Goal: Task Accomplishment & Management: Manage account settings

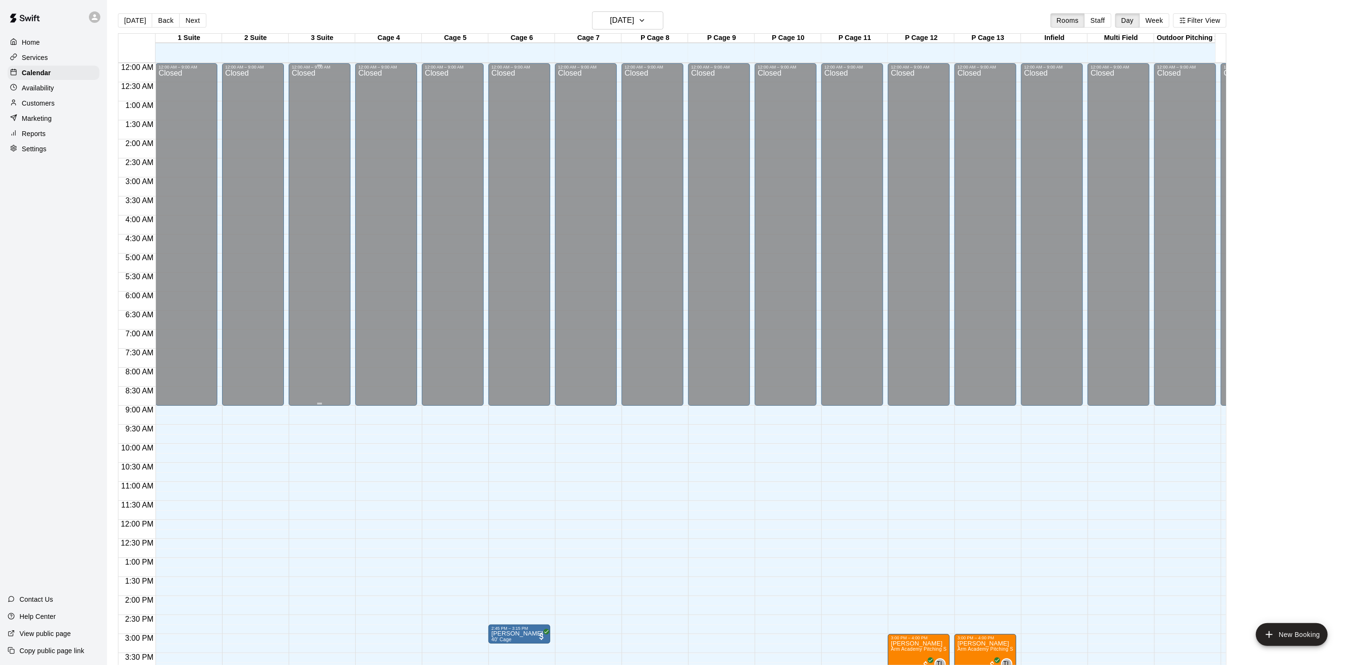
scroll to position [273, 0]
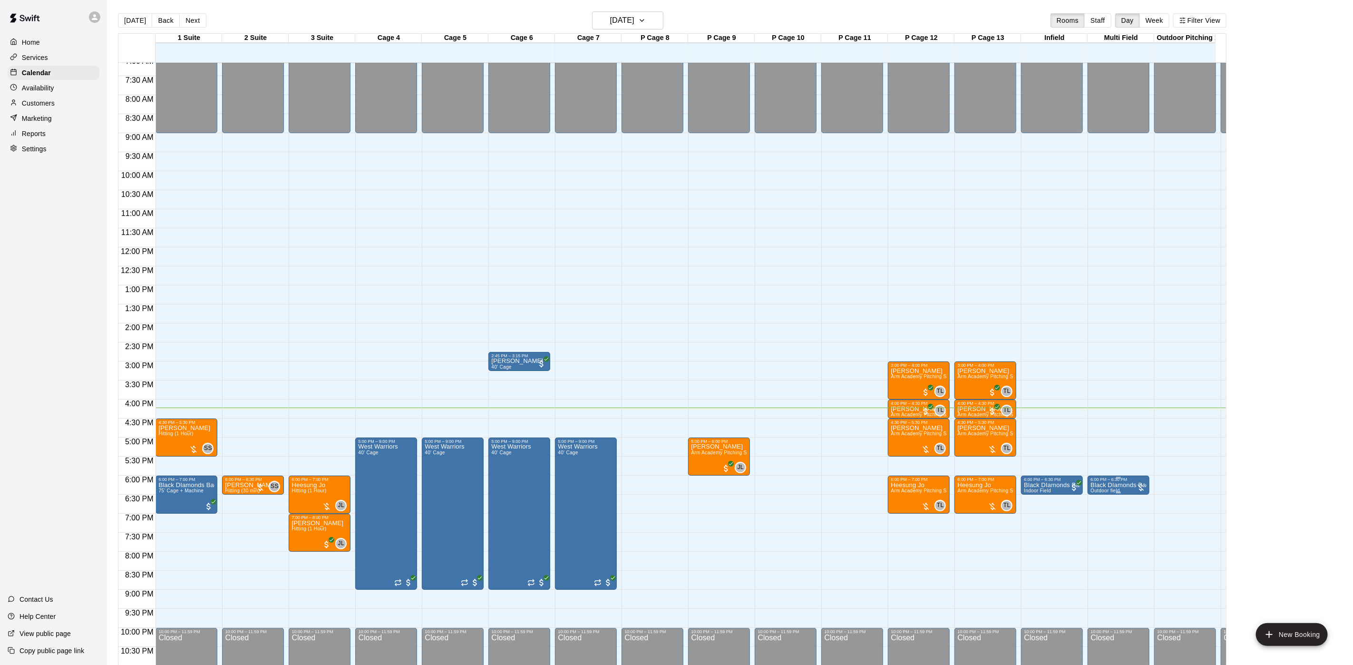
click at [1109, 485] on p "Black DIamonds Badala" at bounding box center [1119, 485] width 56 height 0
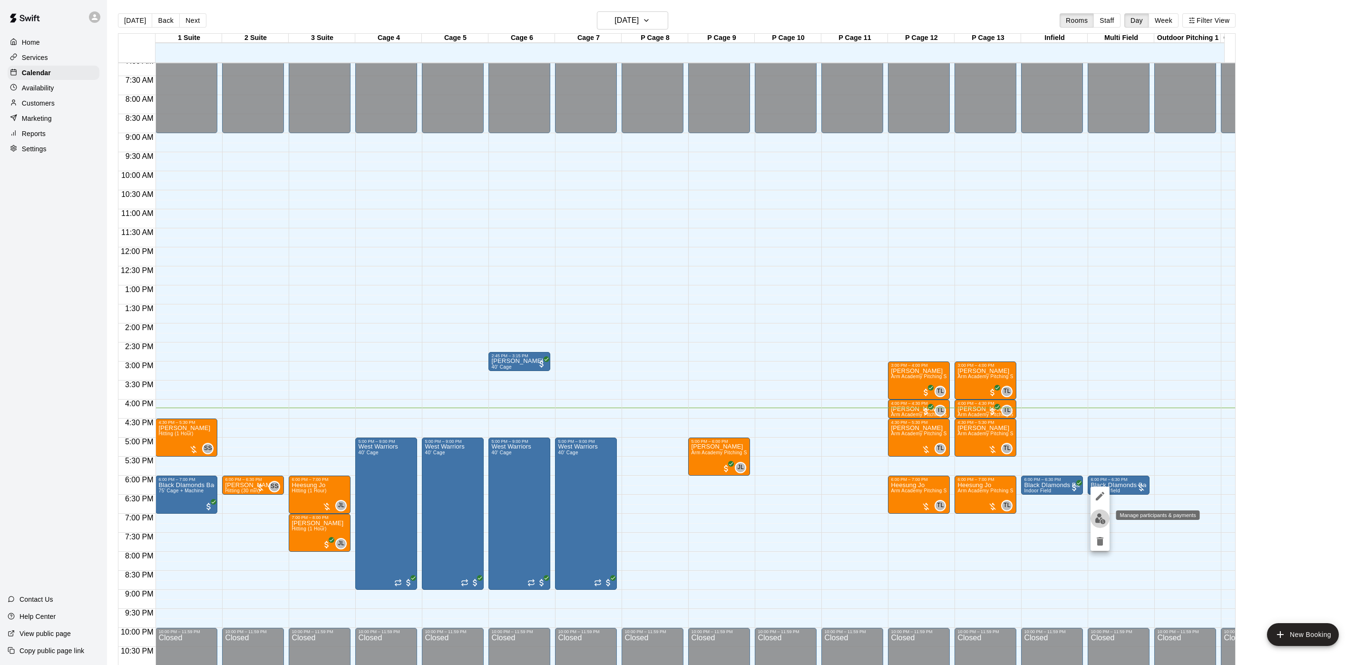
click at [1106, 516] on button "edit" at bounding box center [1100, 518] width 19 height 19
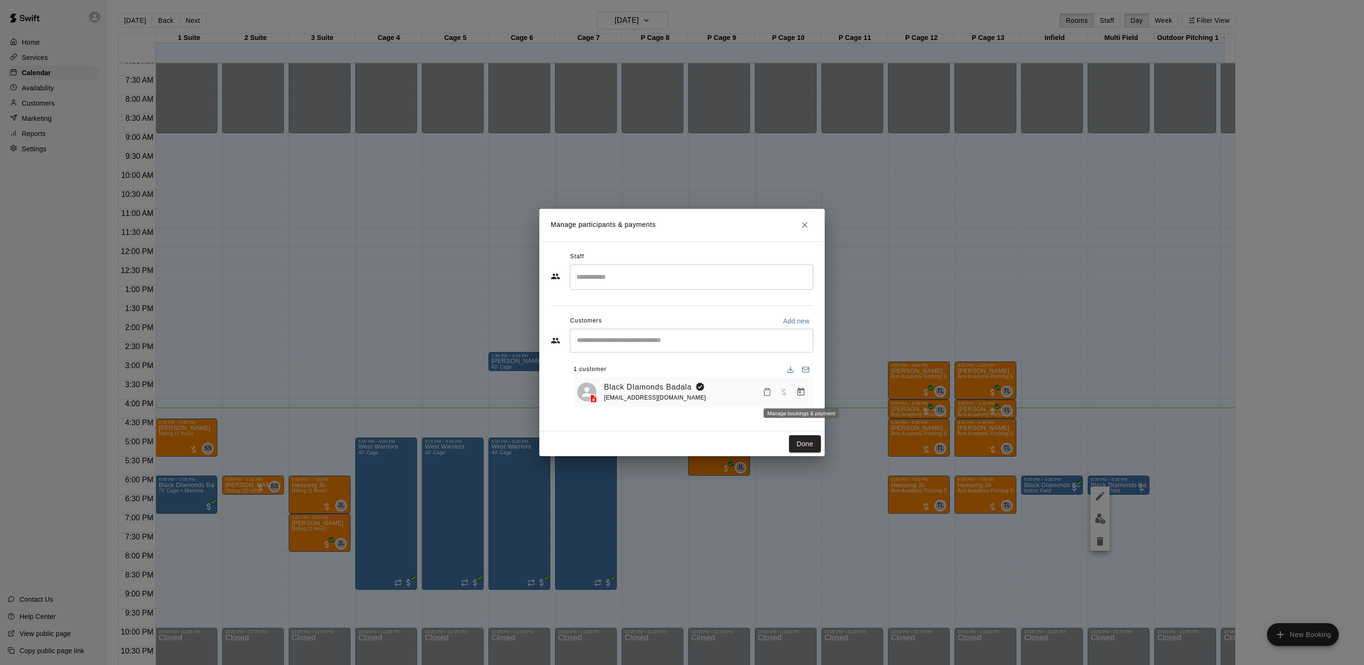
click at [799, 391] on icon "Manage bookings & payment" at bounding box center [801, 392] width 10 height 10
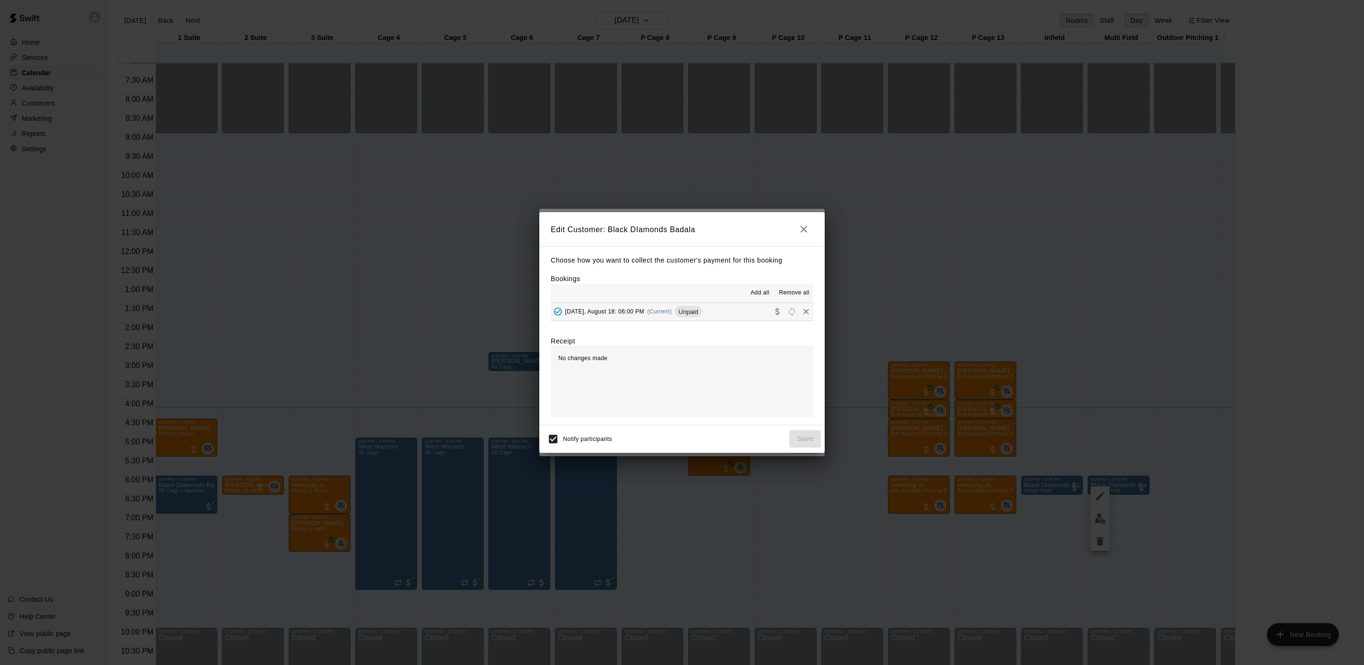
click at [677, 317] on div "Unpaid" at bounding box center [688, 311] width 27 height 11
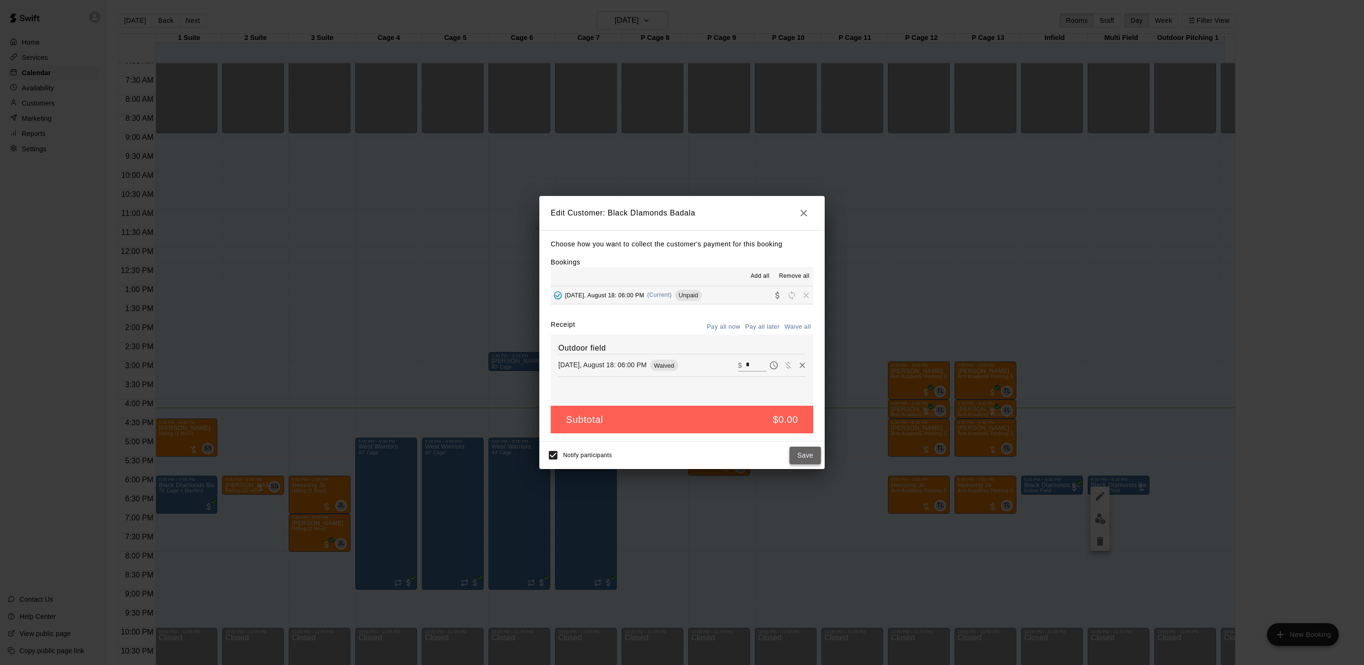
click at [812, 458] on button "Save" at bounding box center [805, 456] width 31 height 18
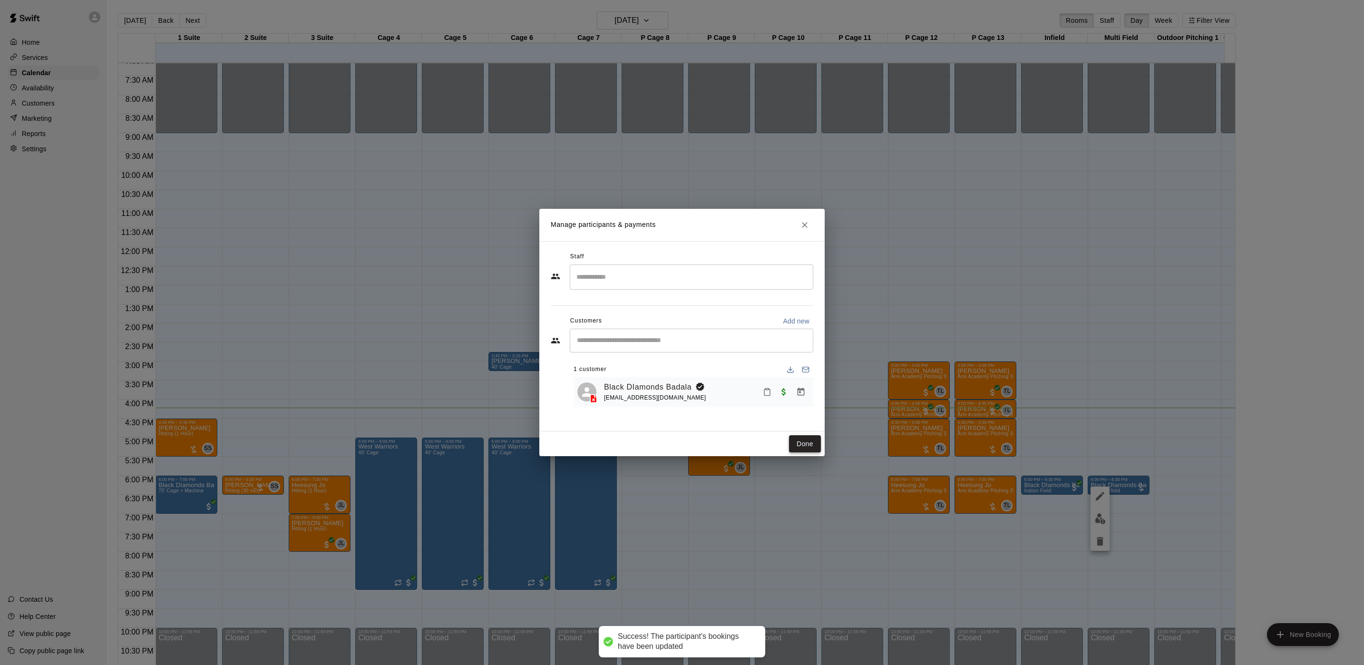
click at [804, 444] on button "Done" at bounding box center [805, 444] width 32 height 18
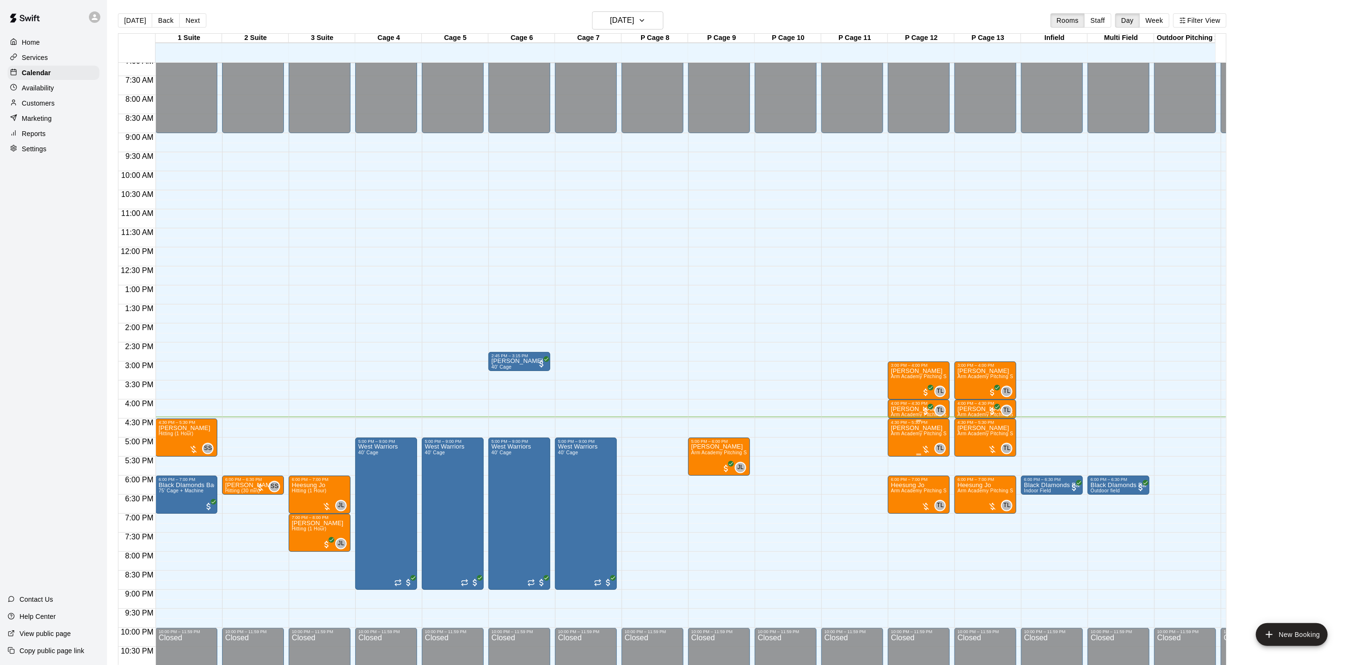
click at [901, 428] on p "[PERSON_NAME]" at bounding box center [919, 428] width 56 height 0
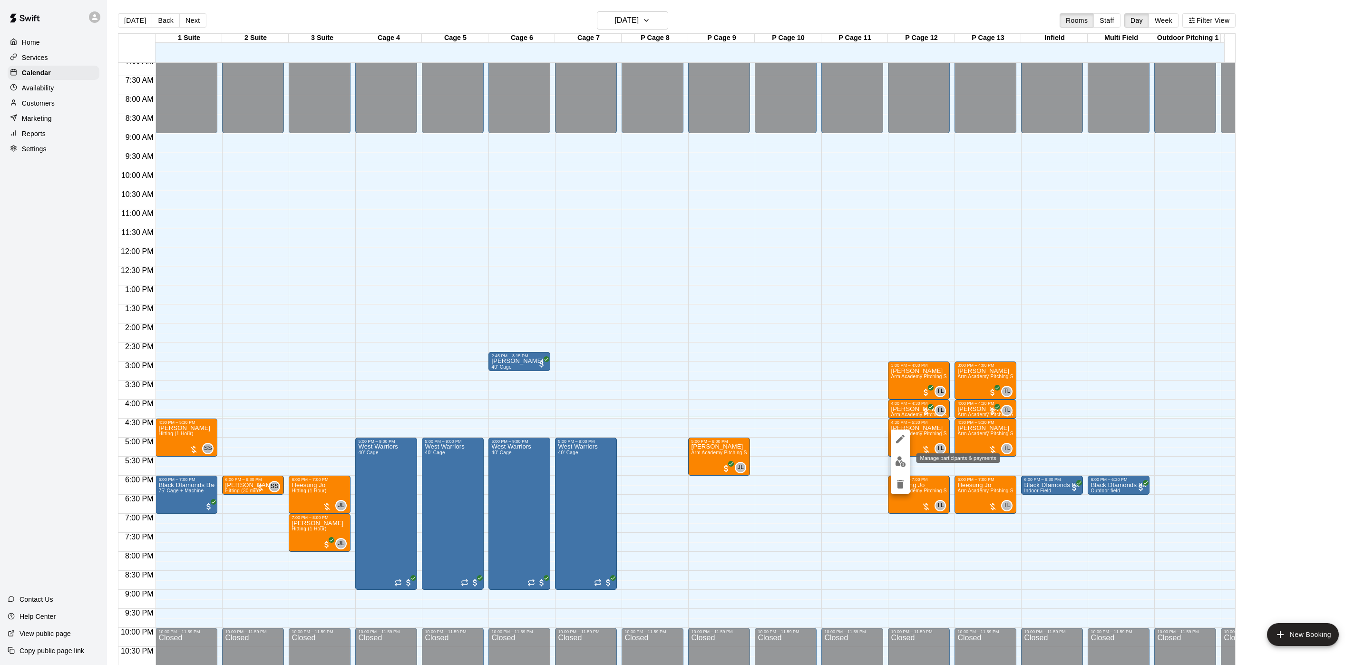
click at [902, 460] on img "edit" at bounding box center [900, 461] width 11 height 11
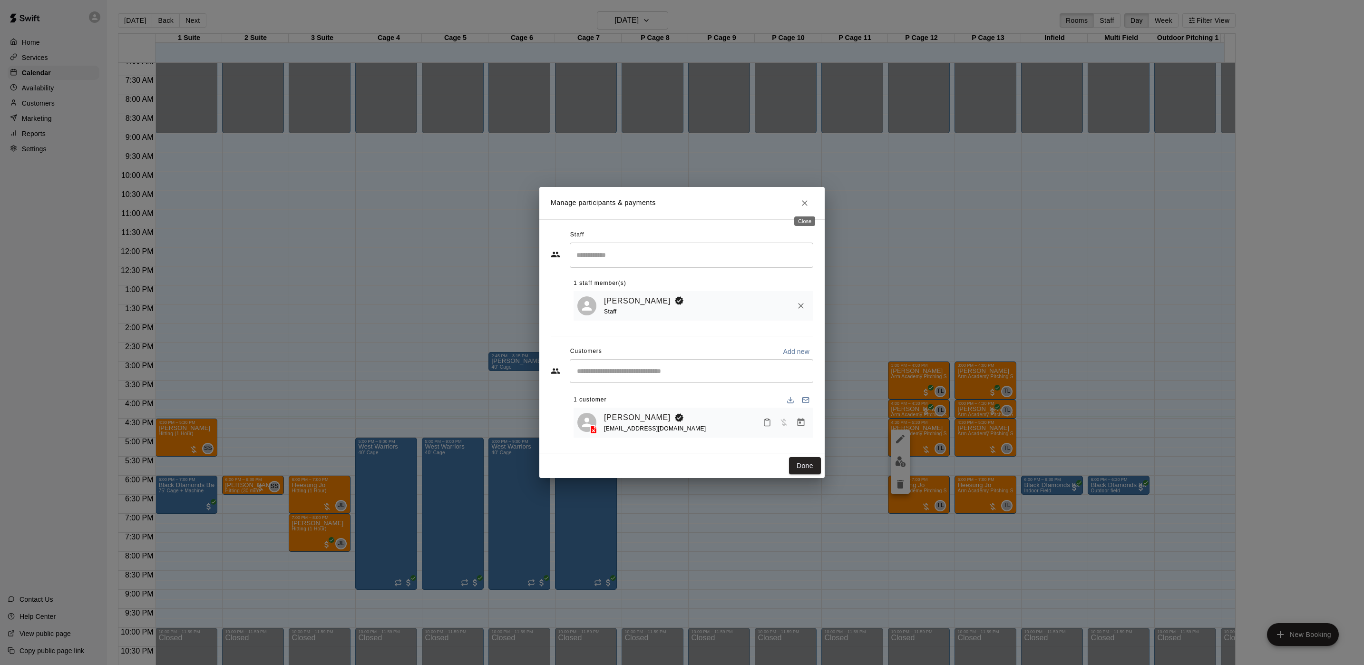
click at [806, 198] on icon "Close" at bounding box center [805, 203] width 10 height 10
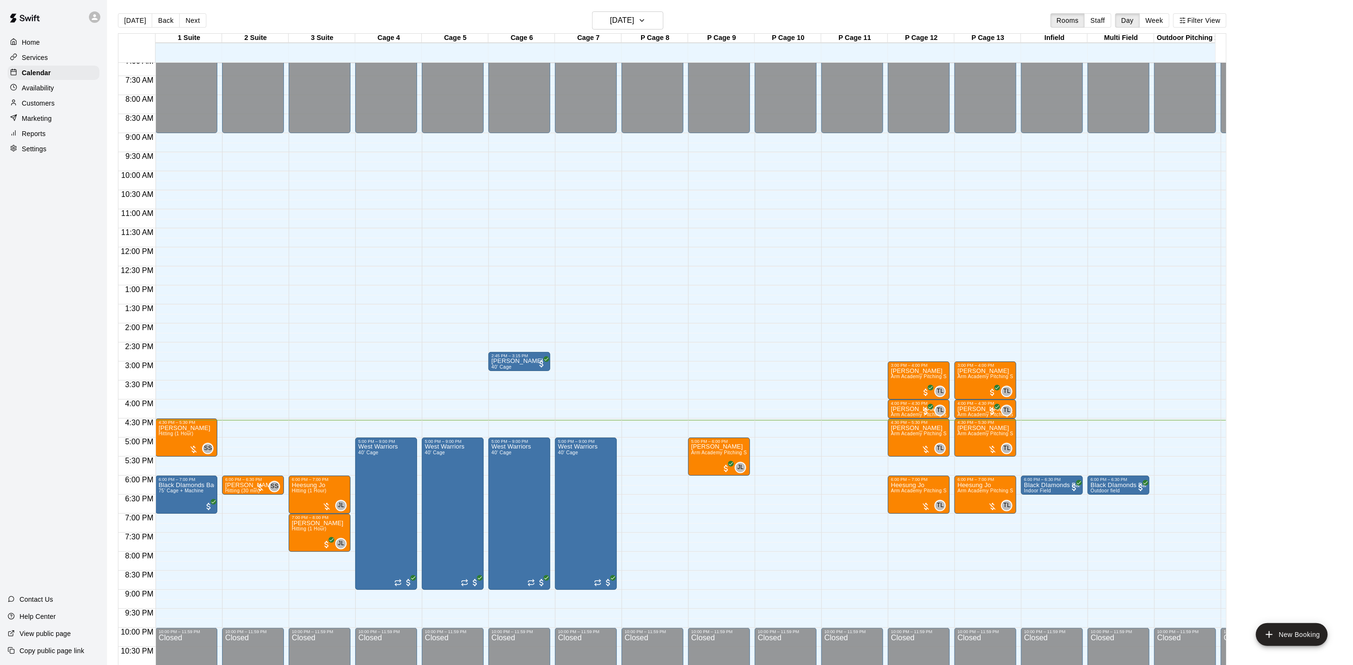
click at [99, 105] on div "Customers" at bounding box center [57, 103] width 99 height 14
click at [94, 107] on div "Customers" at bounding box center [54, 103] width 92 height 14
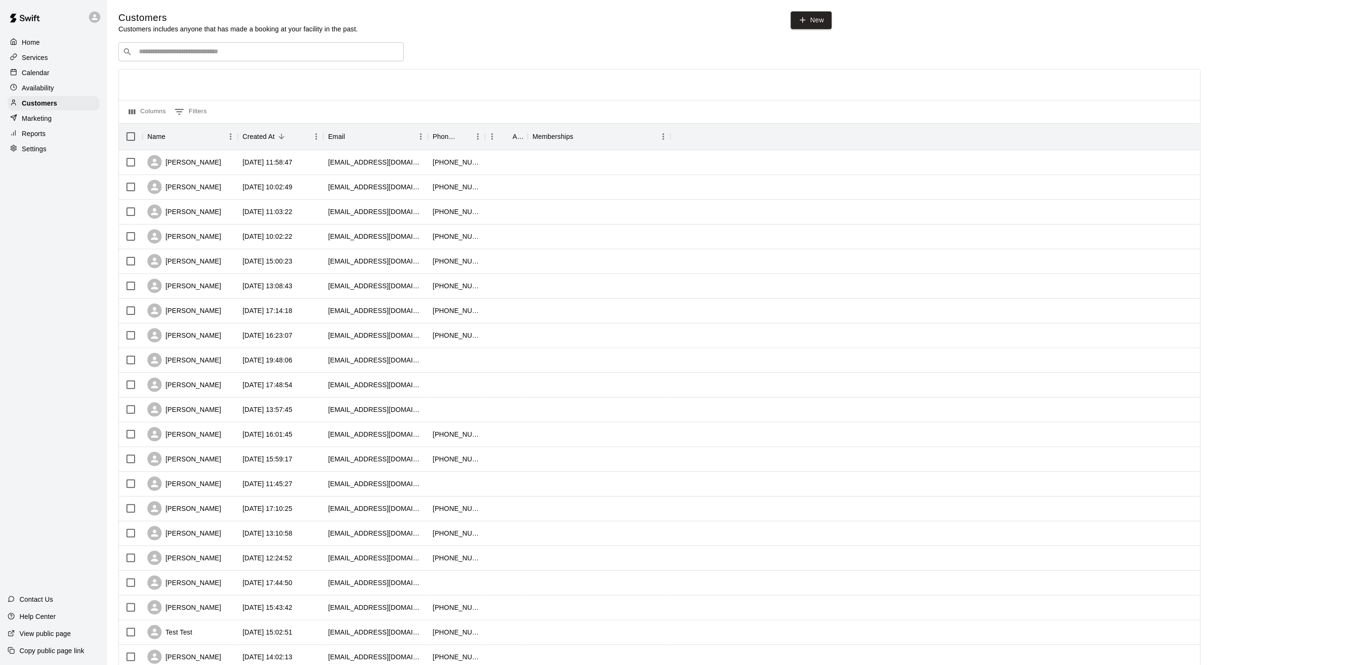
click at [196, 52] on input "Search customers by name or email" at bounding box center [268, 52] width 264 height 10
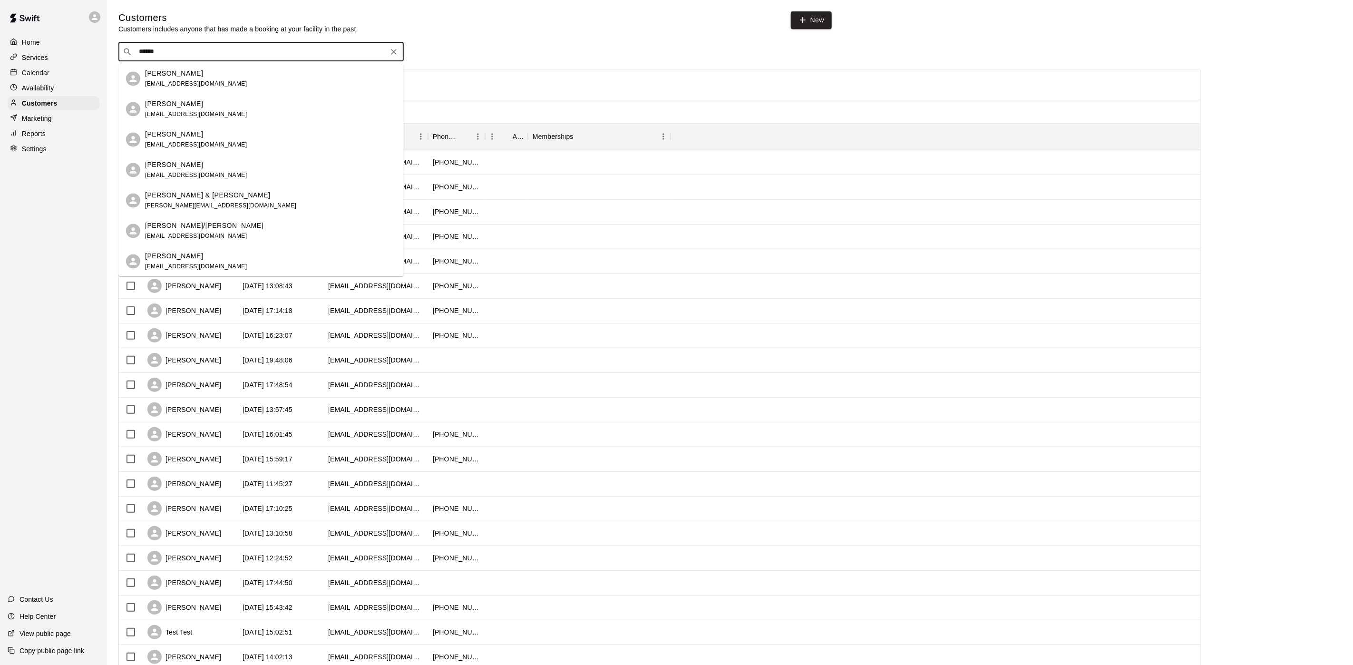
type input "*******"
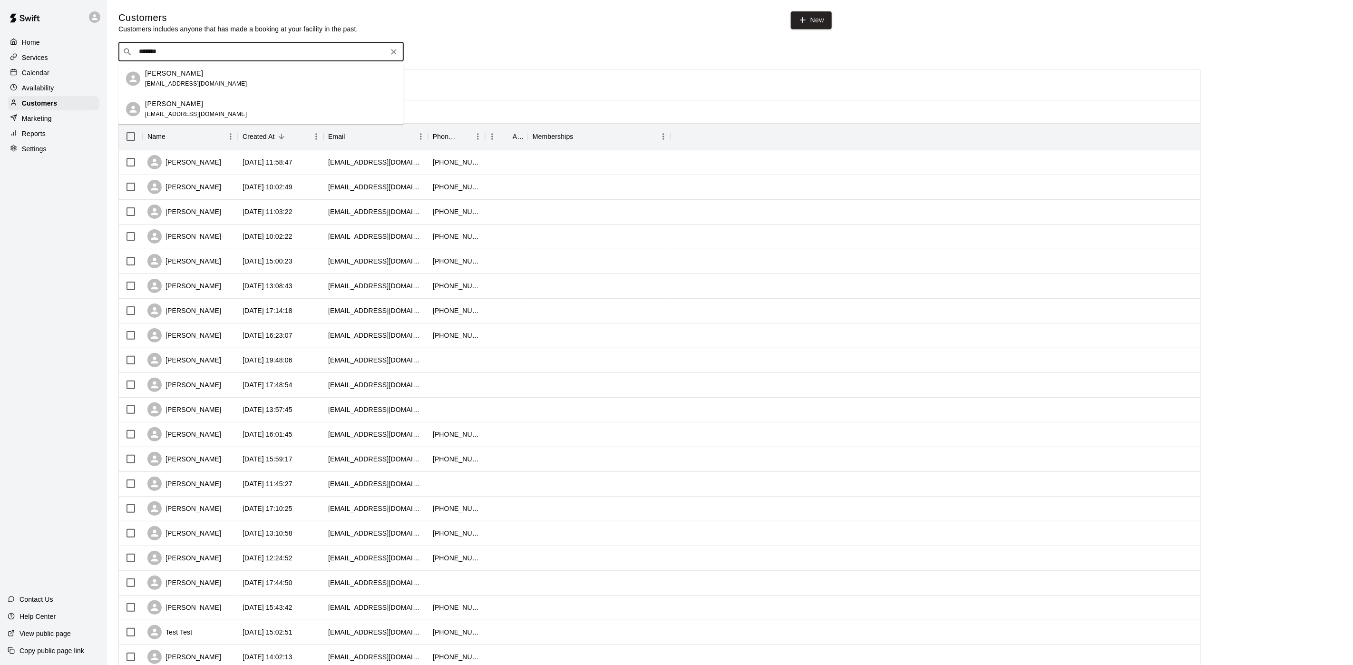
click at [195, 84] on span "[EMAIL_ADDRESS][DOMAIN_NAME]" at bounding box center [196, 83] width 102 height 7
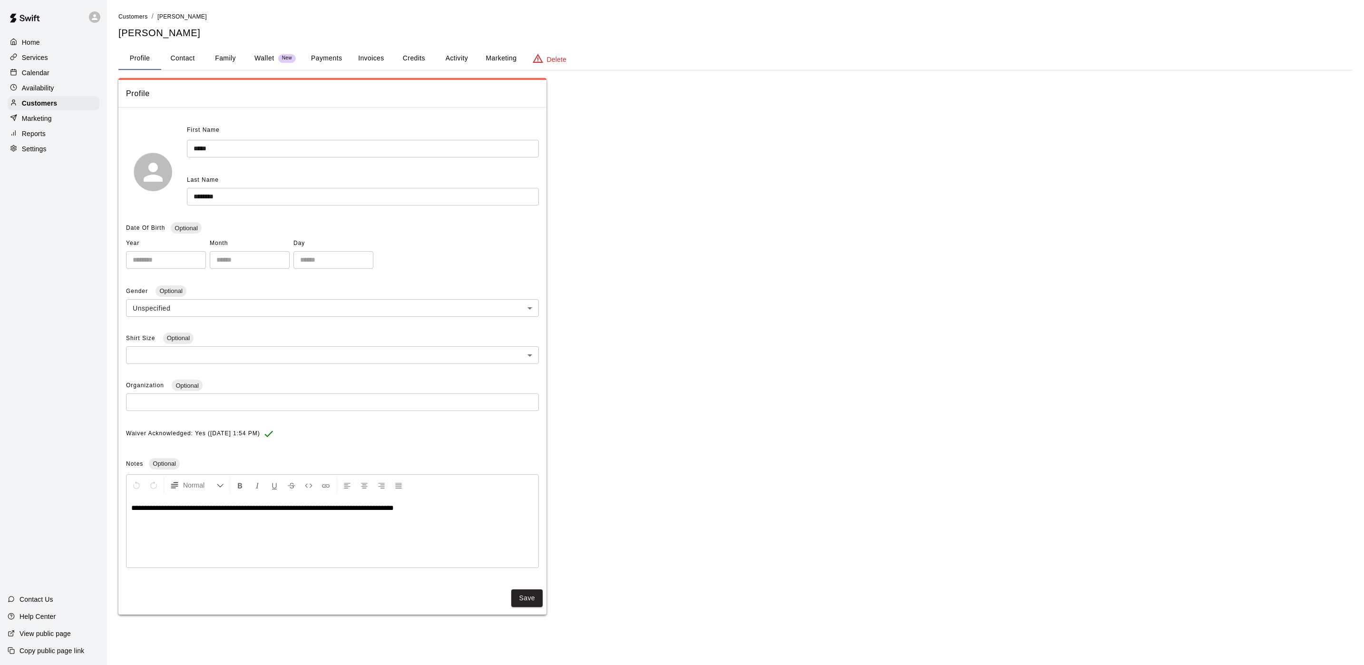
click at [322, 63] on button "Payments" at bounding box center [326, 58] width 46 height 23
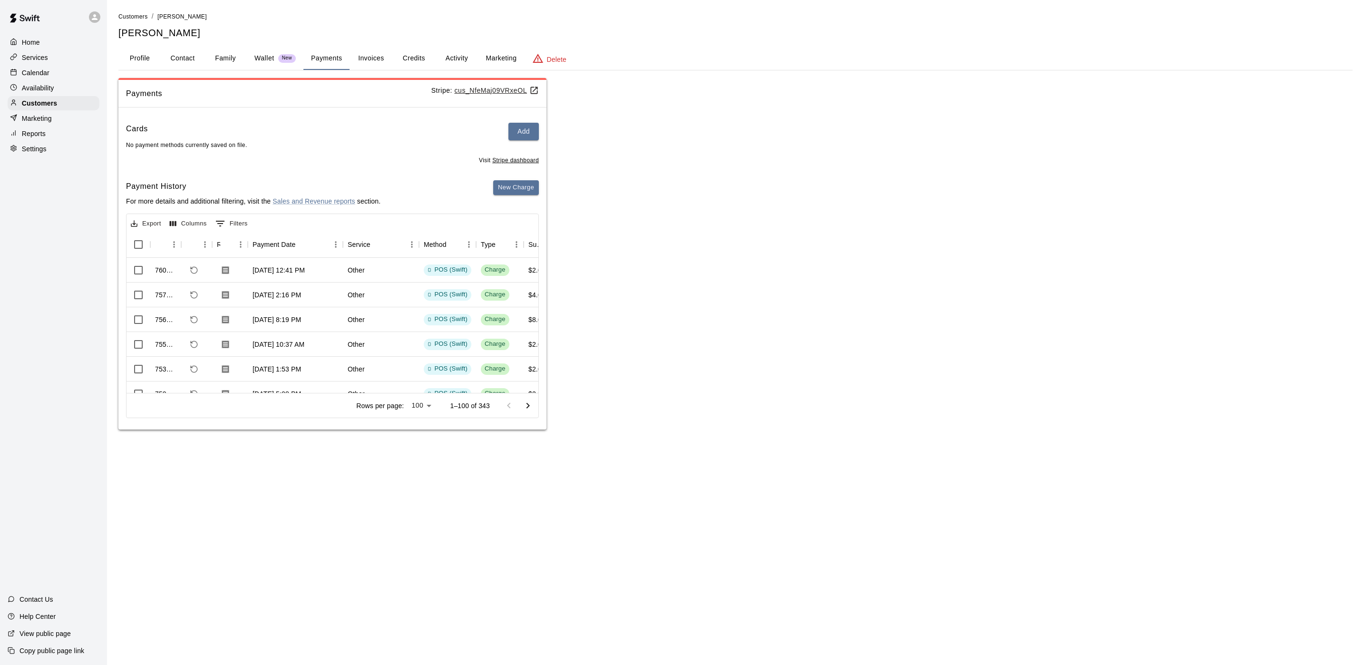
click at [460, 207] on div "Payment History For more details and additional filtering, visit the Sales and …" at bounding box center [332, 196] width 413 height 33
drag, startPoint x: 73, startPoint y: 72, endPoint x: 99, endPoint y: 0, distance: 76.4
click at [73, 72] on div "Calendar" at bounding box center [54, 73] width 92 height 14
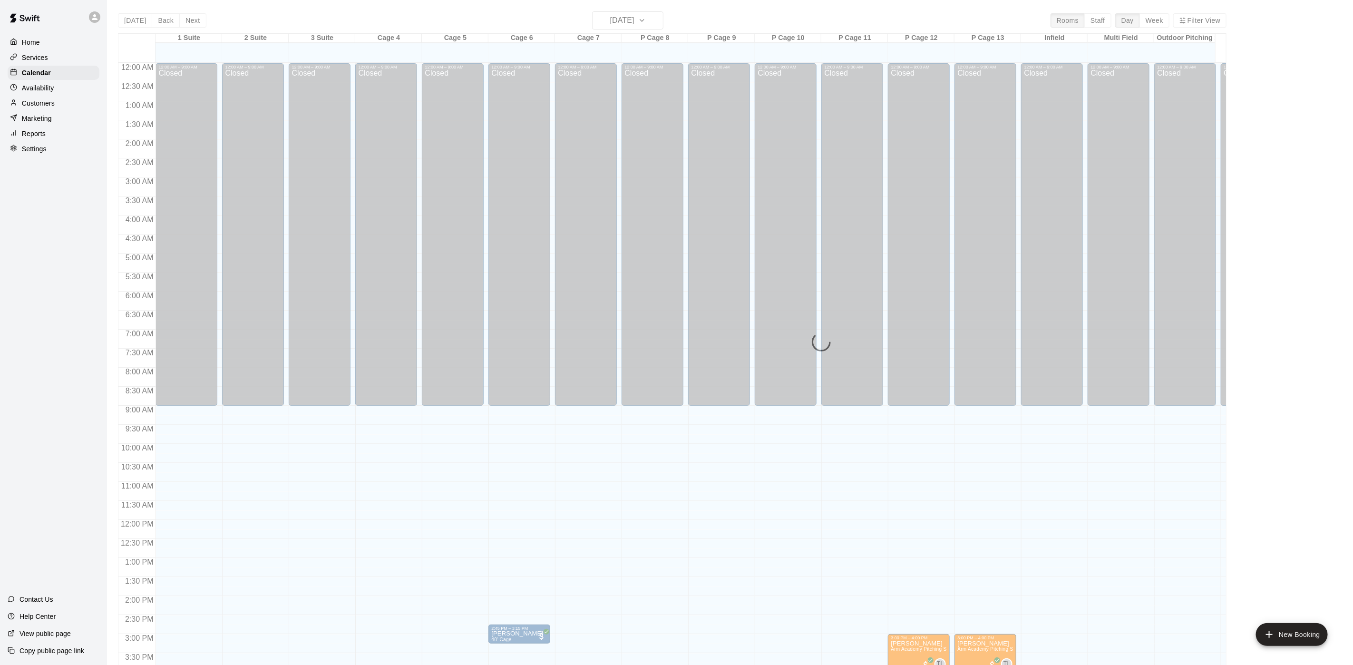
scroll to position [273, 0]
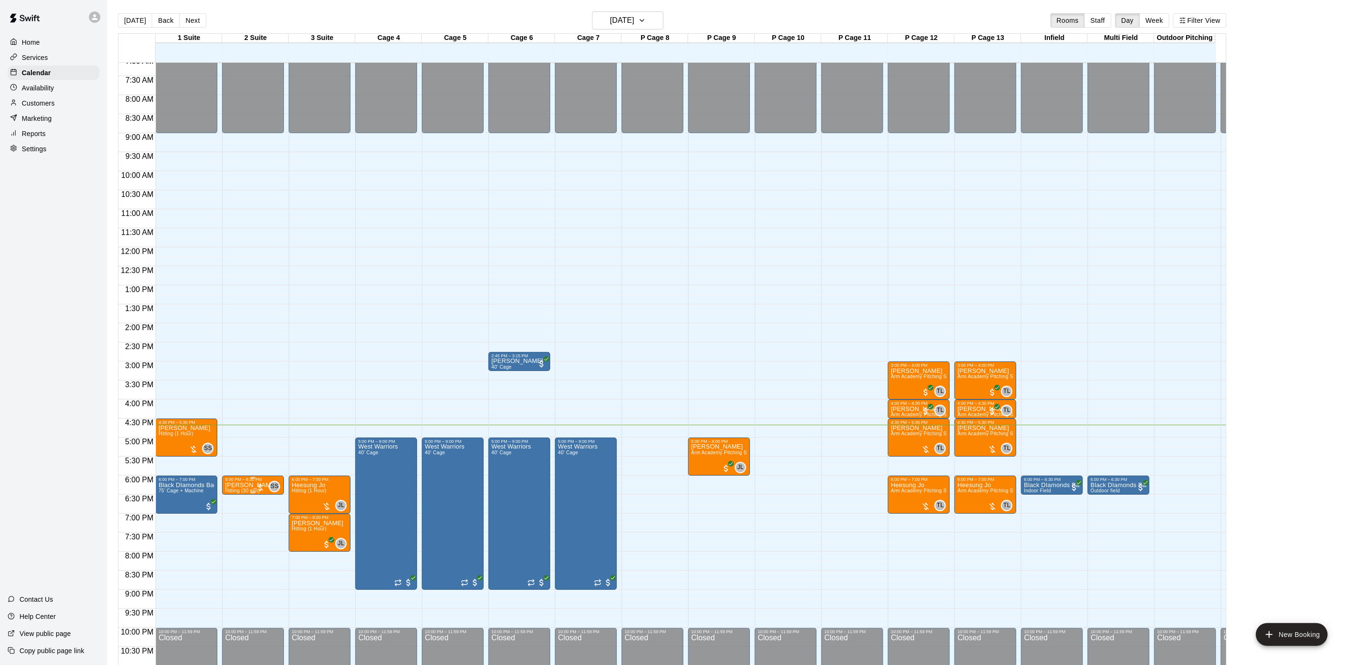
click at [233, 485] on p "[PERSON_NAME]" at bounding box center [251, 485] width 52 height 0
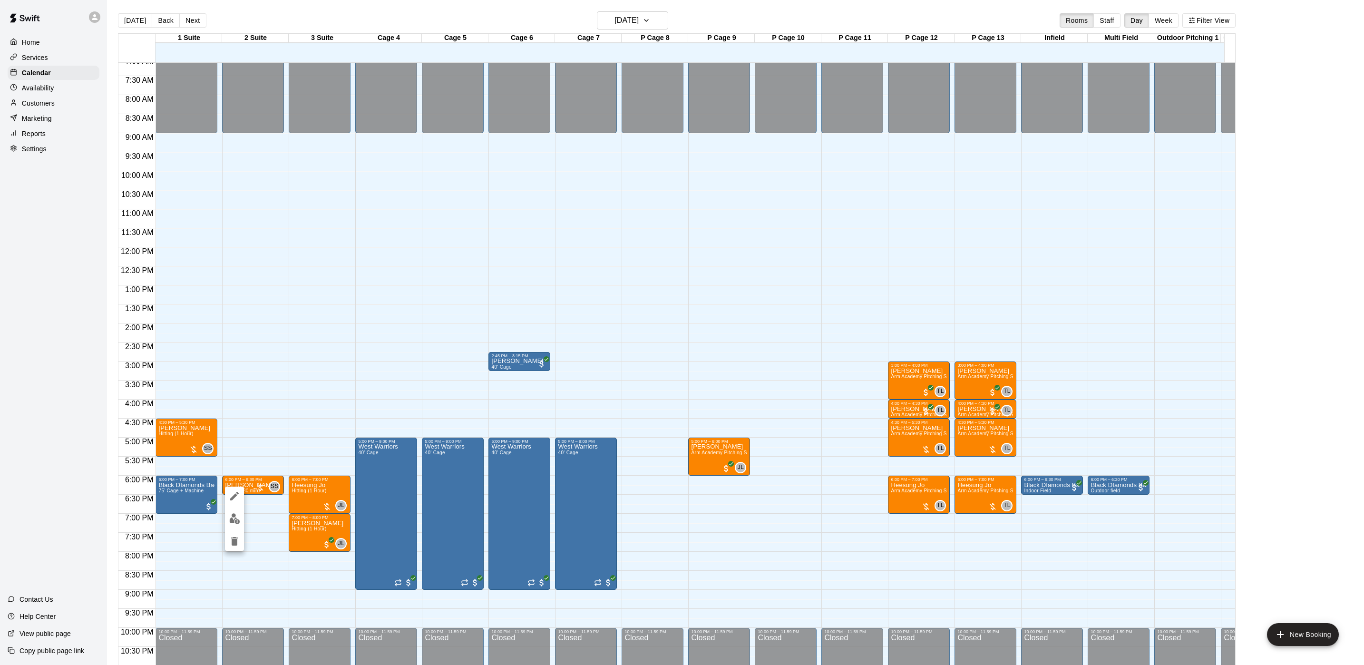
click at [443, 441] on div at bounding box center [682, 332] width 1364 height 665
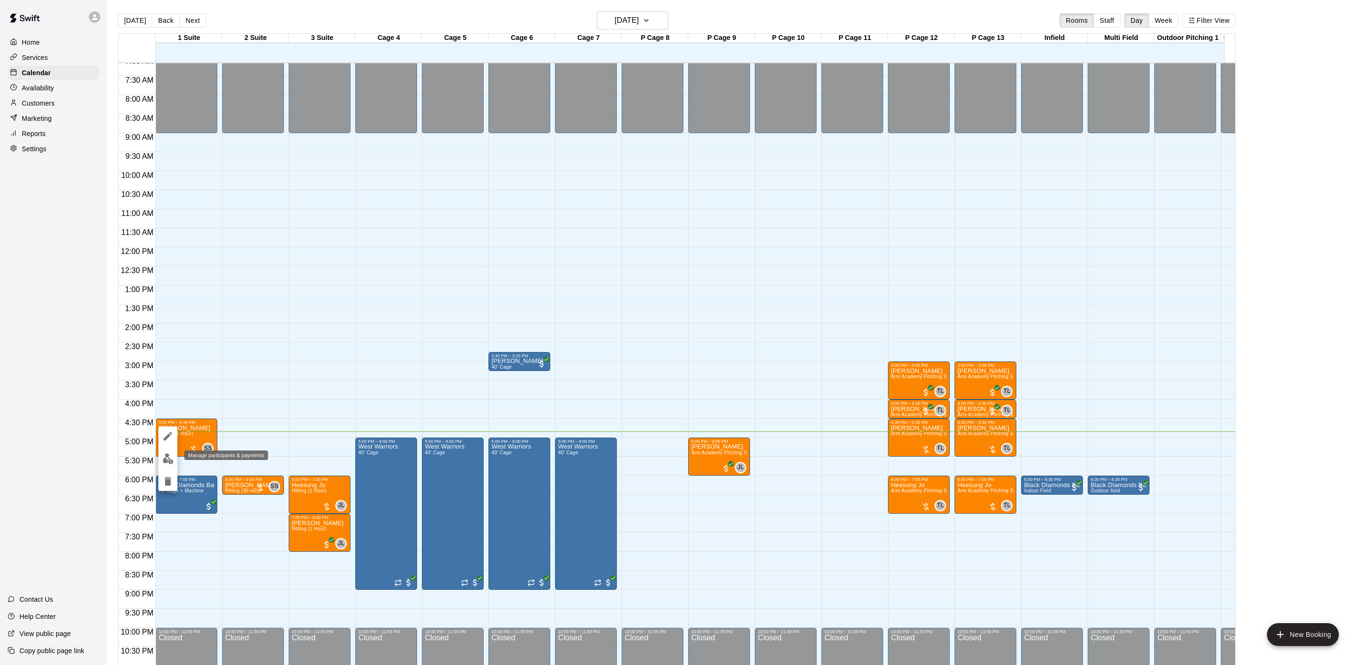
click at [170, 464] on img "edit" at bounding box center [168, 458] width 11 height 11
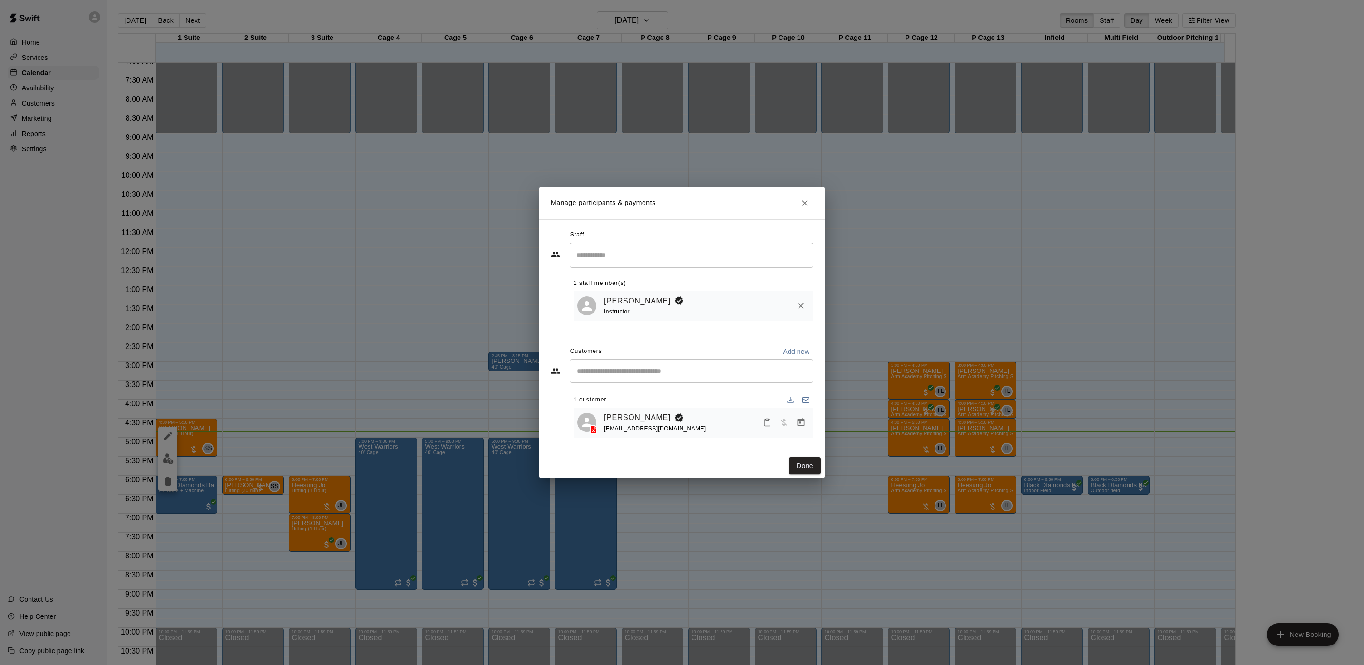
click at [803, 418] on icon "Manage bookings & payment" at bounding box center [801, 423] width 10 height 10
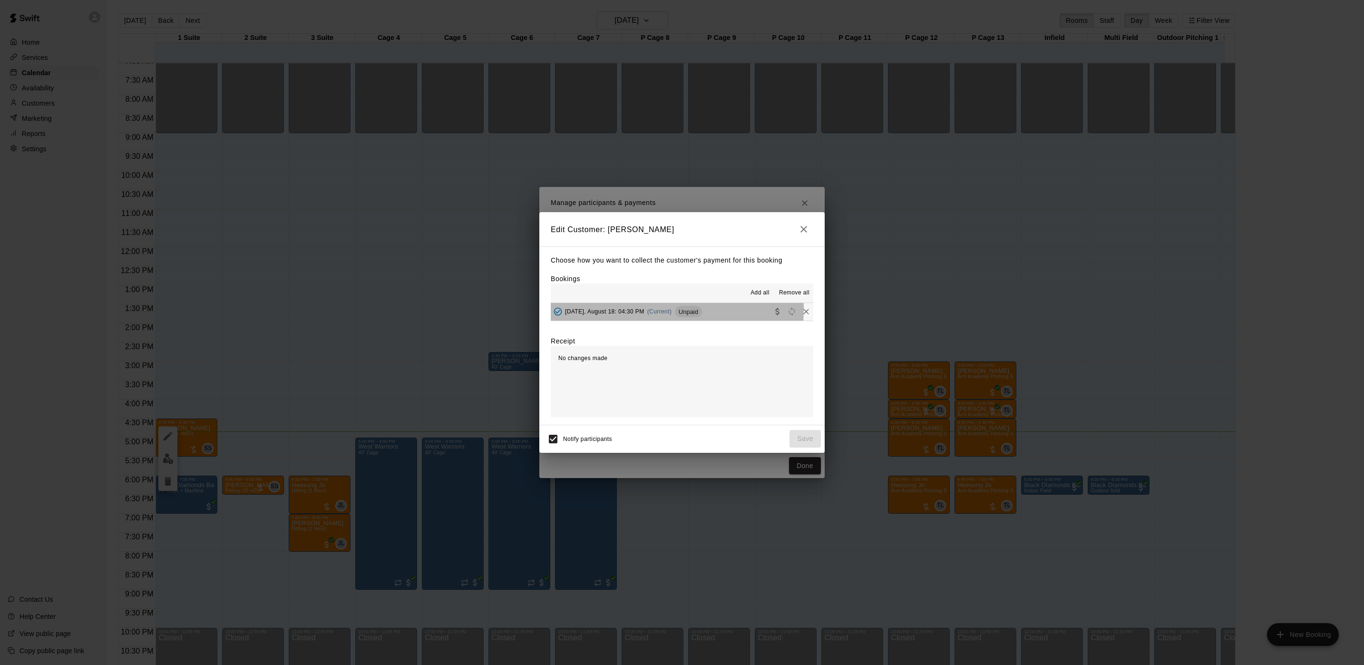
click at [611, 309] on span "[DATE], August 18: 04:30 PM" at bounding box center [604, 311] width 79 height 7
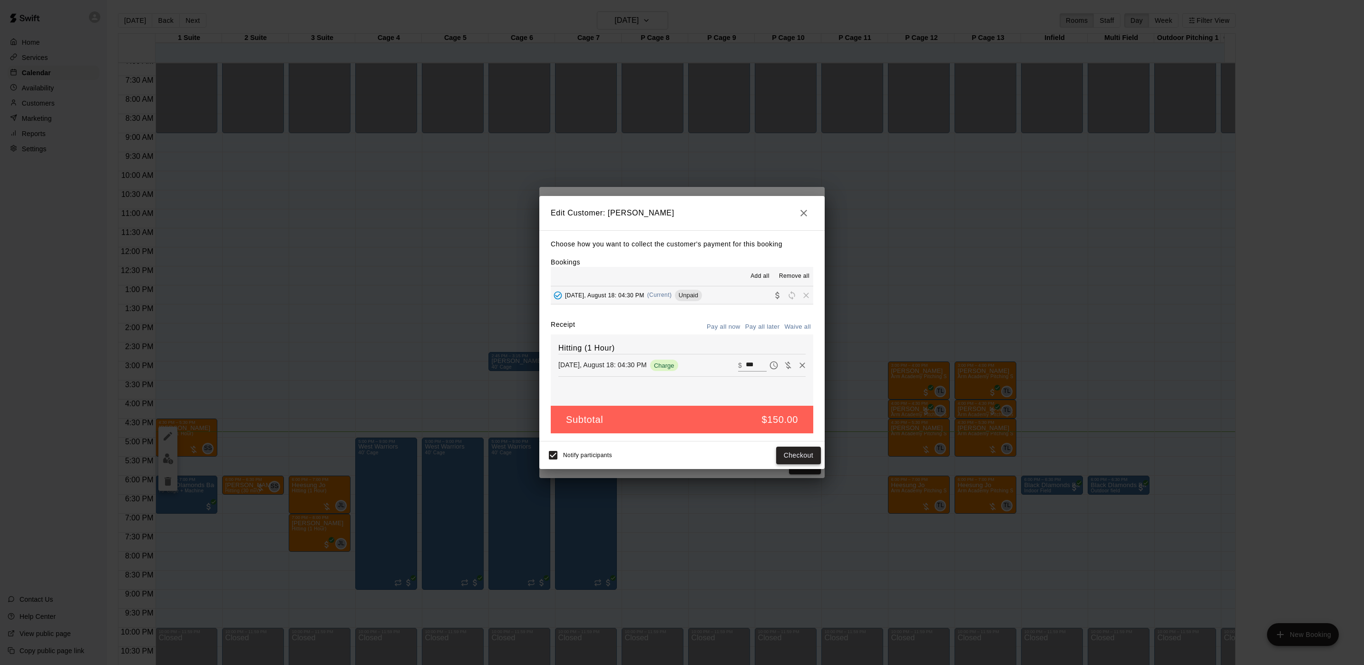
click at [785, 460] on button "Checkout" at bounding box center [798, 456] width 45 height 18
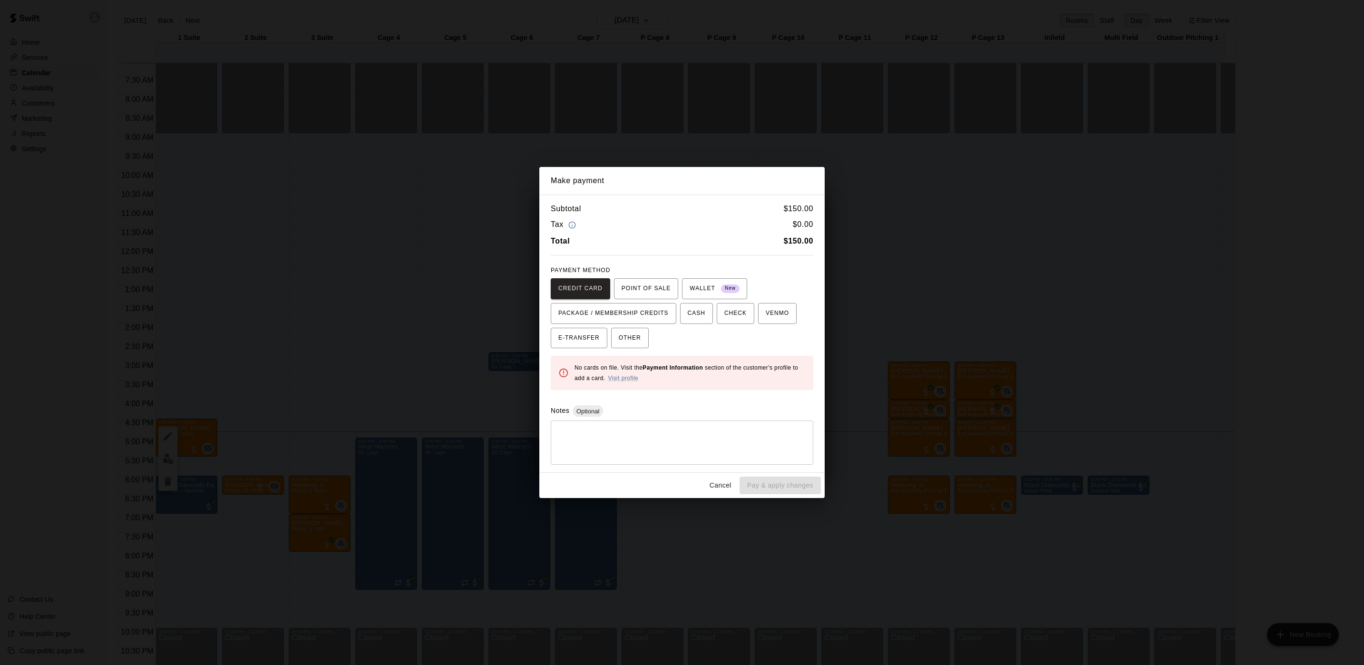
click at [446, 286] on div "Make payment Subtotal $ 150.00 Tax $ 0.00 Total $ 150.00 PAYMENT METHOD CREDIT …" at bounding box center [682, 332] width 1364 height 665
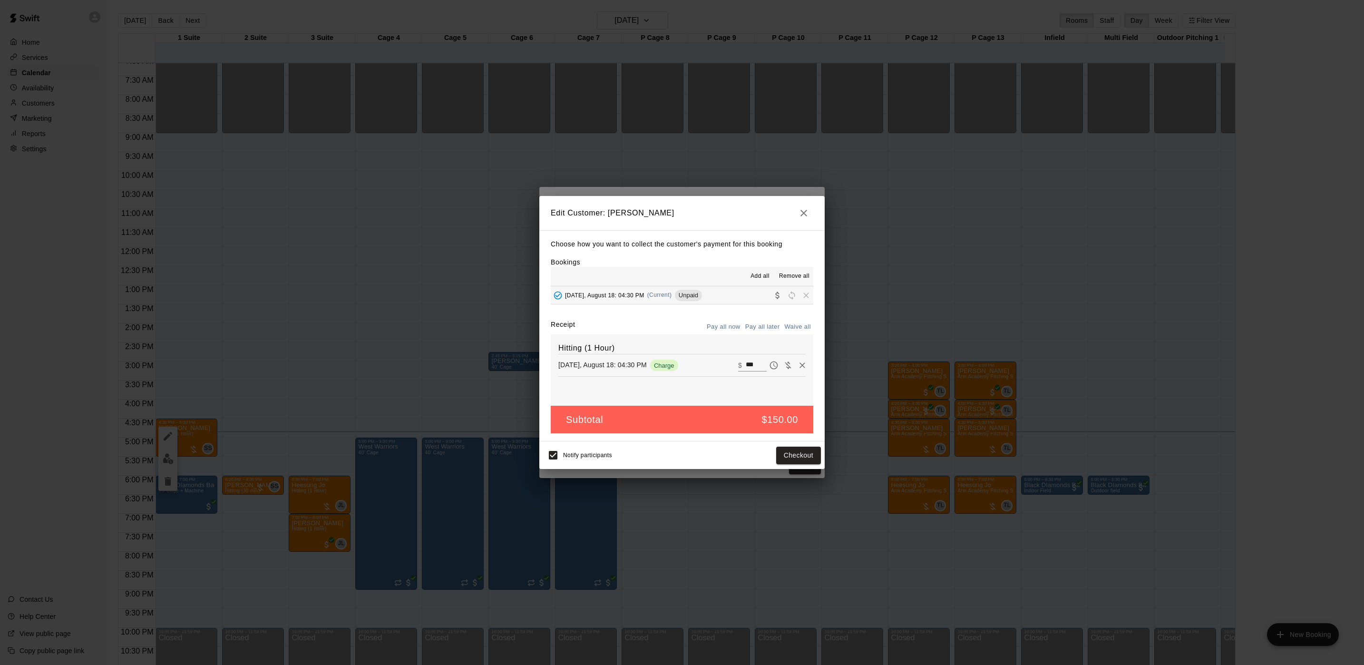
click at [446, 286] on div "Edit Customer: [PERSON_NAME] Choose how you want to collect the customer's paym…" at bounding box center [682, 332] width 1364 height 665
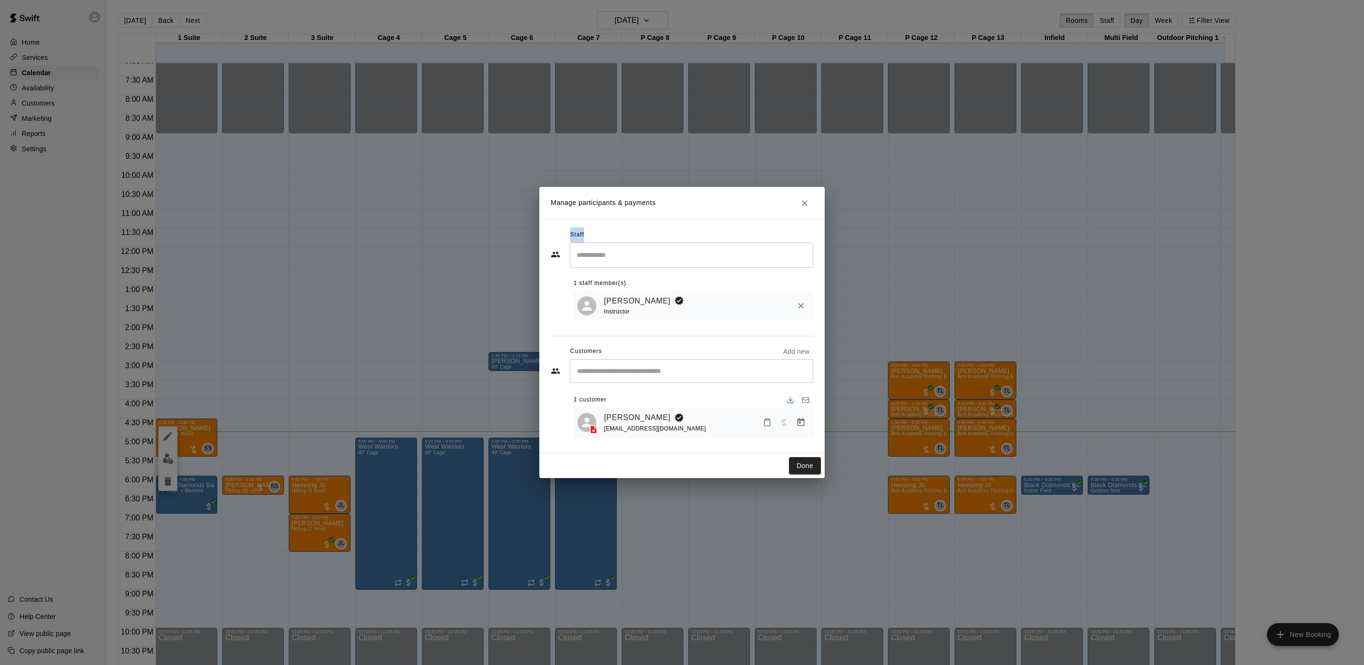
click at [446, 286] on div "Manage participants & payments Staff ​ 1 staff member(s) [PERSON_NAME] Instruct…" at bounding box center [682, 332] width 1364 height 665
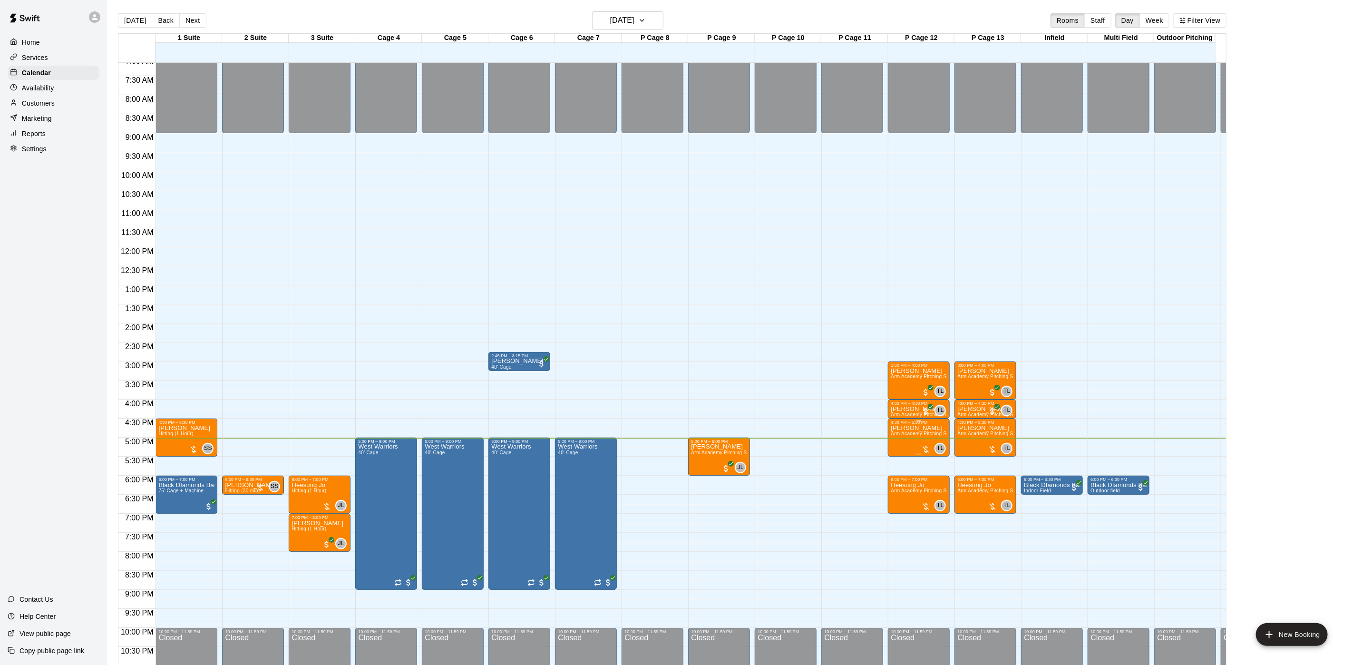
click at [926, 436] on span "Arm Academy Pitching Session 1 Hour - Pitching" at bounding box center [946, 433] width 110 height 5
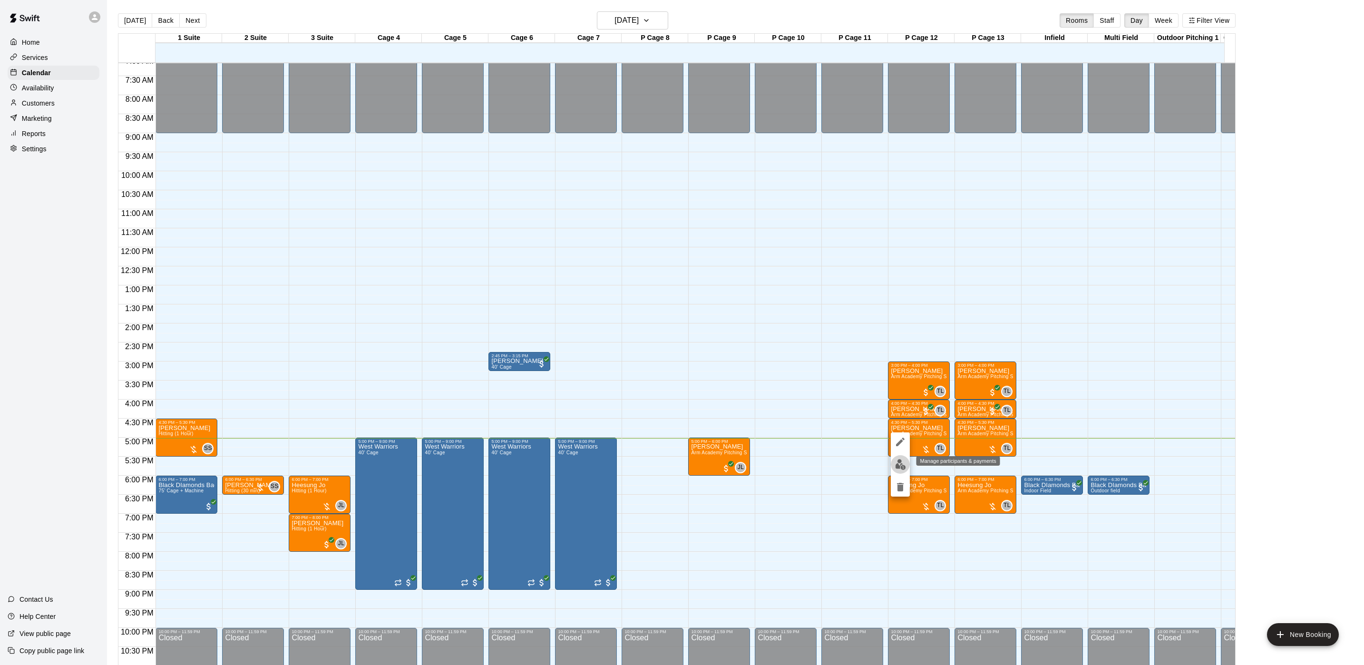
click at [900, 462] on img "edit" at bounding box center [900, 464] width 11 height 11
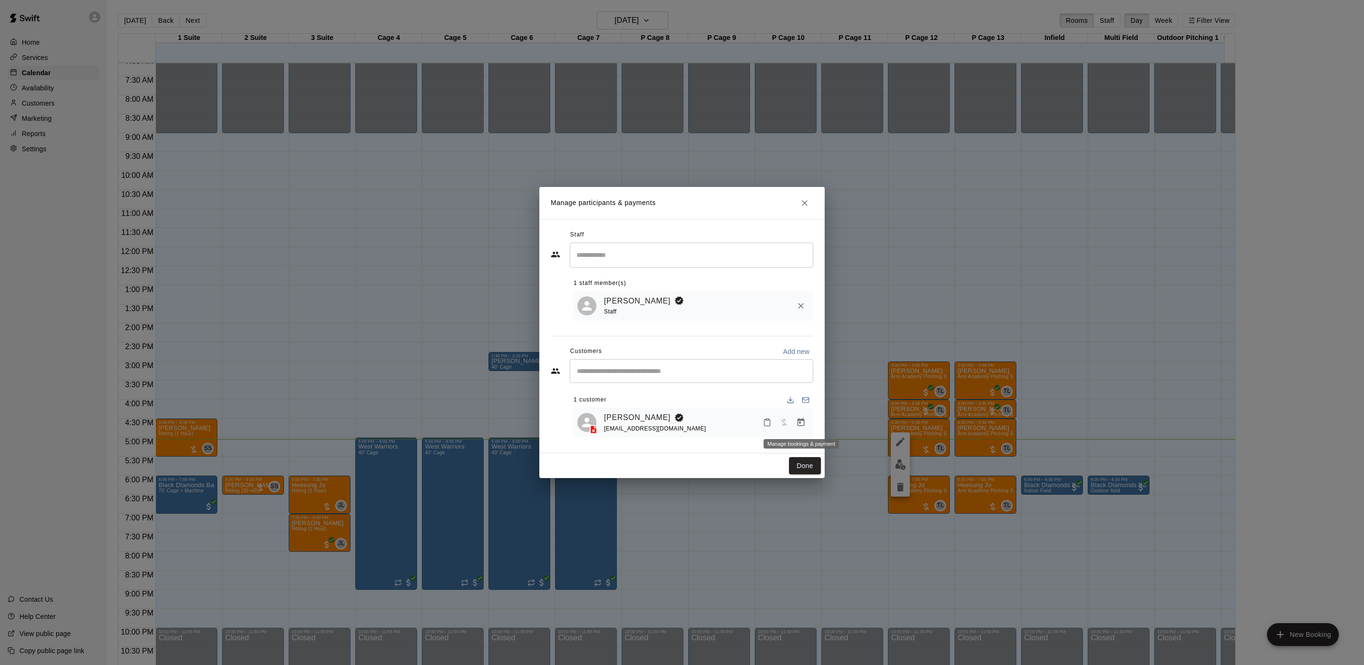
click at [798, 423] on icon "Manage bookings & payment" at bounding box center [801, 423] width 10 height 10
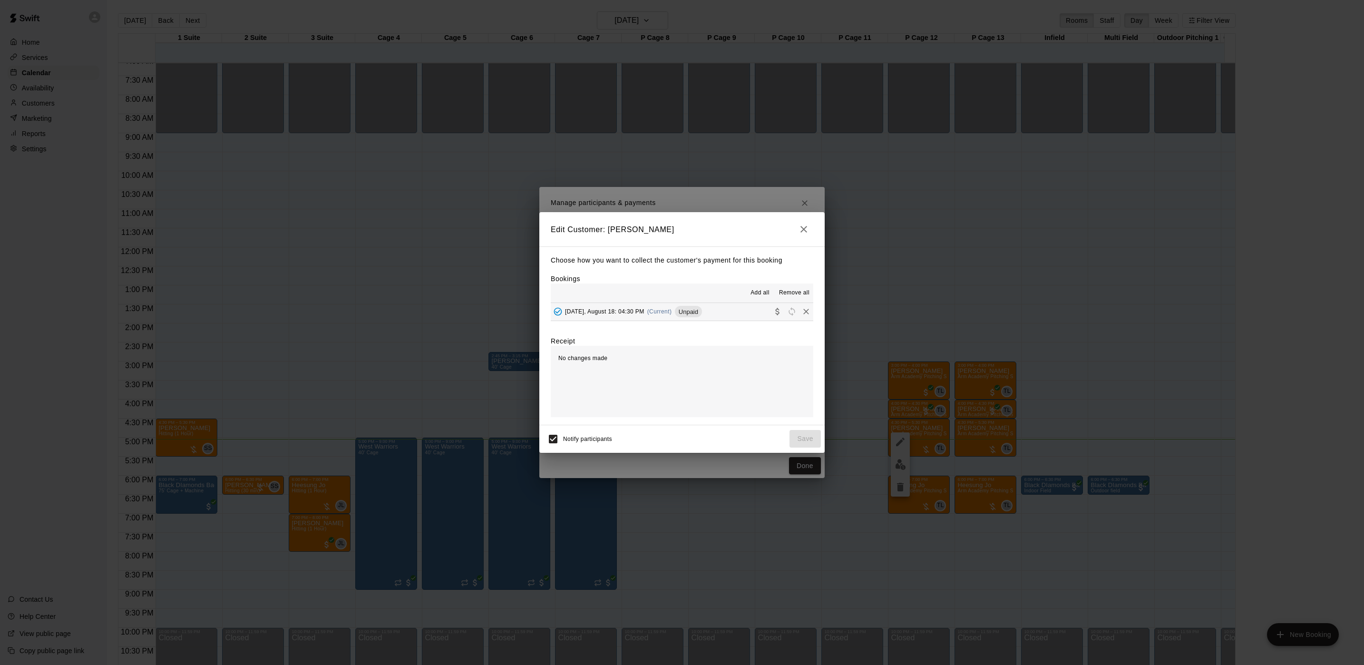
click at [645, 317] on div "[DATE], August 18: 04:30 PM (Current) Unpaid" at bounding box center [626, 311] width 151 height 14
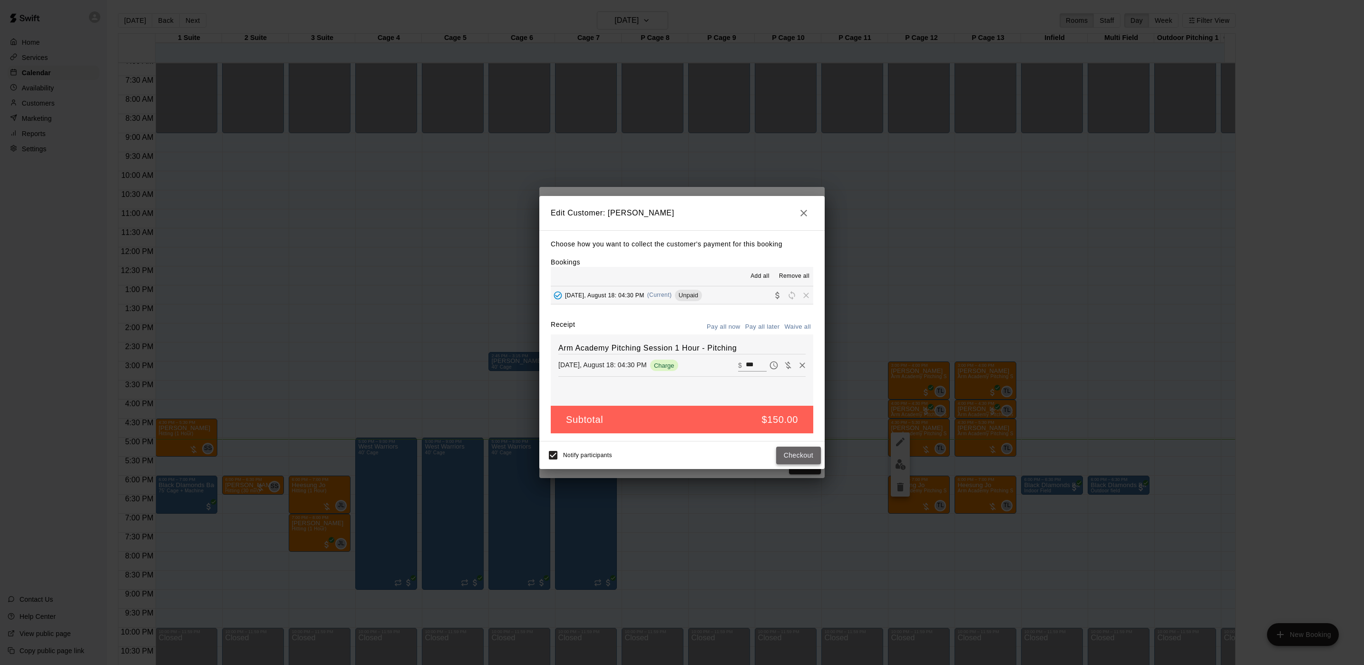
click at [800, 459] on button "Checkout" at bounding box center [798, 456] width 45 height 18
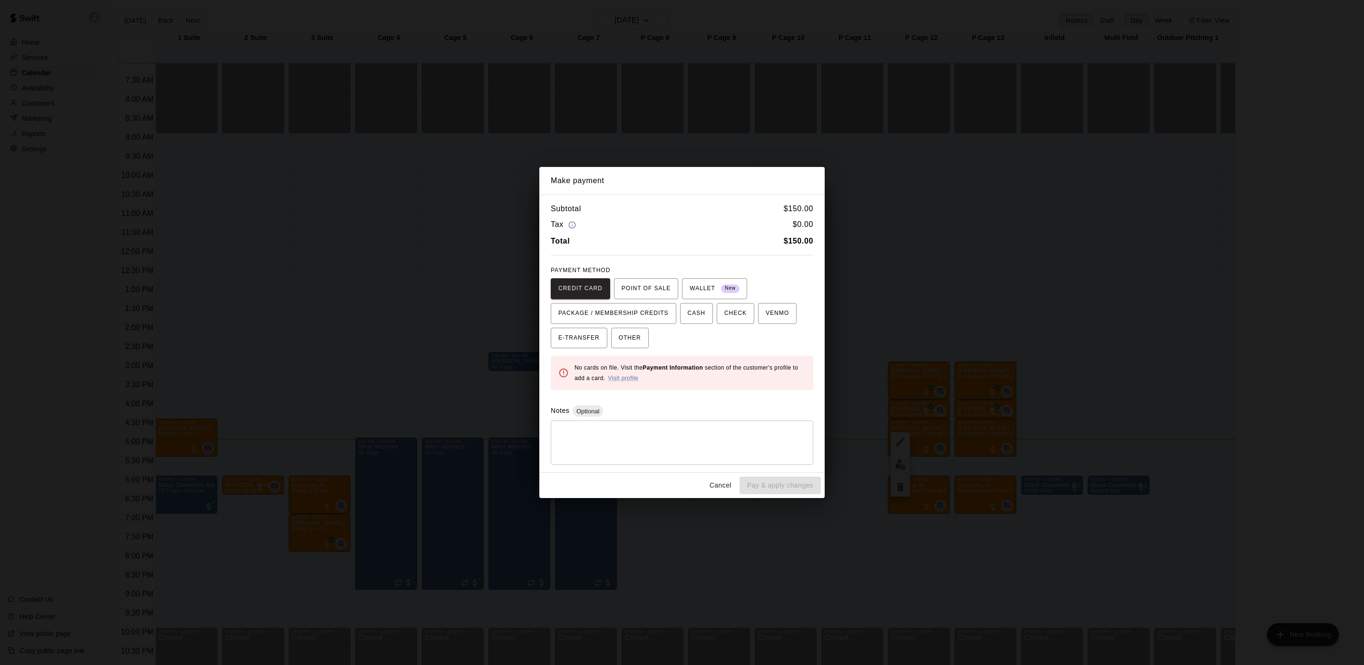
click at [656, 145] on div "Make payment Subtotal $ 150.00 Tax $ 0.00 Total $ 150.00 PAYMENT METHOD CREDIT …" at bounding box center [682, 332] width 1364 height 665
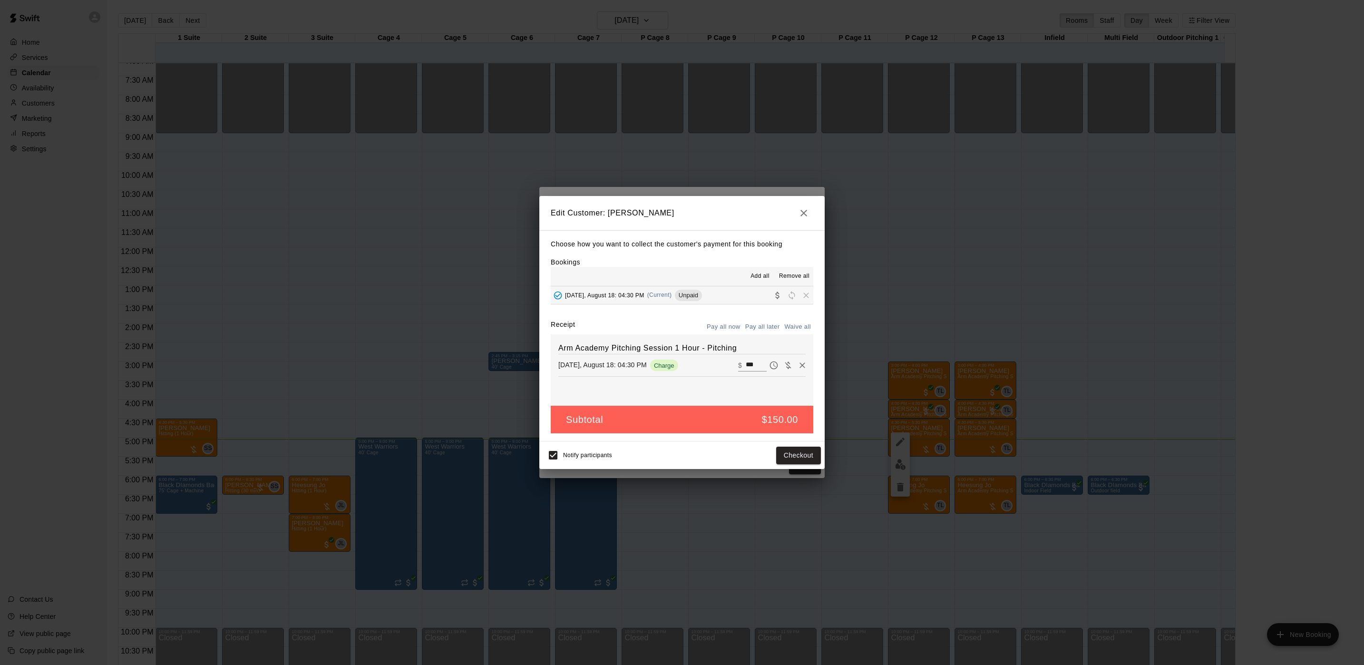
click at [658, 169] on div "Edit Customer: [PERSON_NAME] Choose how you want to collect the customer's paym…" at bounding box center [682, 332] width 1364 height 665
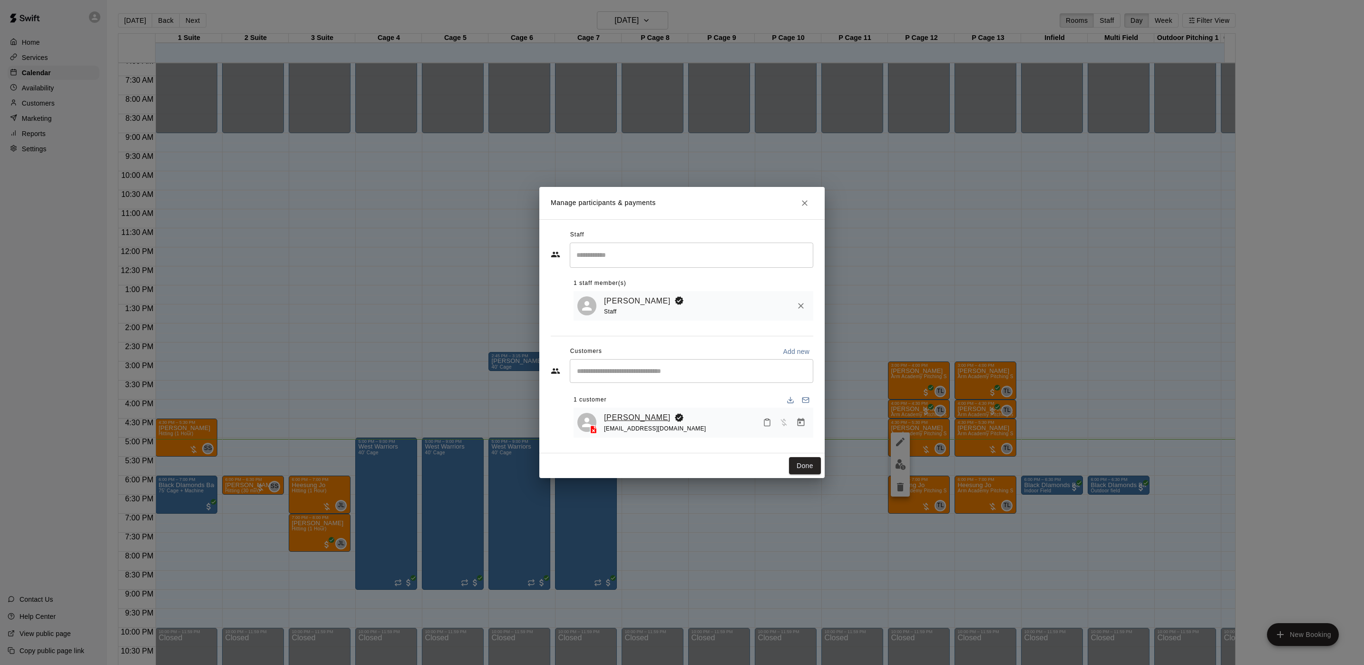
click at [623, 416] on link "[PERSON_NAME]" at bounding box center [637, 417] width 67 height 12
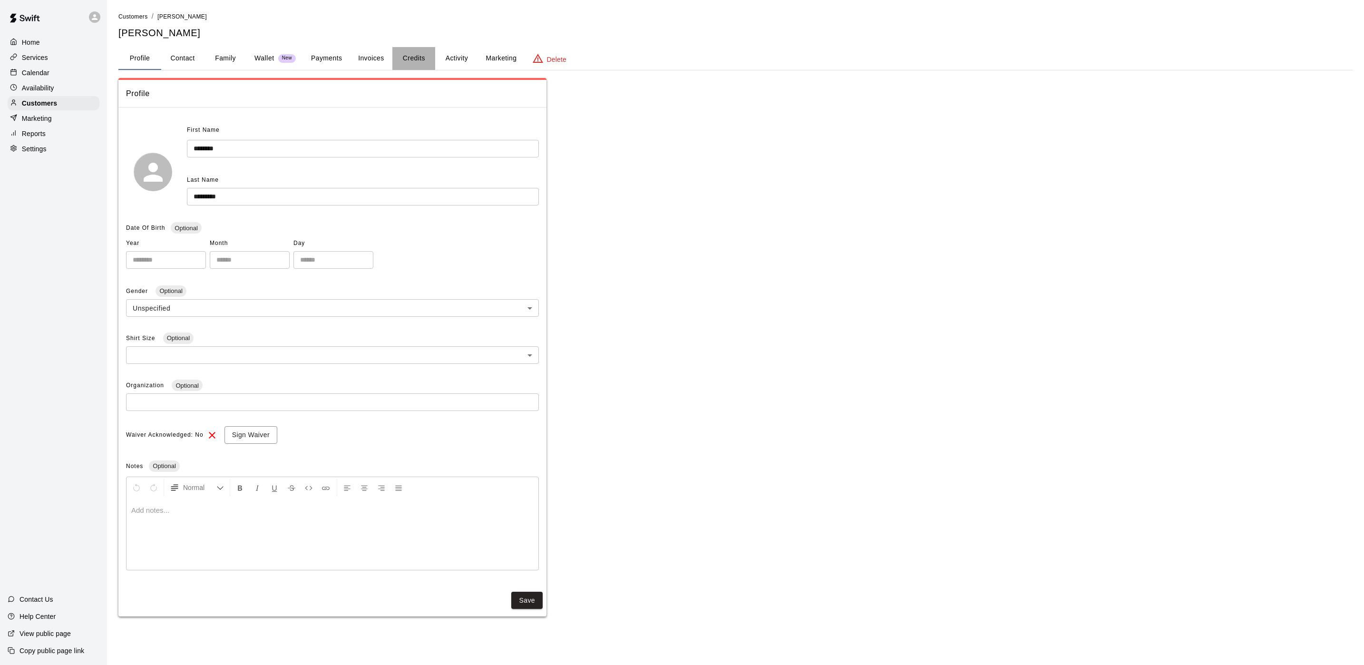
click at [416, 60] on button "Credits" at bounding box center [413, 58] width 43 height 23
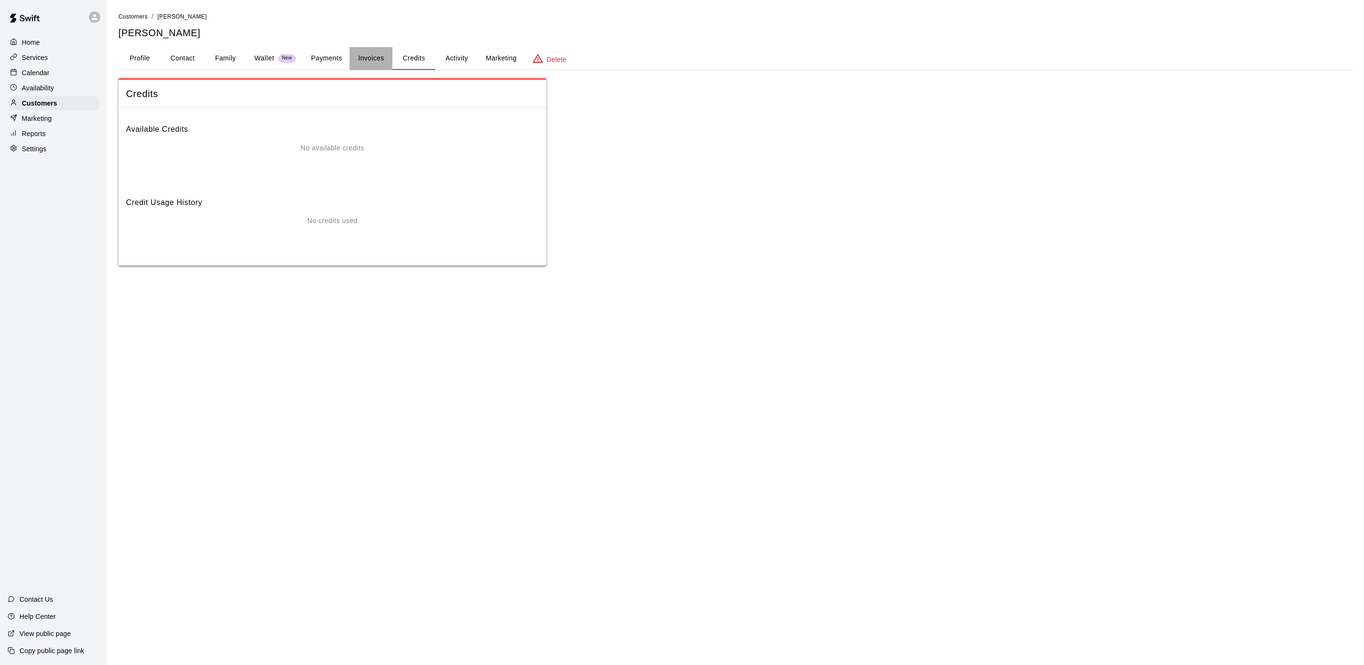
click at [364, 60] on button "Invoices" at bounding box center [371, 58] width 43 height 23
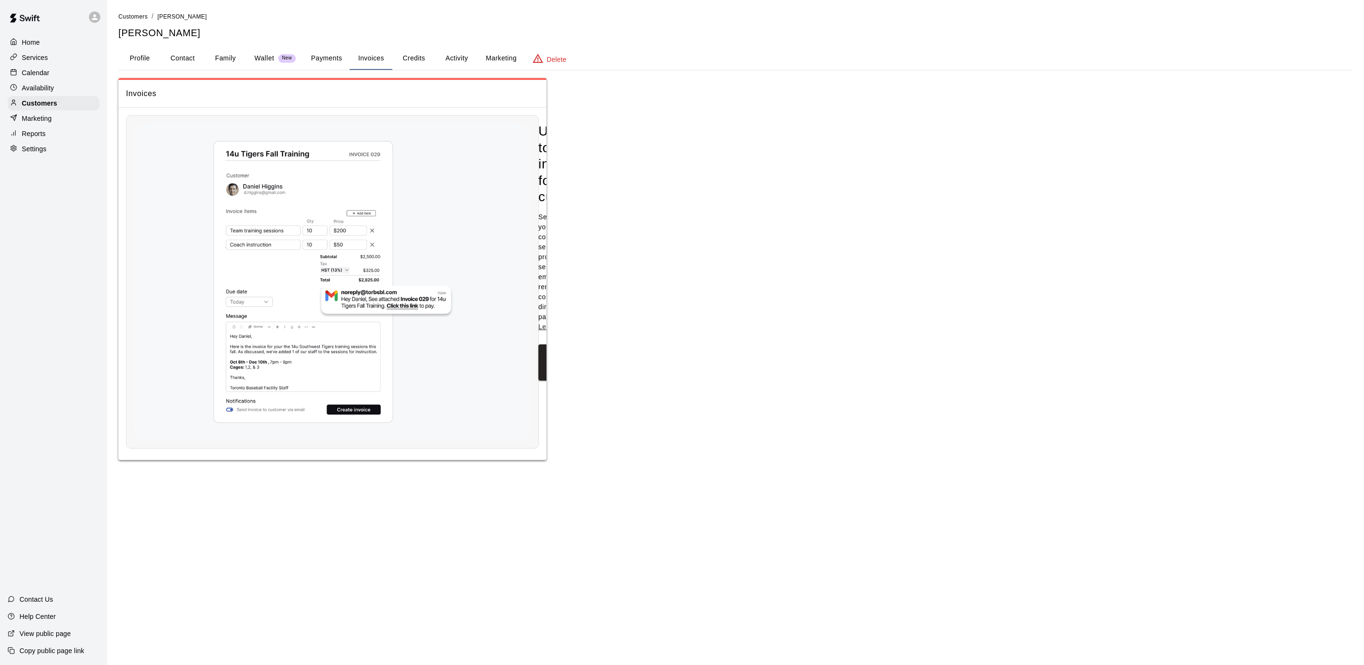
click at [219, 59] on button "Family" at bounding box center [225, 58] width 43 height 23
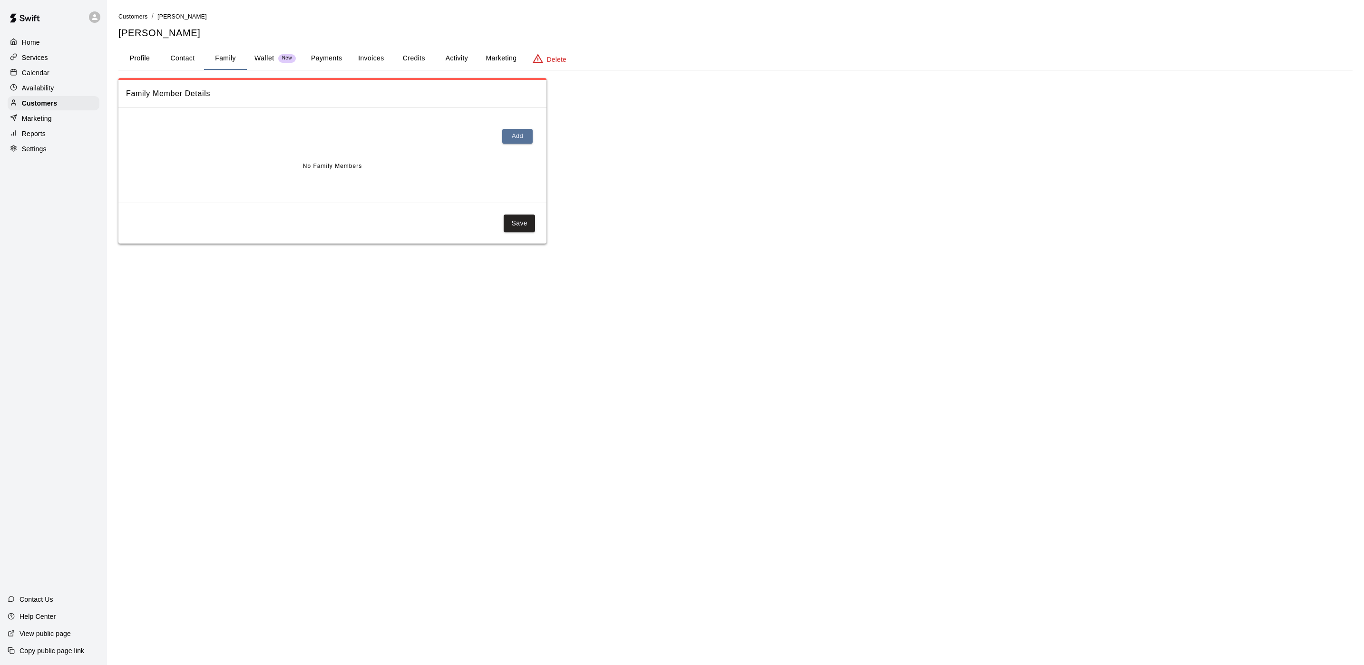
drag, startPoint x: 59, startPoint y: 81, endPoint x: 70, endPoint y: 78, distance: 11.8
click at [59, 80] on div "Calendar" at bounding box center [54, 73] width 92 height 14
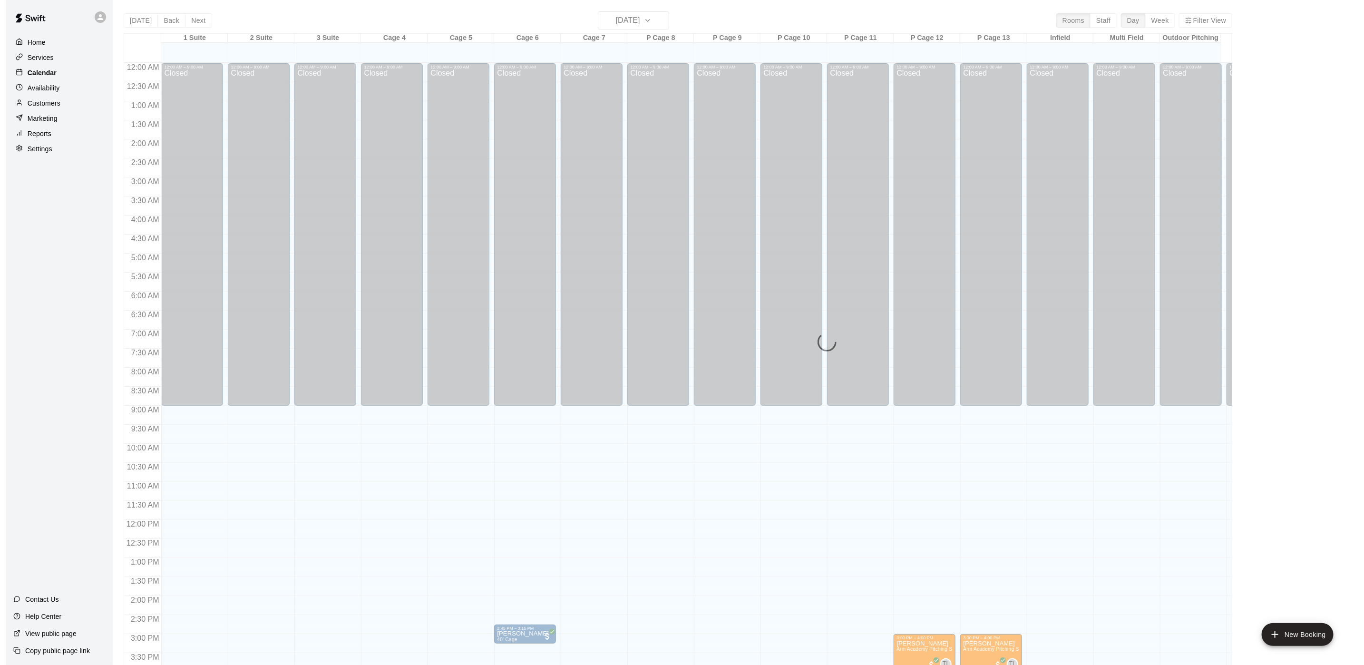
scroll to position [273, 0]
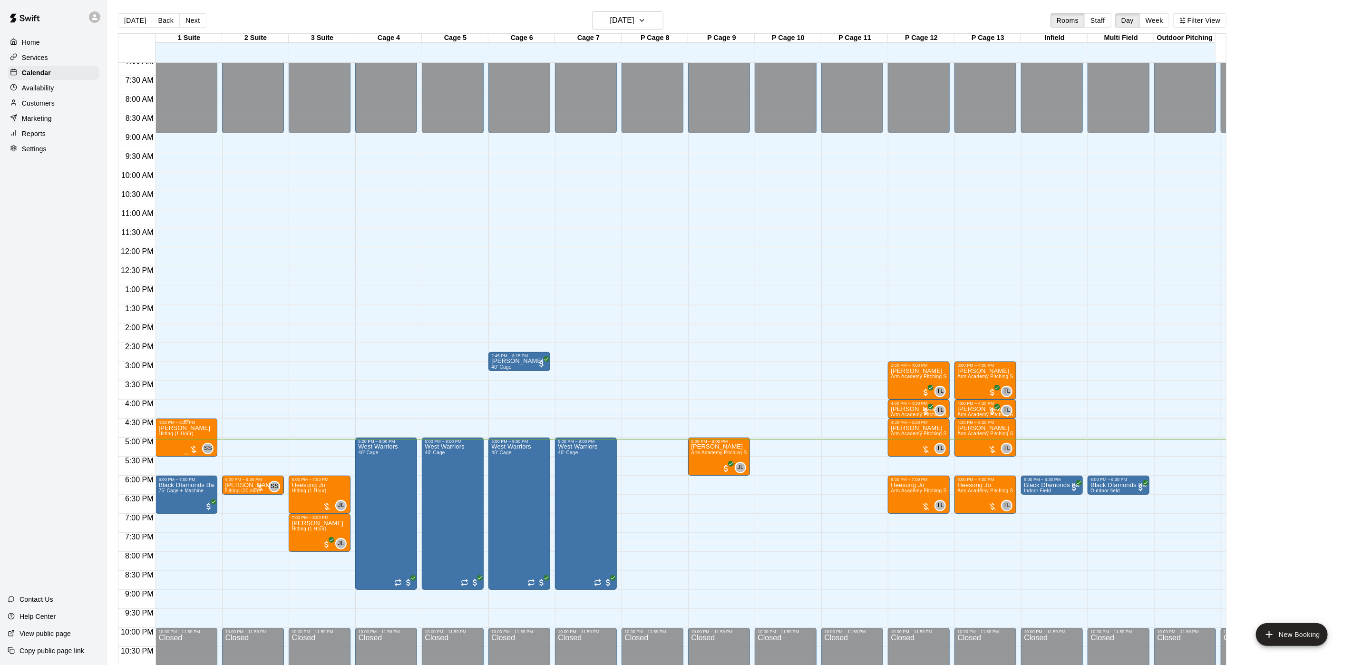
click at [169, 434] on span "Hitting (1 Hour)" at bounding box center [175, 433] width 35 height 5
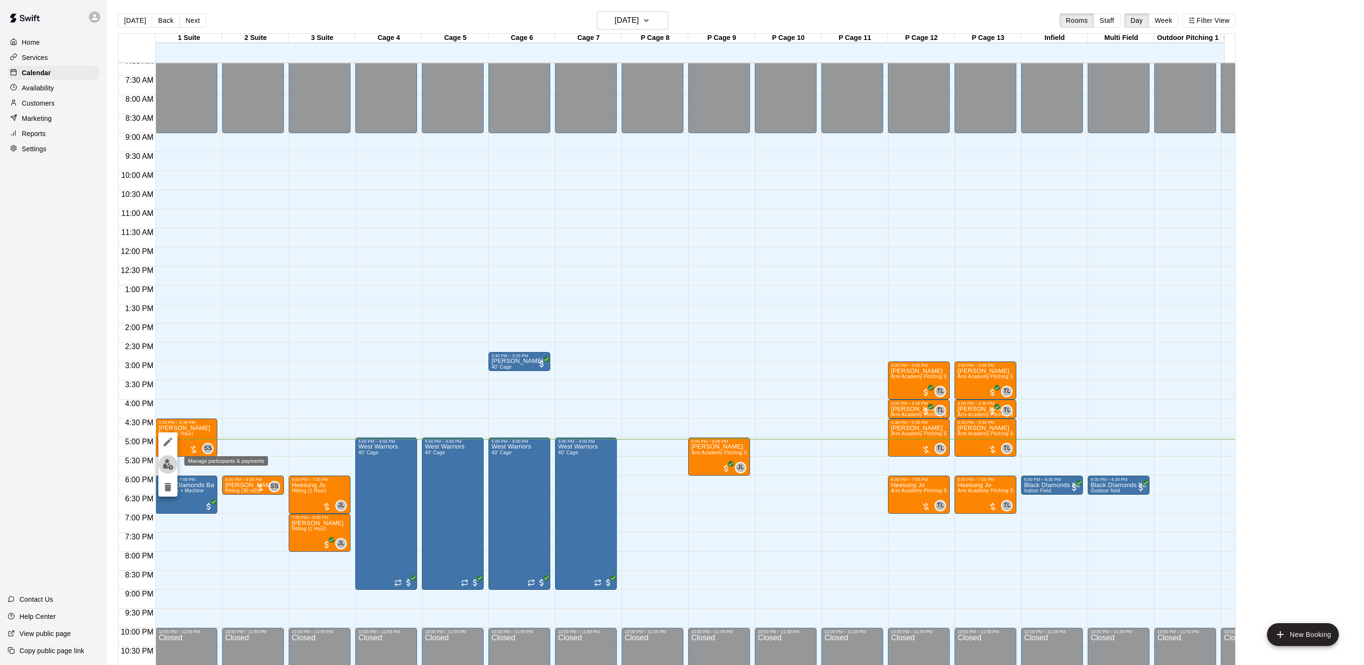
click at [166, 458] on button "edit" at bounding box center [167, 464] width 19 height 19
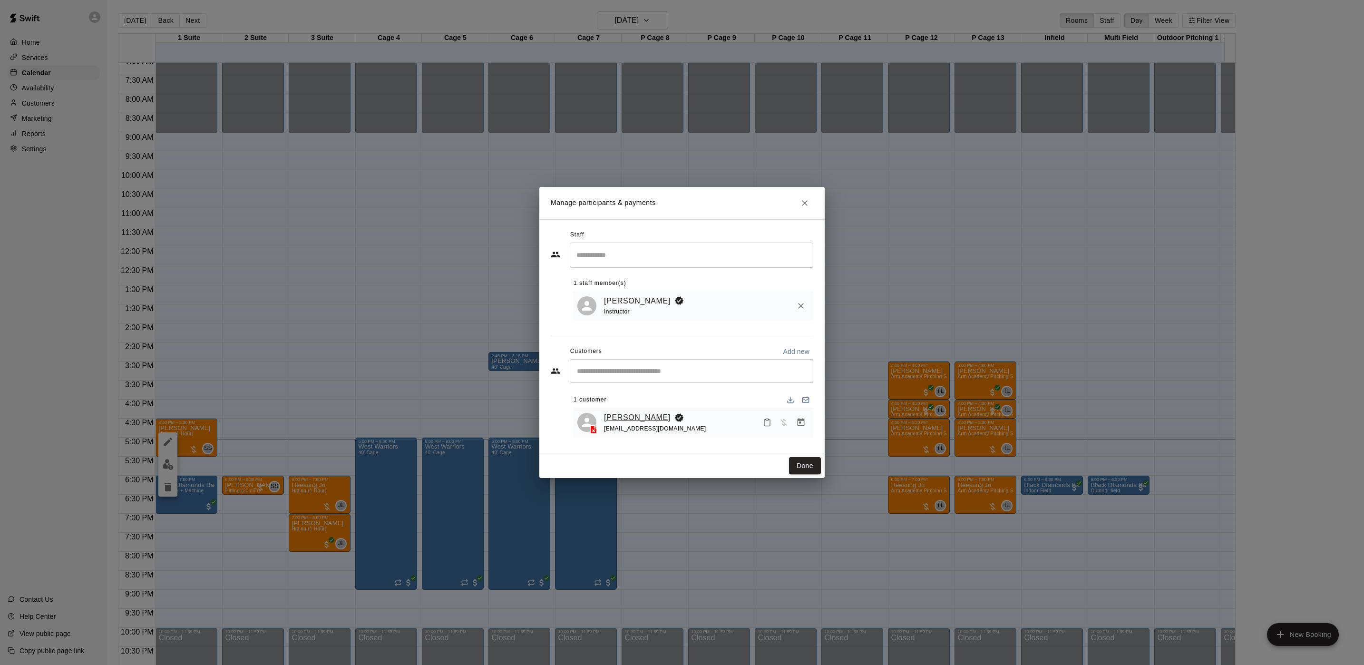
click at [611, 418] on link "[PERSON_NAME]" at bounding box center [637, 417] width 67 height 12
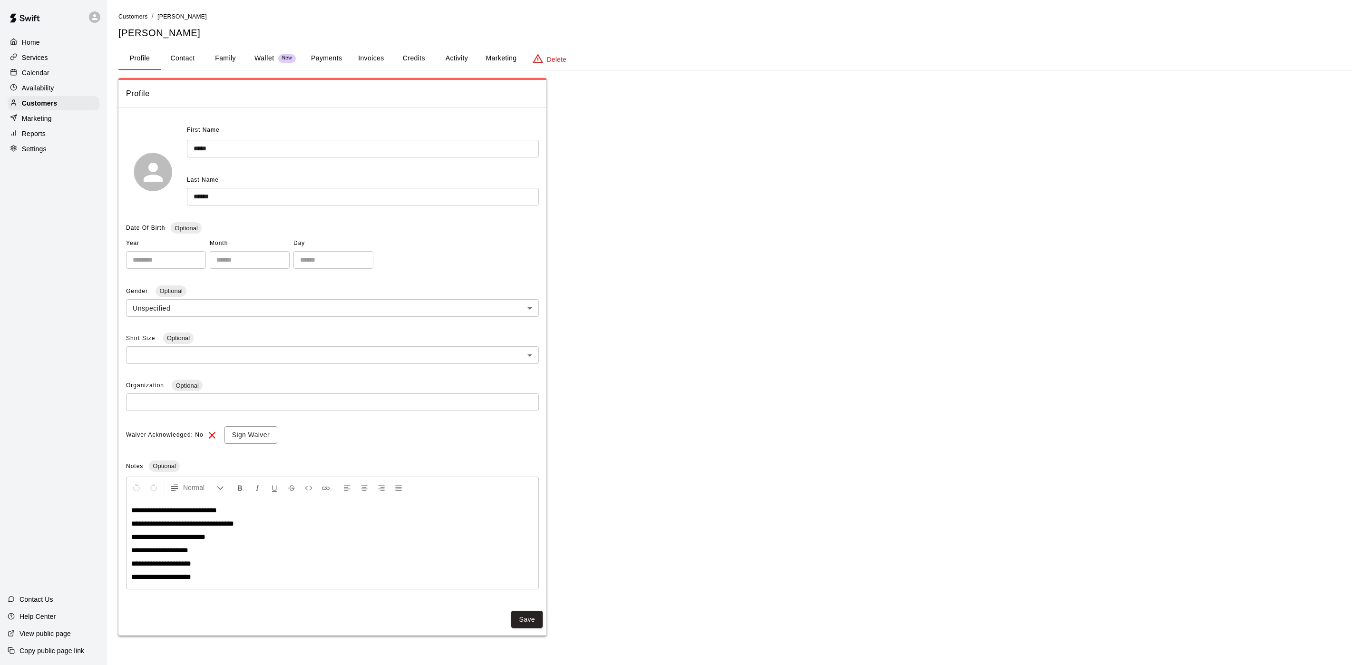
click at [419, 56] on button "Credits" at bounding box center [413, 58] width 43 height 23
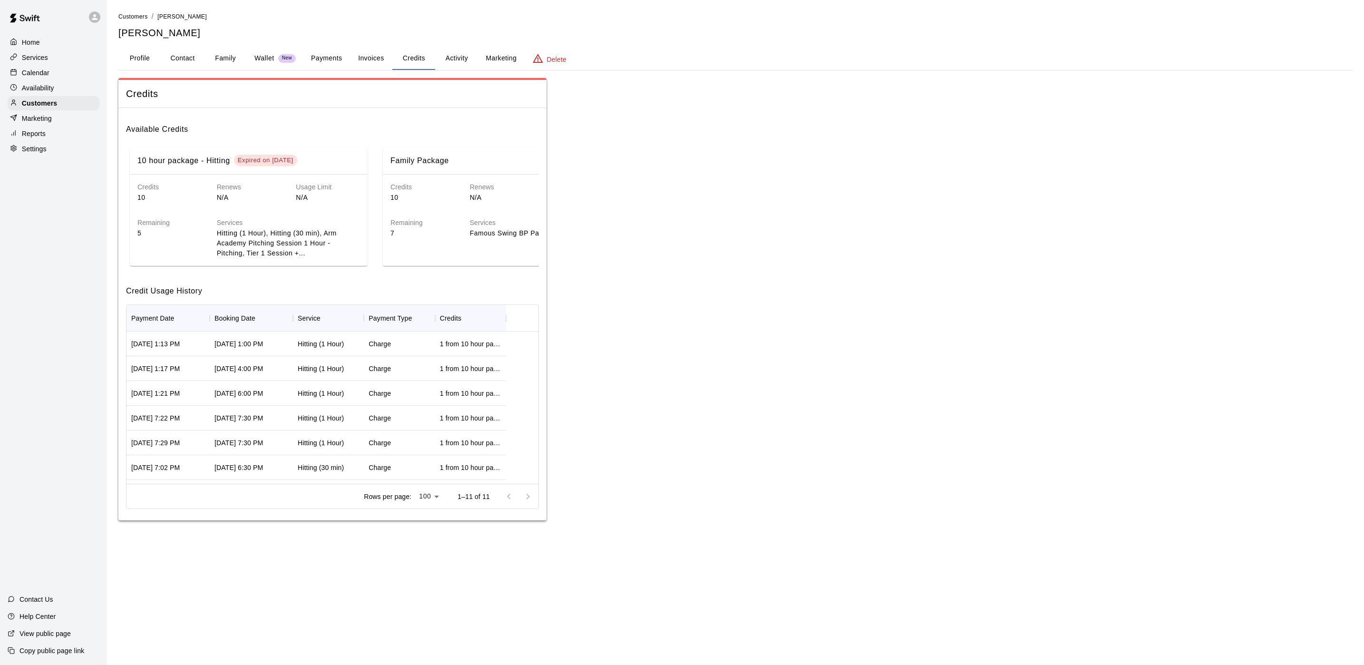
click at [367, 270] on div "10 hour package - Hitting Expired on [DATE] Credits 10 Renews N/A Usage Limit N…" at bounding box center [332, 206] width 413 height 127
click at [26, 76] on p "Calendar" at bounding box center [36, 73] width 28 height 10
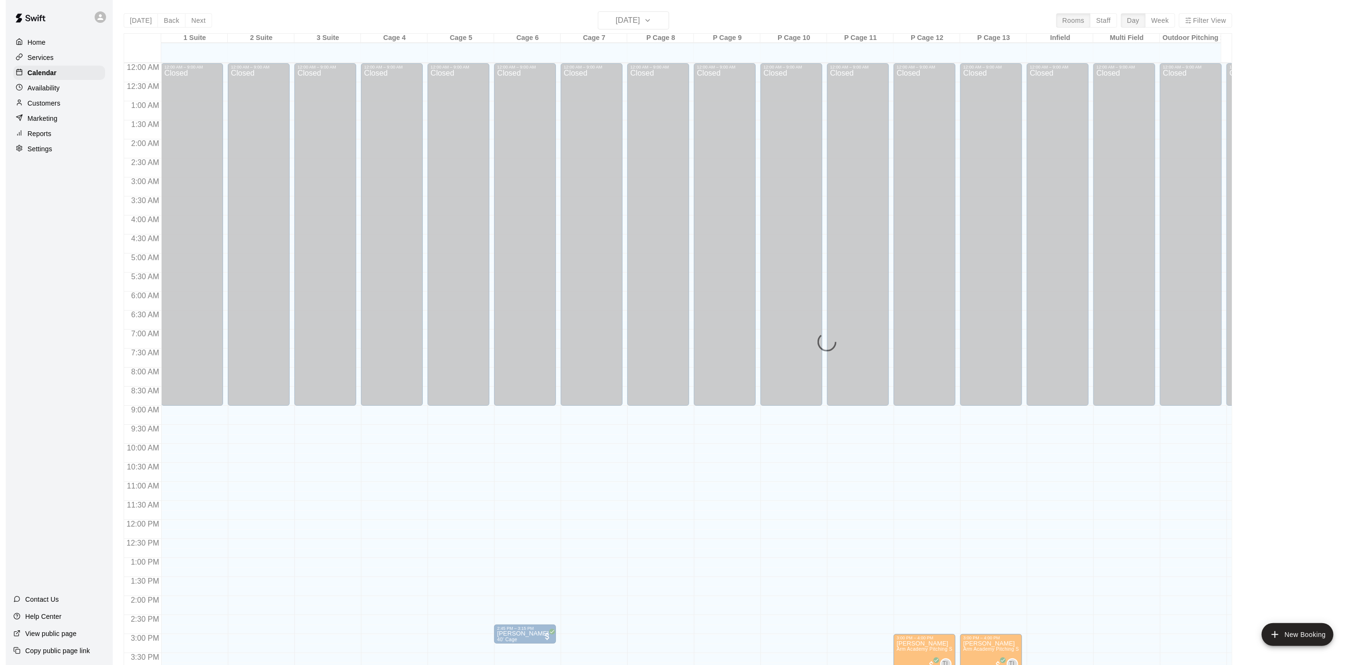
scroll to position [273, 0]
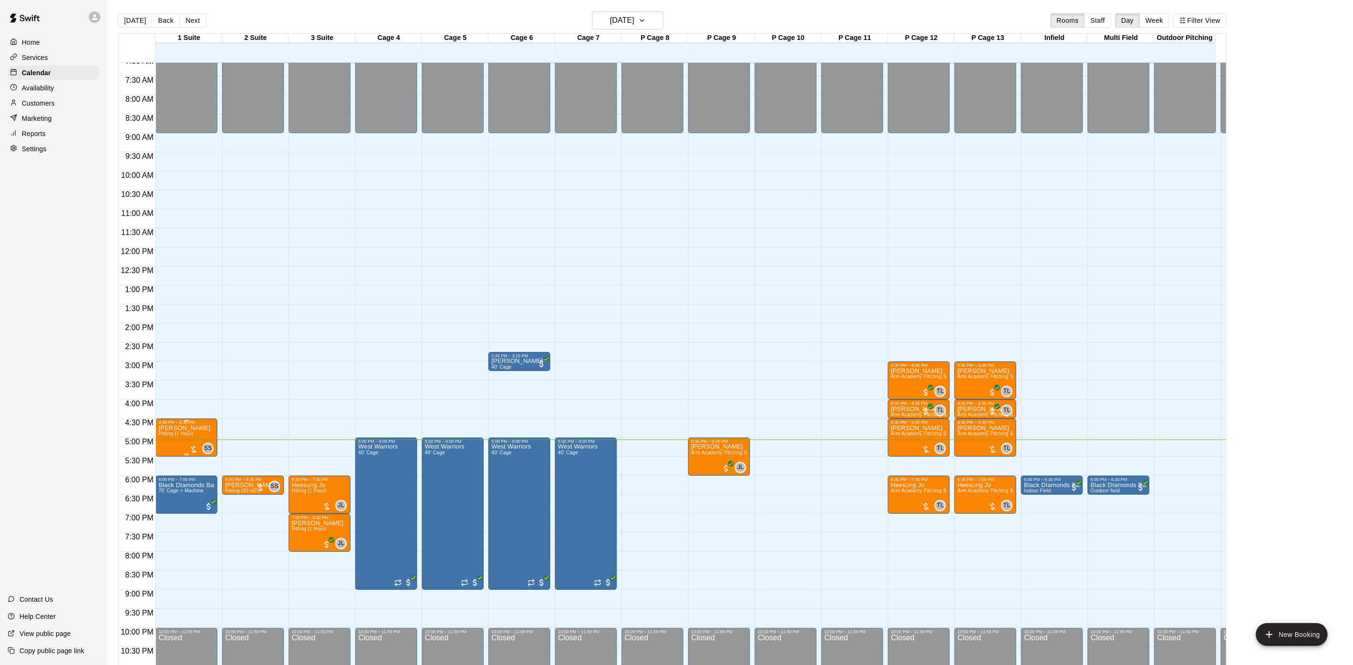
click at [168, 436] on span "Hitting (1 Hour)" at bounding box center [175, 433] width 35 height 5
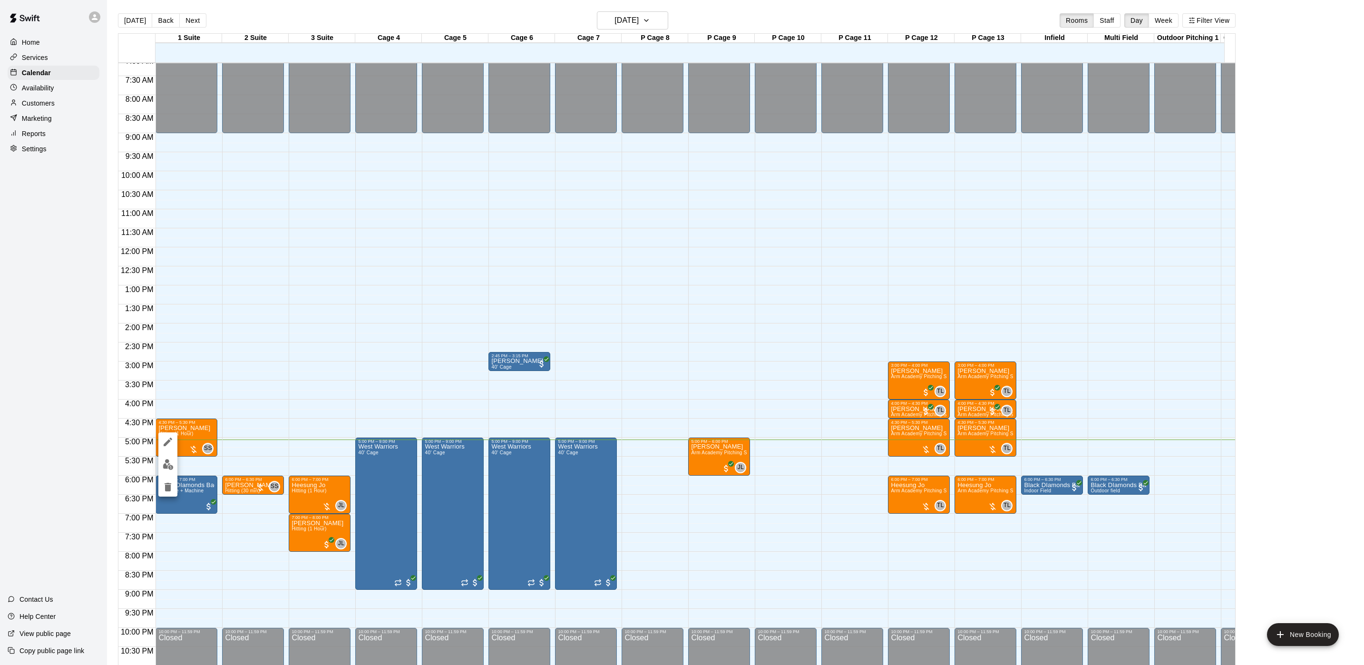
click at [167, 462] on img "edit" at bounding box center [168, 464] width 11 height 11
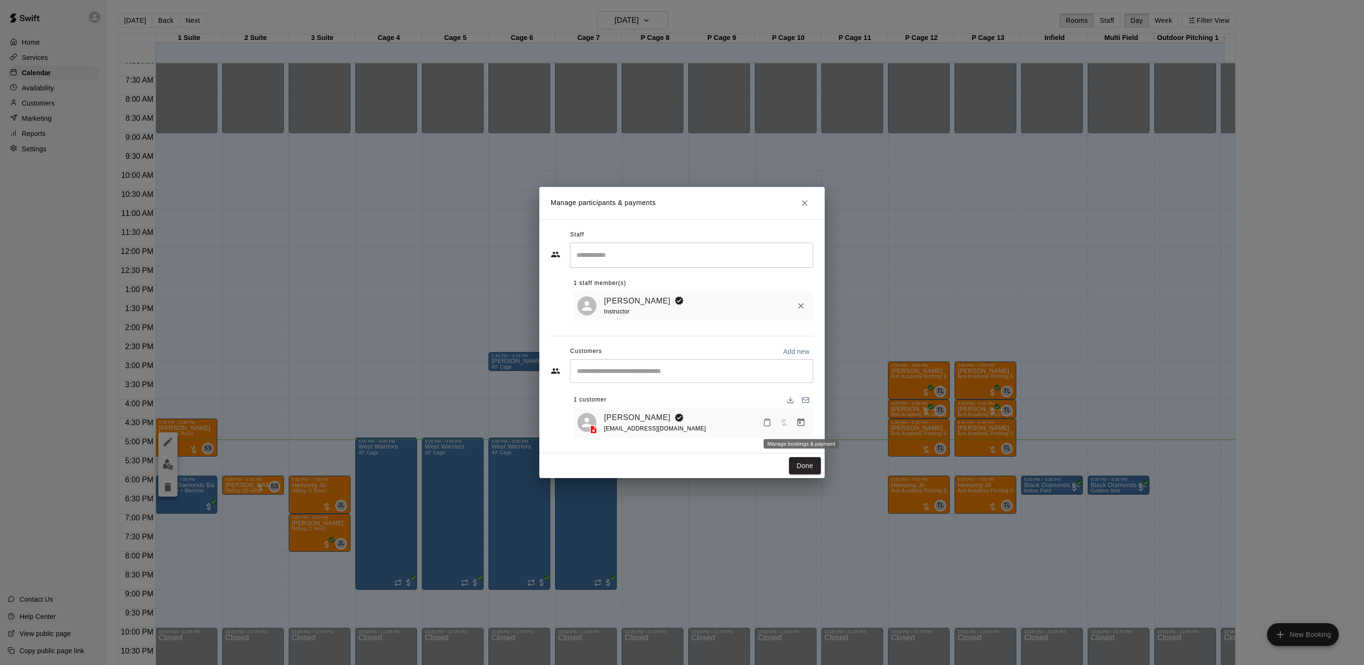
click at [801, 419] on icon "Manage bookings & payment" at bounding box center [801, 423] width 10 height 10
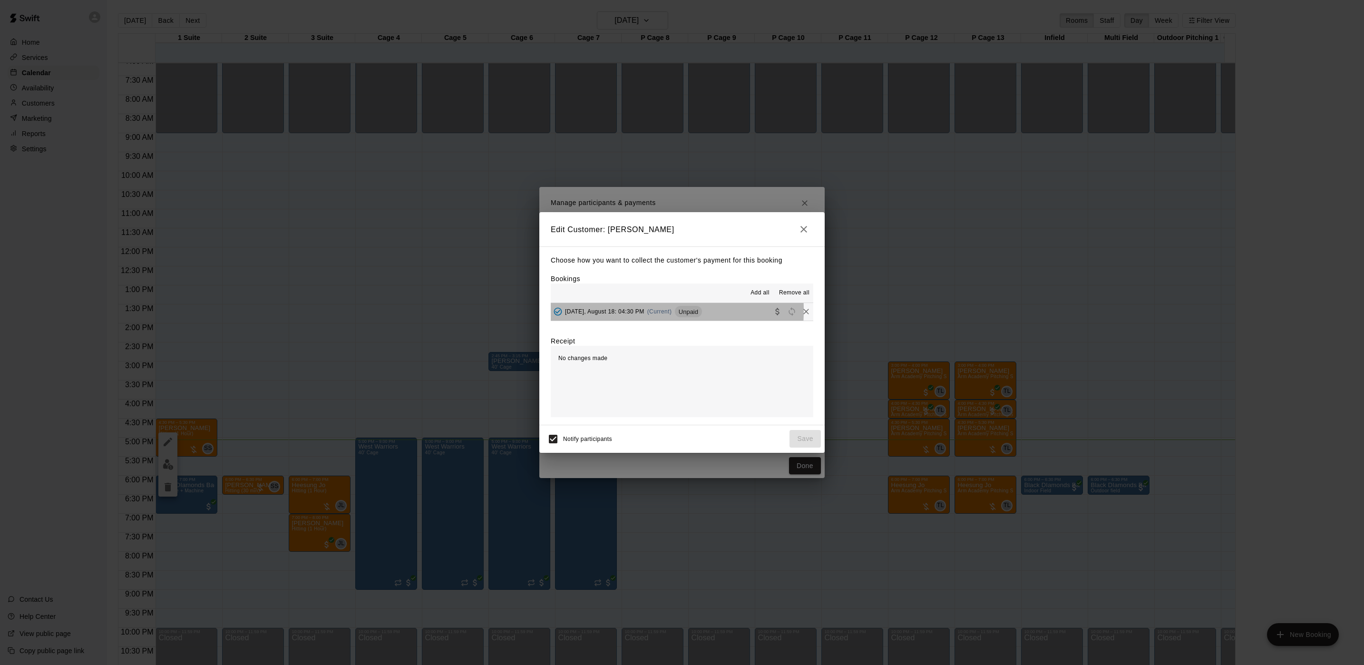
click at [607, 312] on span "[DATE], August 18: 04:30 PM" at bounding box center [604, 311] width 79 height 7
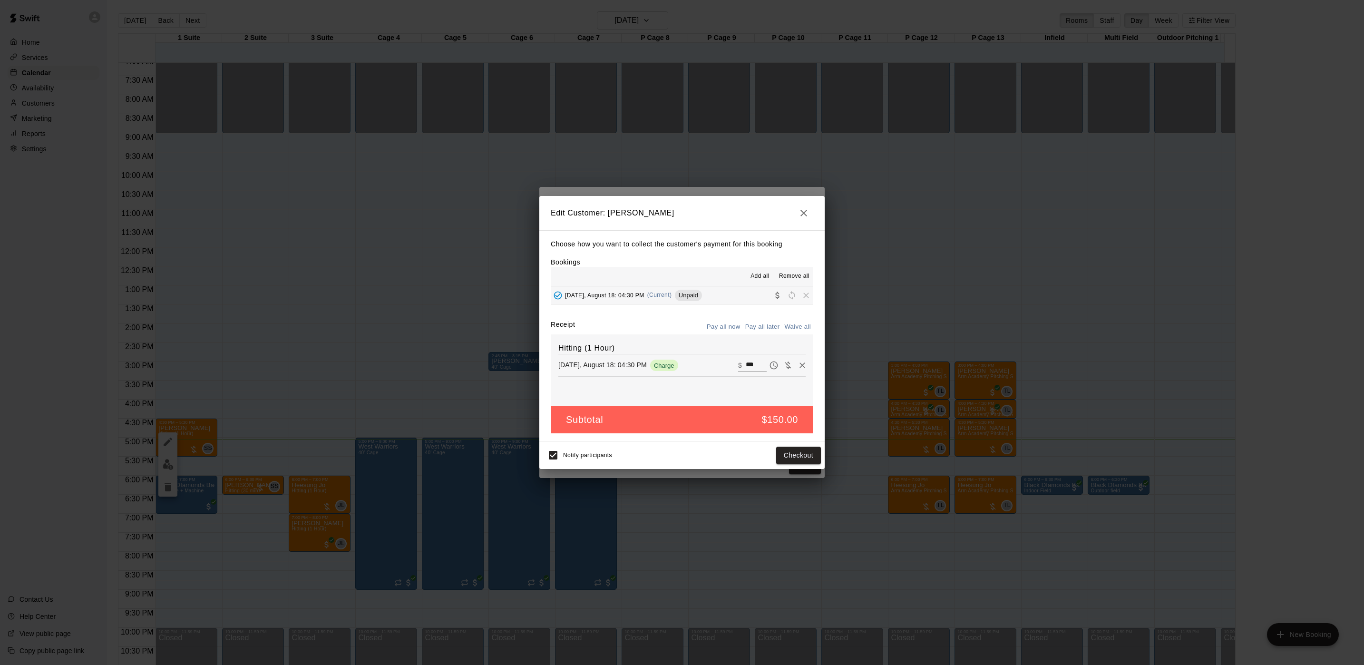
click at [664, 159] on div "Edit Customer: [PERSON_NAME] Choose how you want to collect the customer's paym…" at bounding box center [682, 332] width 1364 height 665
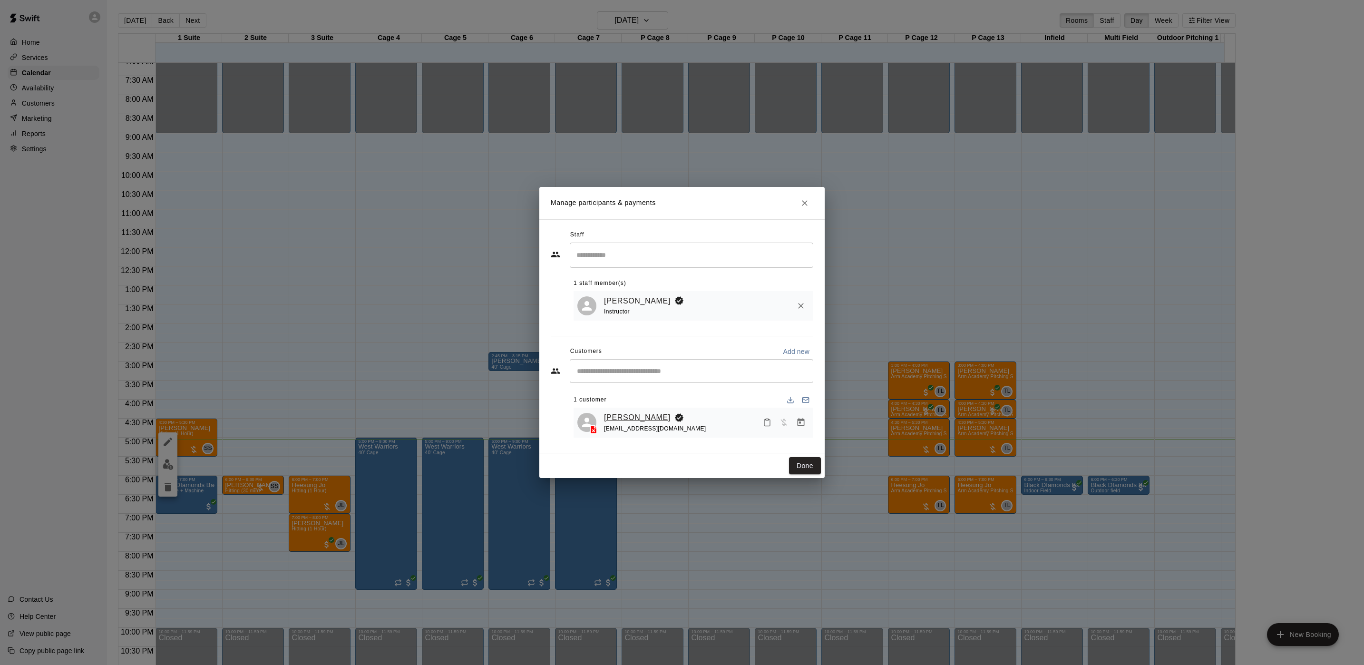
click at [638, 416] on link "[PERSON_NAME]" at bounding box center [637, 417] width 67 height 12
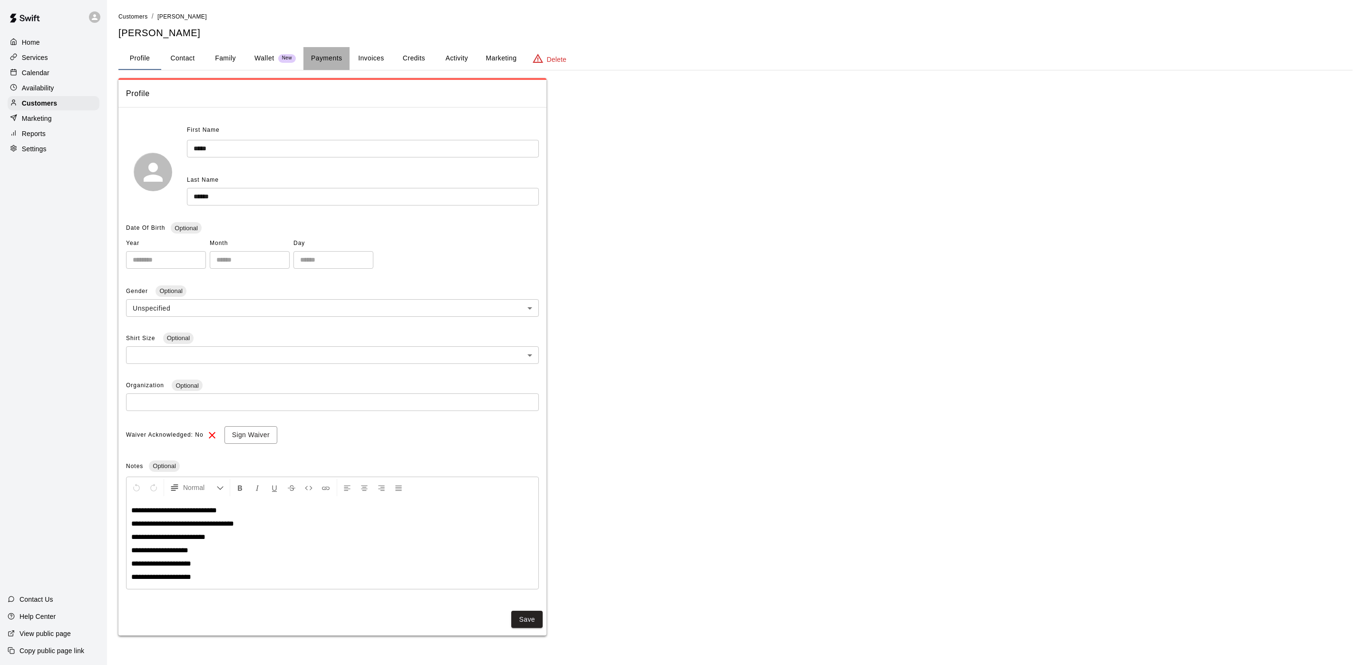
click at [324, 50] on button "Payments" at bounding box center [326, 58] width 46 height 23
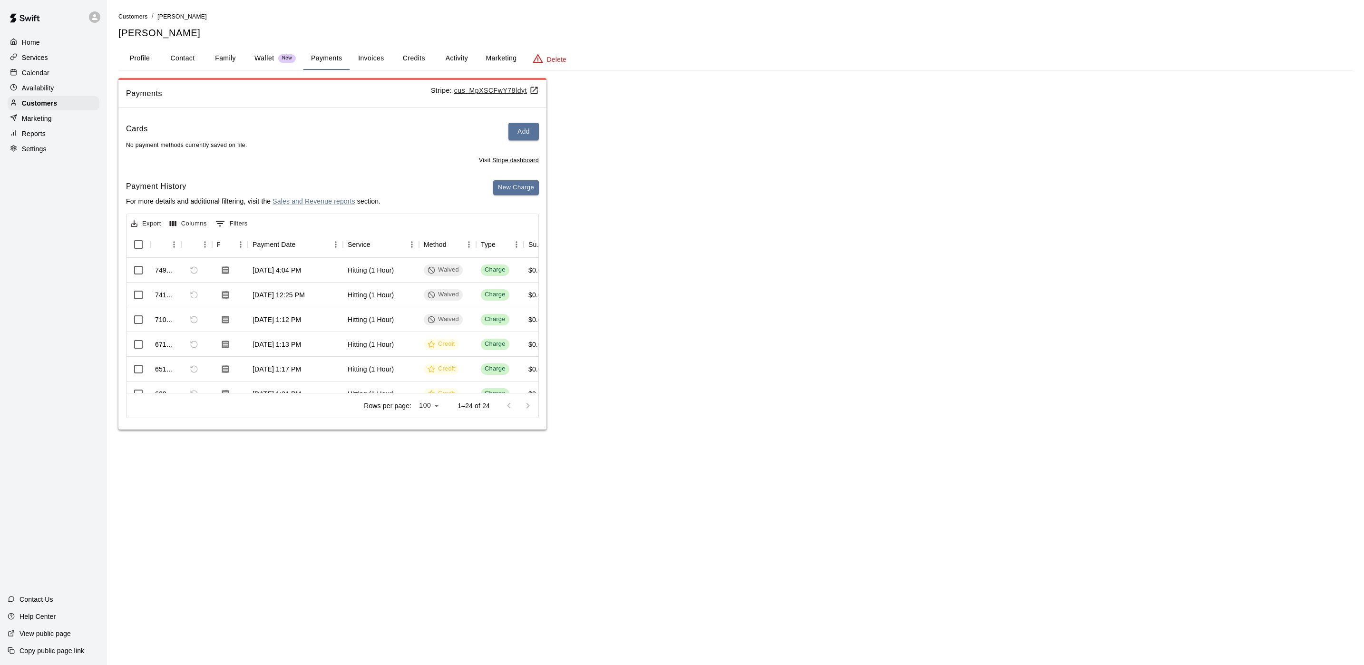
click at [384, 53] on button "Invoices" at bounding box center [371, 58] width 43 height 23
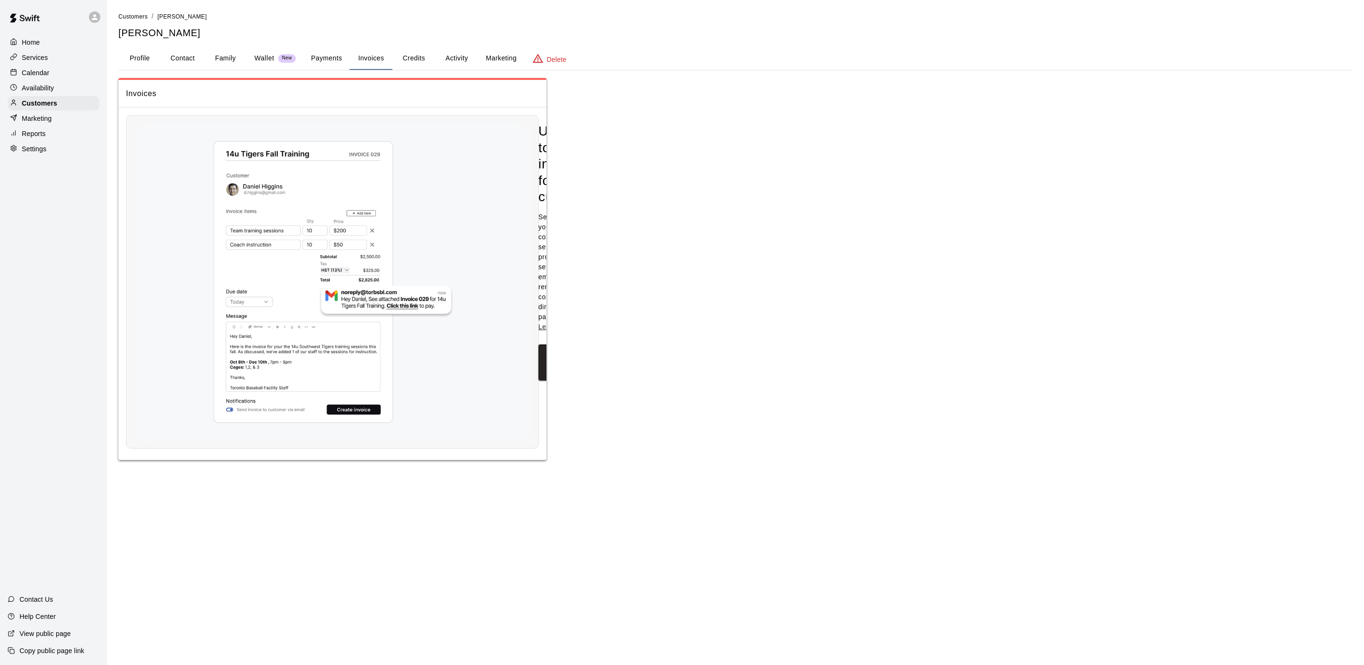
click at [417, 67] on button "Credits" at bounding box center [413, 58] width 43 height 23
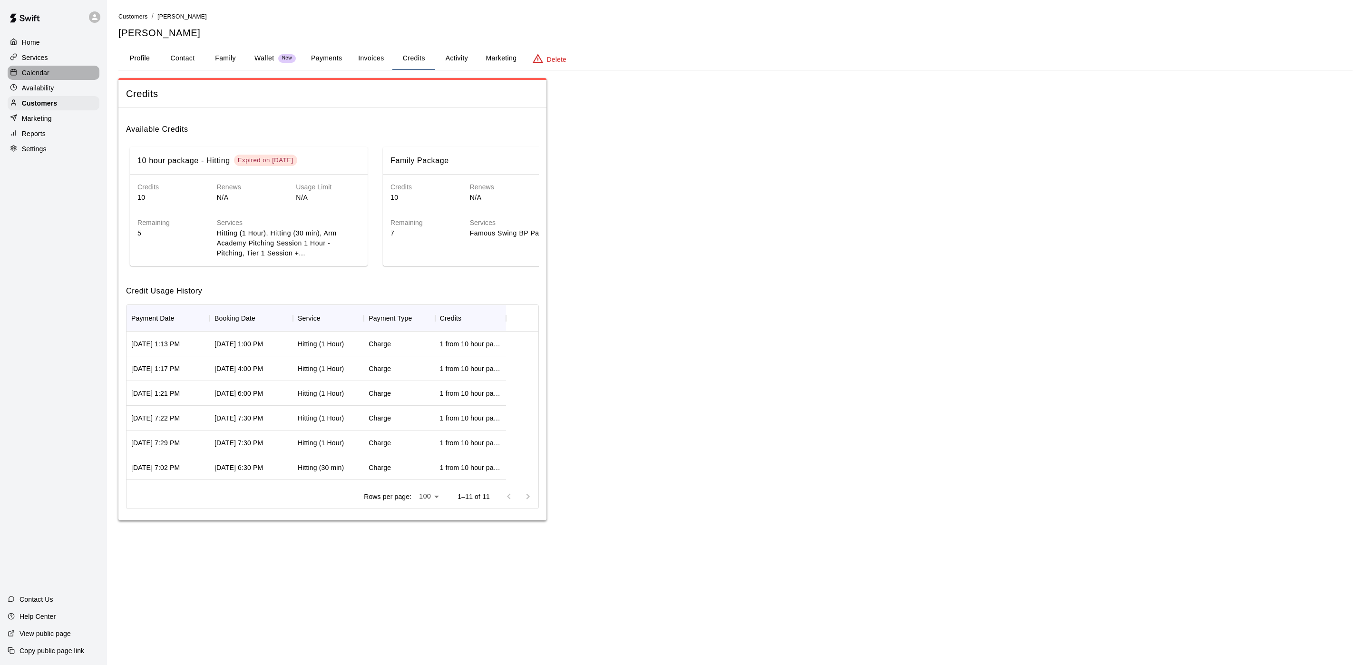
click at [56, 70] on div "Calendar" at bounding box center [54, 73] width 92 height 14
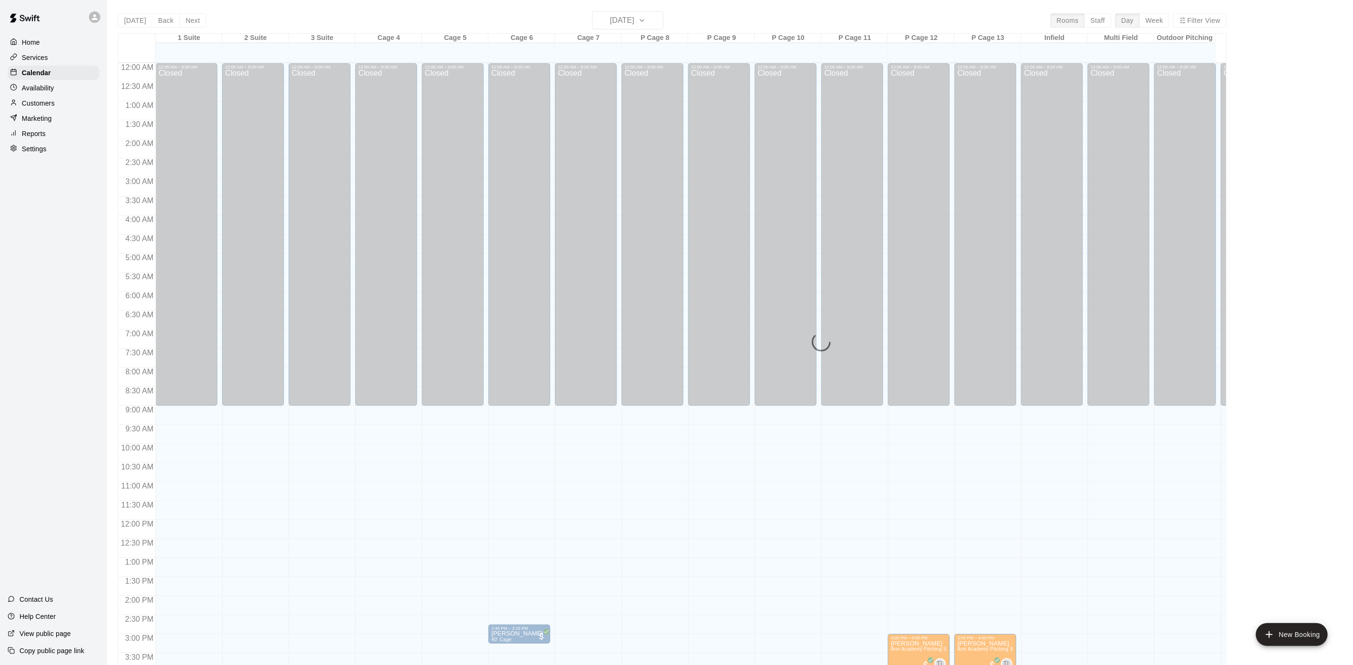
scroll to position [273, 0]
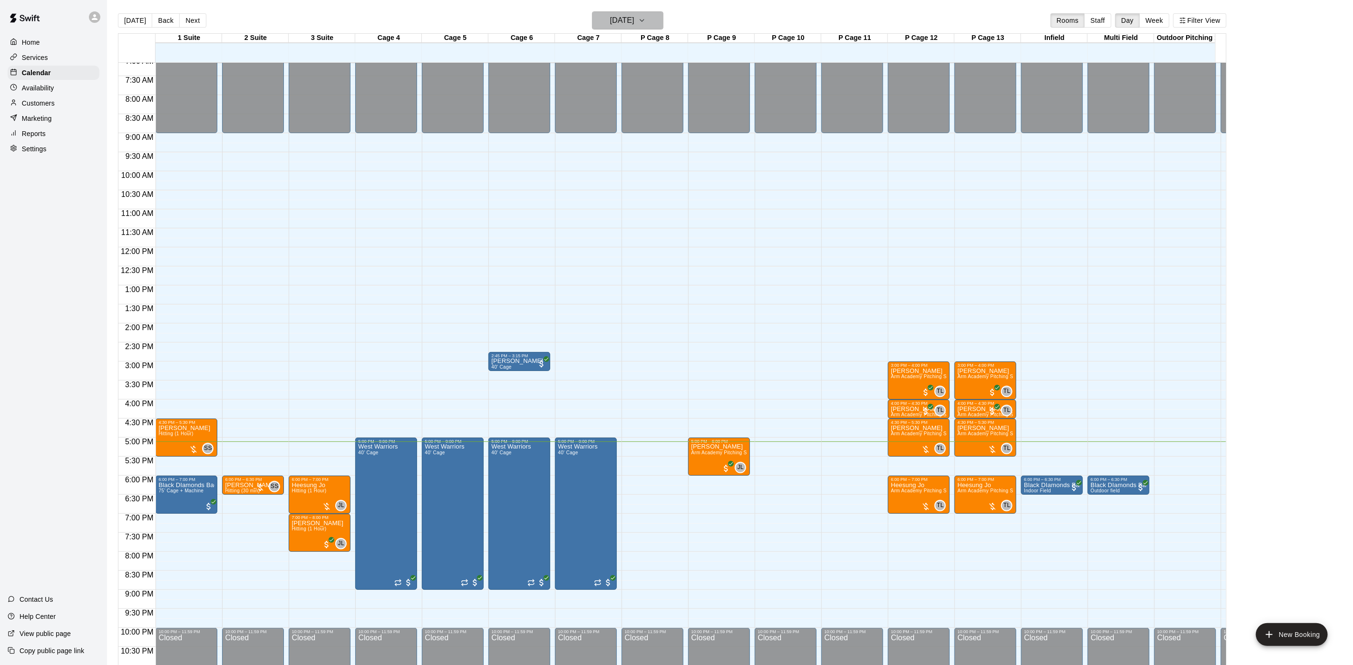
click at [635, 23] on h6 "[DATE]" at bounding box center [622, 20] width 24 height 13
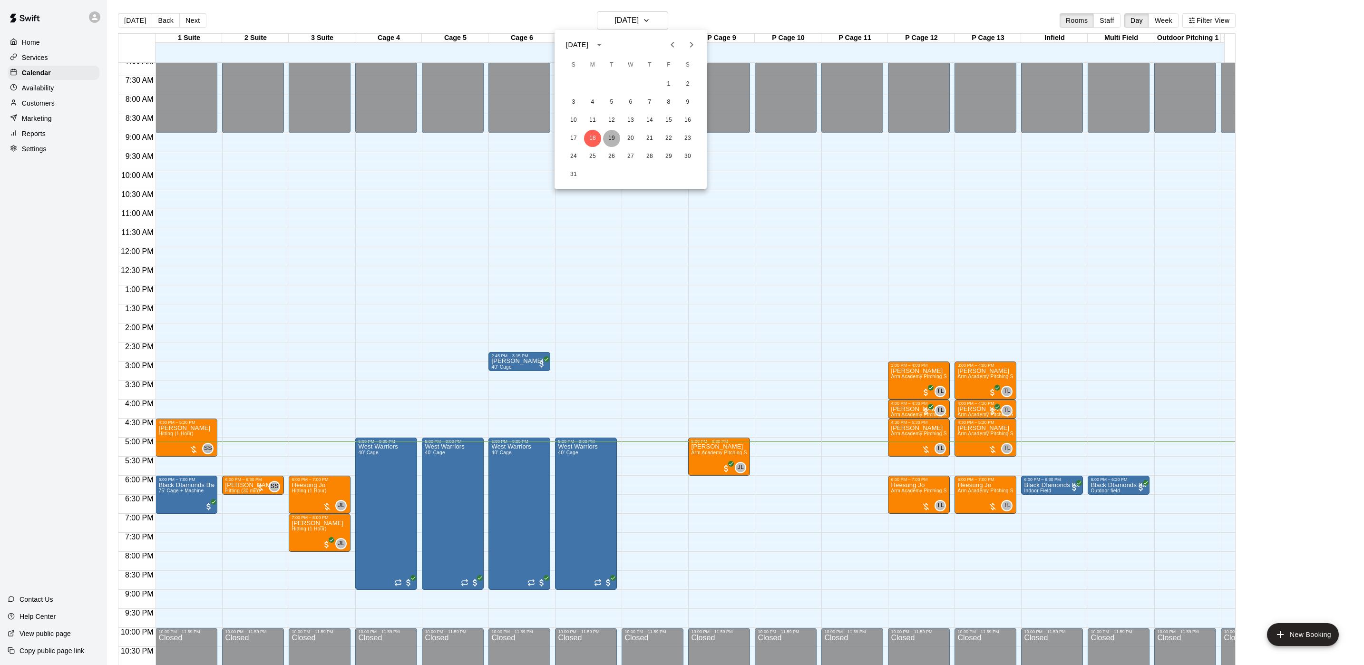
click at [608, 133] on button "19" at bounding box center [611, 138] width 17 height 17
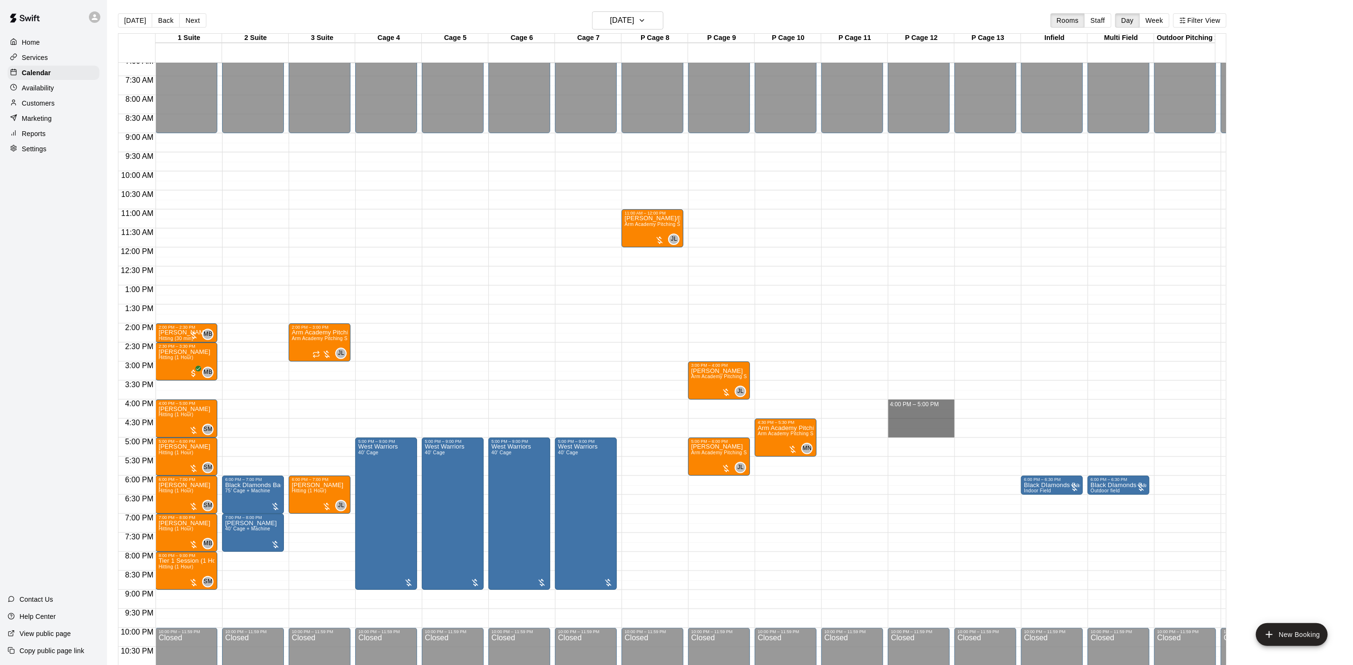
drag, startPoint x: 912, startPoint y: 401, endPoint x: 911, endPoint y: 431, distance: 30.5
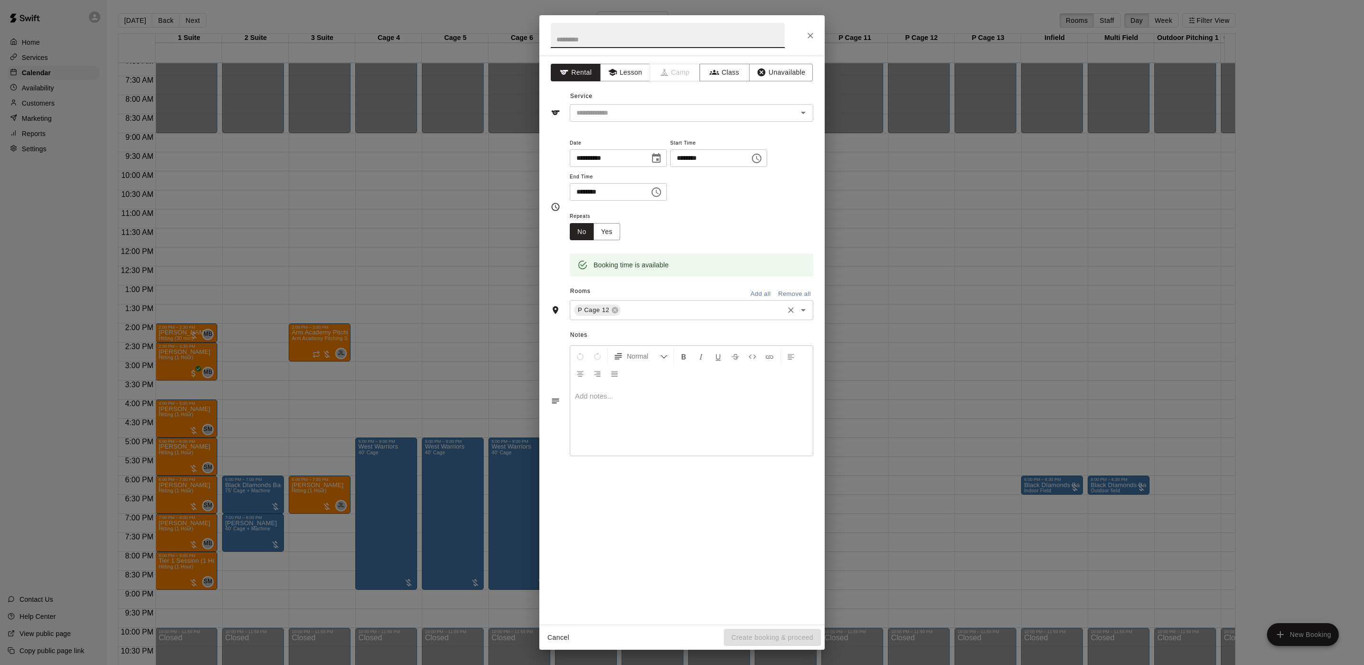
click at [667, 313] on input "text" at bounding box center [702, 310] width 160 height 12
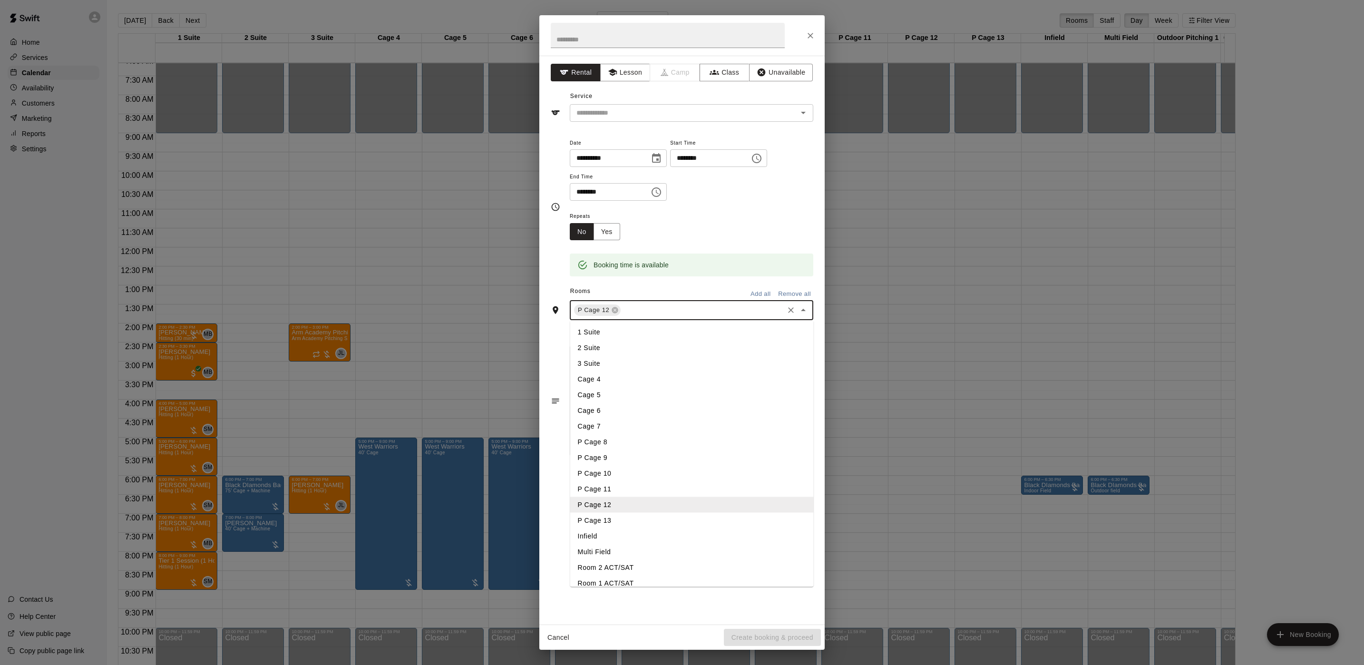
click at [610, 515] on li "P Cage 13" at bounding box center [692, 521] width 244 height 16
click at [625, 72] on button "Lesson" at bounding box center [625, 73] width 50 height 18
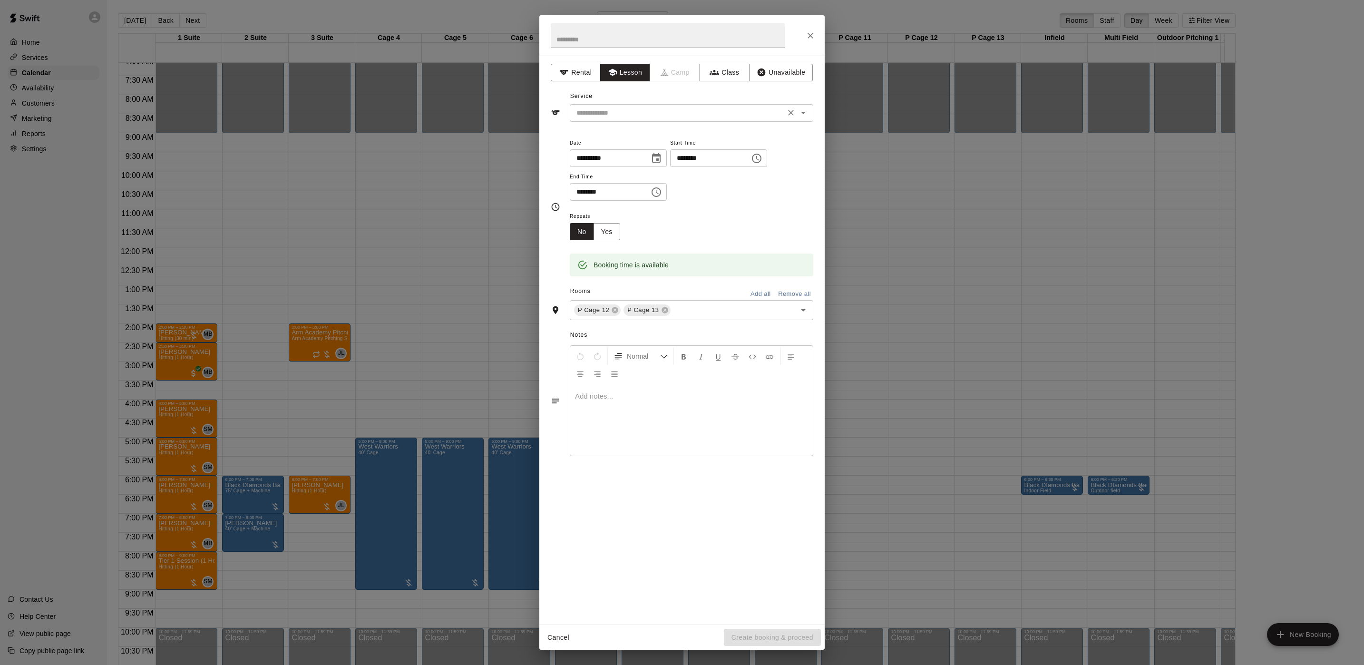
click at [624, 116] on input "text" at bounding box center [678, 113] width 210 height 12
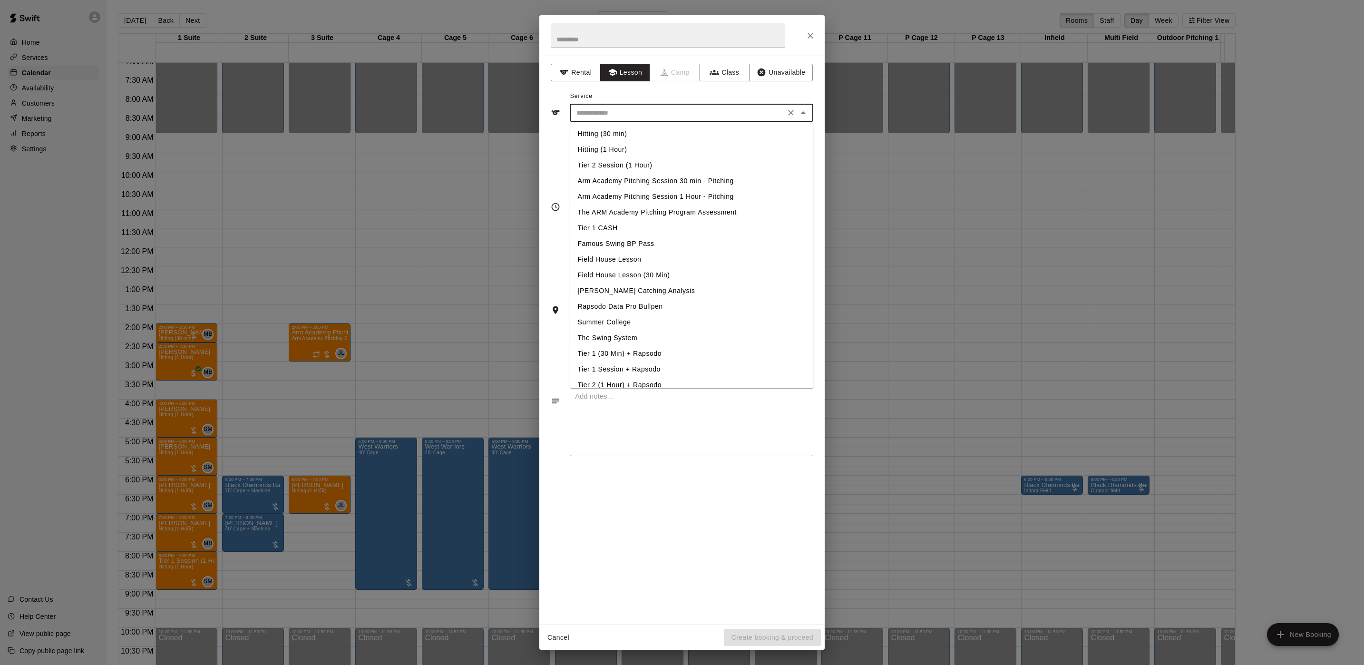
click at [610, 193] on li "Arm Academy Pitching Session 1 Hour - Pitching" at bounding box center [692, 197] width 244 height 16
type input "**********"
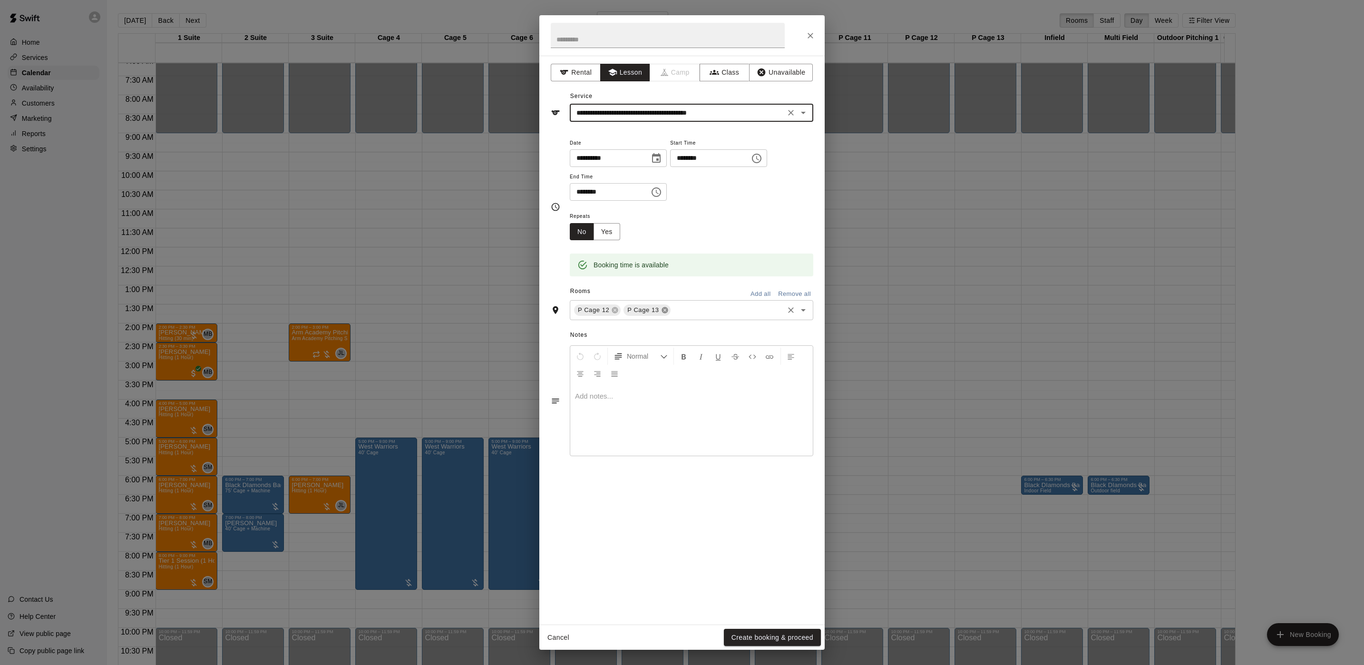
click at [662, 312] on icon at bounding box center [665, 310] width 8 height 8
click at [759, 643] on button "Create booking & proceed" at bounding box center [772, 638] width 97 height 18
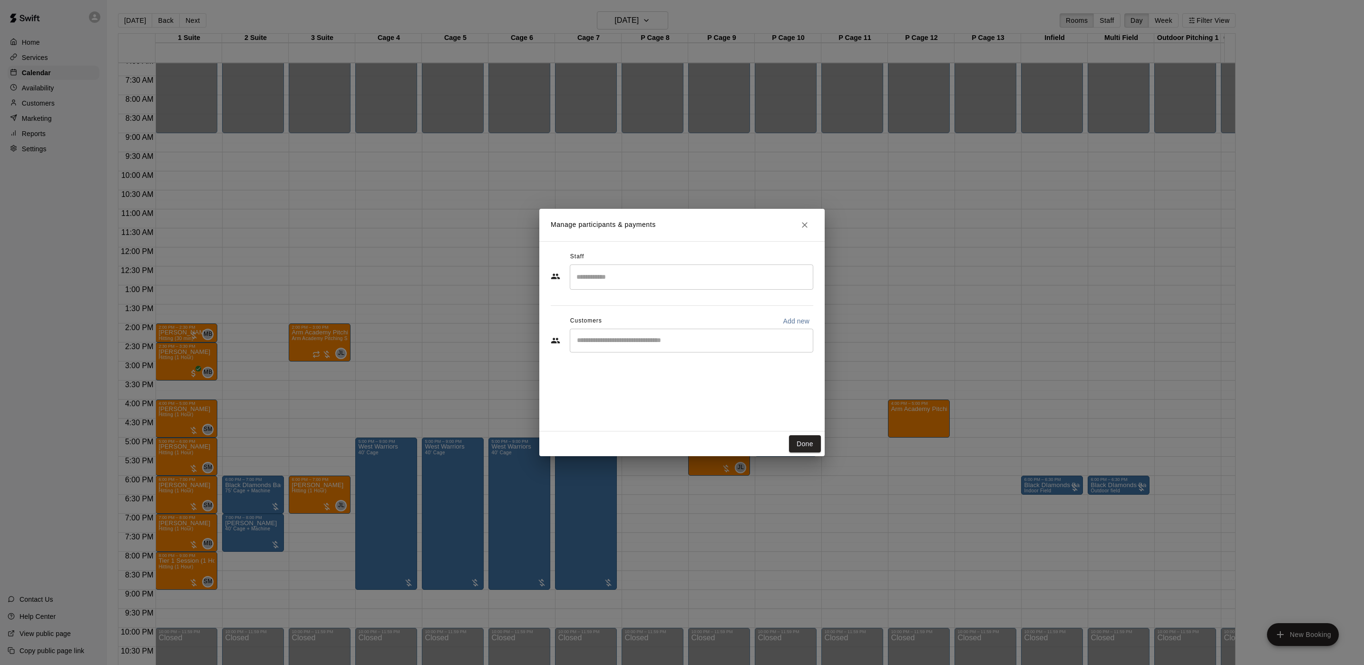
click at [658, 270] on input "Search staff" at bounding box center [691, 277] width 235 height 17
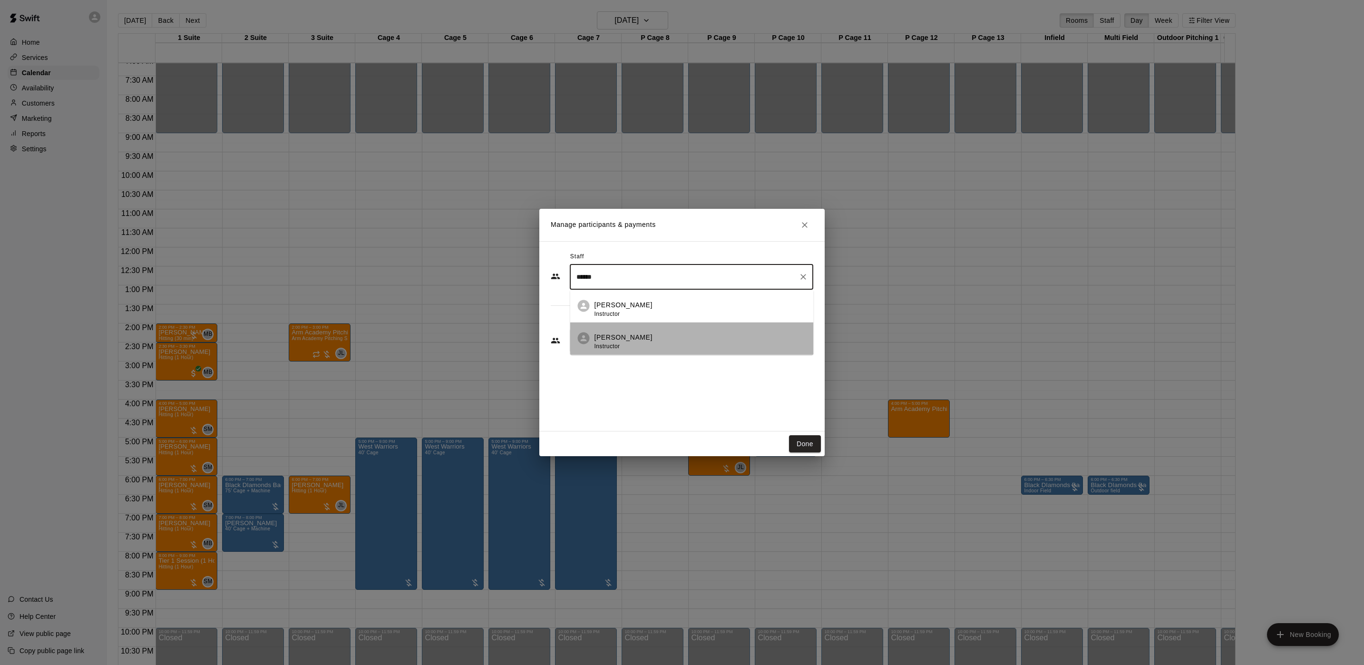
click at [645, 342] on p "[PERSON_NAME]" at bounding box center [624, 338] width 58 height 10
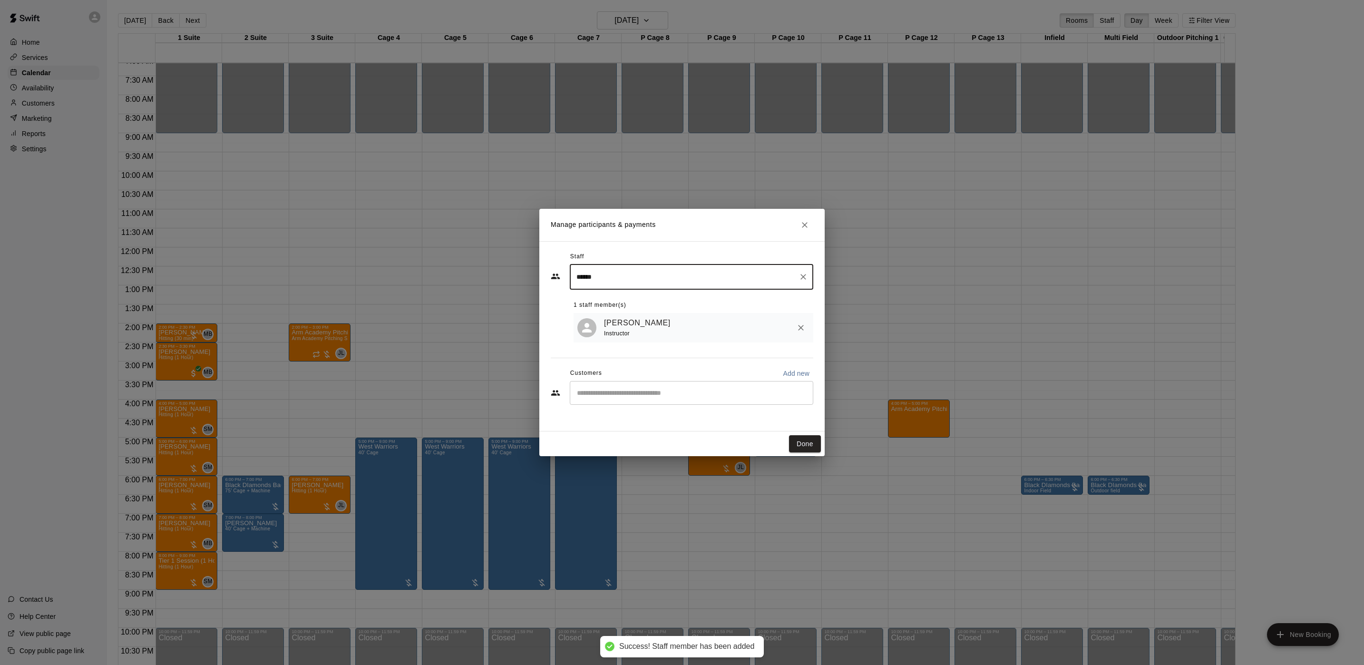
type input "******"
click at [642, 397] on input "Start typing to search customers..." at bounding box center [691, 393] width 235 height 10
type input "*******"
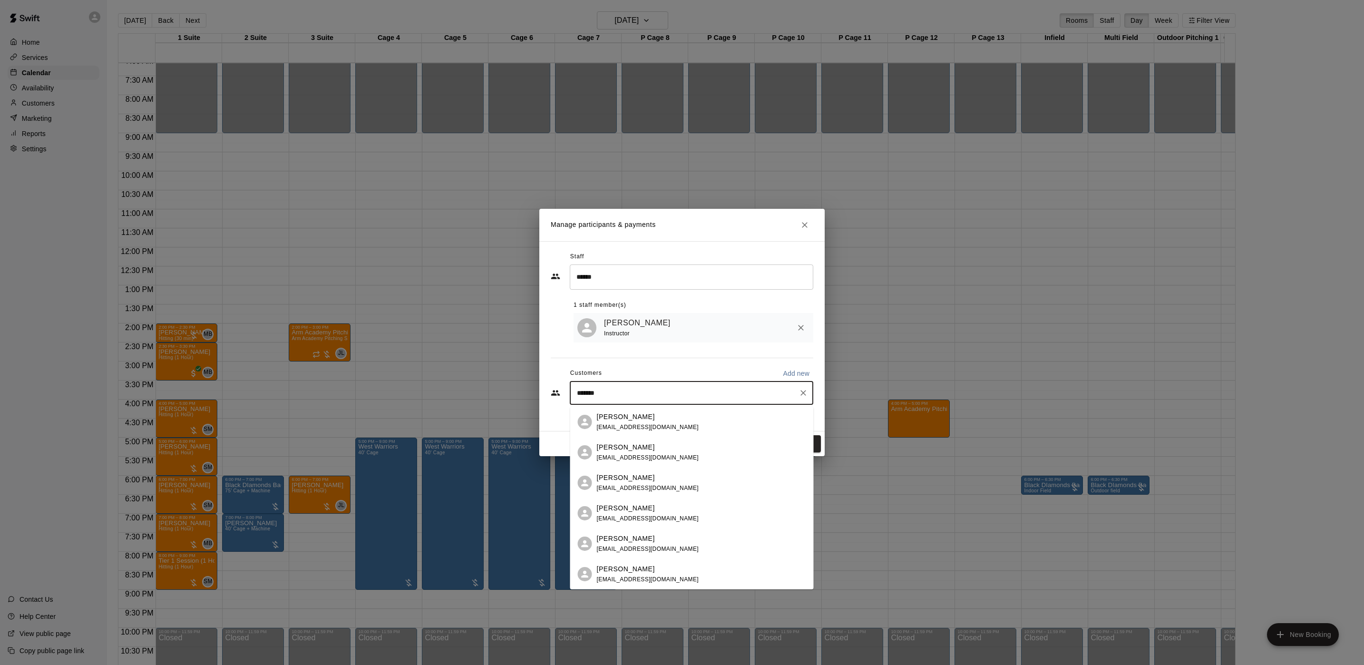
click at [657, 429] on span "[EMAIL_ADDRESS][DOMAIN_NAME]" at bounding box center [648, 427] width 102 height 7
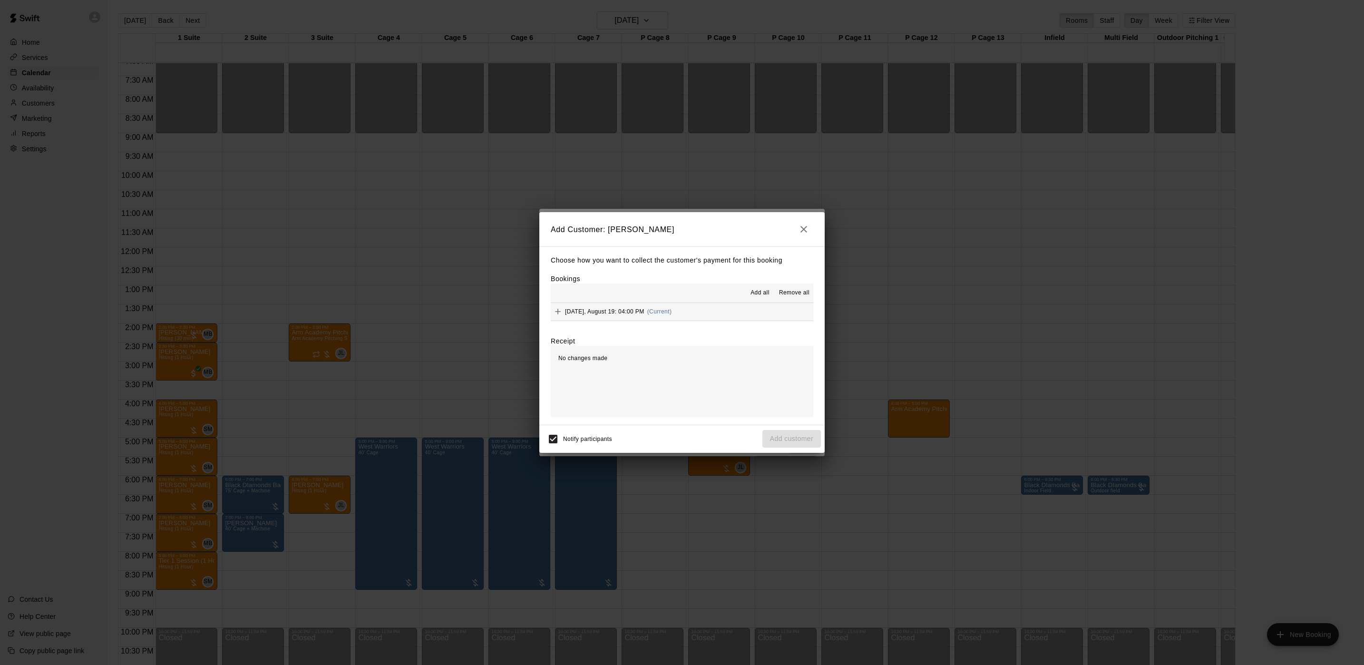
click at [724, 314] on button "[DATE], August 19: 04:00 PM (Current)" at bounding box center [682, 312] width 263 height 18
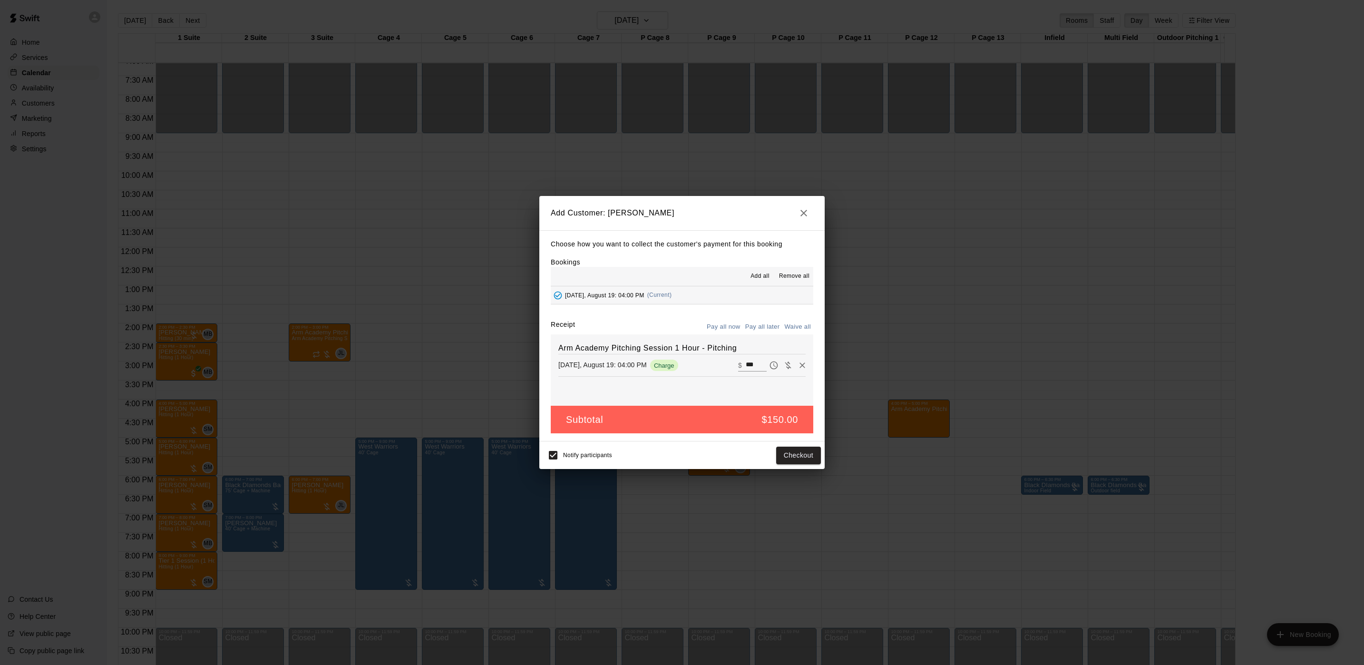
click at [755, 327] on button "Pay all later" at bounding box center [762, 327] width 39 height 15
click at [788, 458] on button "Add customer" at bounding box center [792, 456] width 59 height 18
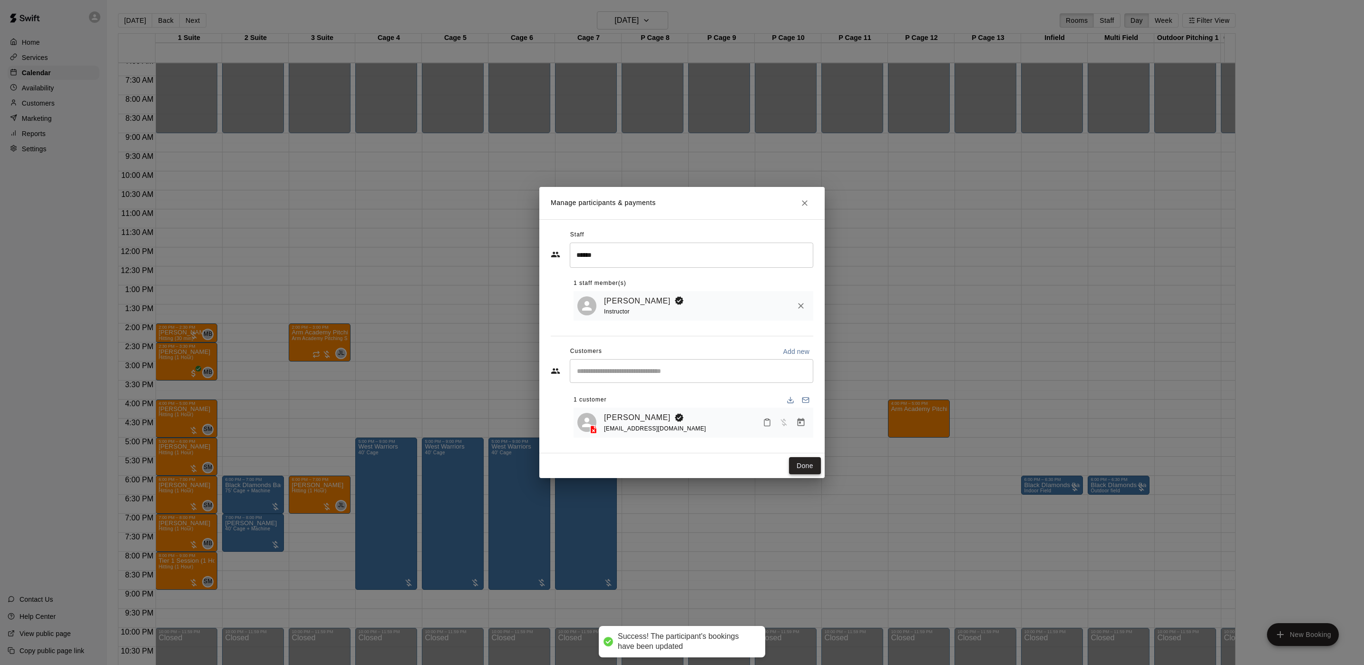
click at [813, 468] on button "Done" at bounding box center [805, 466] width 32 height 18
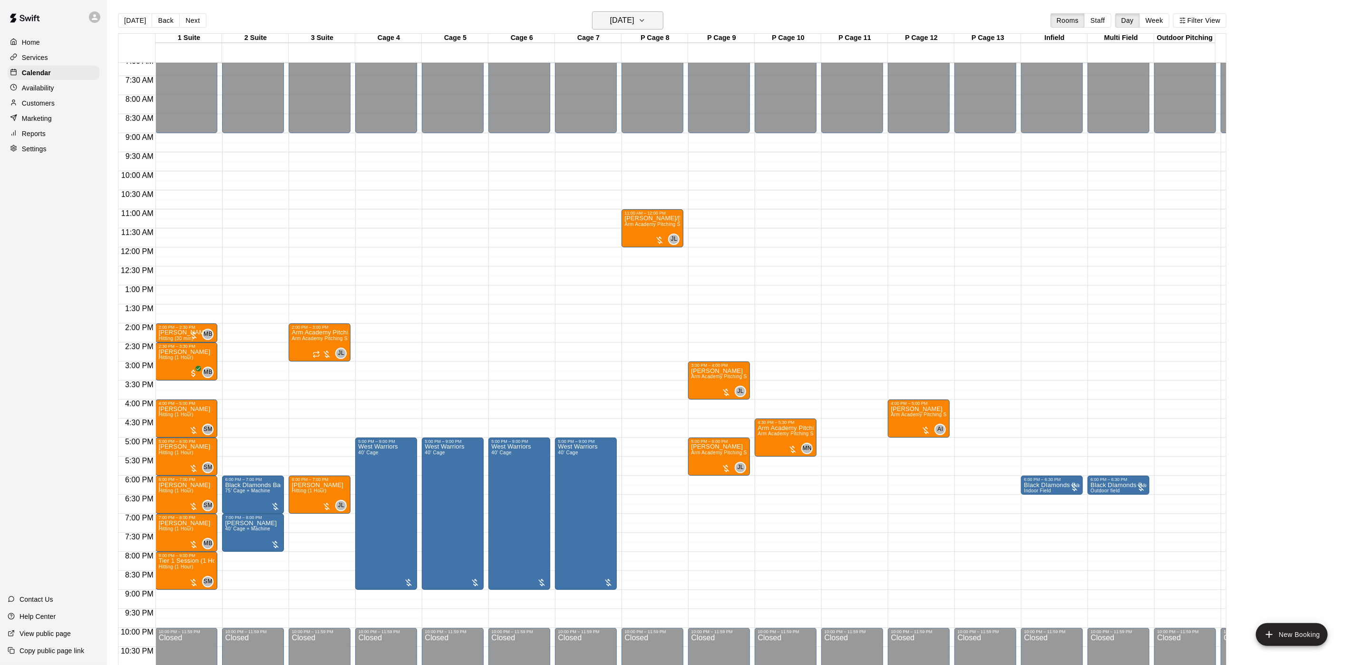
click at [620, 14] on h6 "[DATE]" at bounding box center [622, 20] width 24 height 13
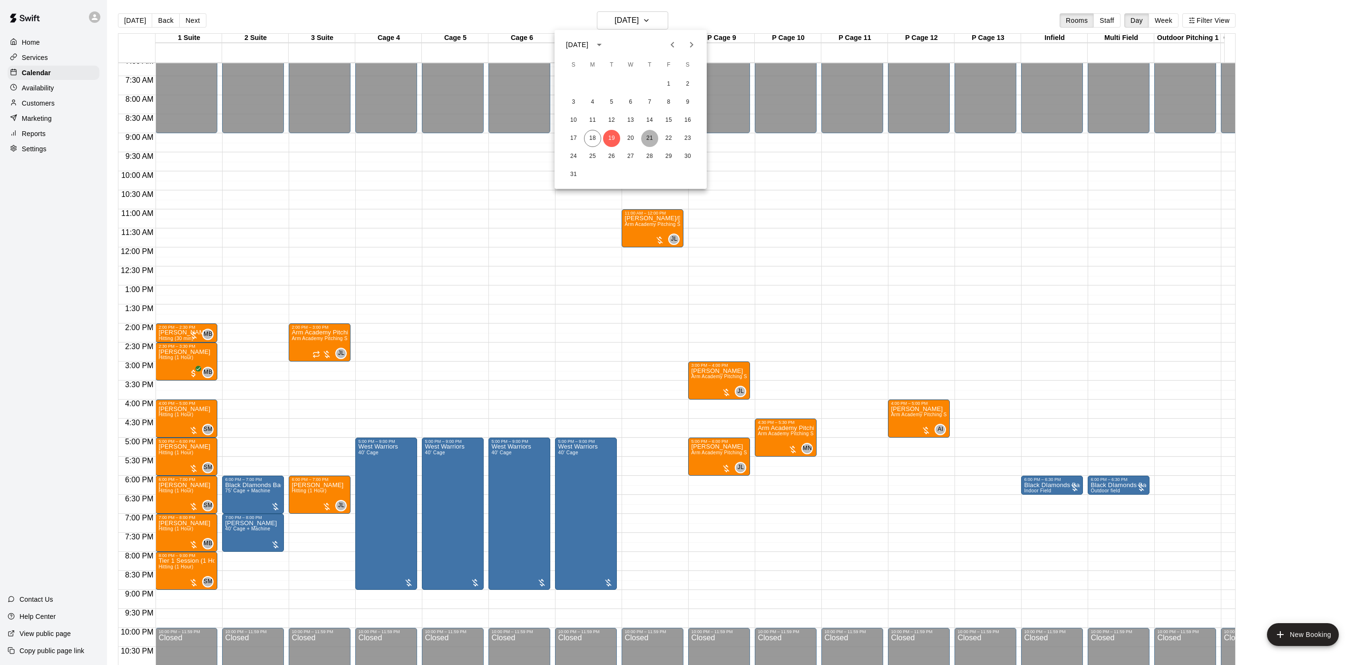
click at [643, 140] on button "21" at bounding box center [649, 138] width 17 height 17
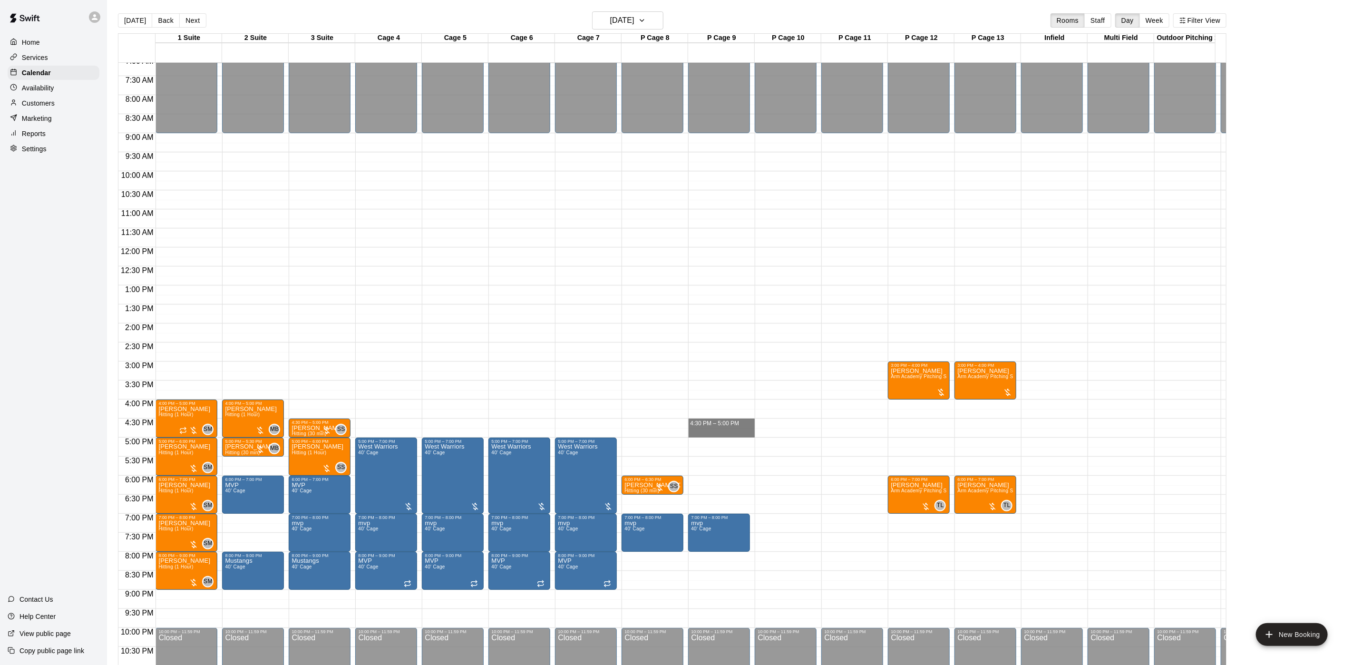
drag, startPoint x: 734, startPoint y: 412, endPoint x: 734, endPoint y: 434, distance: 21.4
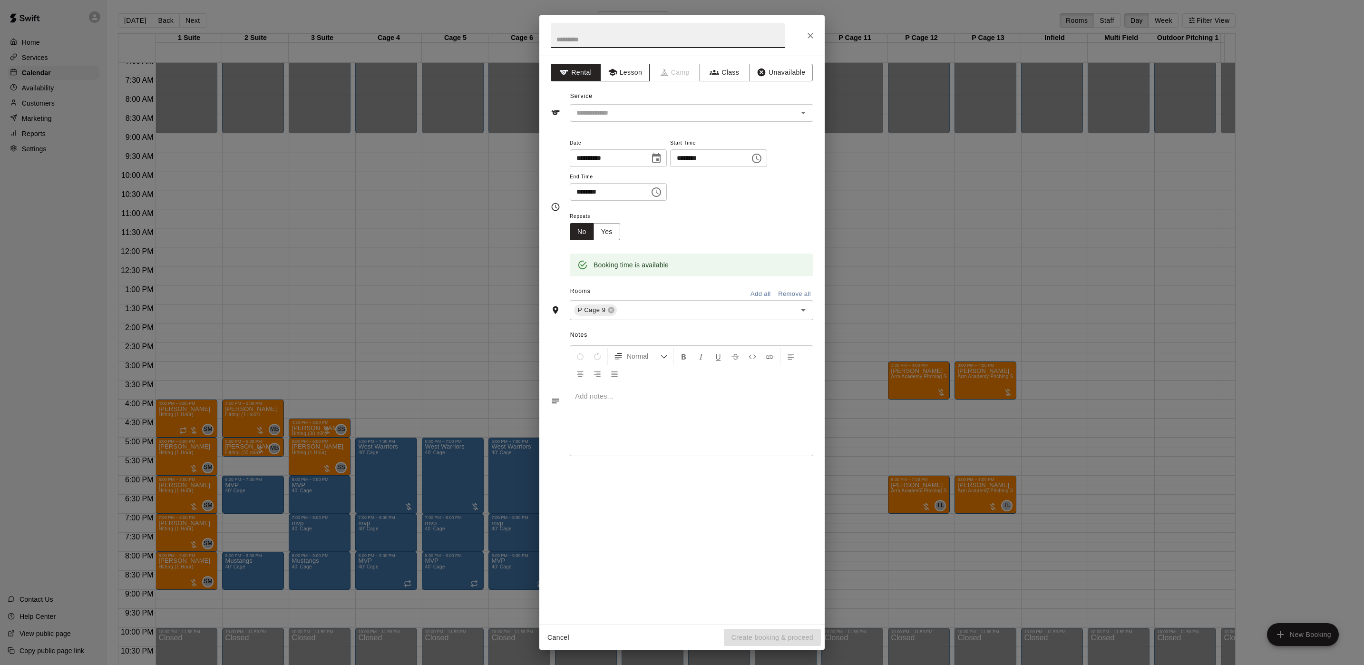
click at [624, 76] on button "Lesson" at bounding box center [625, 73] width 50 height 18
click at [611, 112] on input "text" at bounding box center [678, 113] width 210 height 12
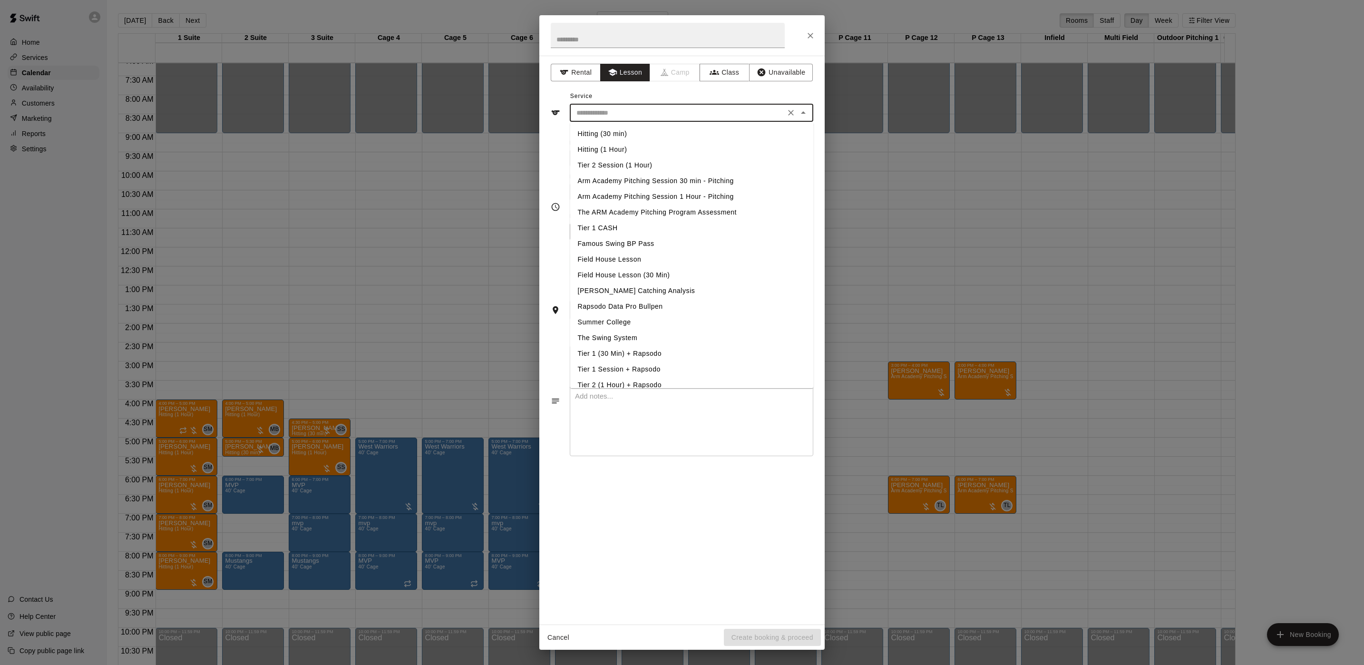
click at [604, 175] on li "Arm Academy Pitching Session 30 min - Pitching" at bounding box center [692, 181] width 244 height 16
type input "**********"
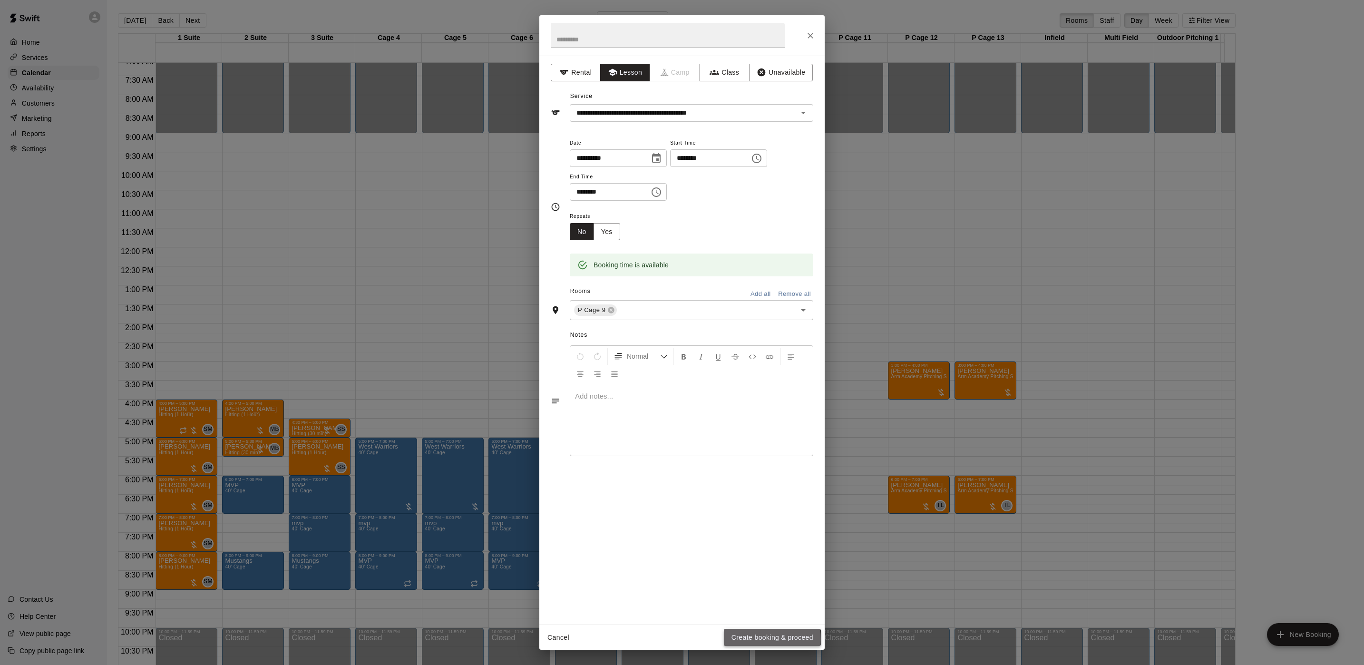
click at [736, 639] on button "Create booking & proceed" at bounding box center [772, 638] width 97 height 18
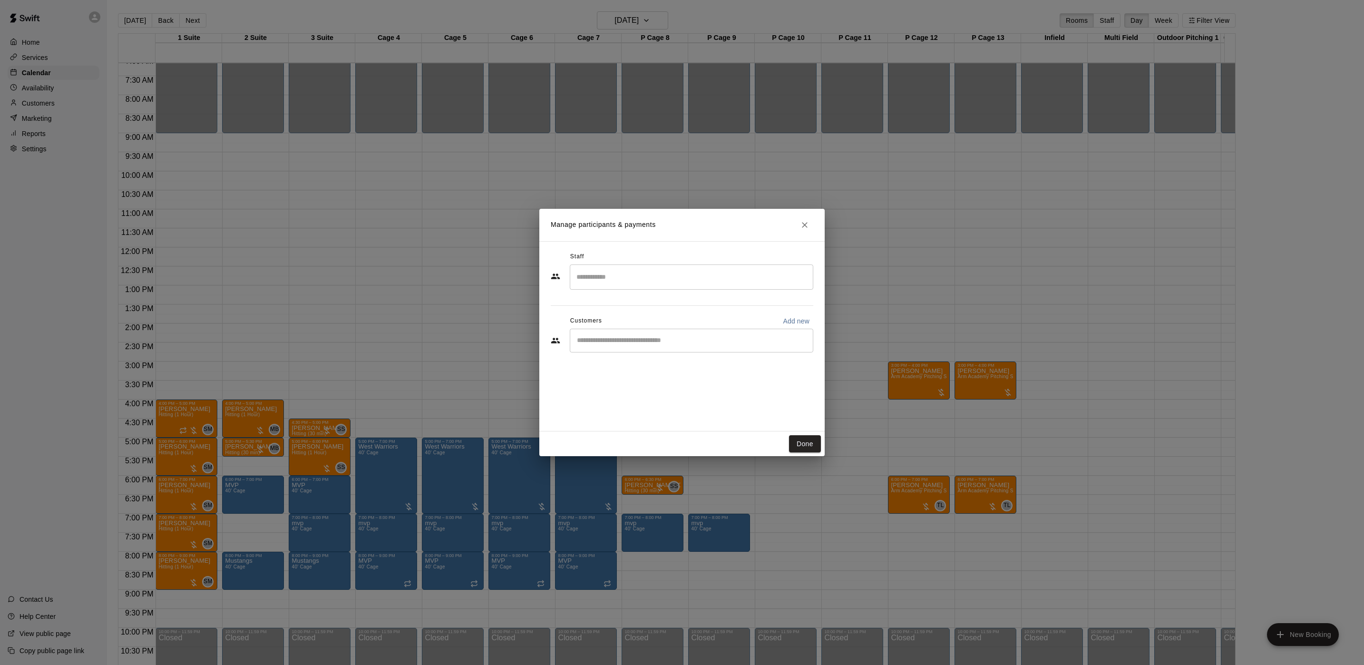
click at [636, 283] on input "Search staff" at bounding box center [691, 277] width 235 height 17
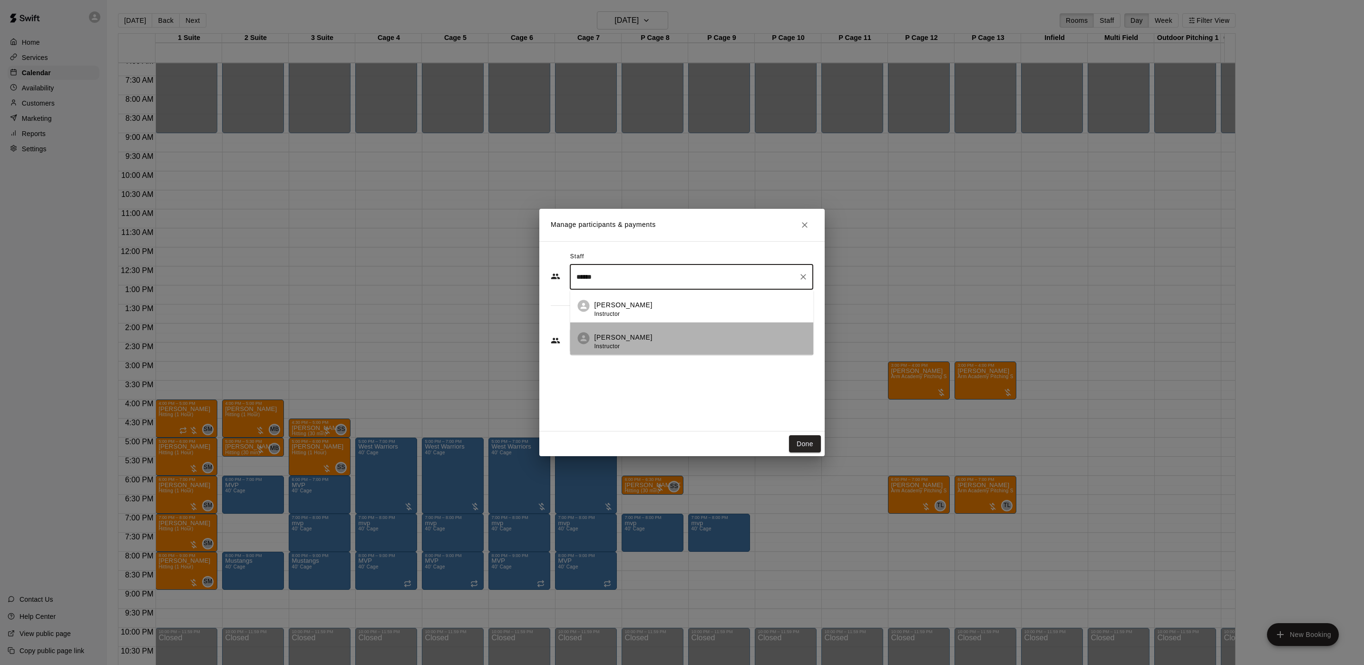
click at [651, 348] on div "[PERSON_NAME] Instructor" at bounding box center [624, 342] width 58 height 19
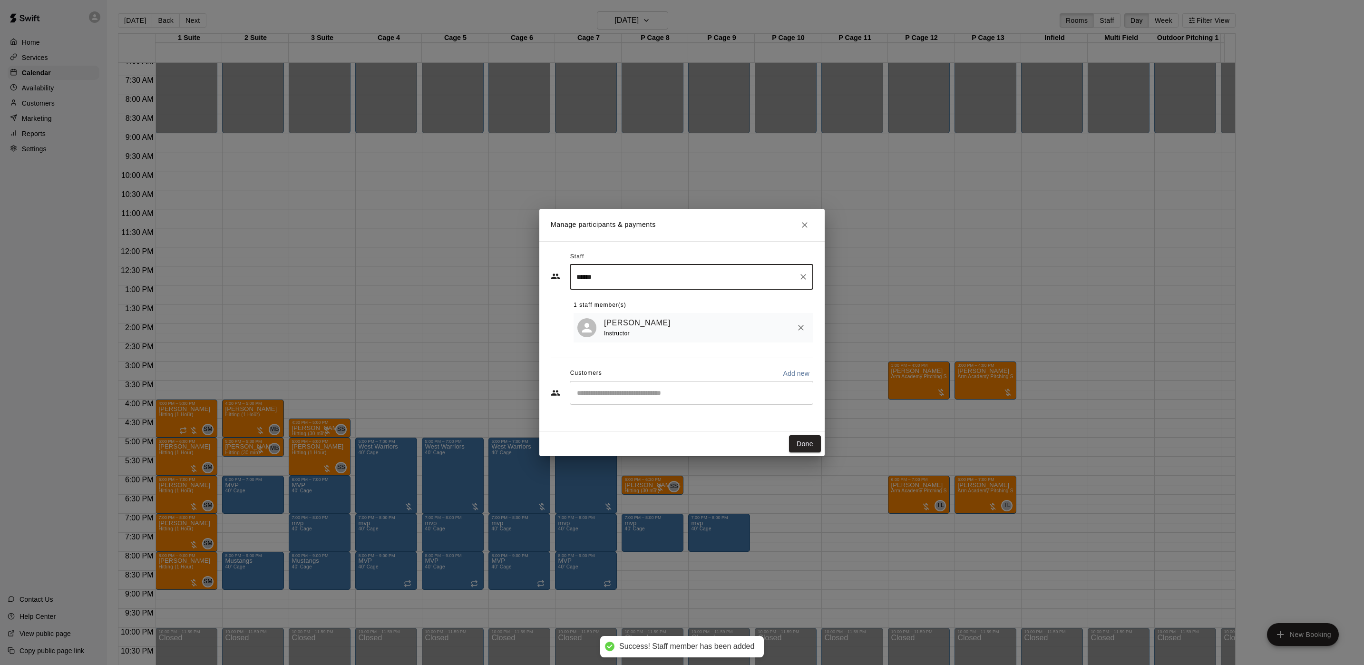
type input "******"
click at [654, 392] on input "Start typing to search customers..." at bounding box center [691, 393] width 235 height 10
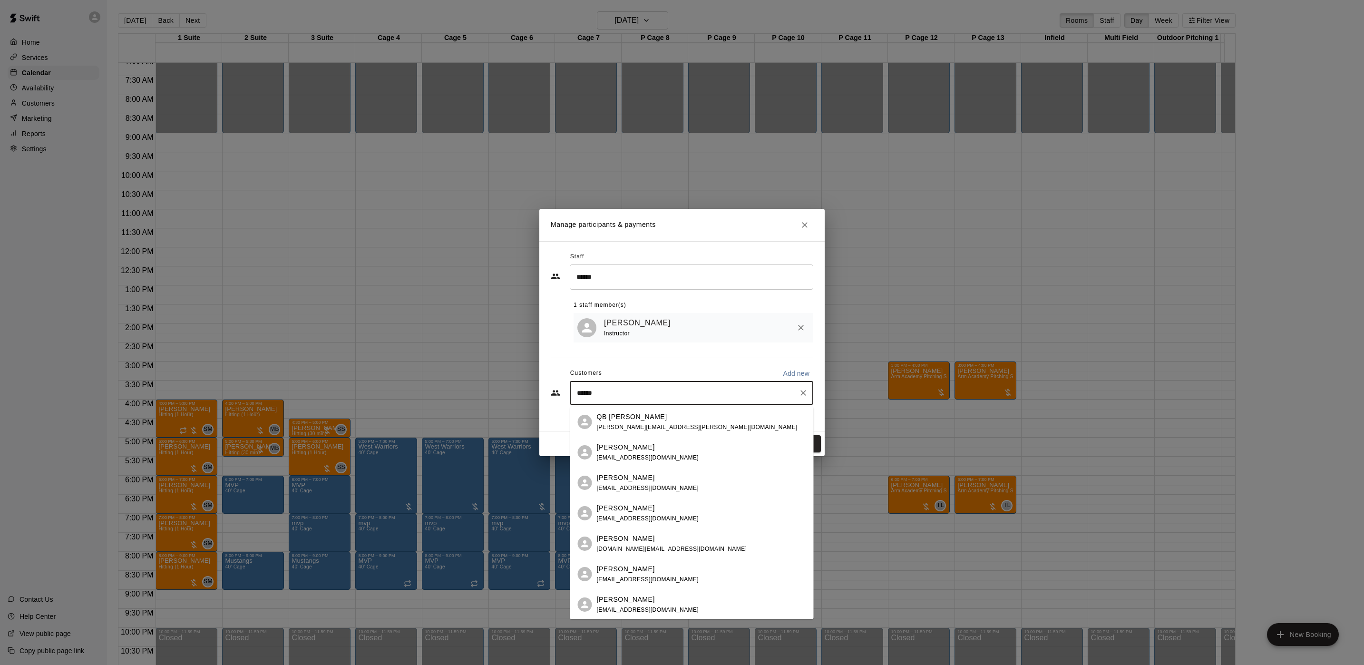
type input "*******"
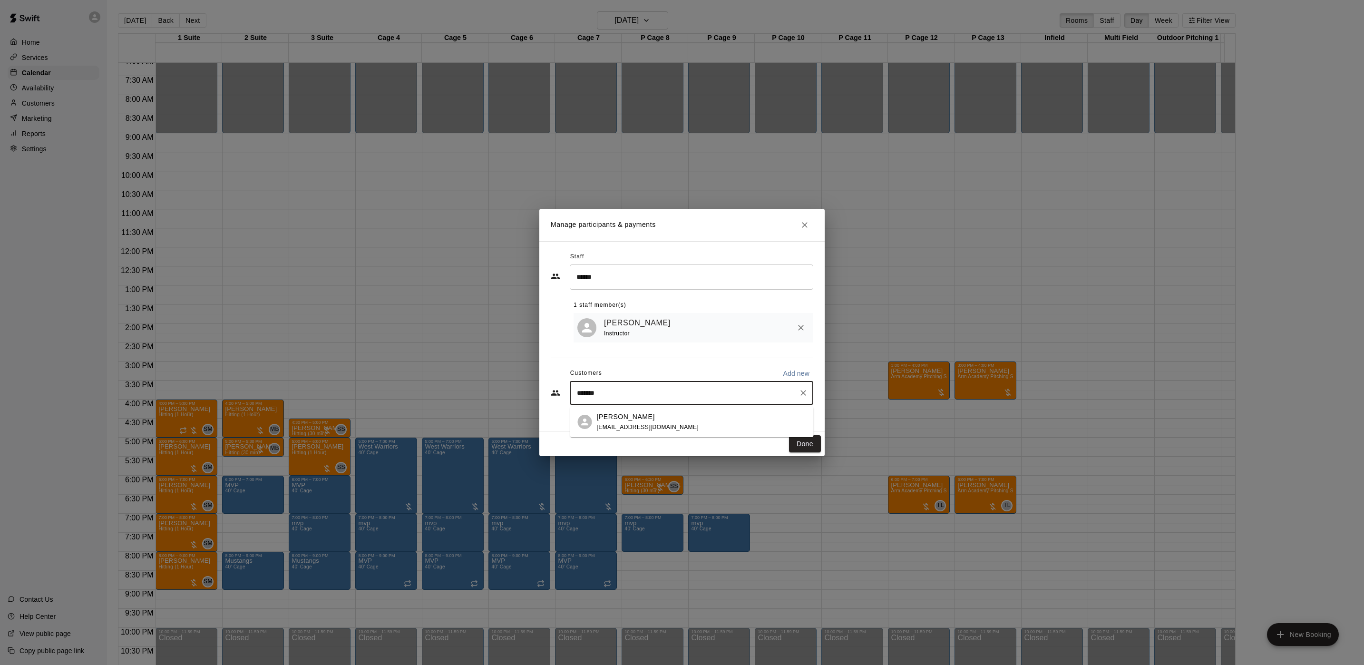
click at [707, 420] on div "[PERSON_NAME] [EMAIL_ADDRESS][DOMAIN_NAME]" at bounding box center [701, 422] width 209 height 20
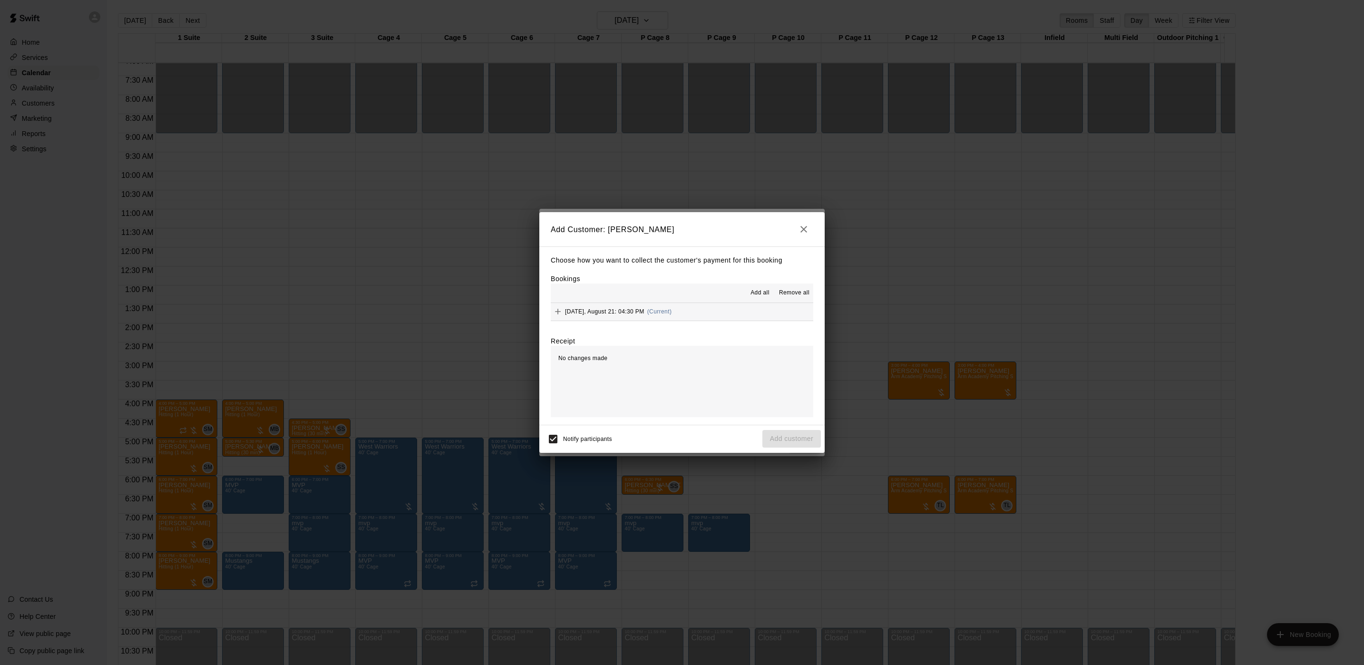
click at [656, 314] on span "(Current)" at bounding box center [659, 311] width 25 height 7
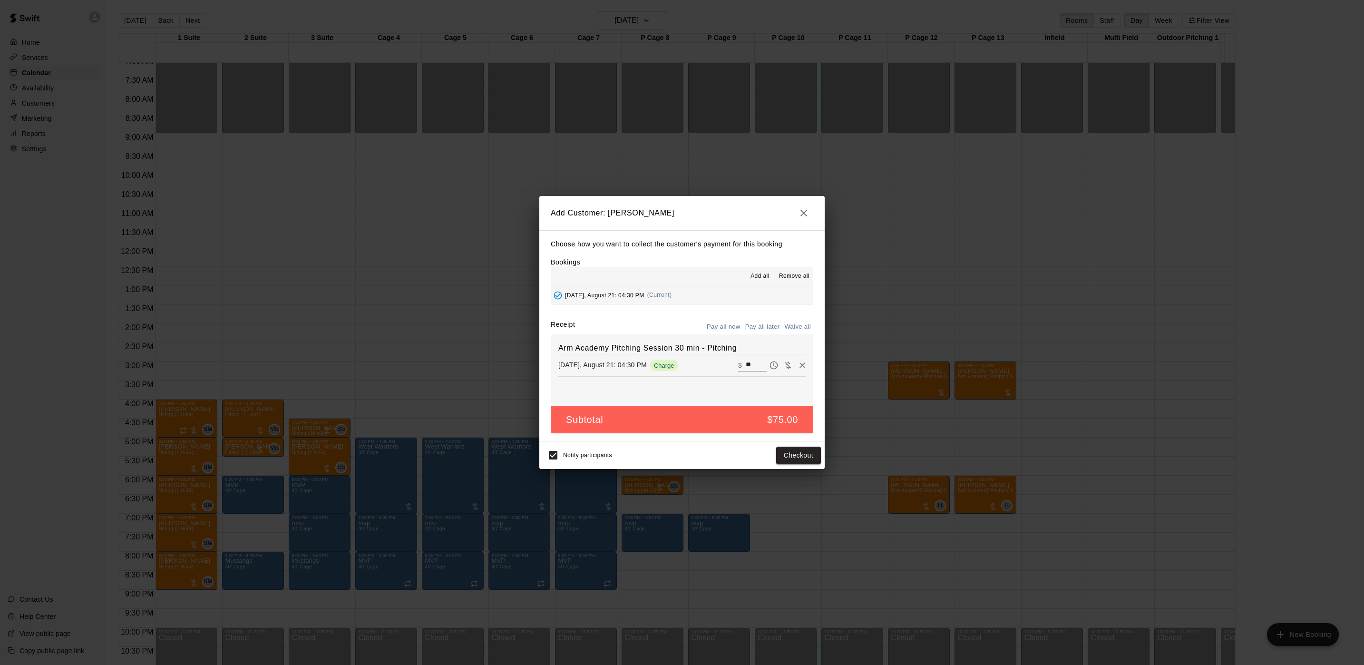
click at [757, 324] on button "Pay all later" at bounding box center [762, 327] width 39 height 15
click at [795, 457] on button "Add customer" at bounding box center [792, 456] width 59 height 18
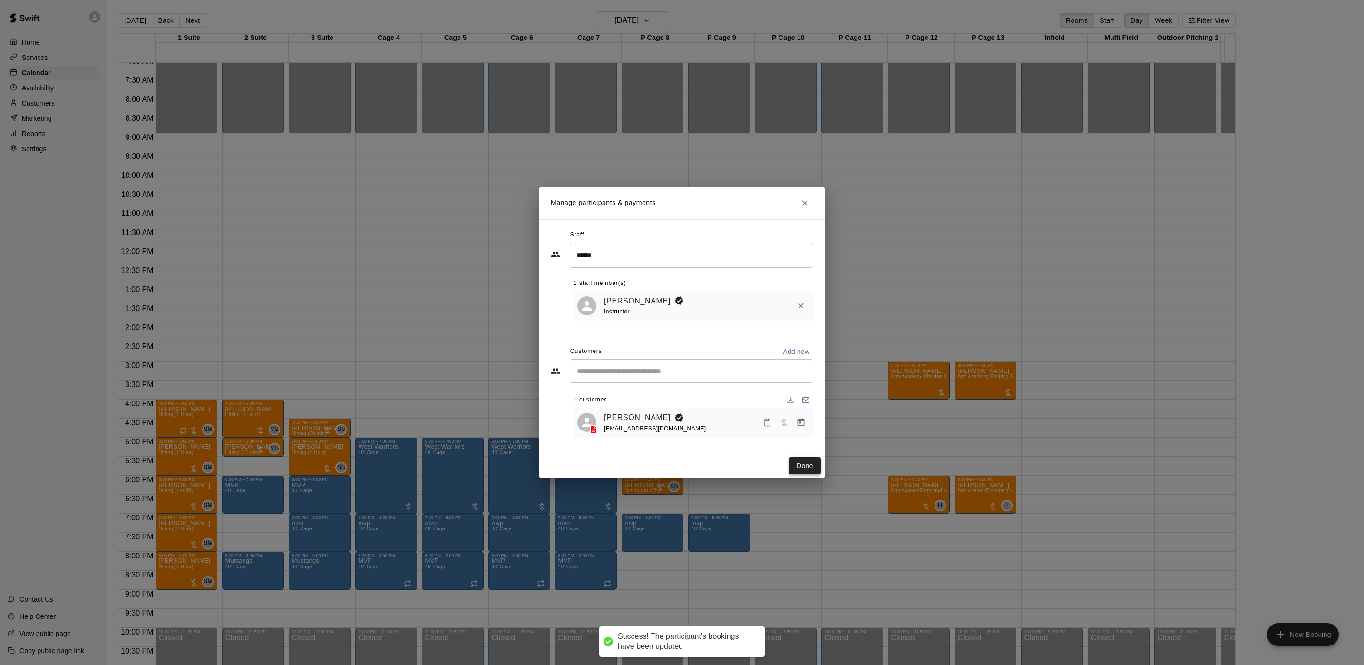
click at [798, 471] on button "Done" at bounding box center [805, 466] width 32 height 18
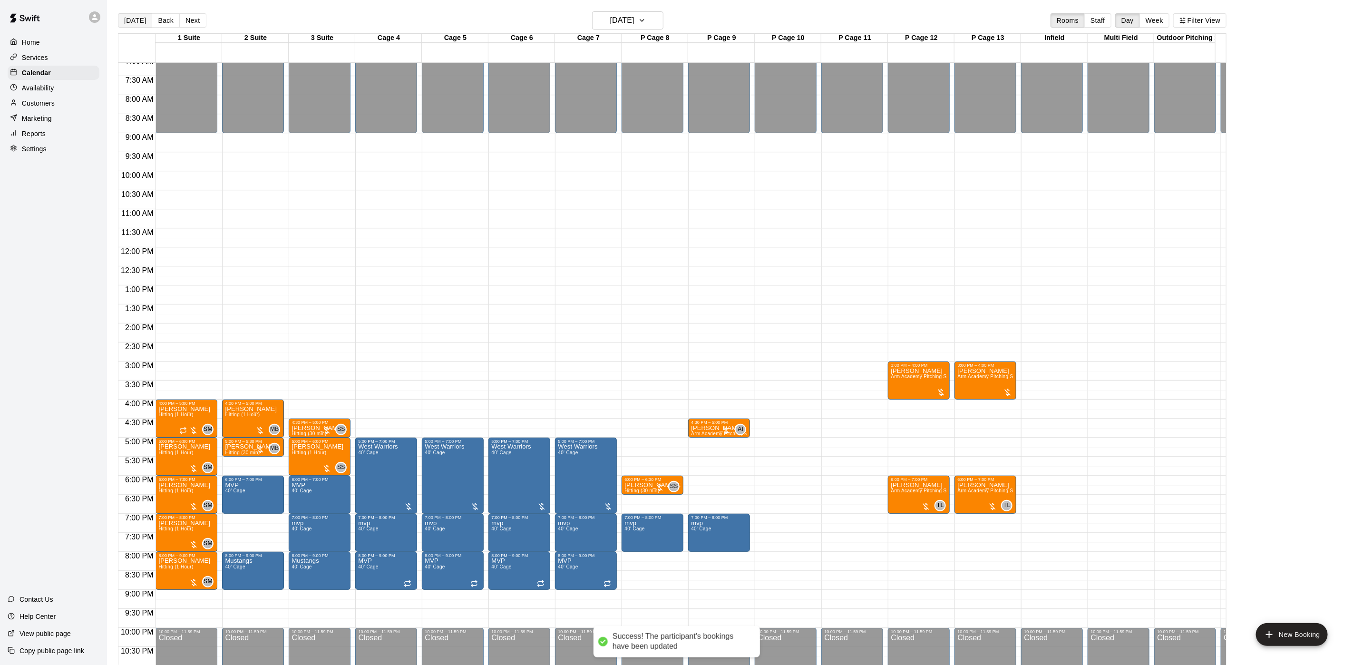
click at [140, 20] on button "[DATE]" at bounding box center [135, 20] width 34 height 14
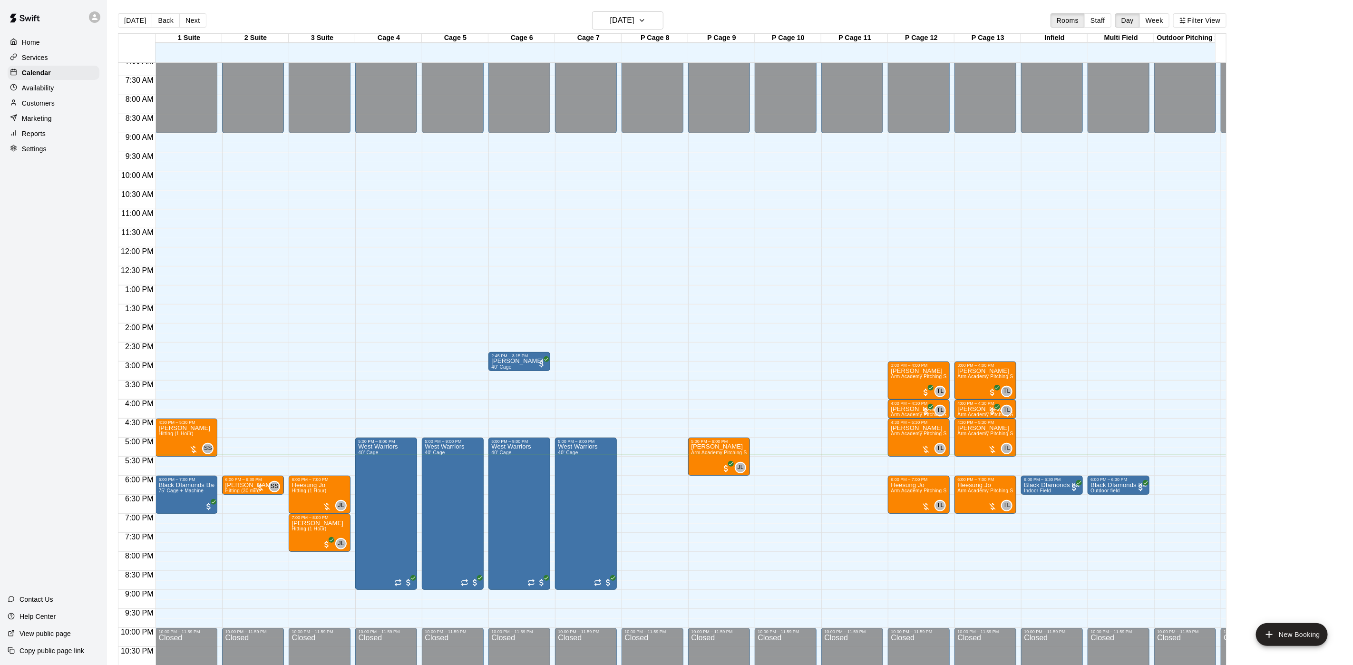
click at [118, 13] on button "[DATE]" at bounding box center [135, 20] width 34 height 14
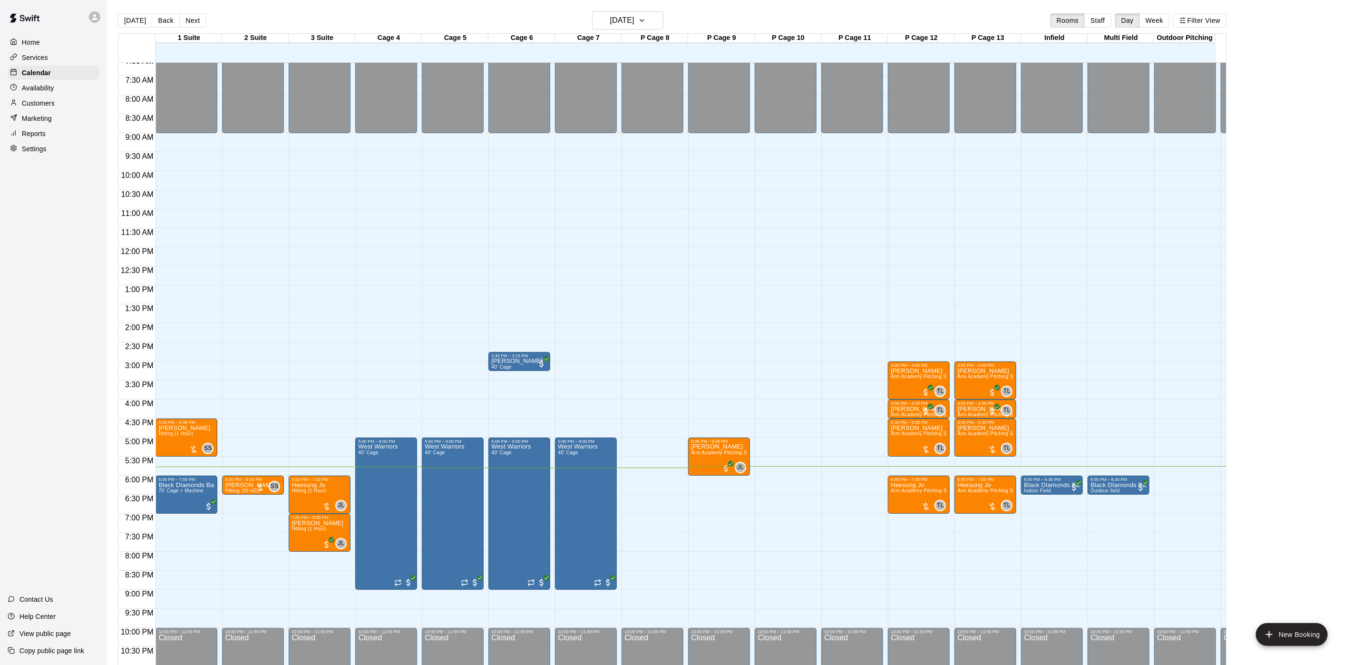
click at [118, 13] on button "[DATE]" at bounding box center [135, 20] width 34 height 14
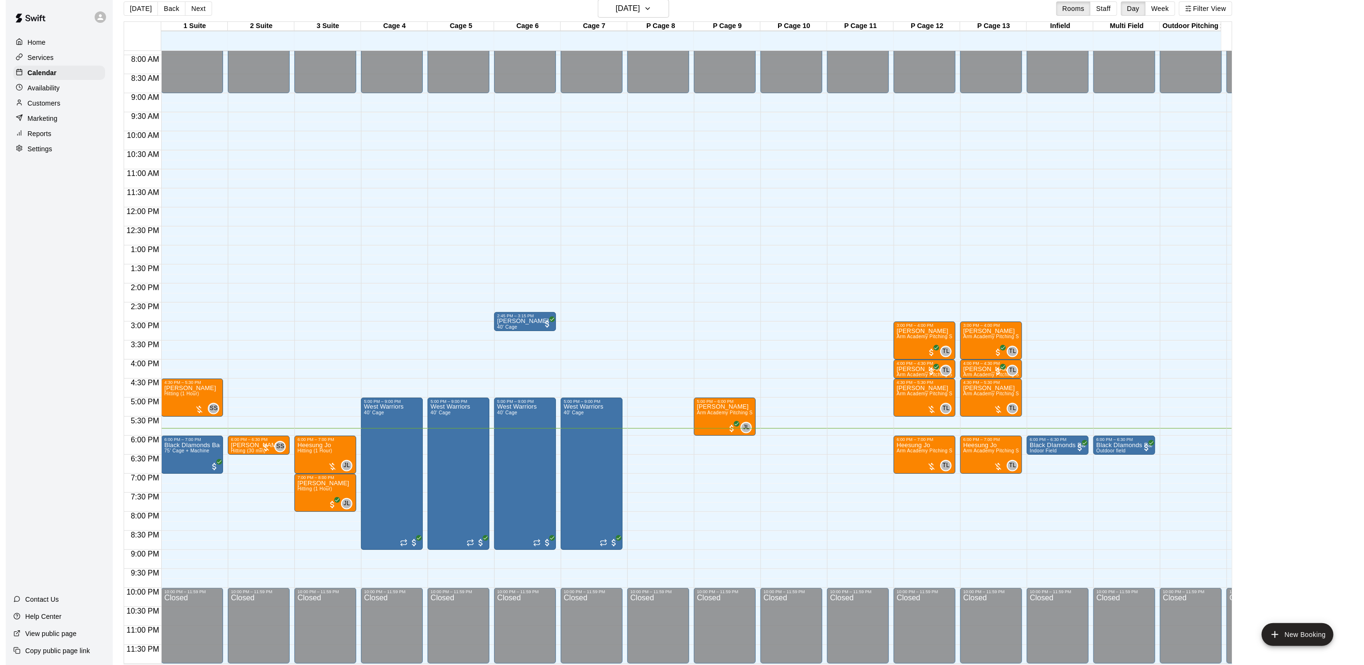
scroll to position [15, 0]
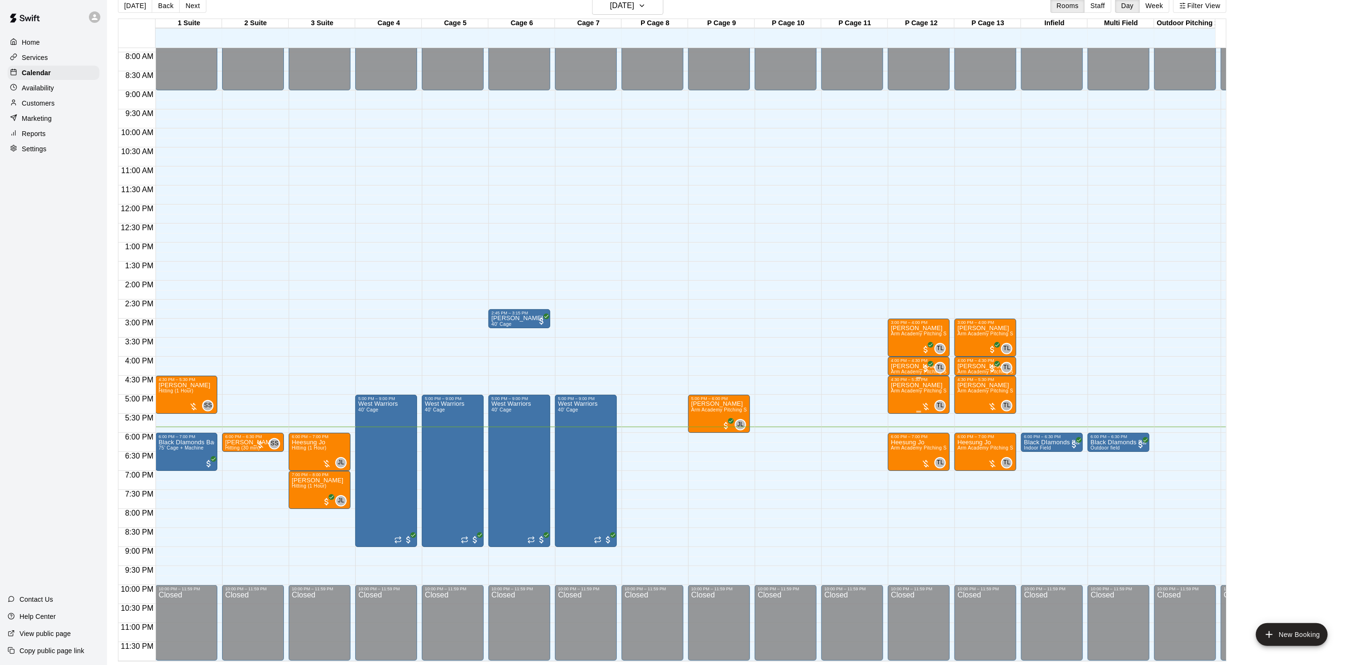
click at [906, 388] on span "Arm Academy Pitching Session 1 Hour - Pitching" at bounding box center [946, 390] width 110 height 5
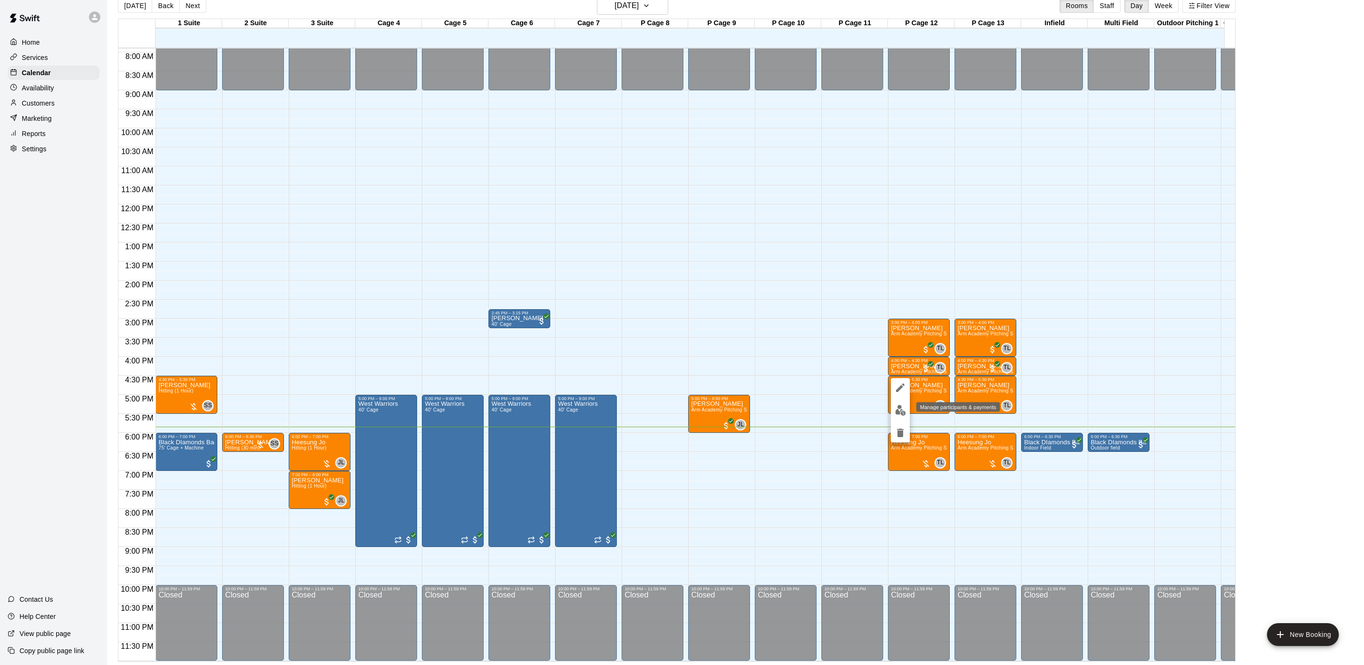
click at [895, 411] on img "edit" at bounding box center [900, 410] width 11 height 11
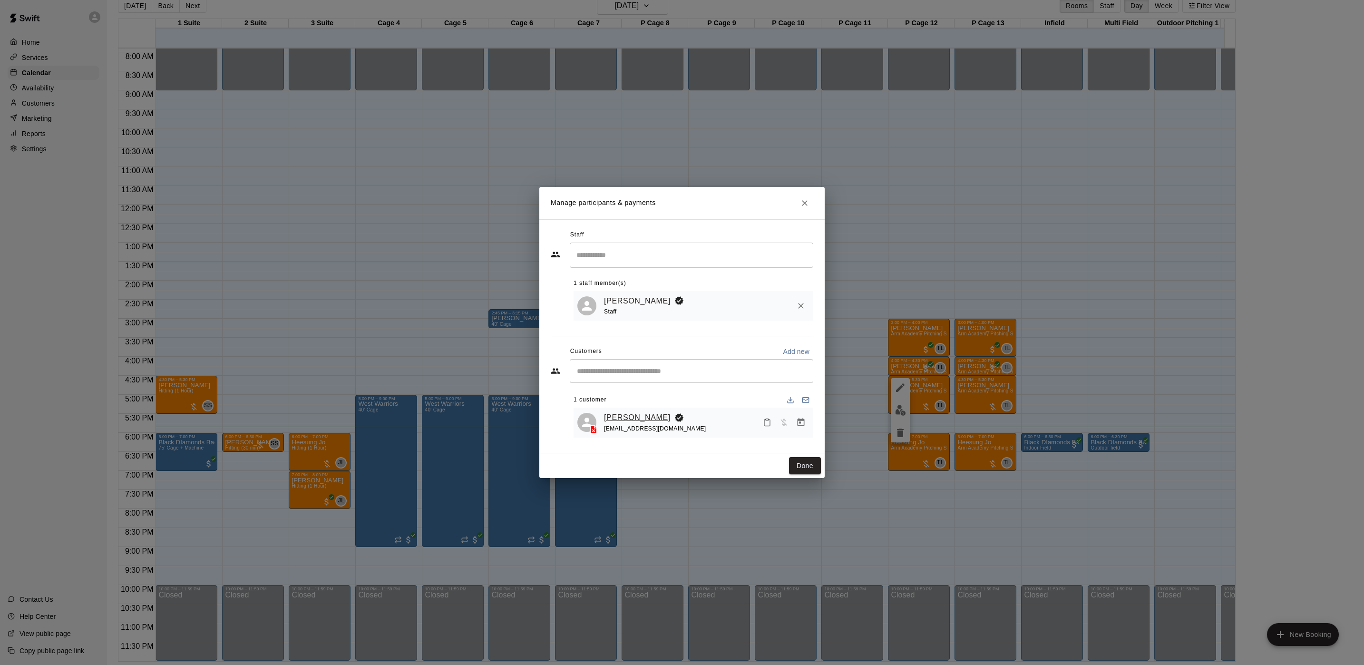
click at [635, 419] on link "[PERSON_NAME]" at bounding box center [637, 417] width 67 height 12
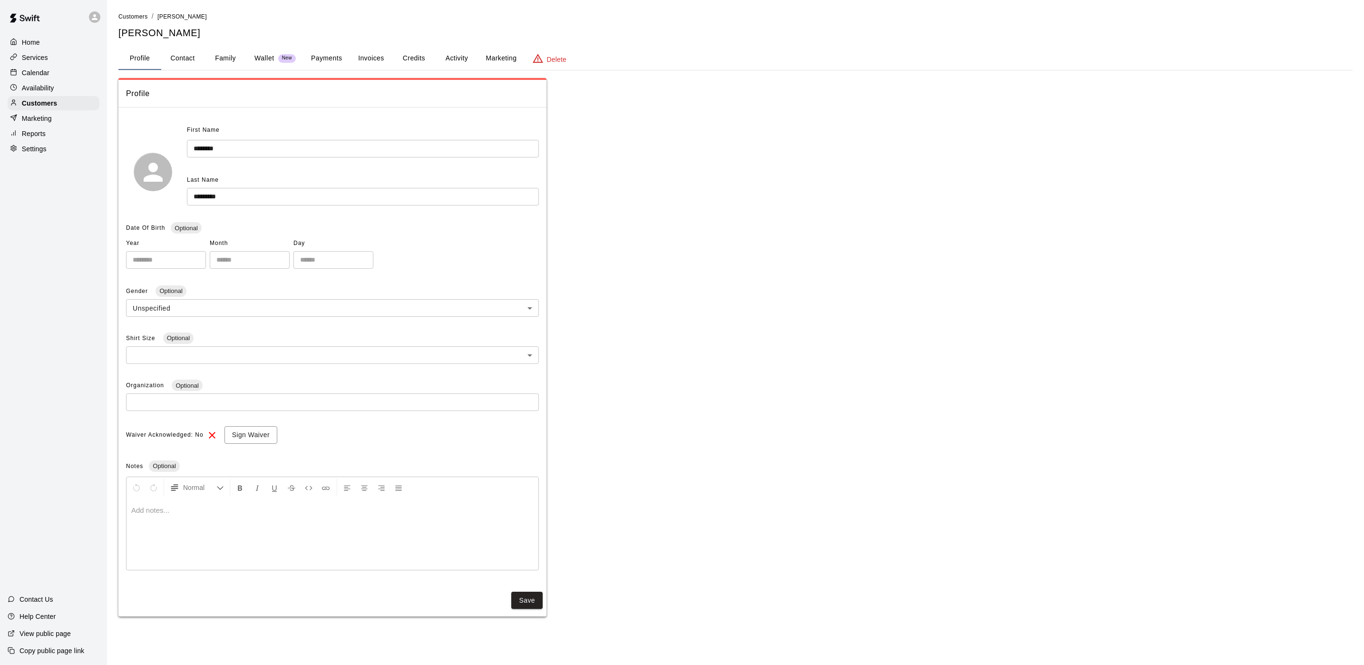
click at [338, 63] on button "Payments" at bounding box center [326, 58] width 46 height 23
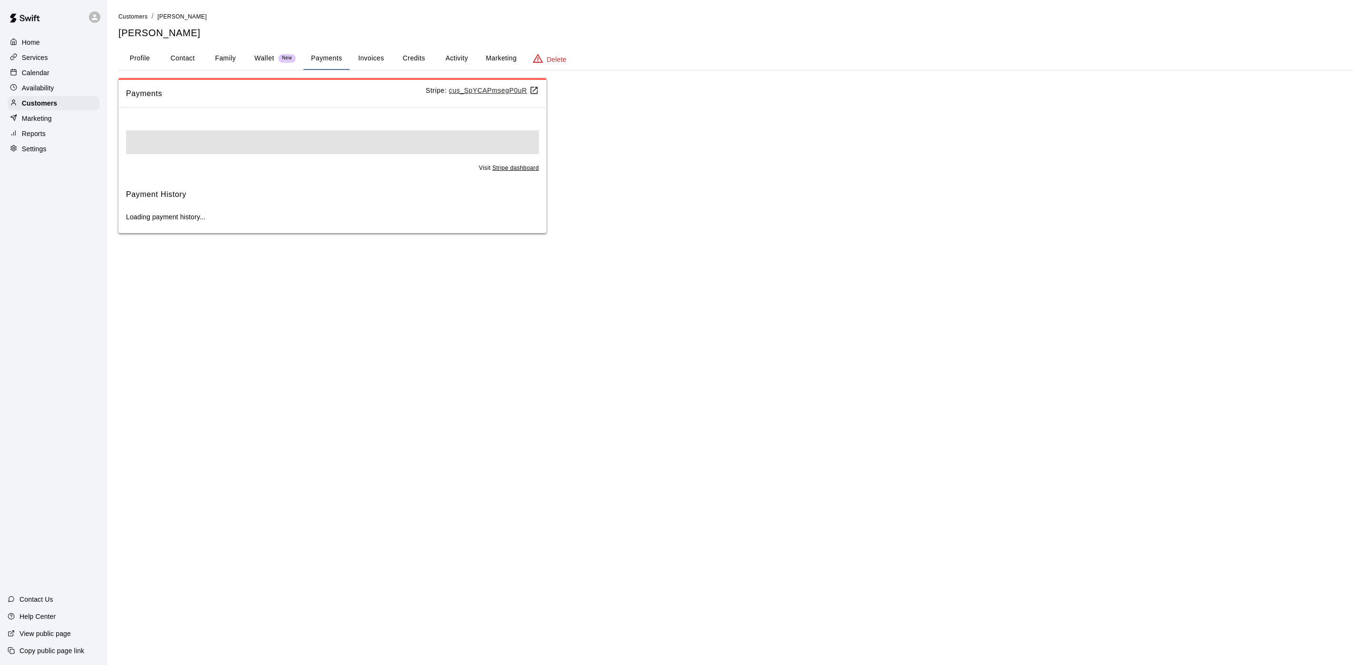
click at [351, 62] on button "Invoices" at bounding box center [371, 58] width 43 height 23
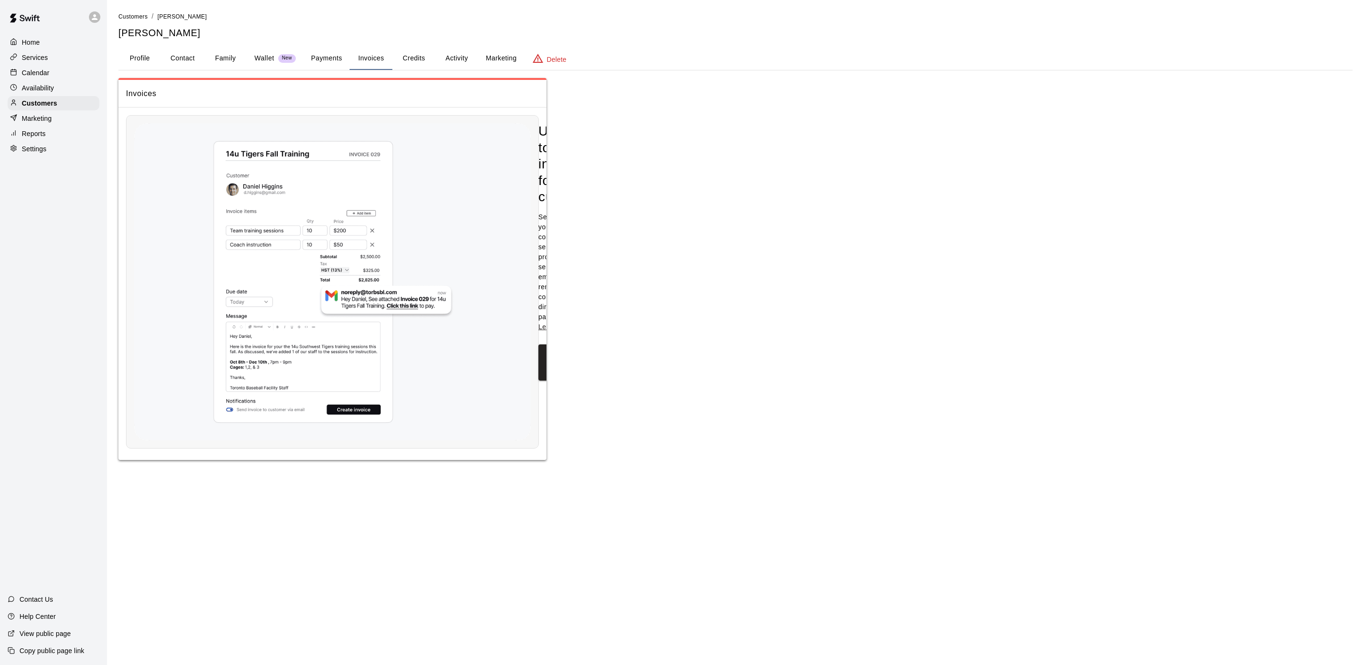
click at [420, 60] on button "Credits" at bounding box center [413, 58] width 43 height 23
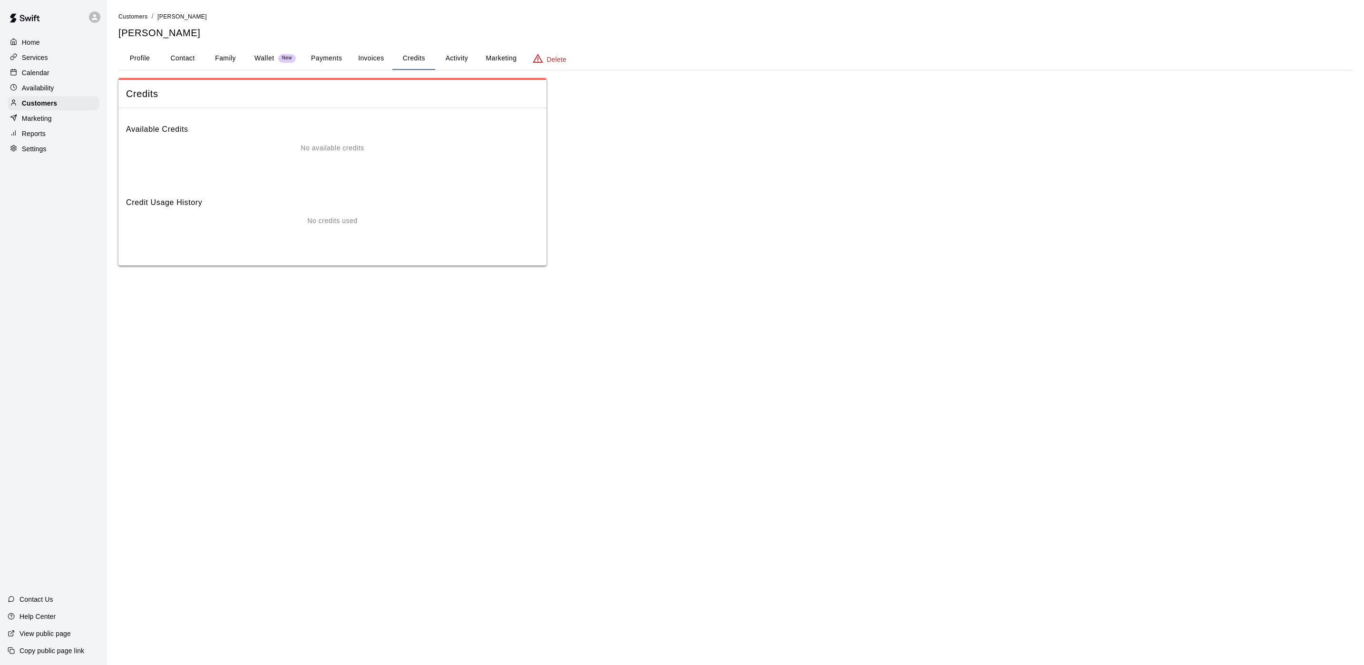
click at [471, 60] on button "Activity" at bounding box center [456, 58] width 43 height 23
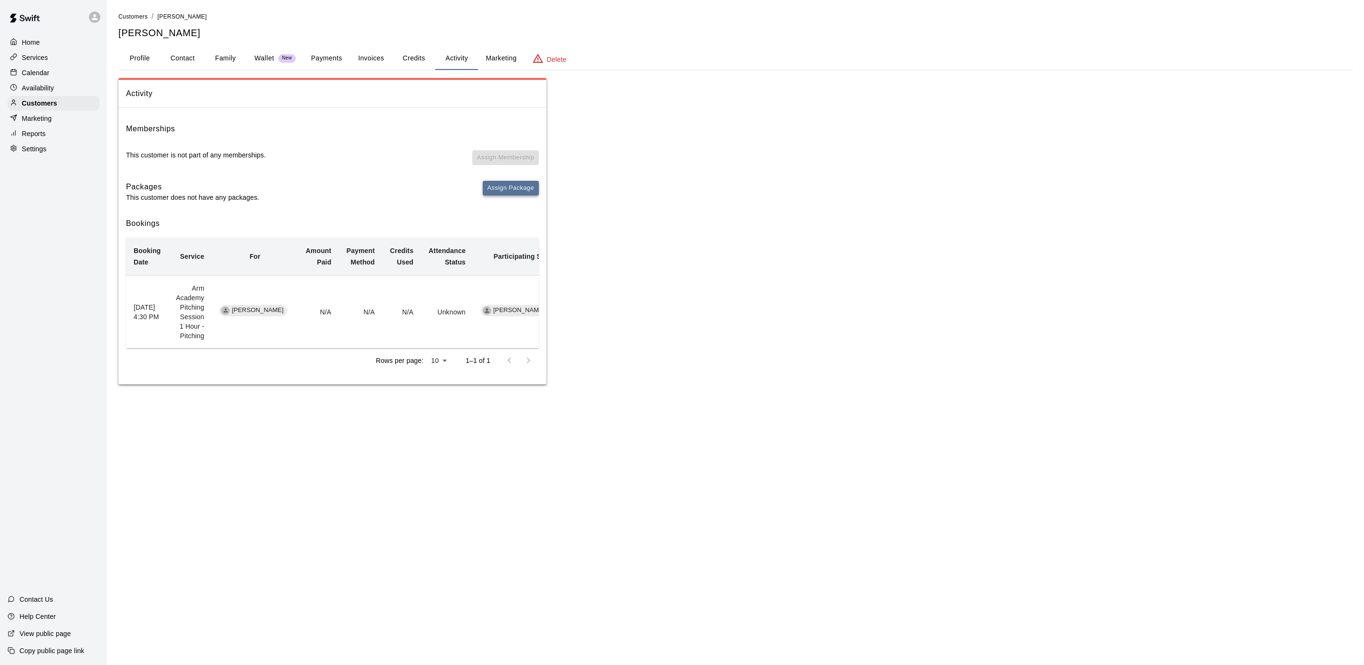
click at [498, 183] on button "Assign Package" at bounding box center [511, 188] width 56 height 15
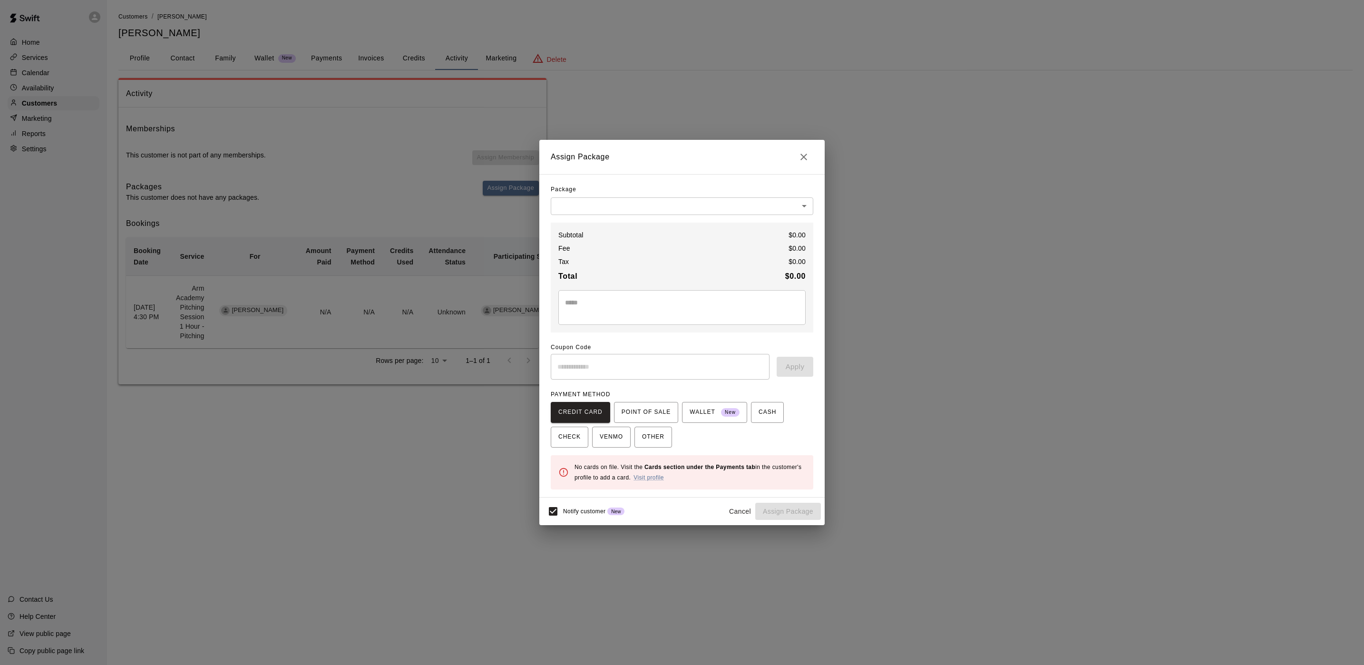
click at [640, 204] on body "Home Services Calendar Availability Customers Marketing Reports Settings Contac…" at bounding box center [682, 201] width 1364 height 403
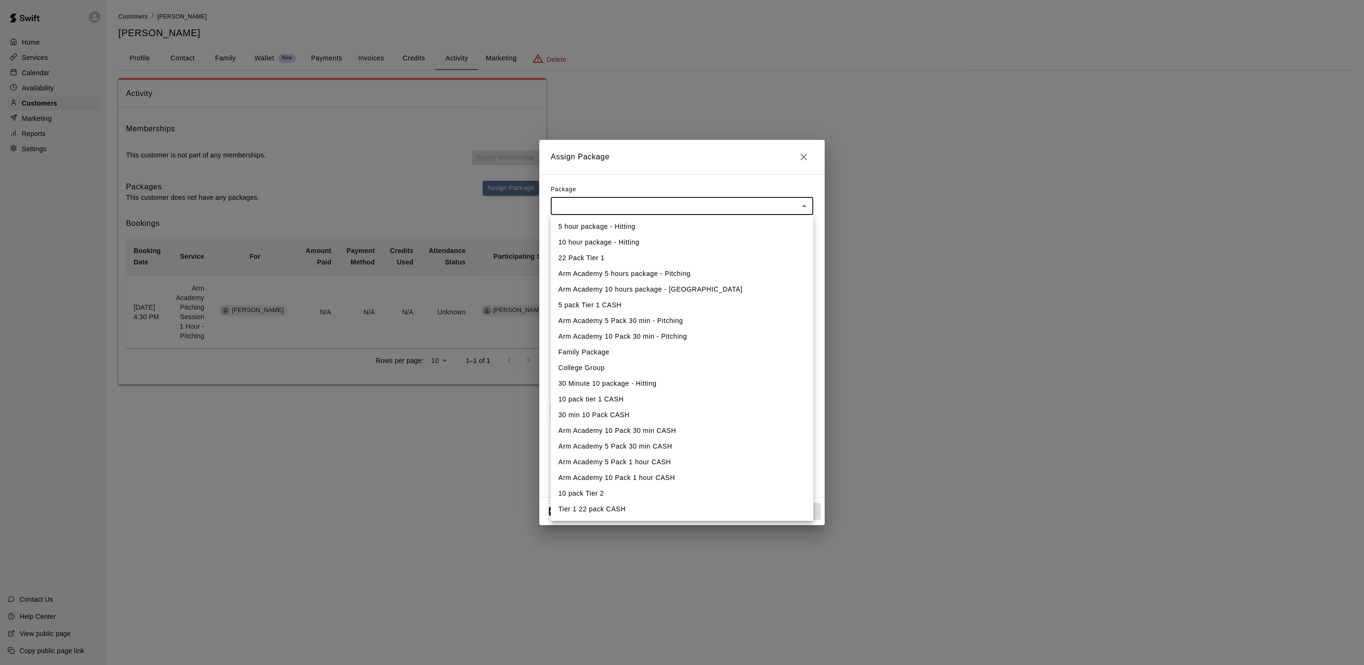
click at [569, 287] on li "Arm Academy 10 hours package - [GEOGRAPHIC_DATA]" at bounding box center [682, 290] width 263 height 16
type input "**********"
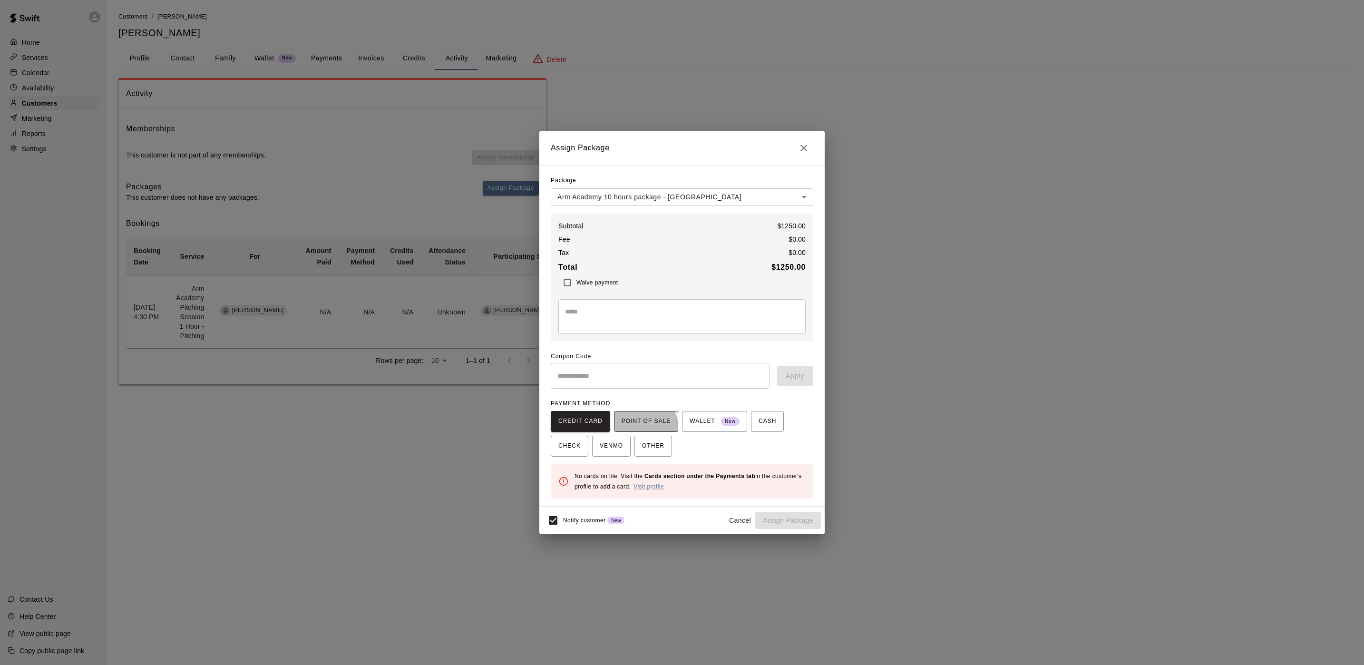
click at [634, 429] on span "POINT OF SALE" at bounding box center [646, 421] width 49 height 15
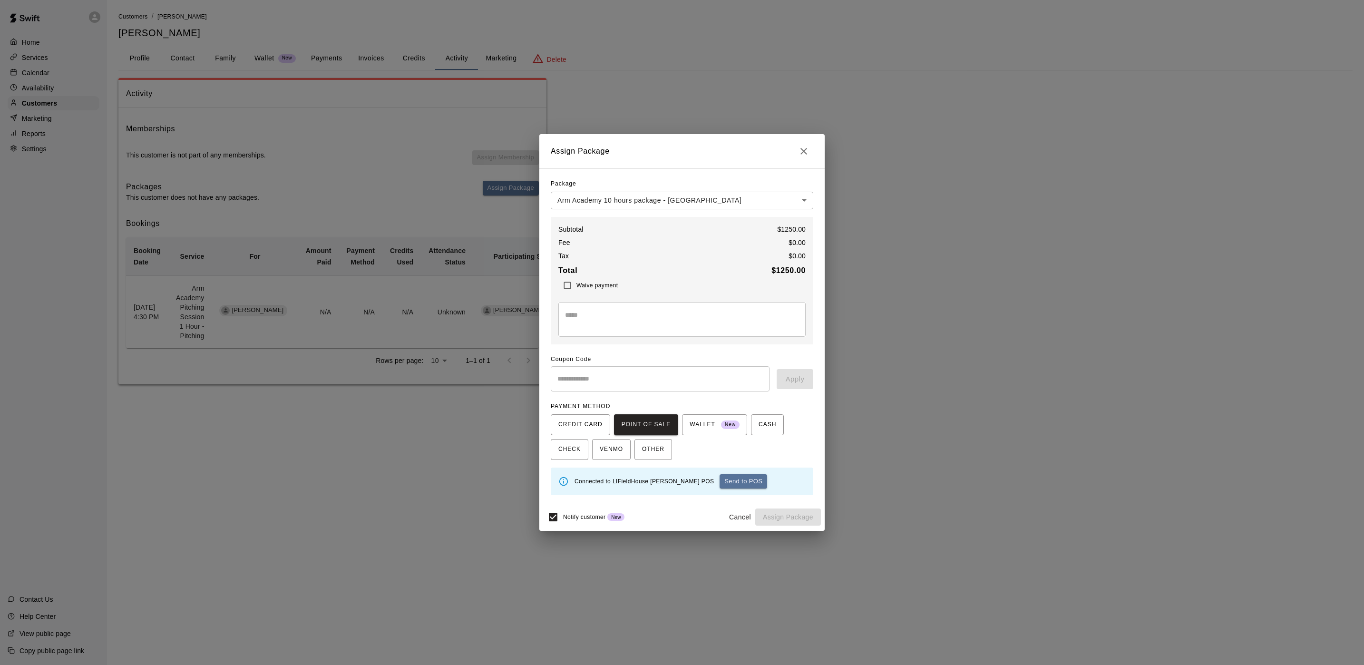
click at [804, 197] on body "**********" at bounding box center [682, 201] width 1364 height 403
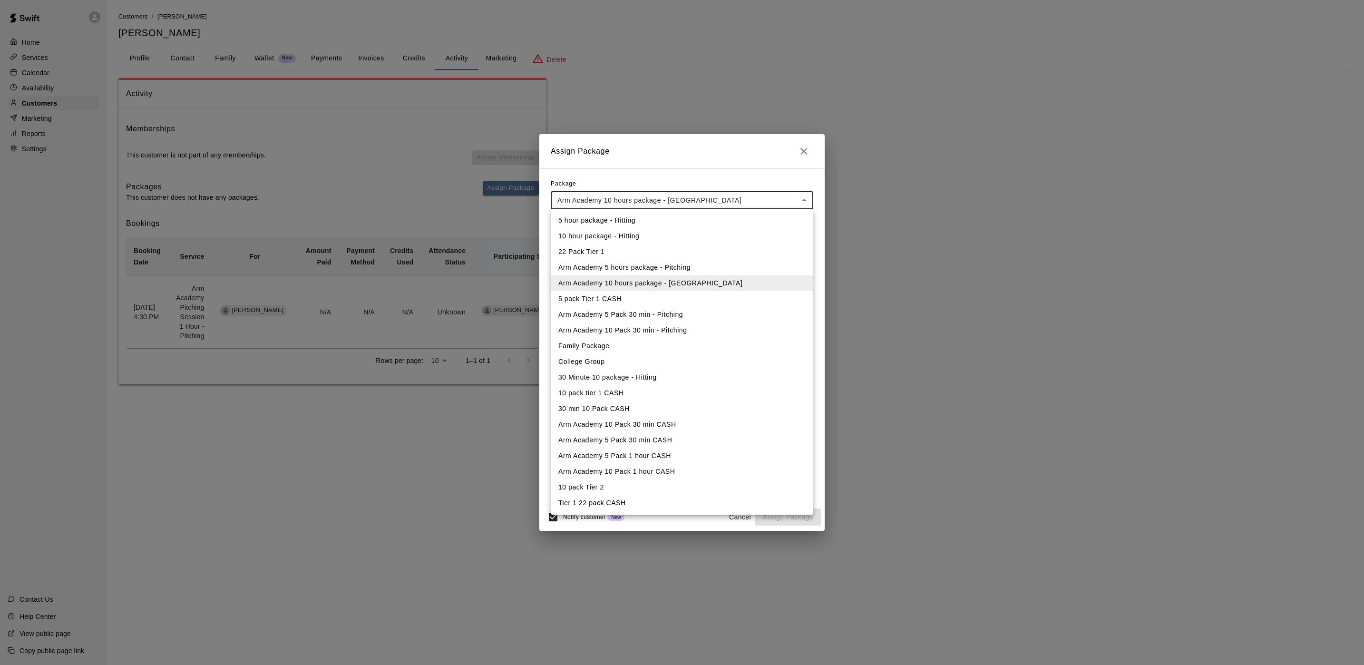
click at [717, 131] on div at bounding box center [682, 332] width 1364 height 665
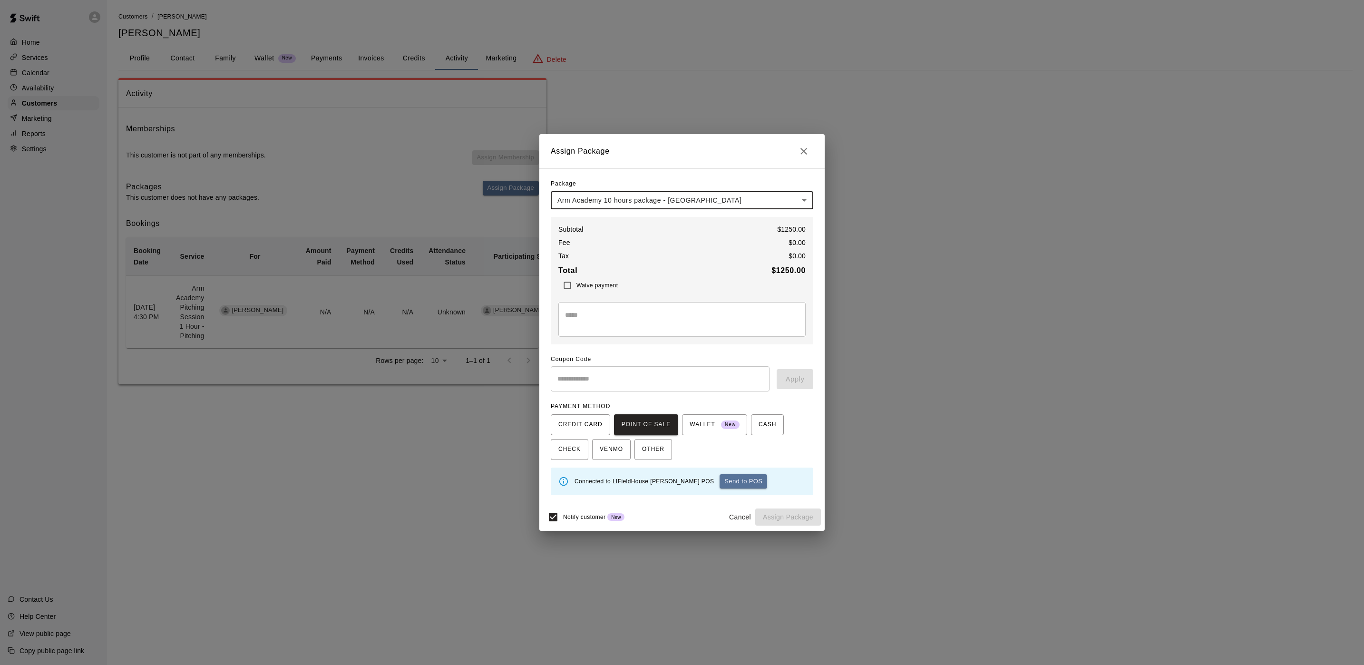
click at [801, 200] on body "**********" at bounding box center [682, 201] width 1364 height 403
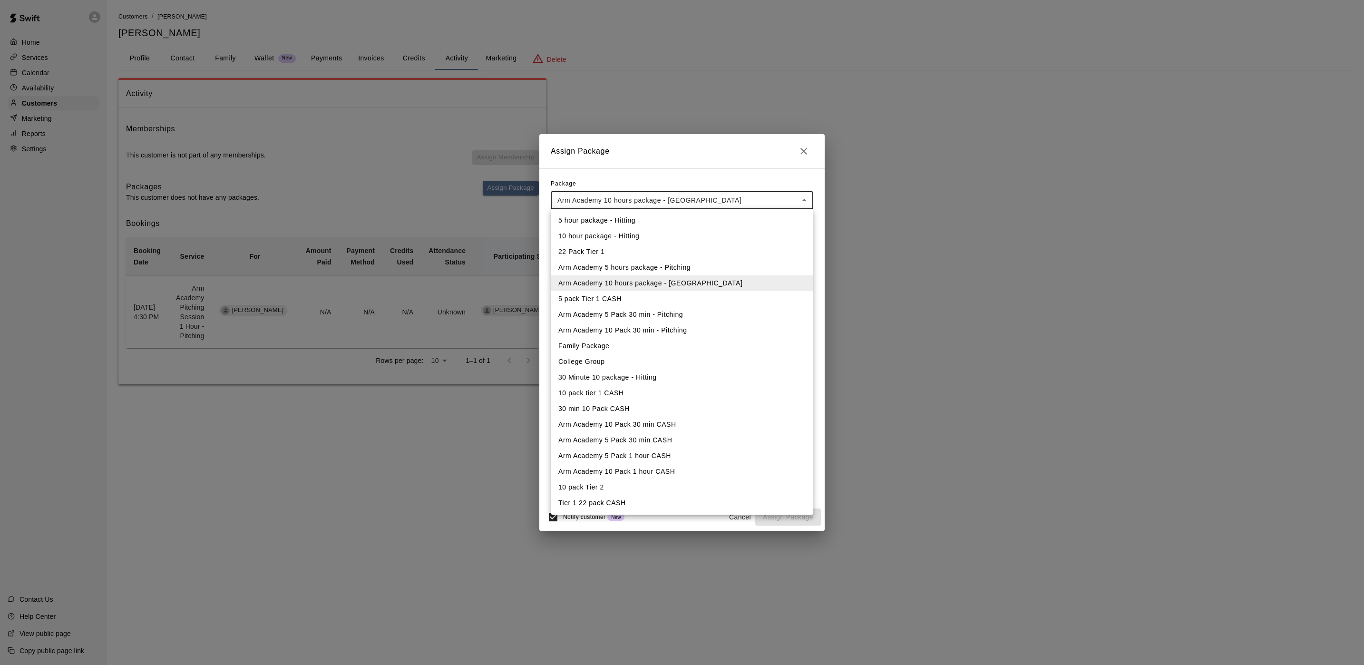
click at [599, 273] on li "Arm Academy 5 hours package - Pitching" at bounding box center [682, 268] width 263 height 16
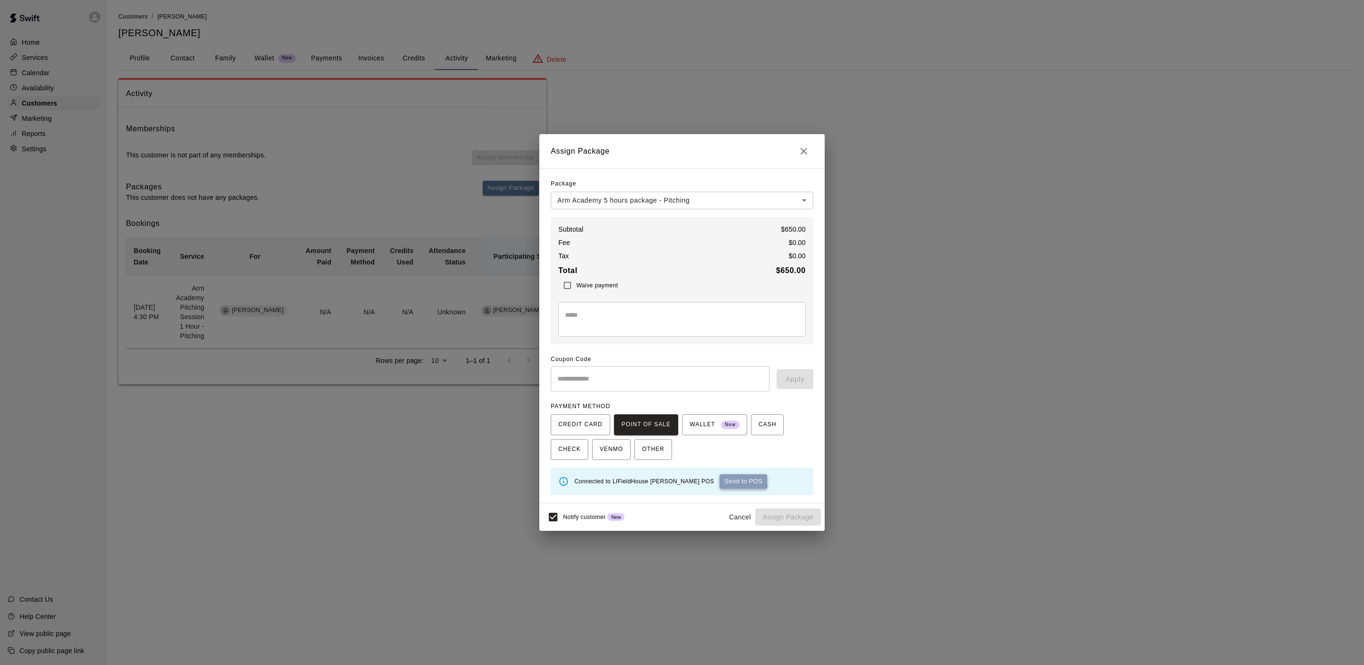
click at [720, 478] on button "Send to POS" at bounding box center [744, 481] width 48 height 14
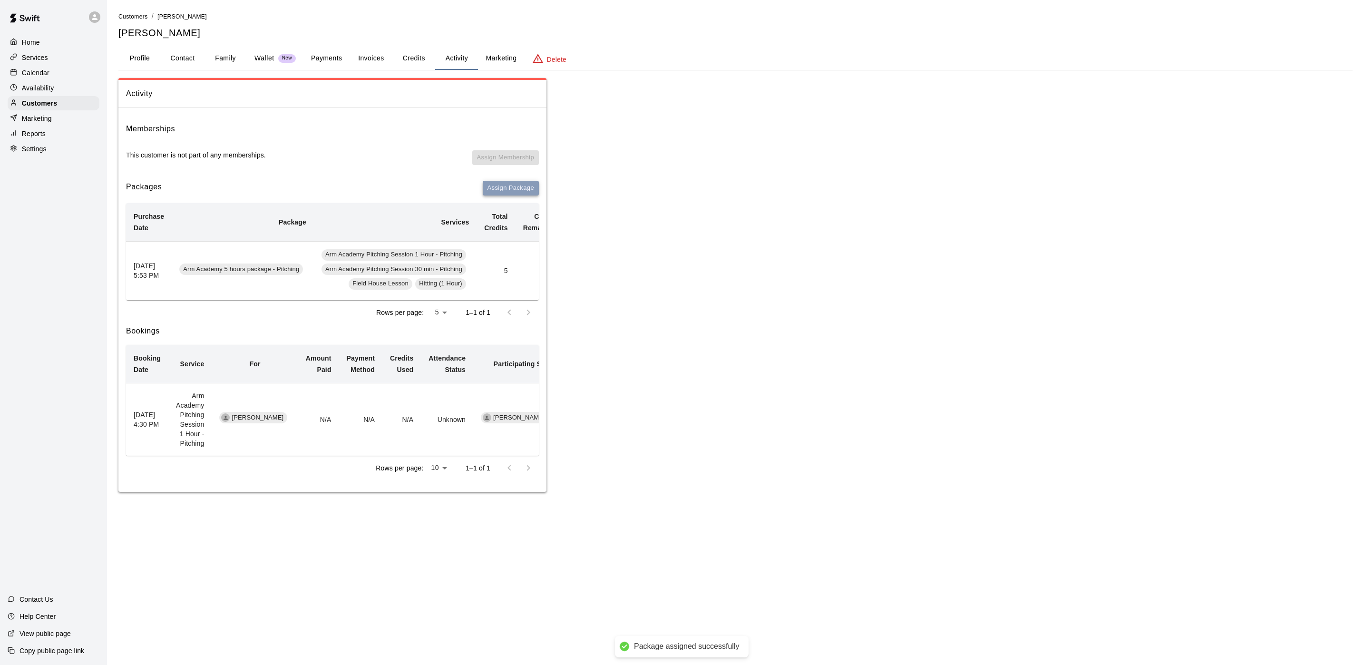
click at [511, 187] on button "Assign Package" at bounding box center [511, 188] width 56 height 15
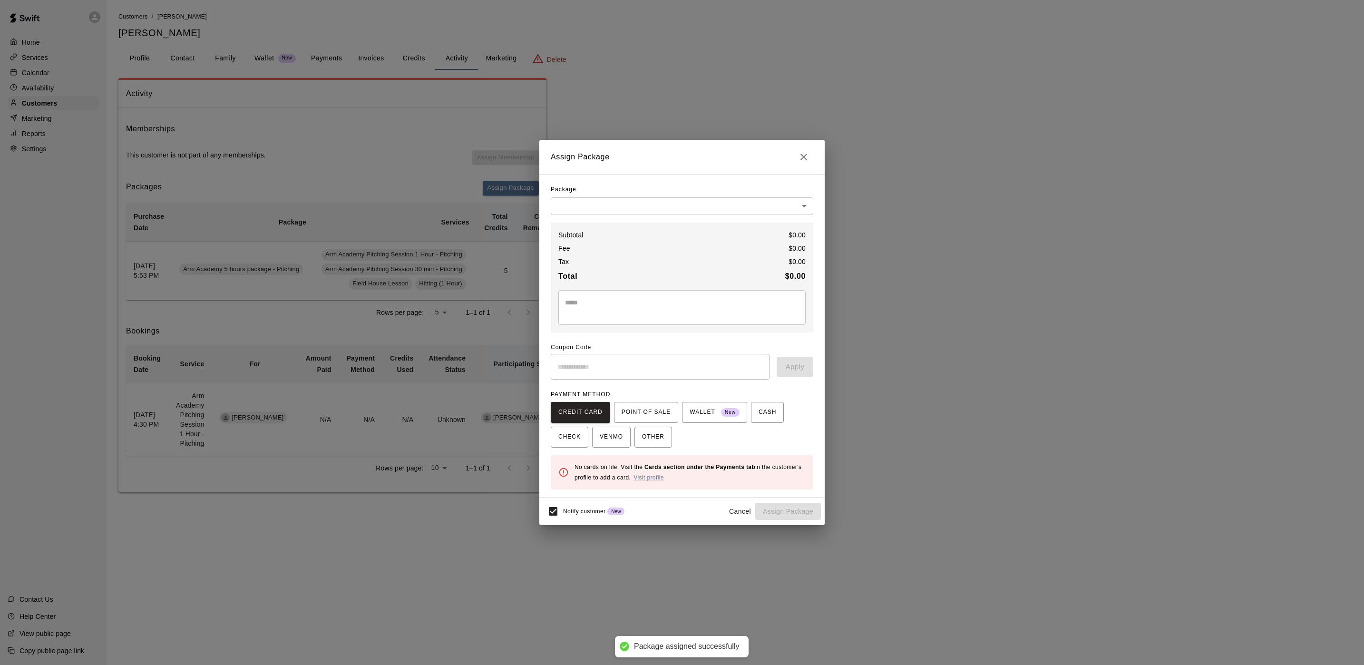
click at [624, 204] on body "Package assigned successfully Home Services Calendar Availability Customers Mar…" at bounding box center [682, 255] width 1364 height 511
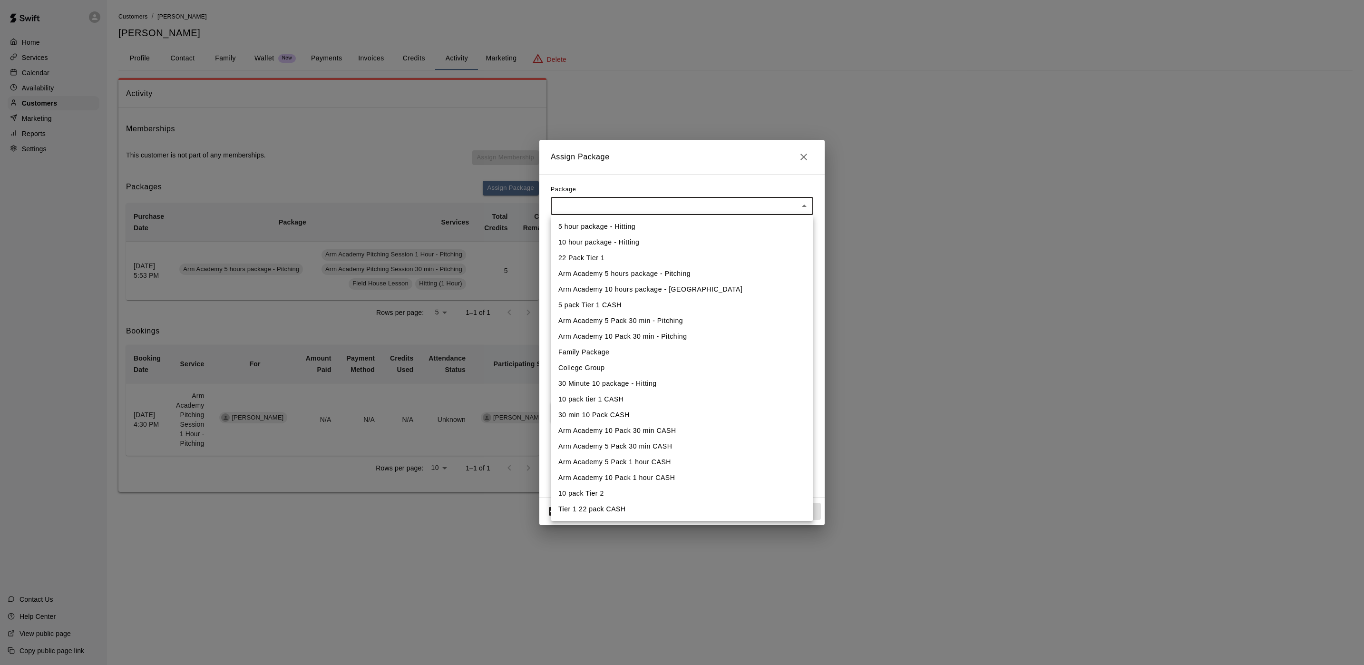
click at [596, 386] on li "30 Minute 10 package - Hitting" at bounding box center [682, 384] width 263 height 16
type input "**********"
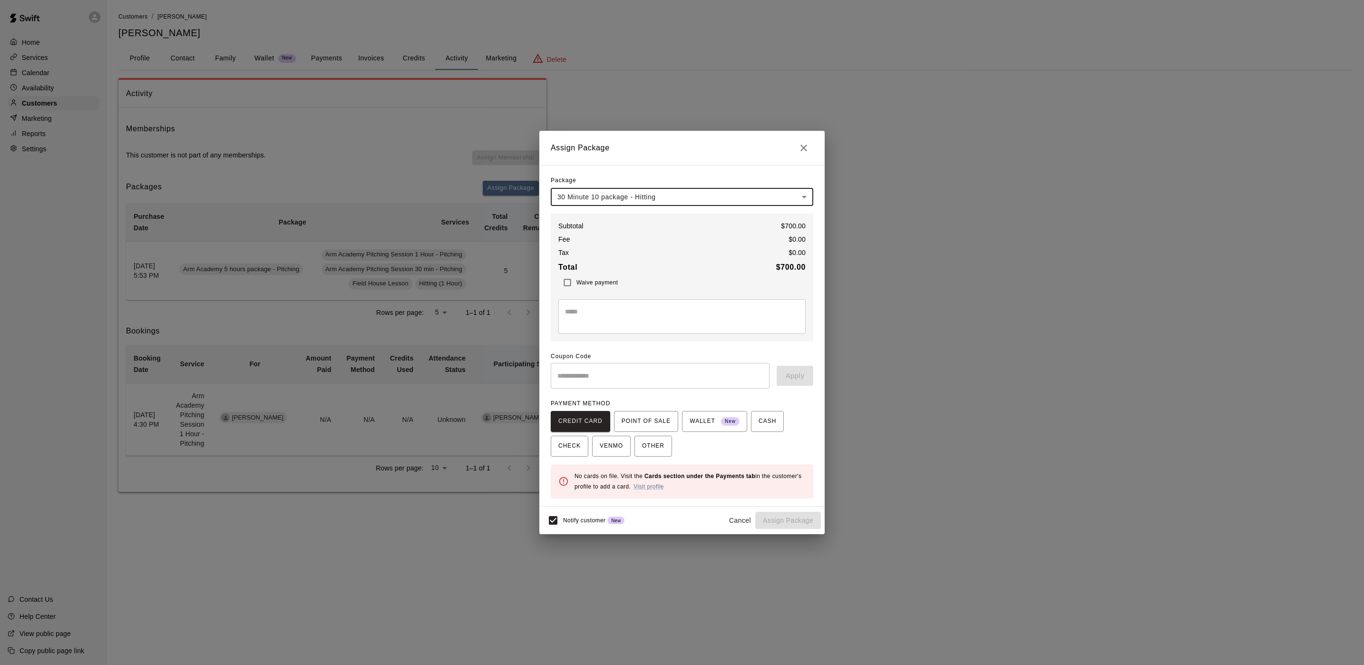
click at [786, 270] on b "$ 700.00" at bounding box center [790, 267] width 29 height 8
click at [807, 195] on body "Home Services Calendar Availability Customers Marketing Reports Settings Contac…" at bounding box center [682, 255] width 1364 height 511
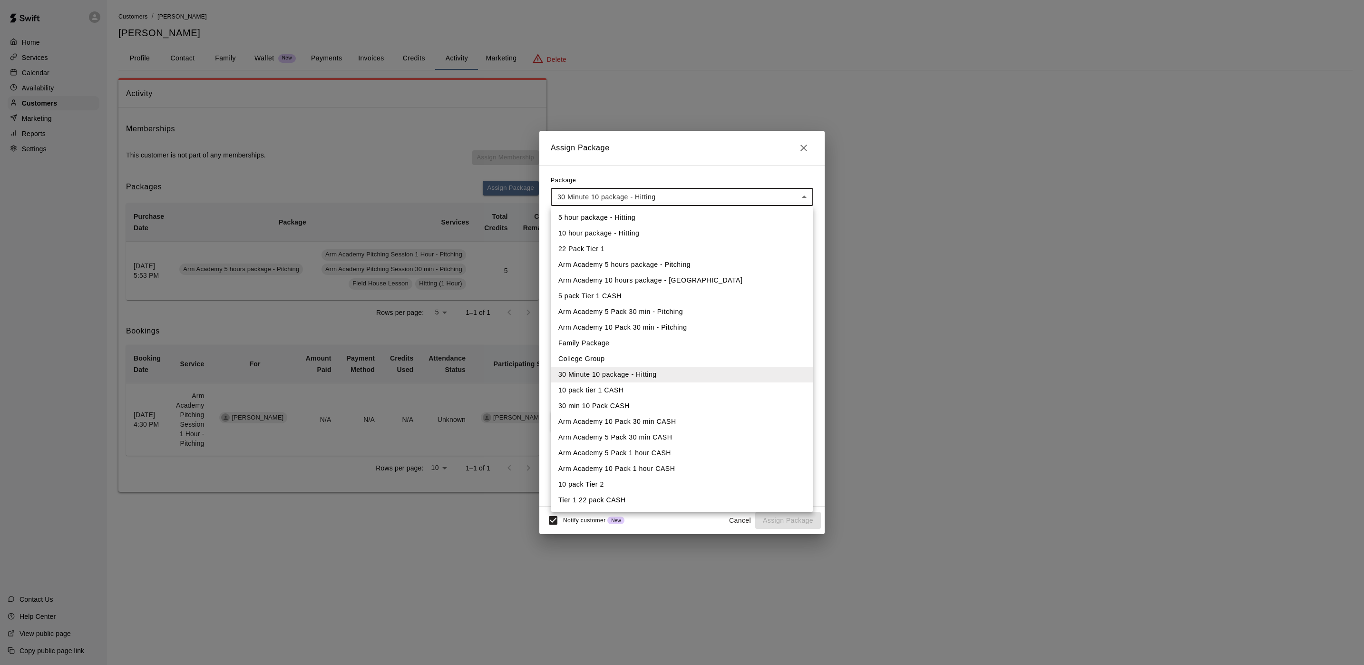
click at [708, 69] on div at bounding box center [682, 332] width 1364 height 665
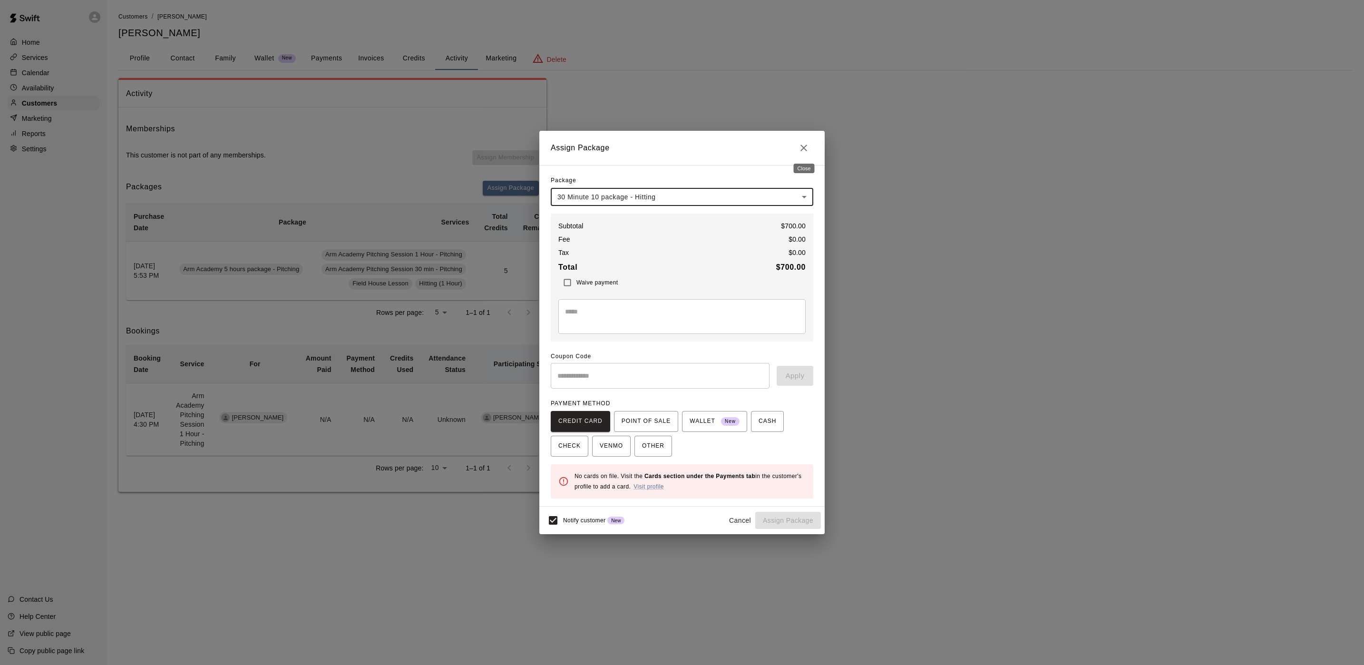
click at [806, 142] on icon "Close" at bounding box center [803, 147] width 11 height 11
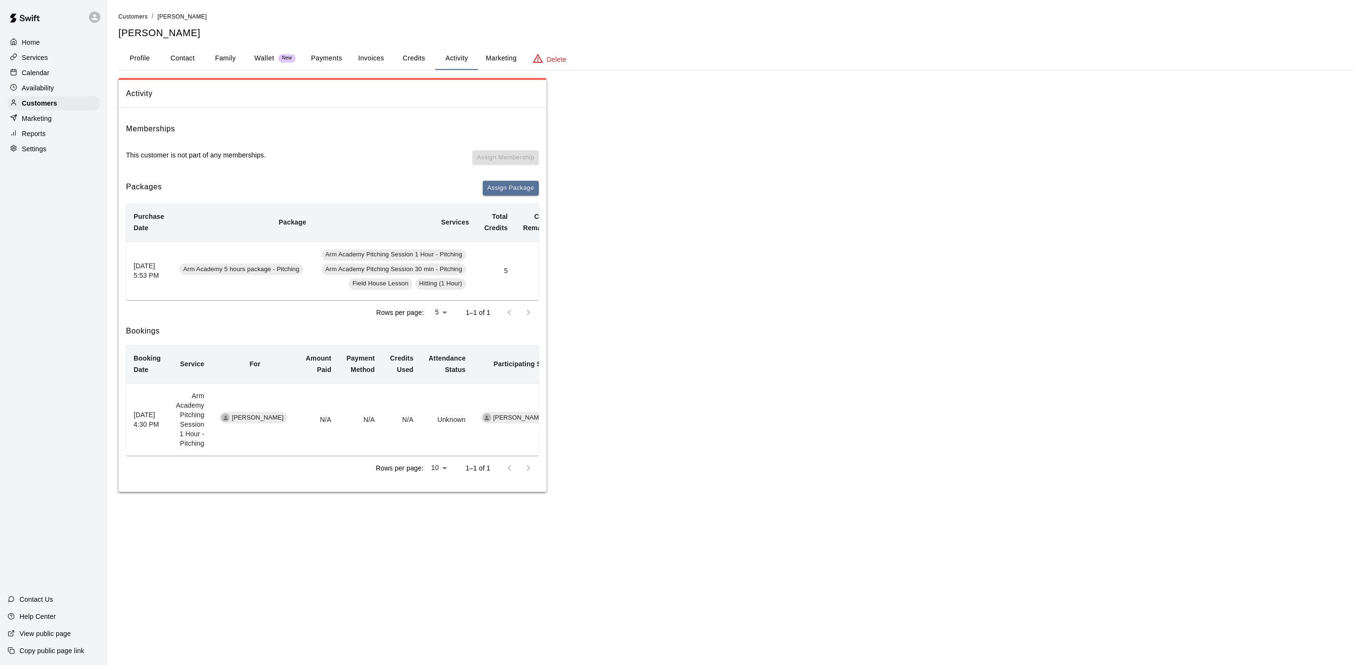
click at [29, 77] on p "Calendar" at bounding box center [36, 73] width 28 height 10
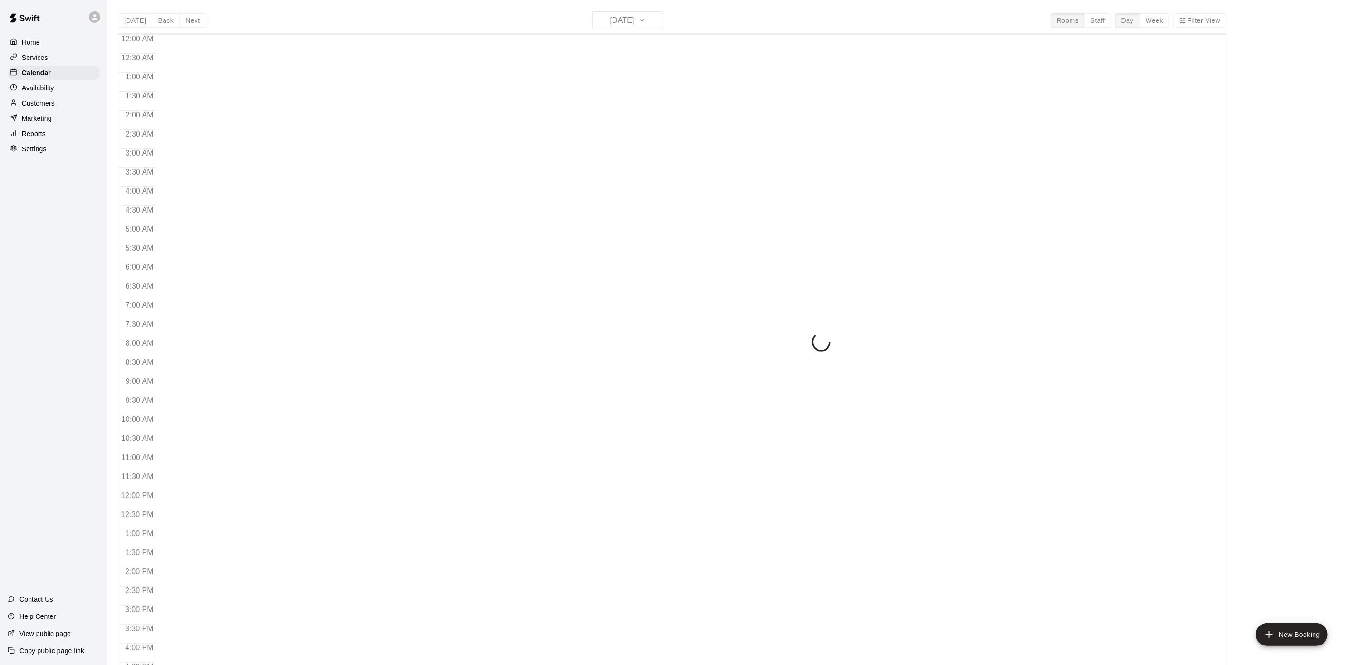
scroll to position [273, 0]
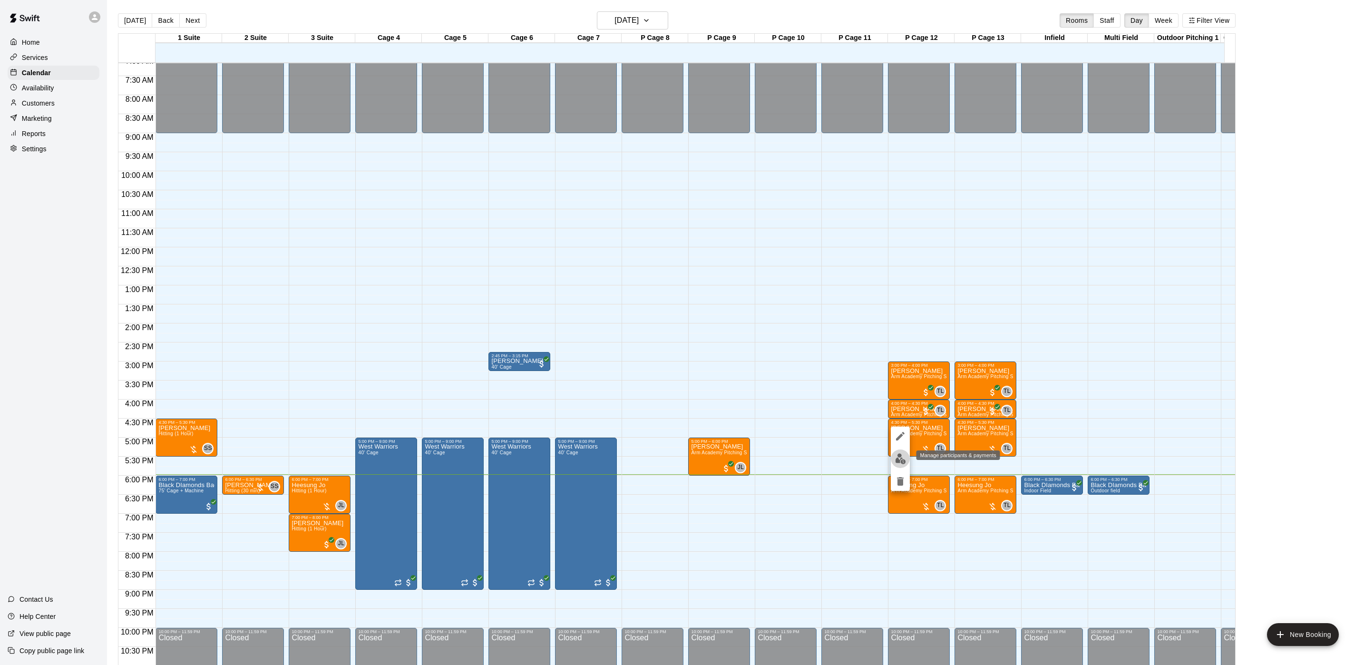
click at [899, 454] on img "edit" at bounding box center [900, 458] width 11 height 11
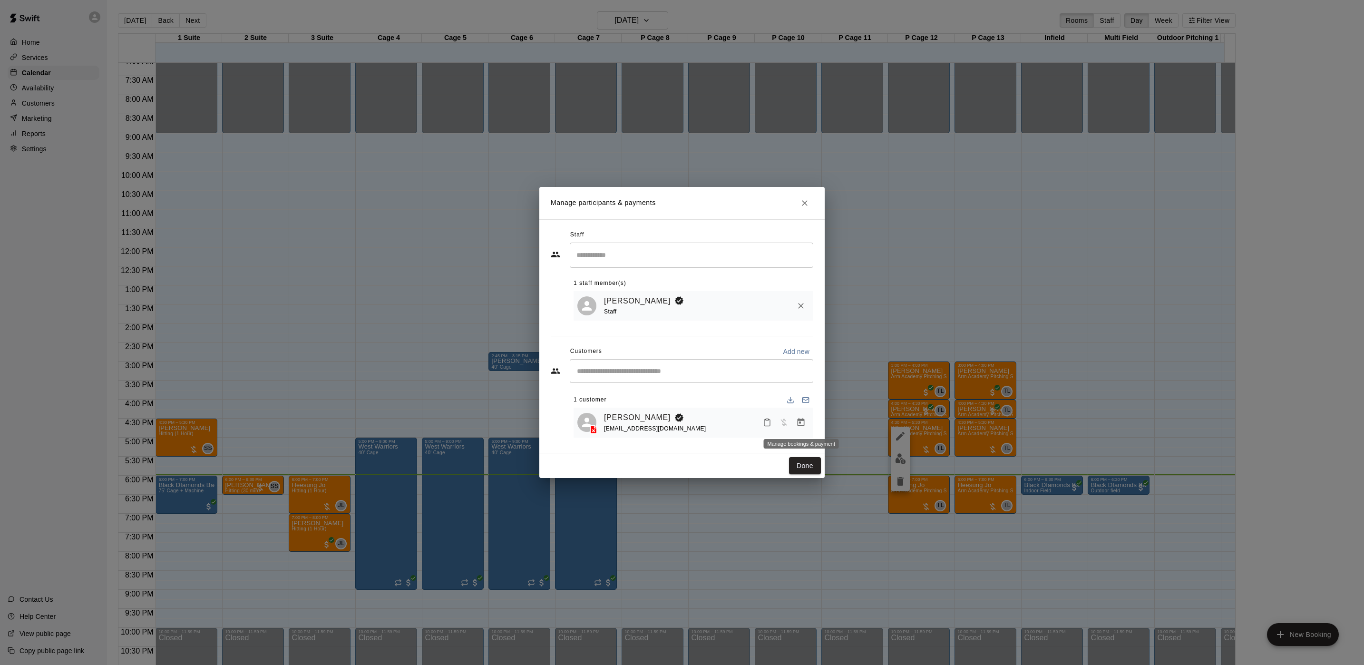
click at [799, 421] on icon "Manage bookings & payment" at bounding box center [801, 422] width 7 height 8
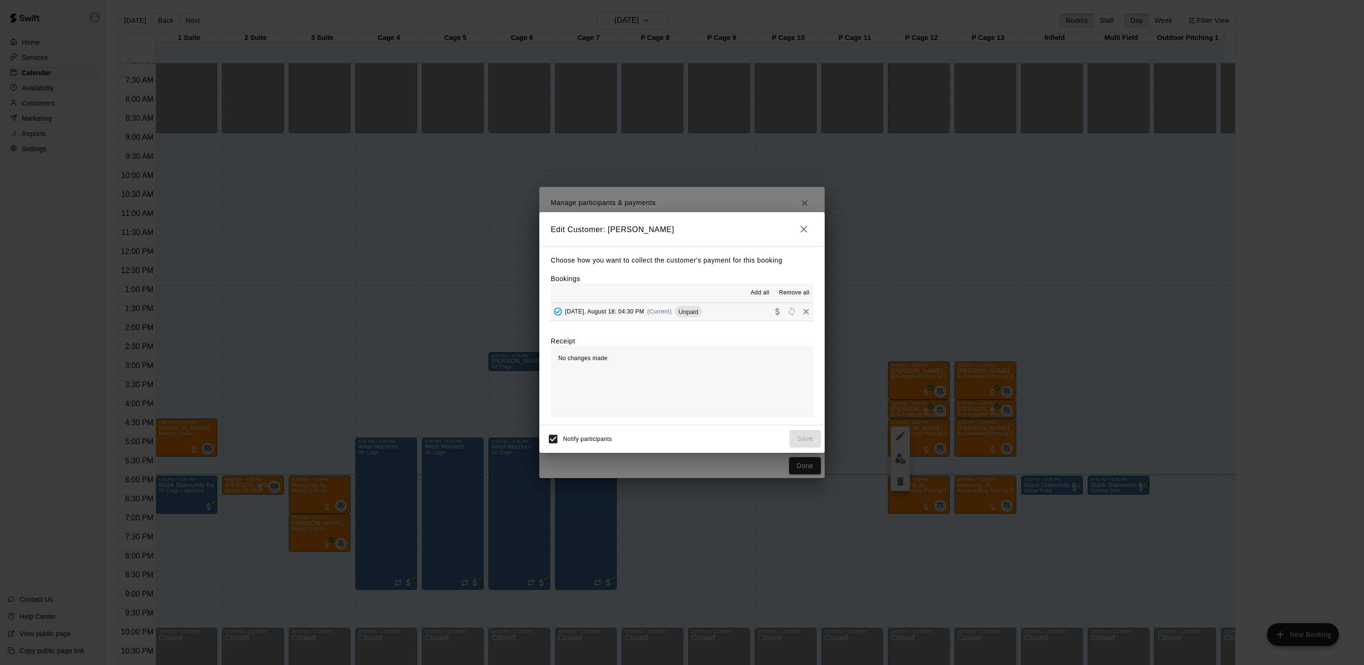
click at [654, 313] on span "(Current)" at bounding box center [659, 311] width 25 height 7
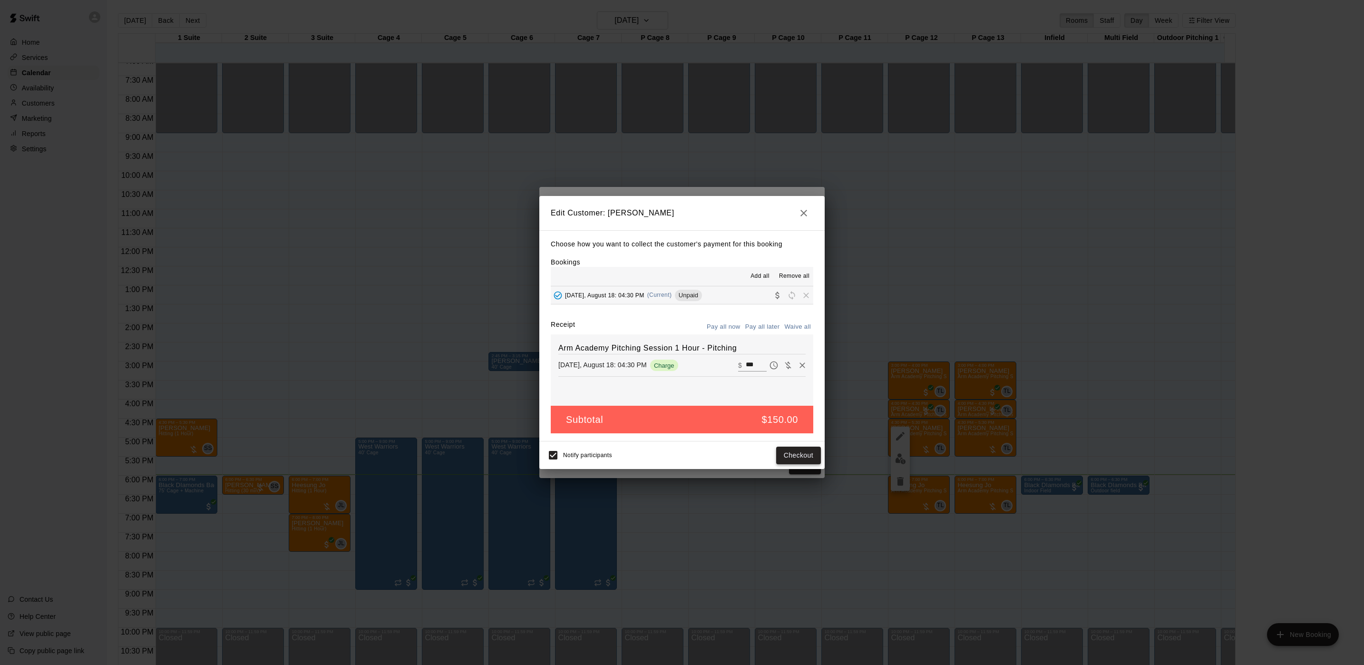
click at [791, 451] on button "Checkout" at bounding box center [798, 456] width 45 height 18
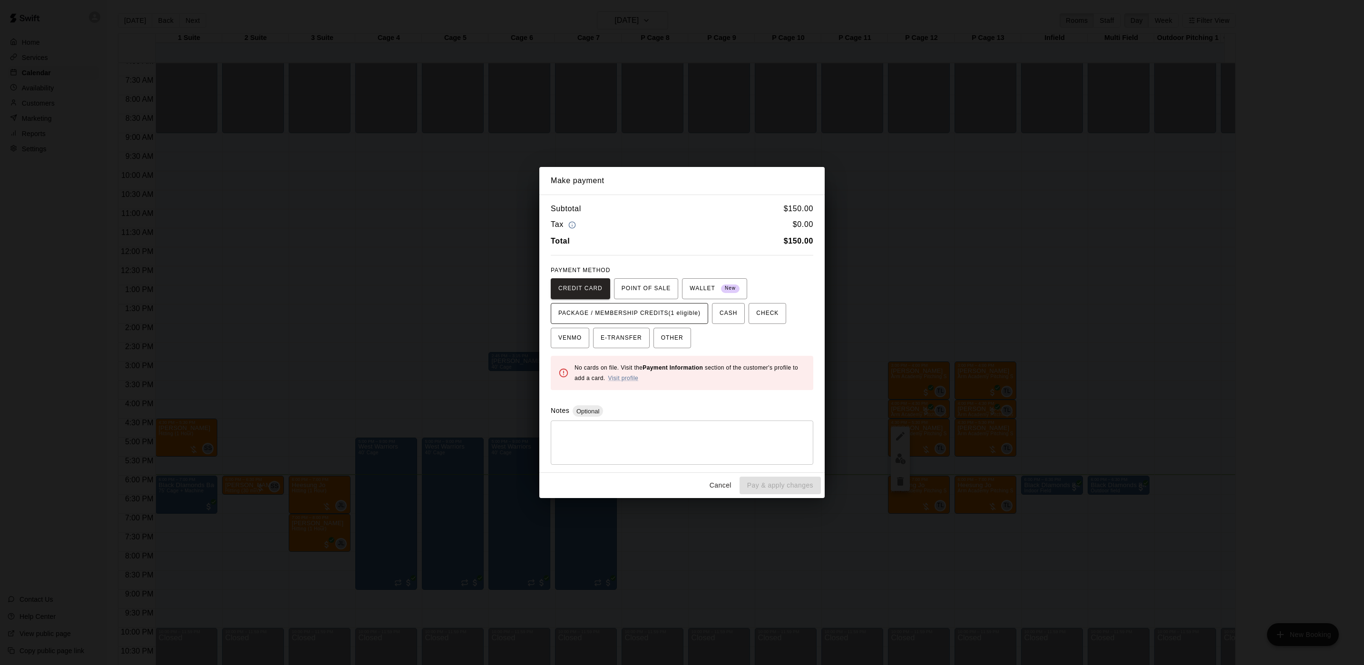
click at [676, 309] on span "PACKAGE / MEMBERSHIP CREDITS (1 eligible)" at bounding box center [629, 313] width 142 height 15
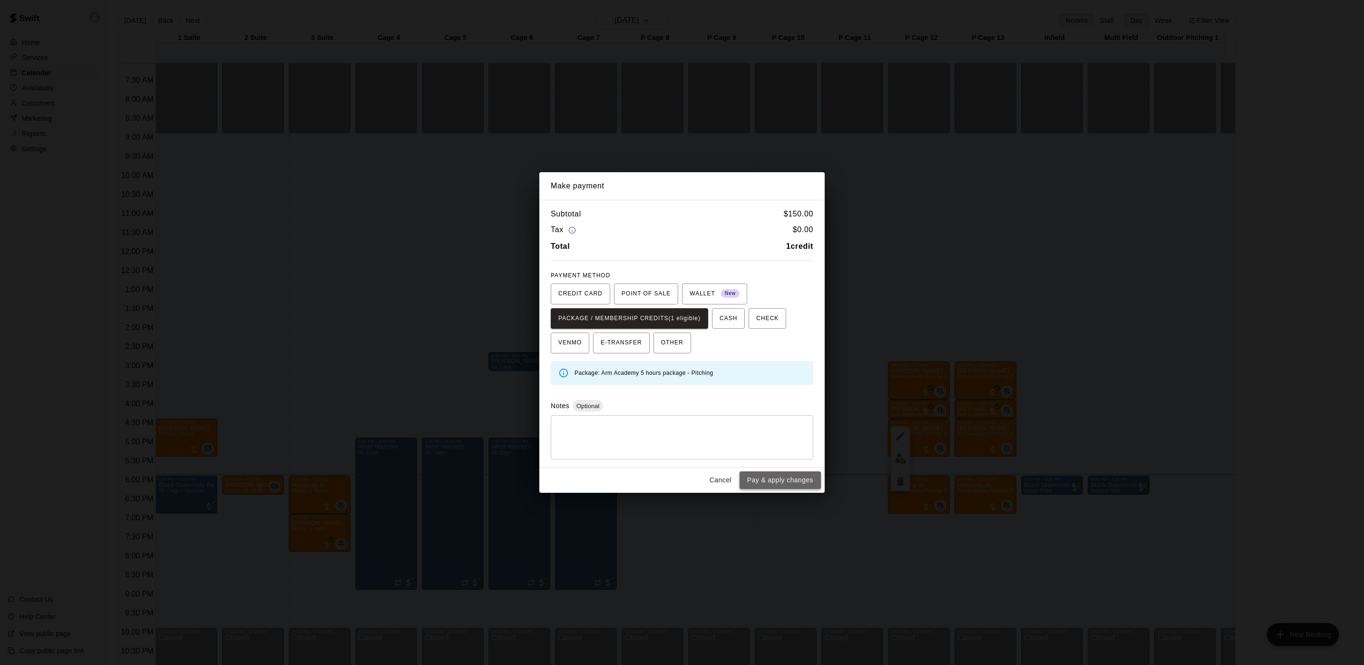
click at [777, 485] on button "Pay & apply changes" at bounding box center [780, 480] width 81 height 18
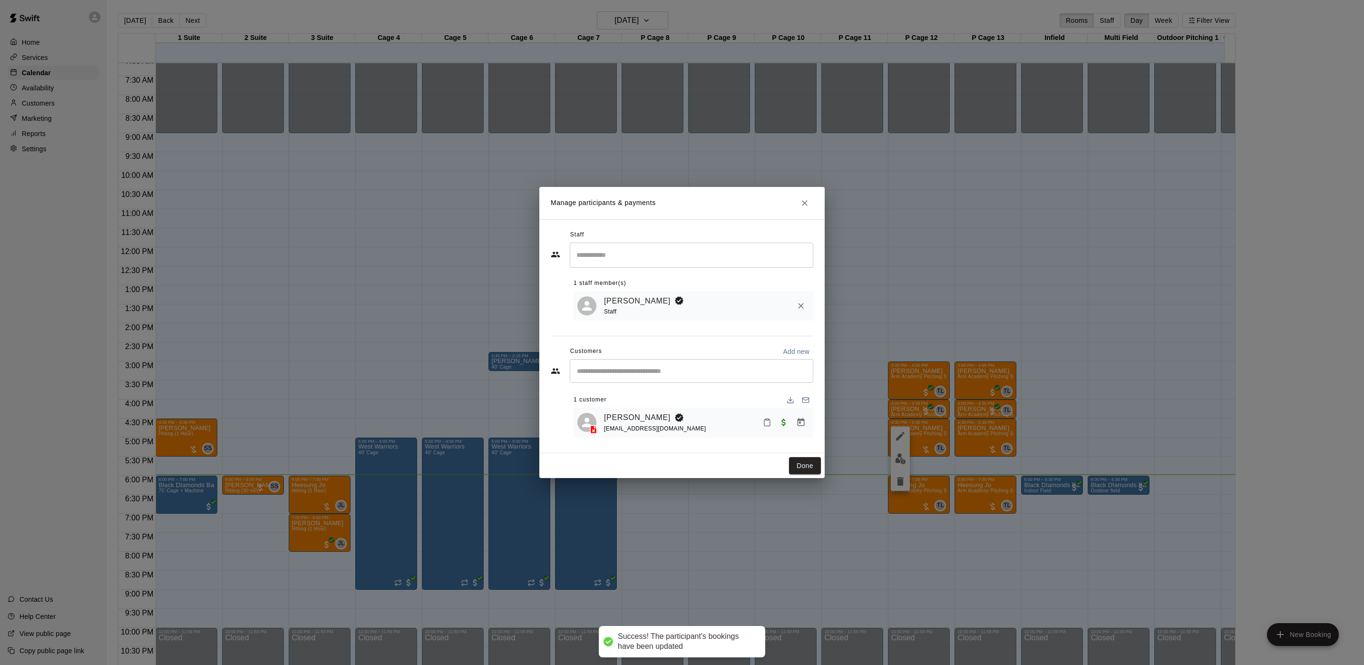
click at [804, 457] on div "Done" at bounding box center [681, 465] width 285 height 25
click at [800, 463] on button "Done" at bounding box center [805, 466] width 32 height 18
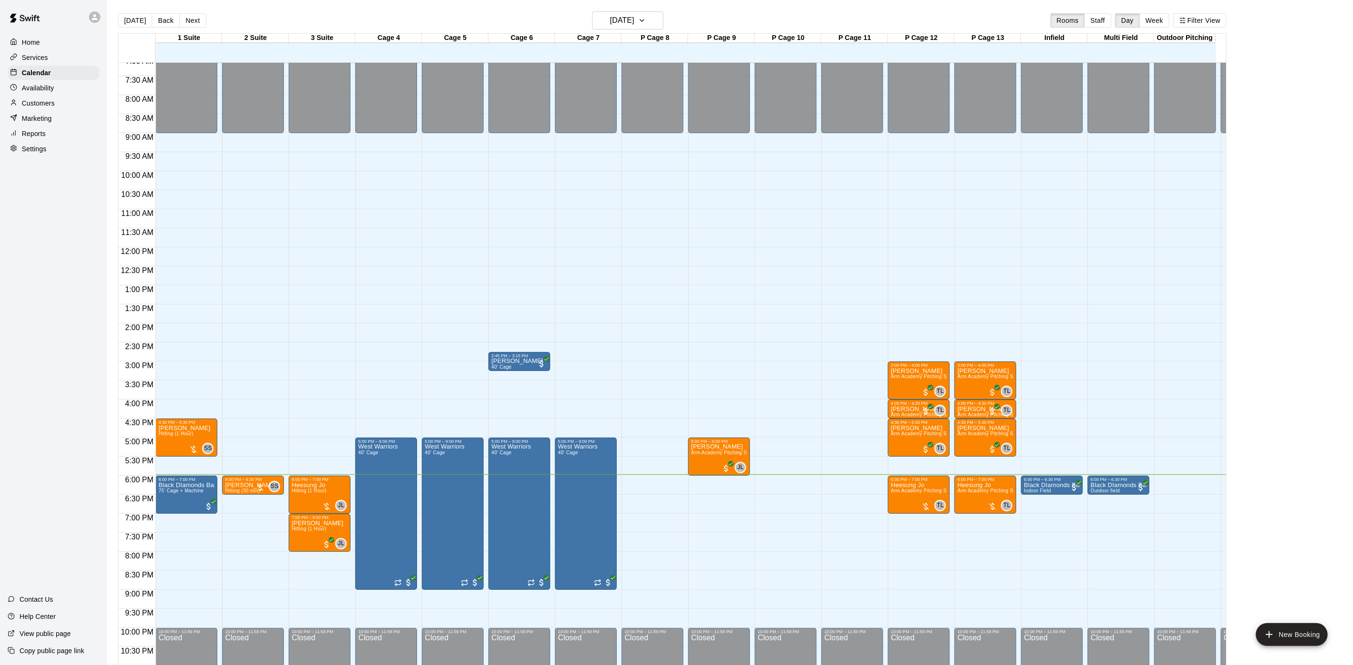
click at [32, 89] on p "Availability" at bounding box center [38, 88] width 32 height 10
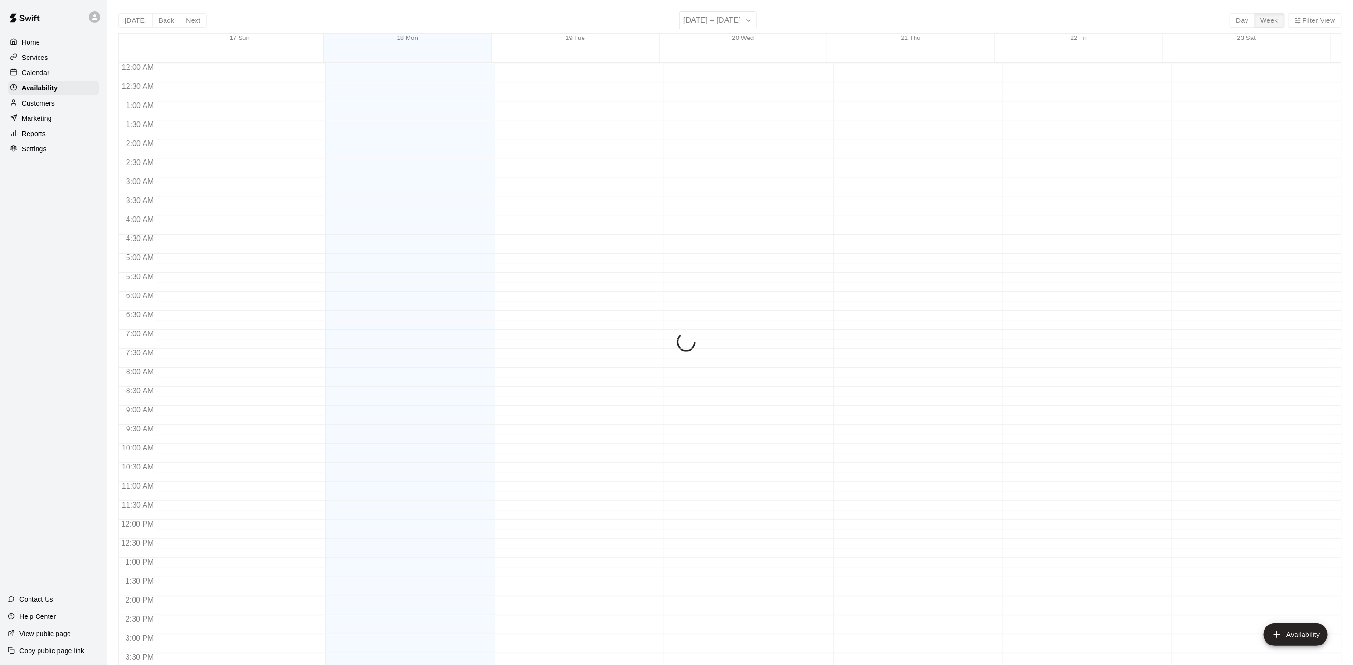
scroll to position [301, 0]
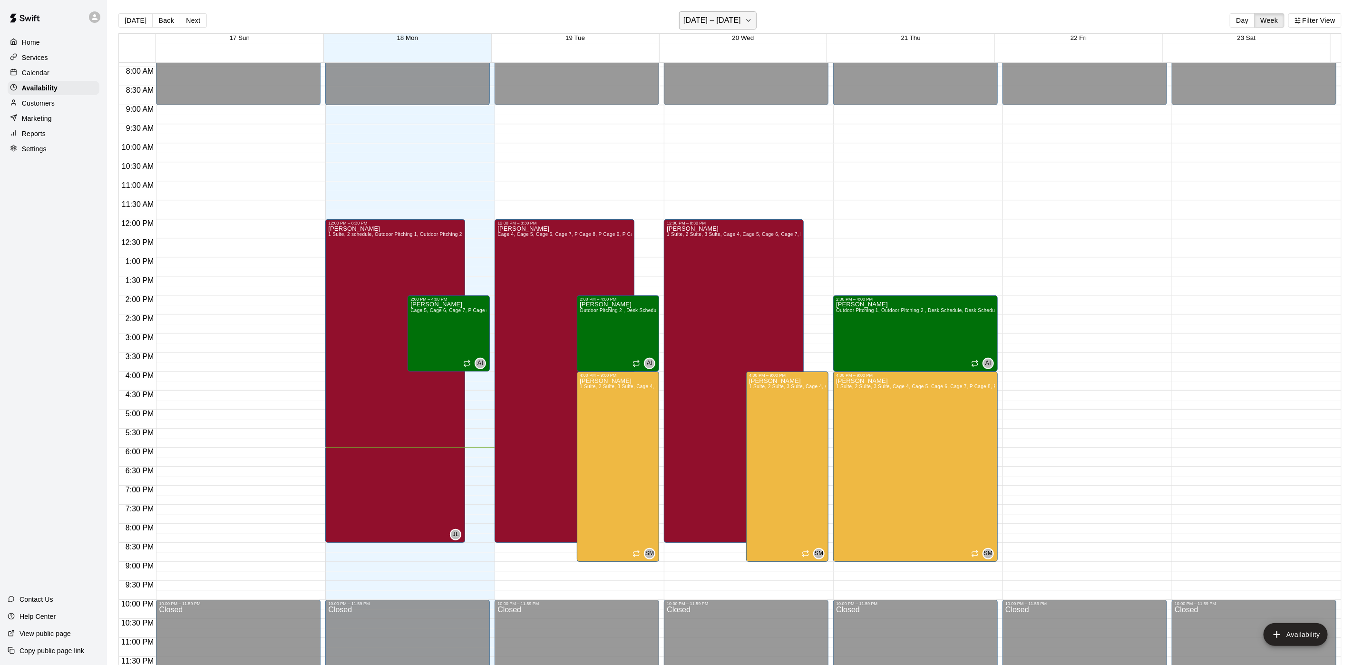
click at [741, 25] on button "[DATE] – [DATE]" at bounding box center [718, 20] width 78 height 18
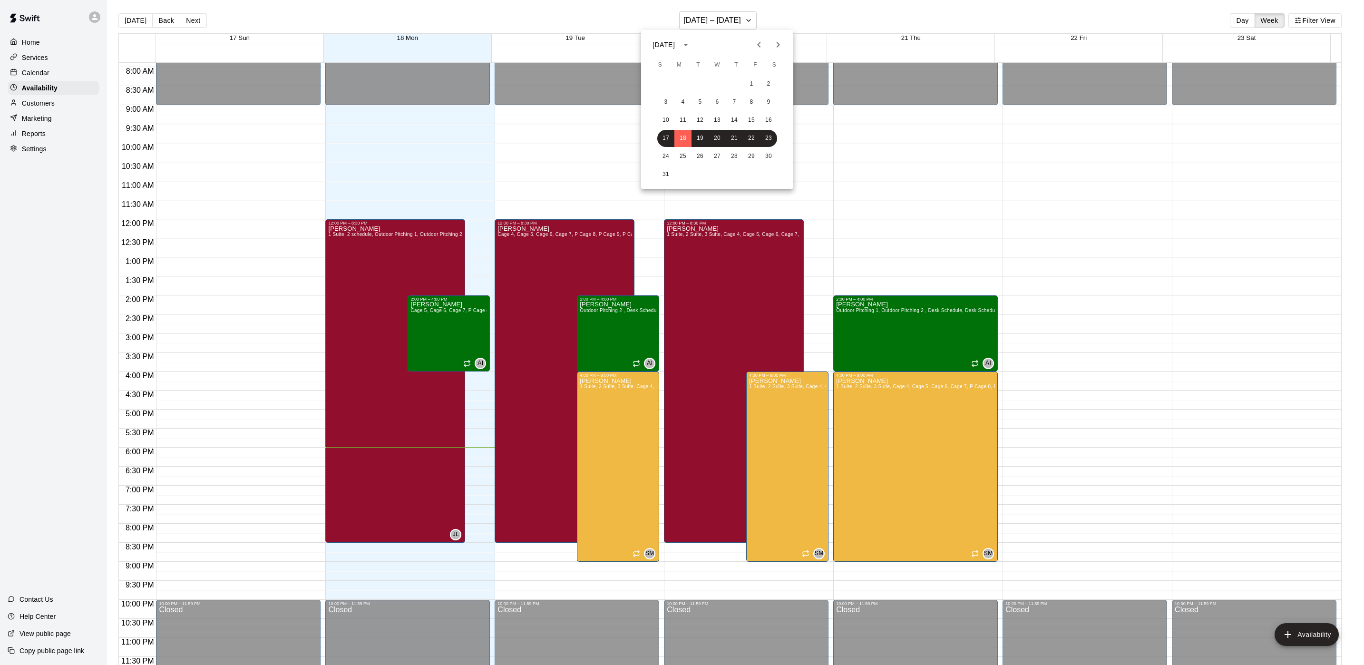
click at [708, 160] on div "24 25 26 27 28 29 30" at bounding box center [717, 156] width 152 height 17
click at [687, 160] on button "25" at bounding box center [683, 156] width 17 height 17
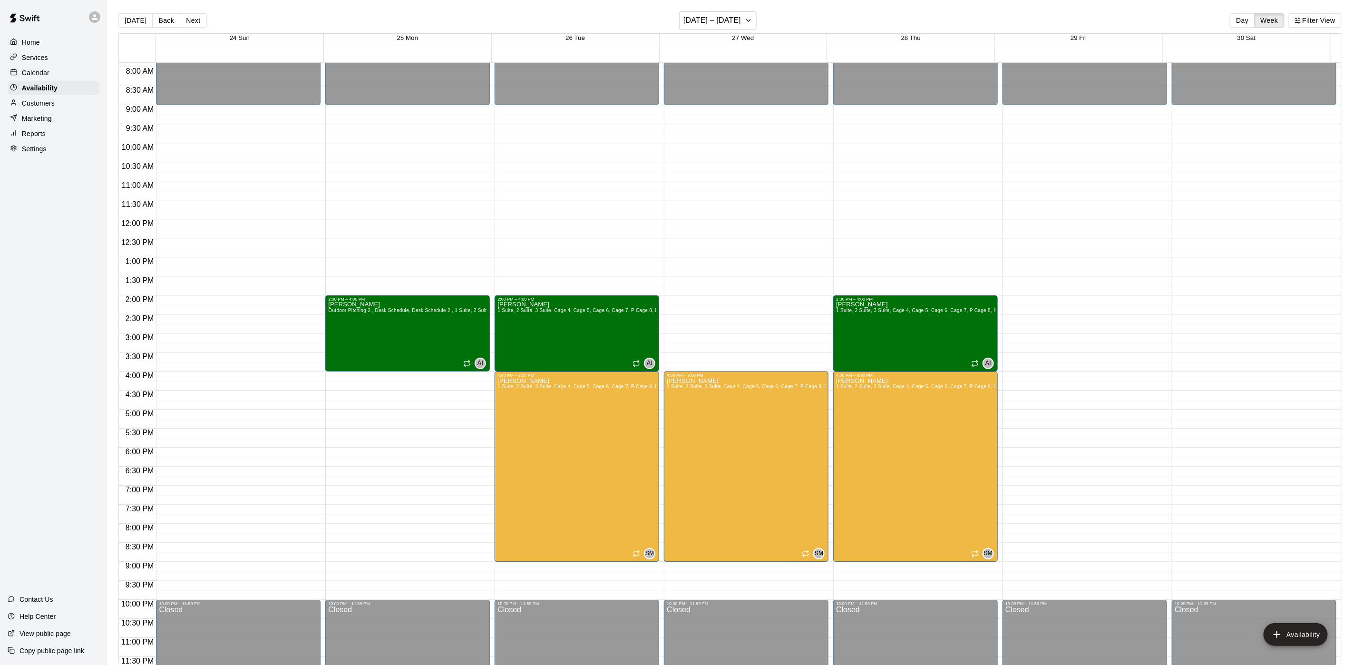
click at [38, 75] on p "Calendar" at bounding box center [36, 73] width 28 height 10
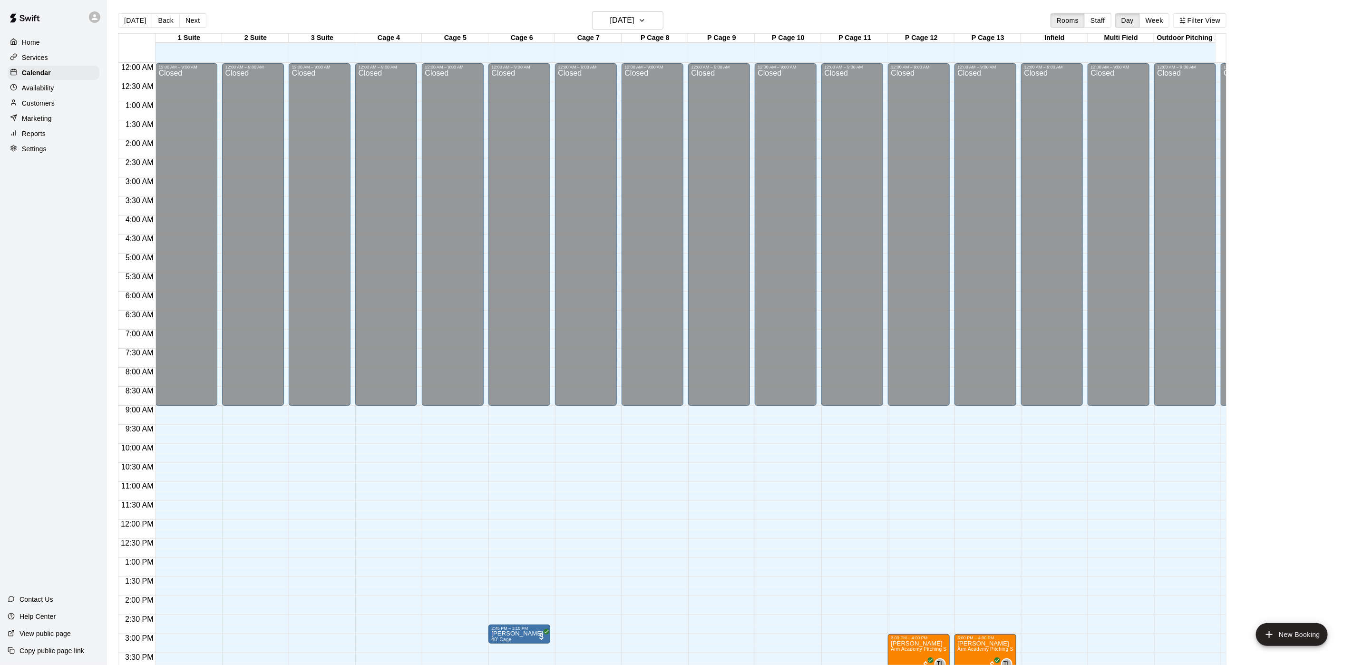
scroll to position [273, 0]
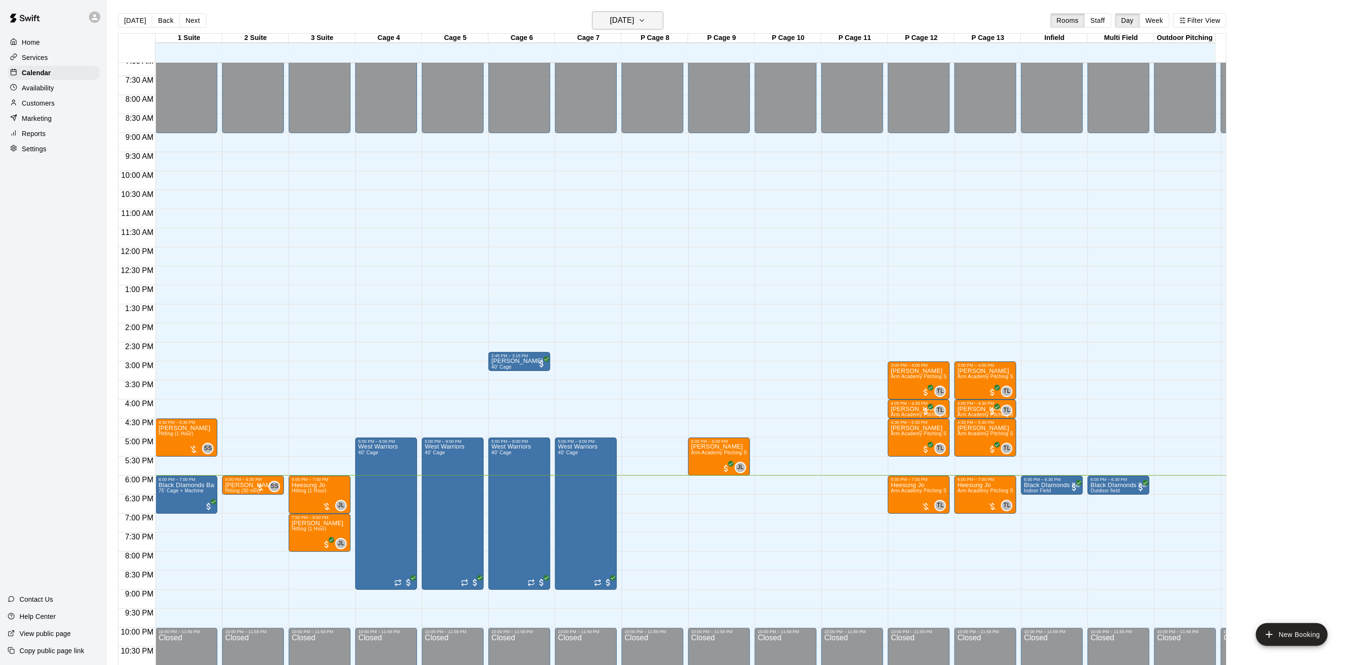
click at [628, 19] on h6 "[DATE]" at bounding box center [622, 20] width 24 height 13
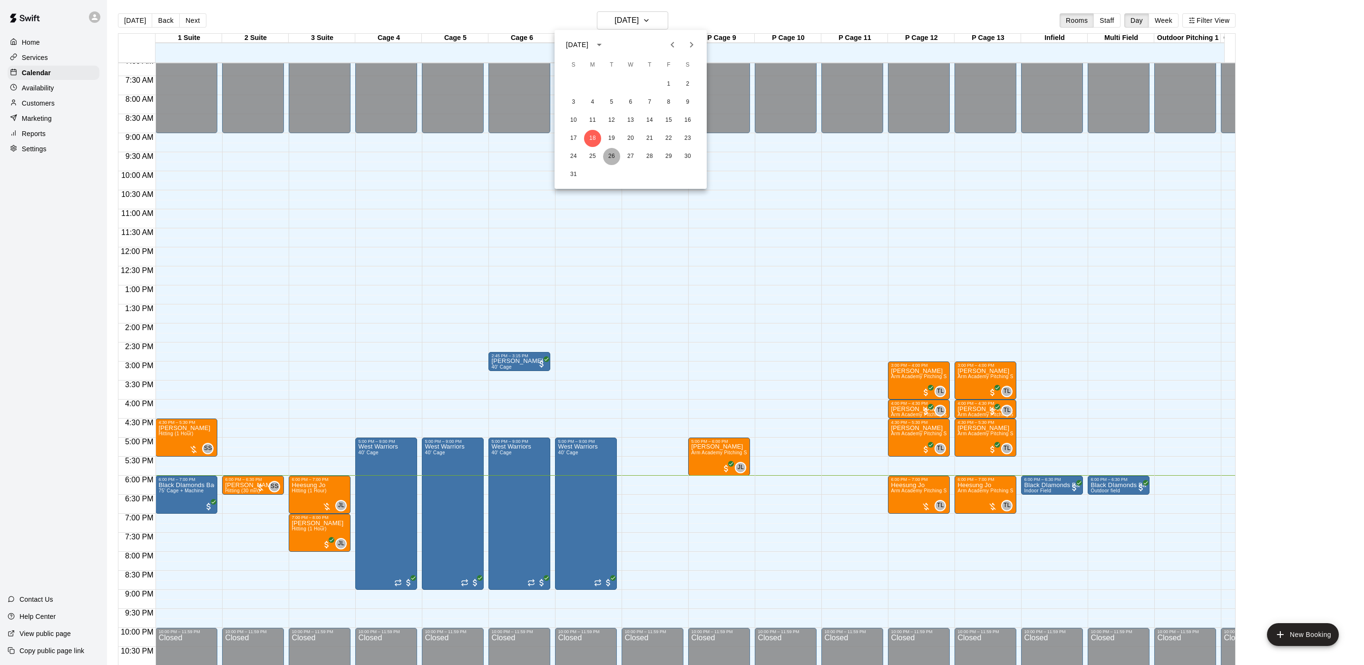
click at [611, 161] on button "26" at bounding box center [611, 156] width 17 height 17
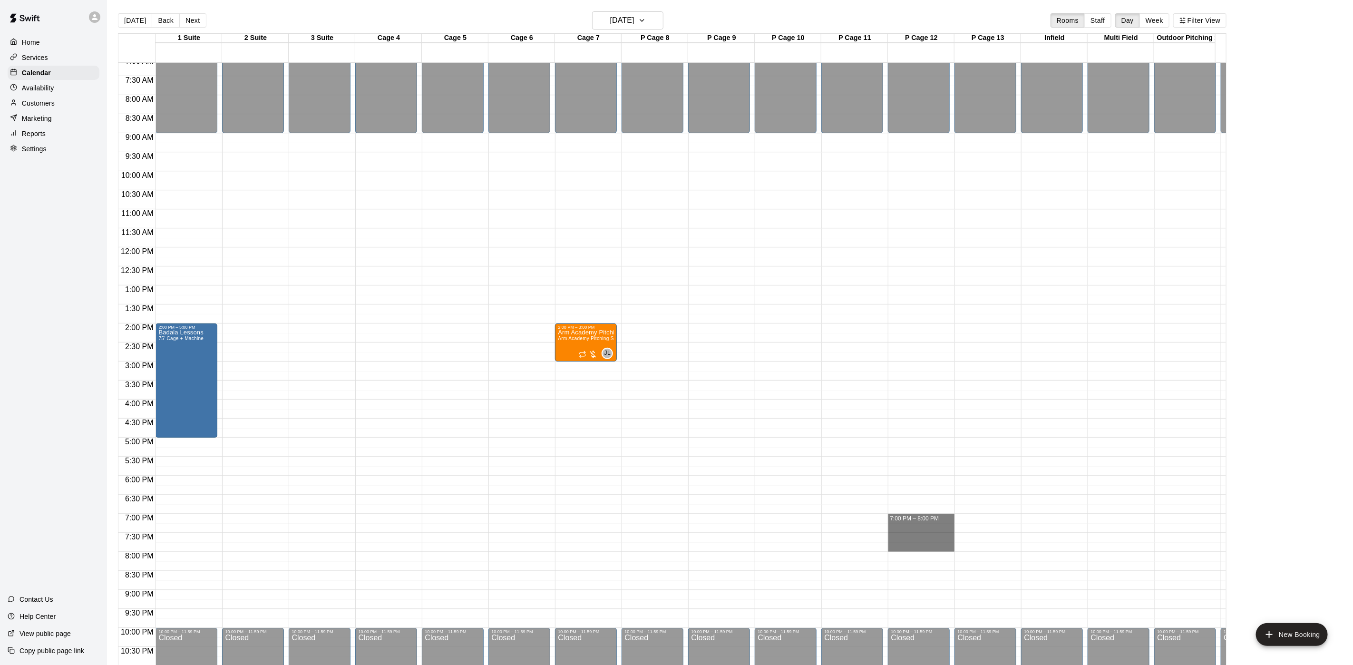
drag, startPoint x: 928, startPoint y: 515, endPoint x: 925, endPoint y: 548, distance: 32.9
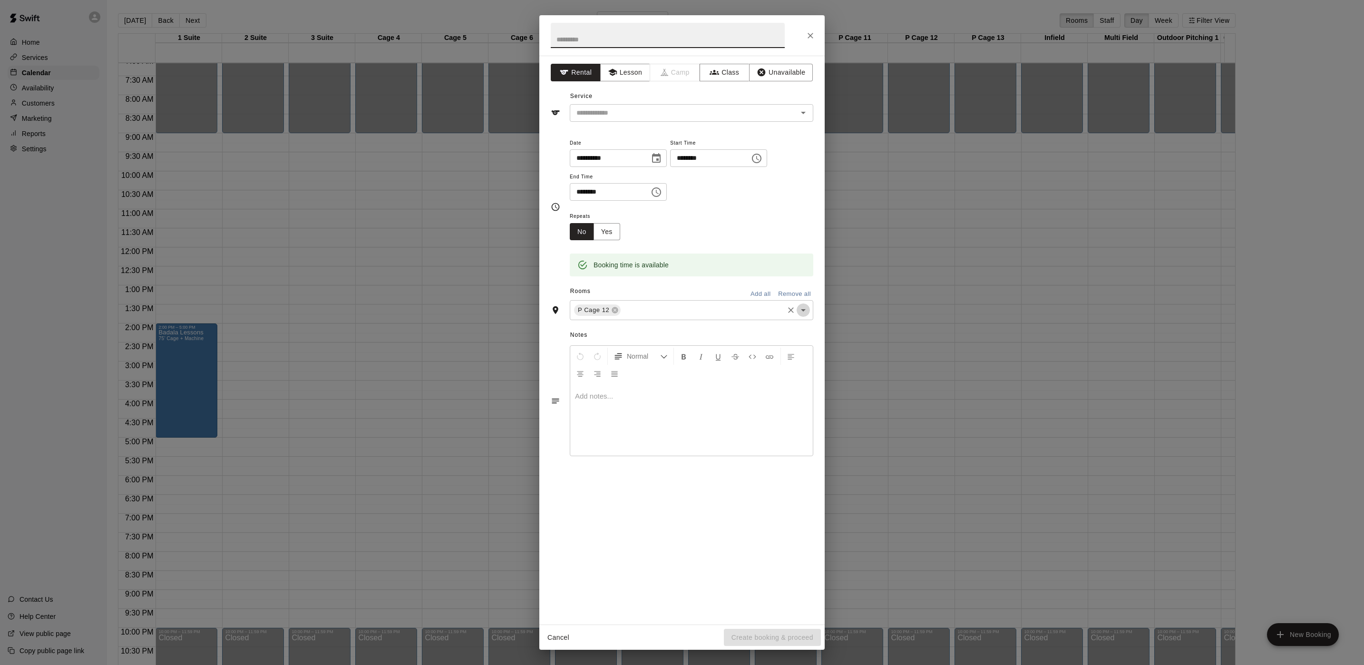
click at [798, 309] on button "Open" at bounding box center [803, 309] width 13 height 13
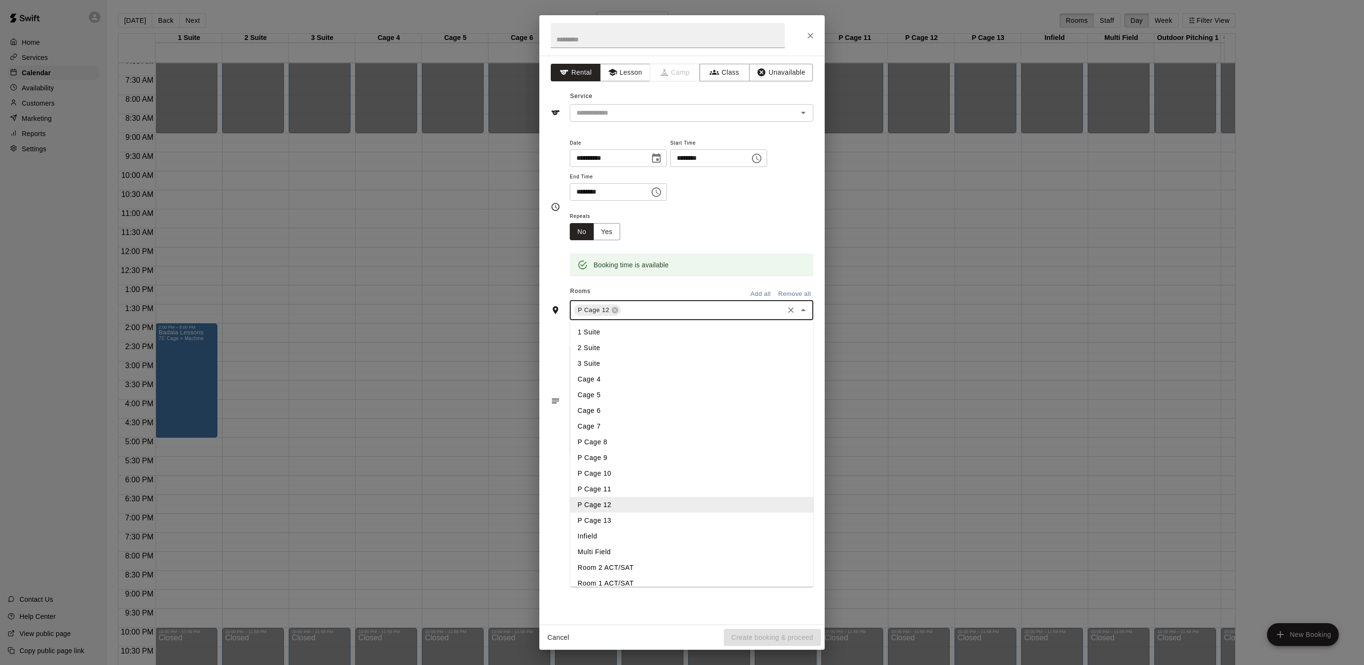
click at [589, 516] on li "P Cage 13" at bounding box center [692, 521] width 244 height 16
click at [625, 74] on button "Lesson" at bounding box center [625, 73] width 50 height 18
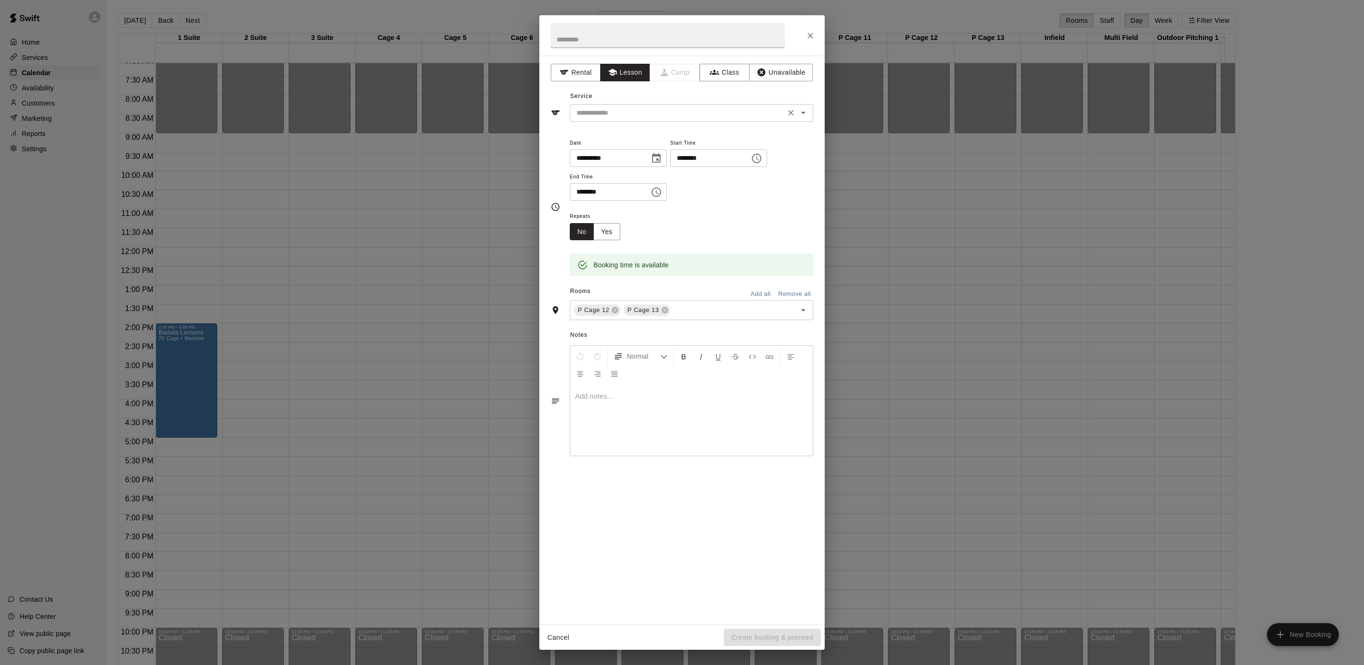
click at [636, 113] on input "text" at bounding box center [678, 113] width 210 height 12
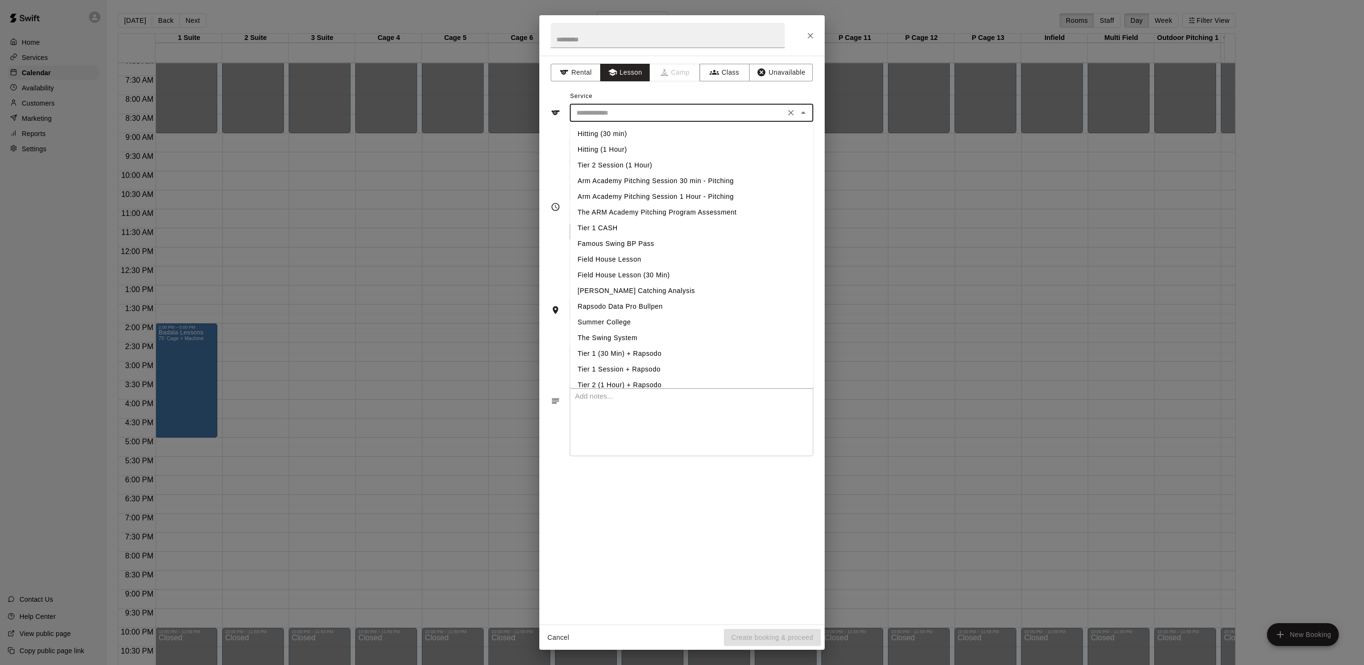
click at [648, 196] on li "Arm Academy Pitching Session 1 Hour - Pitching" at bounding box center [692, 197] width 244 height 16
type input "**********"
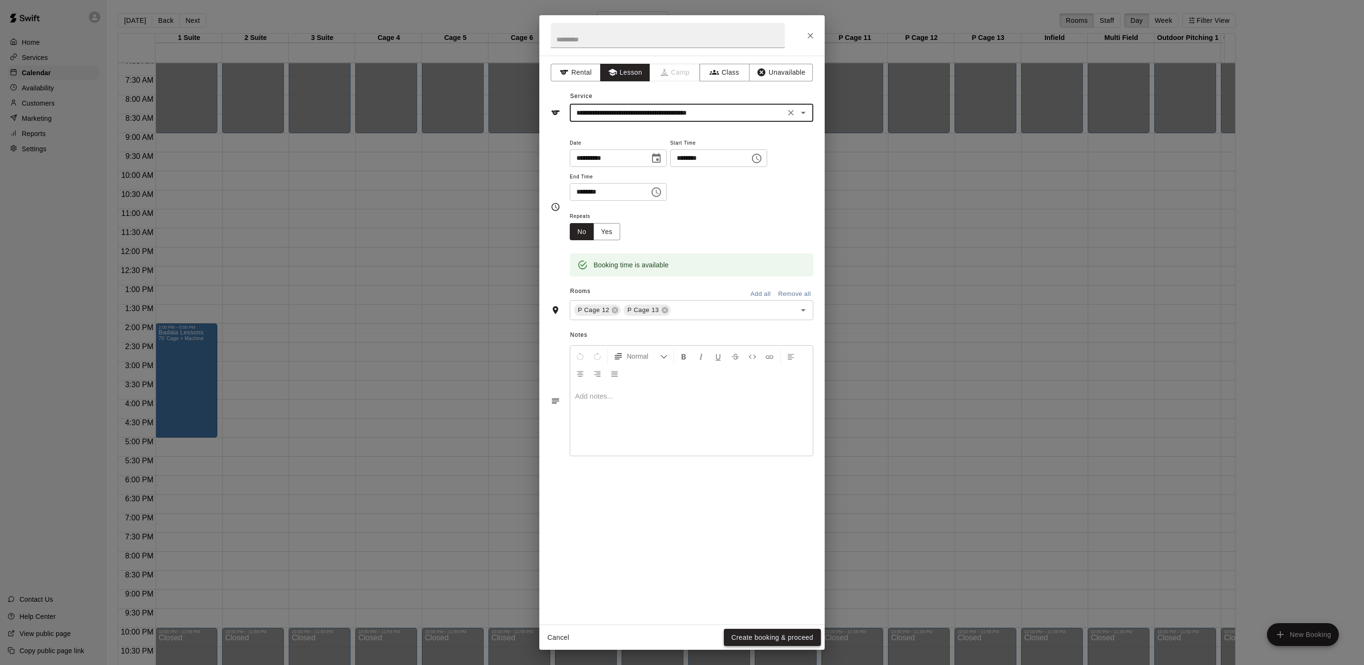
click at [742, 637] on button "Create booking & proceed" at bounding box center [772, 638] width 97 height 18
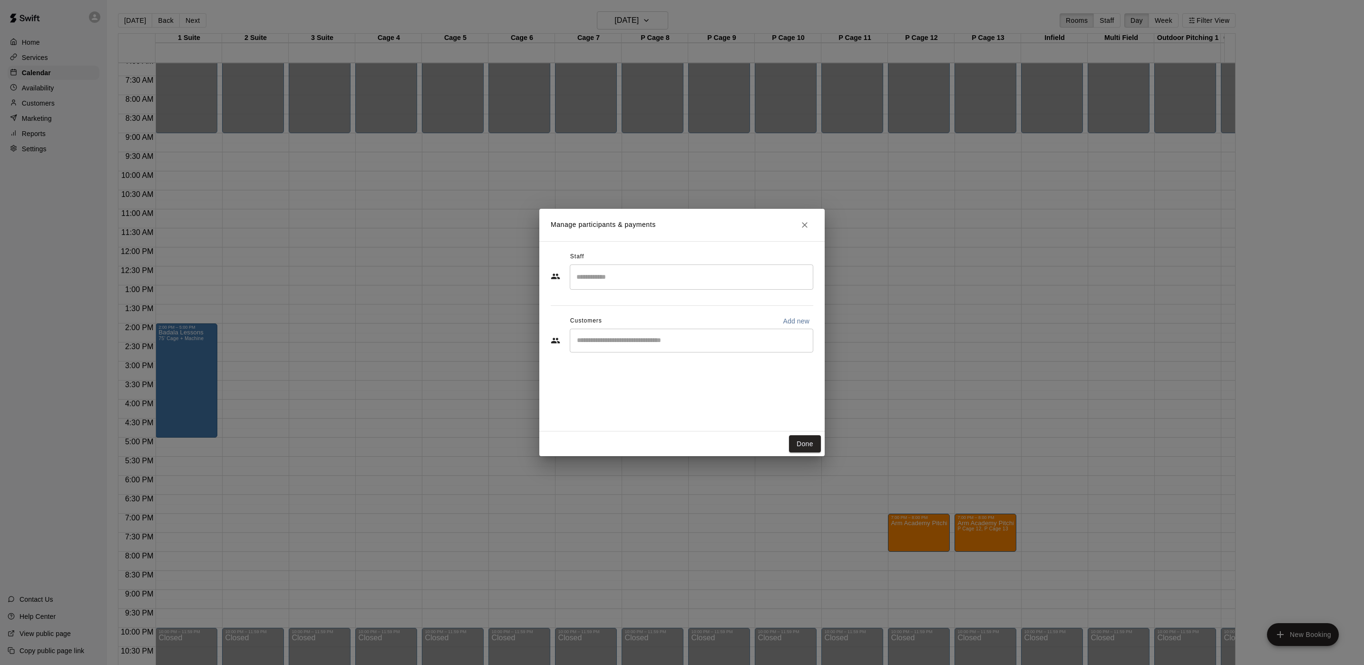
click at [628, 287] on div "​" at bounding box center [692, 276] width 244 height 25
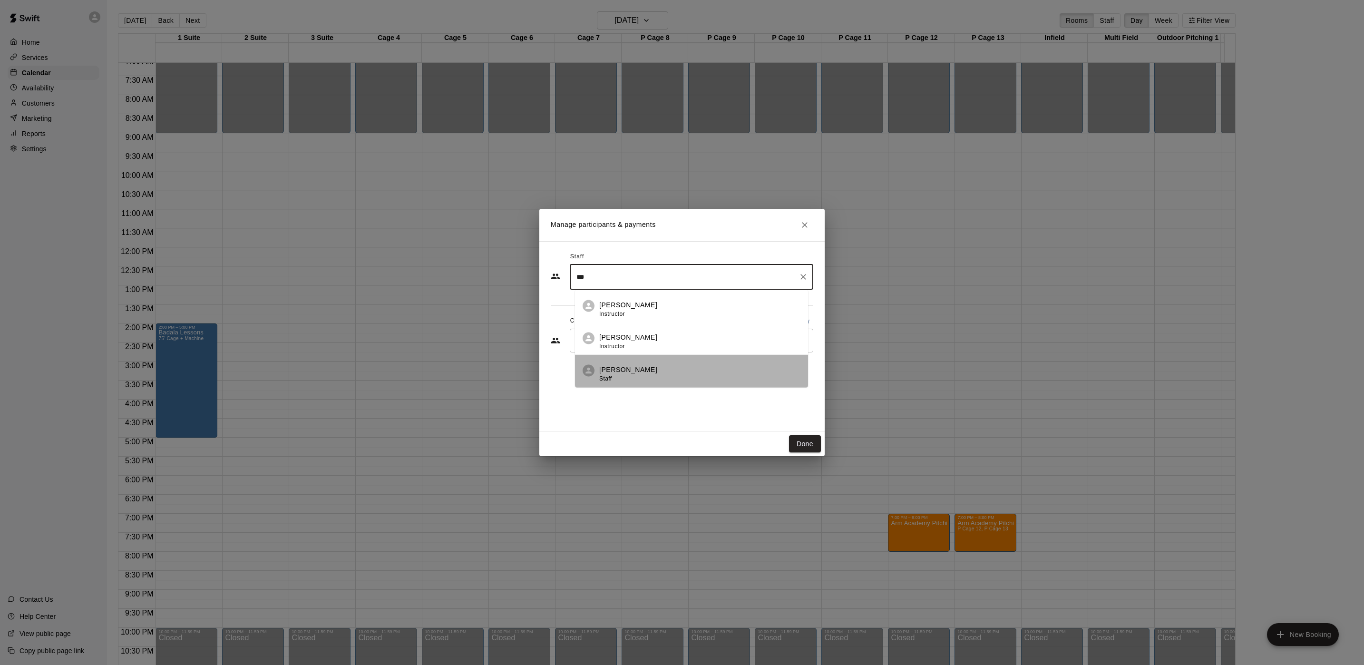
click at [625, 367] on p "[PERSON_NAME]" at bounding box center [628, 370] width 58 height 10
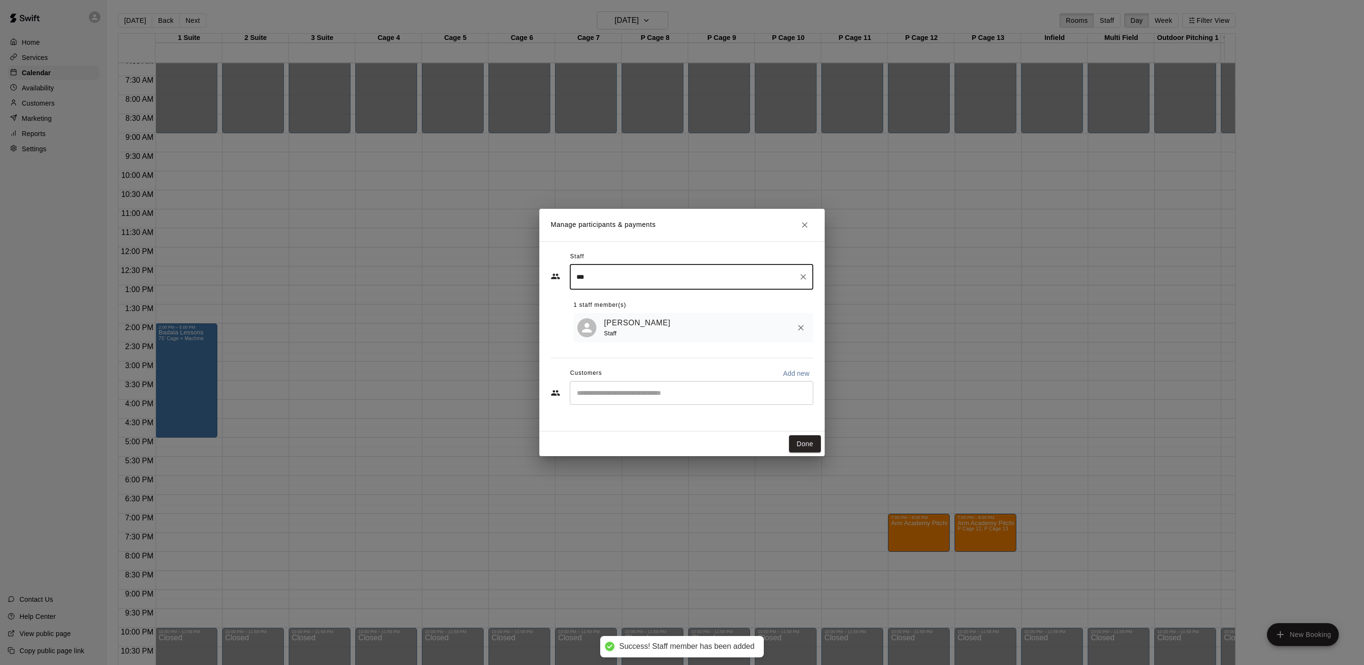
type input "***"
click at [603, 392] on input "Start typing to search customers..." at bounding box center [691, 393] width 235 height 10
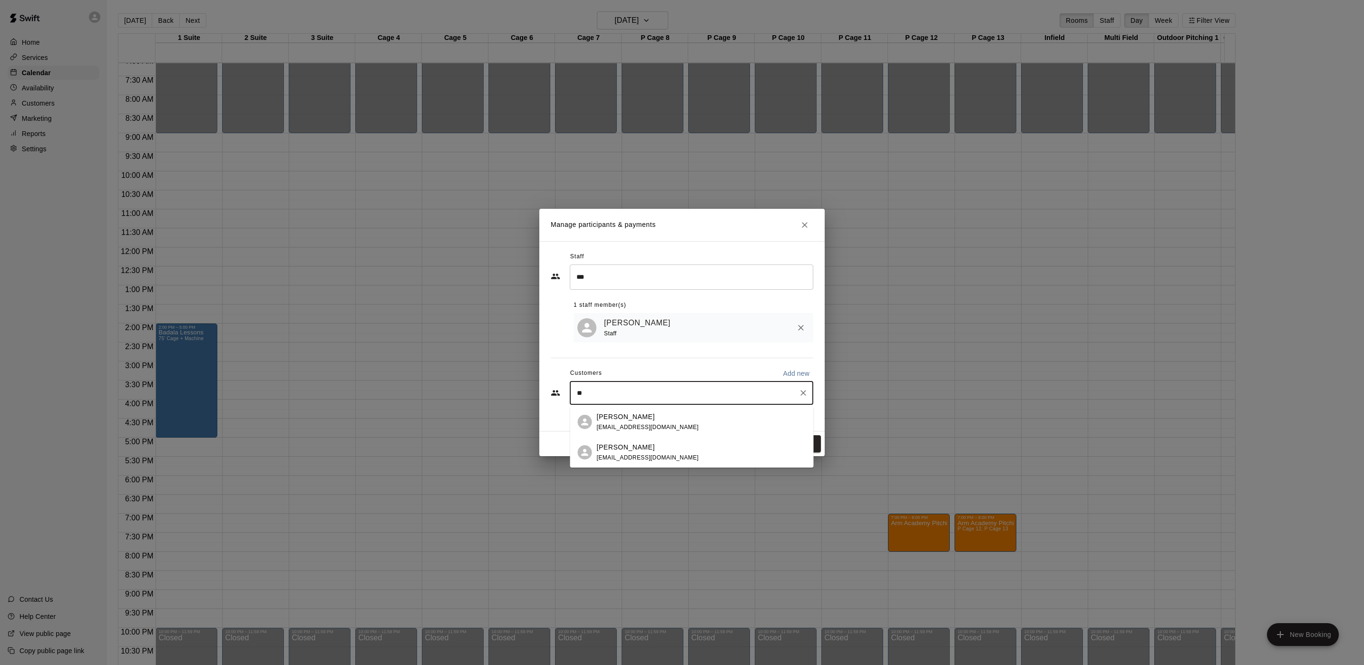
type input "*"
type input "****"
click at [619, 416] on p "[PERSON_NAME]" at bounding box center [626, 417] width 58 height 10
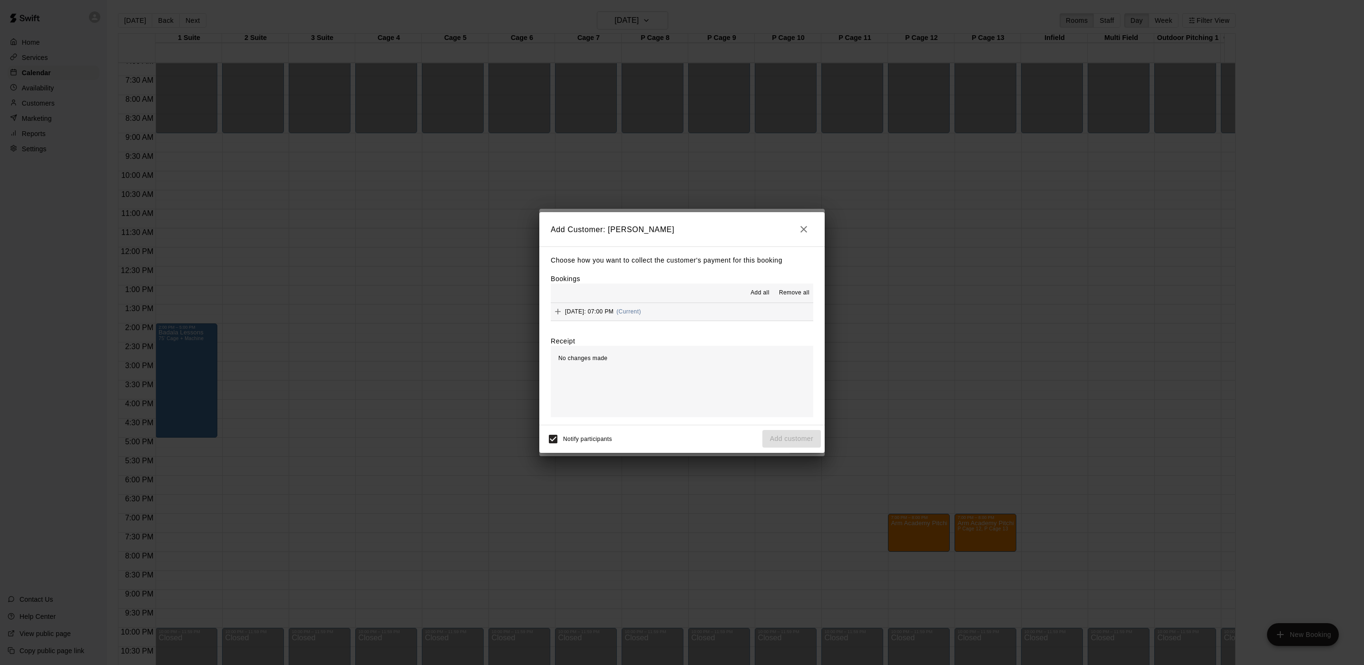
click at [641, 307] on div "[DATE]: 07:00 PM (Current)" at bounding box center [596, 311] width 90 height 14
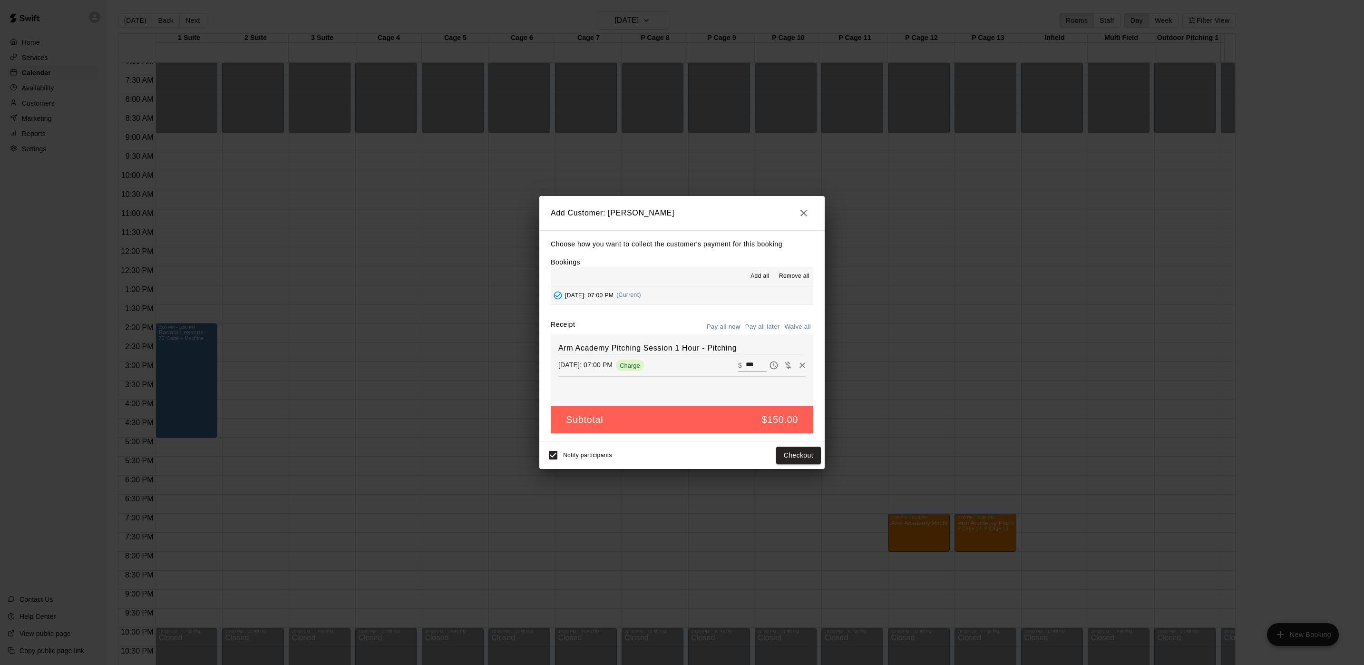
click at [761, 327] on button "Pay all later" at bounding box center [762, 327] width 39 height 15
click at [805, 461] on button "Add customer" at bounding box center [792, 456] width 59 height 18
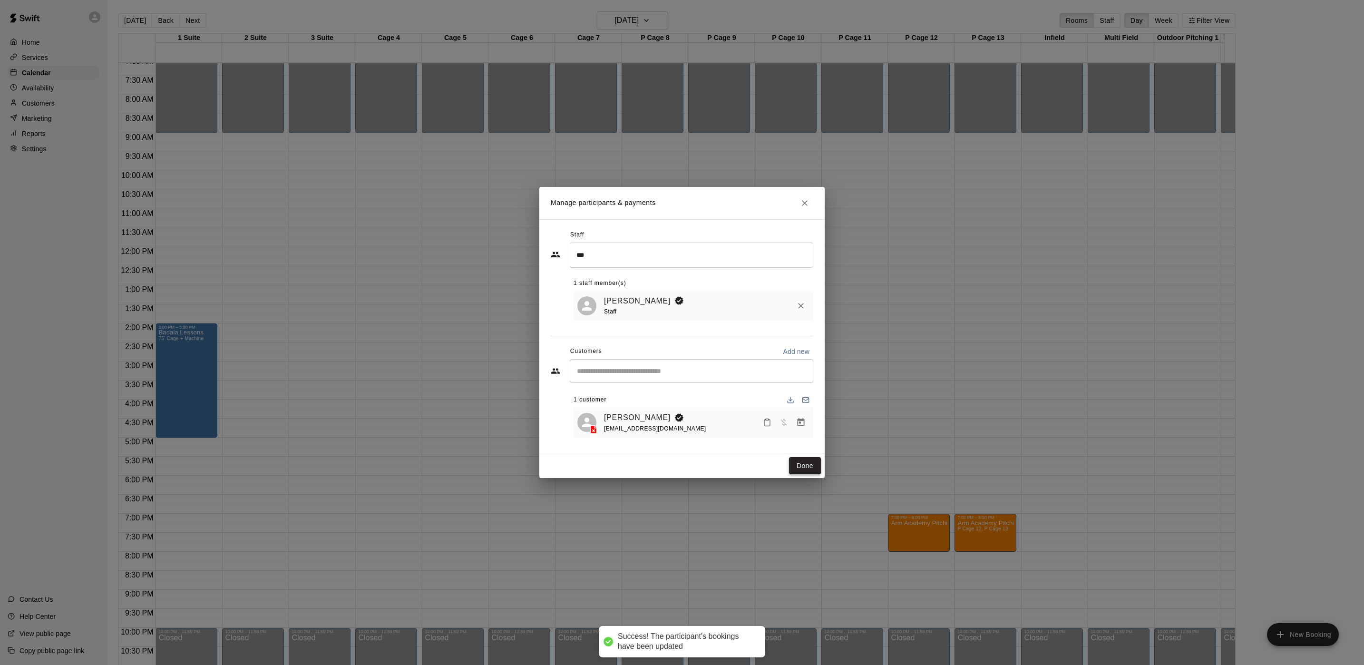
click at [811, 464] on button "Done" at bounding box center [805, 466] width 32 height 18
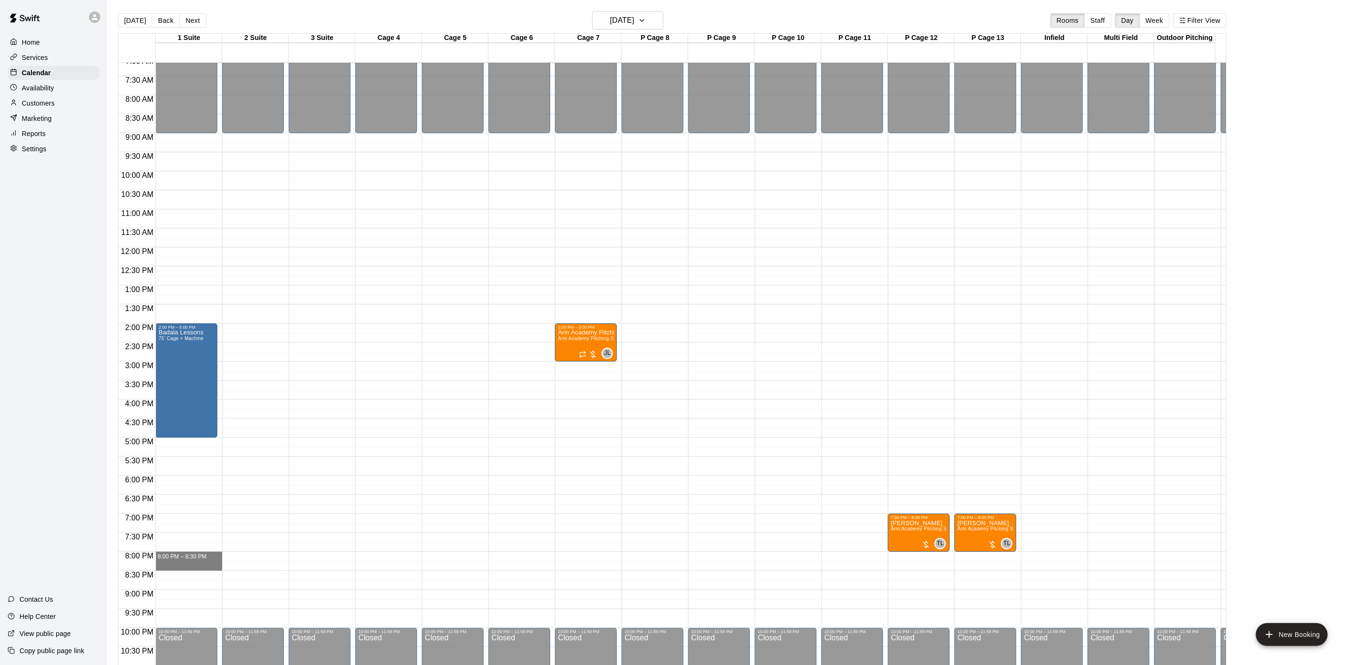
drag, startPoint x: 172, startPoint y: 555, endPoint x: 173, endPoint y: 565, distance: 10.1
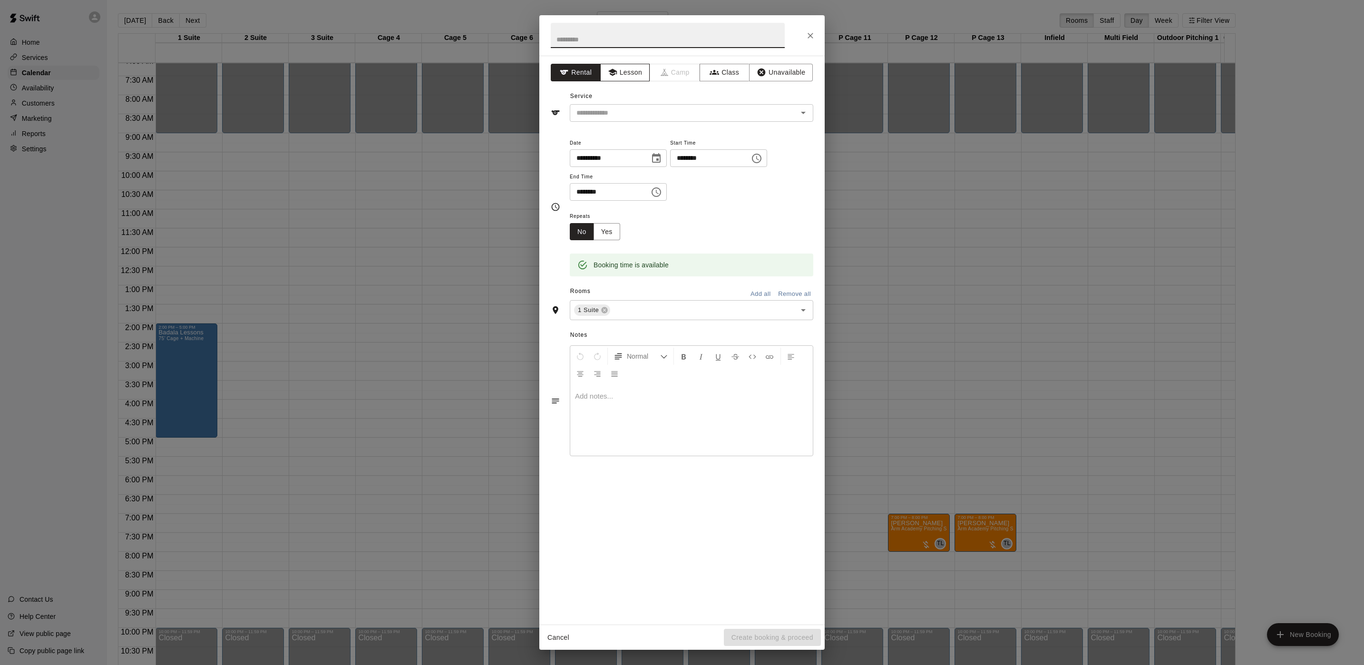
click at [623, 79] on button "Lesson" at bounding box center [625, 73] width 50 height 18
click at [615, 116] on input "text" at bounding box center [678, 113] width 210 height 12
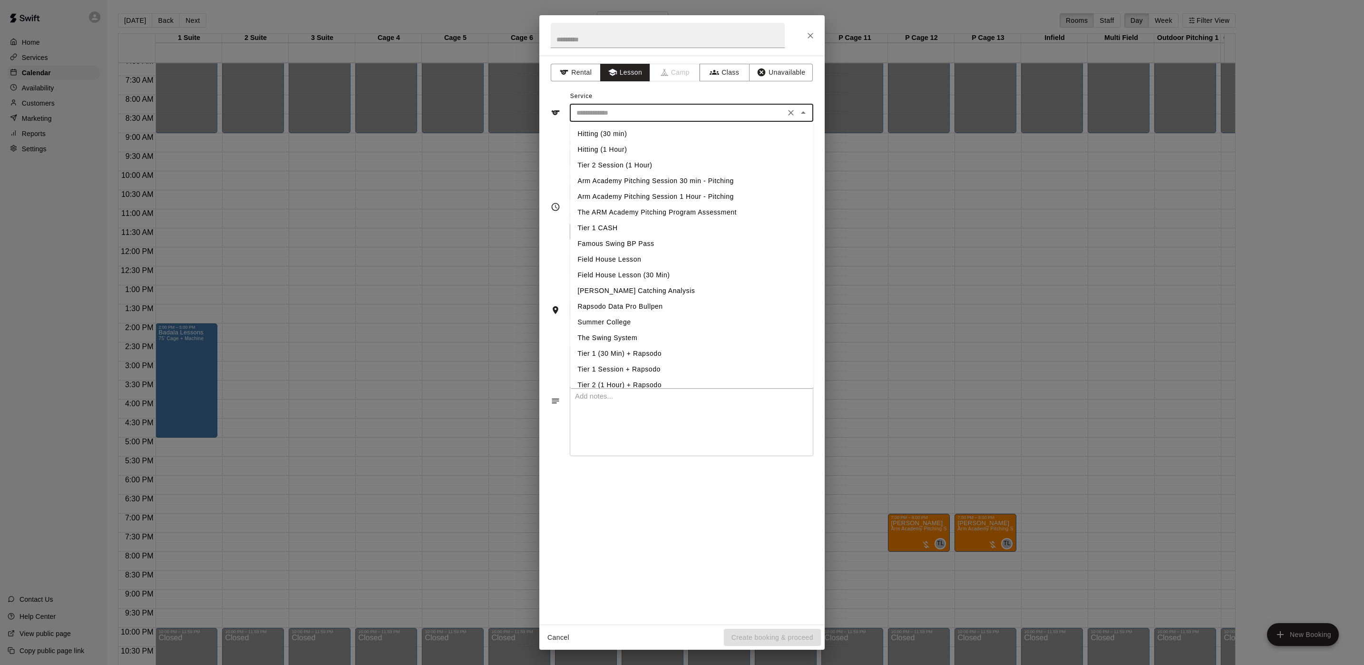
click at [604, 127] on li "Hitting (30 min)" at bounding box center [692, 134] width 244 height 16
type input "**********"
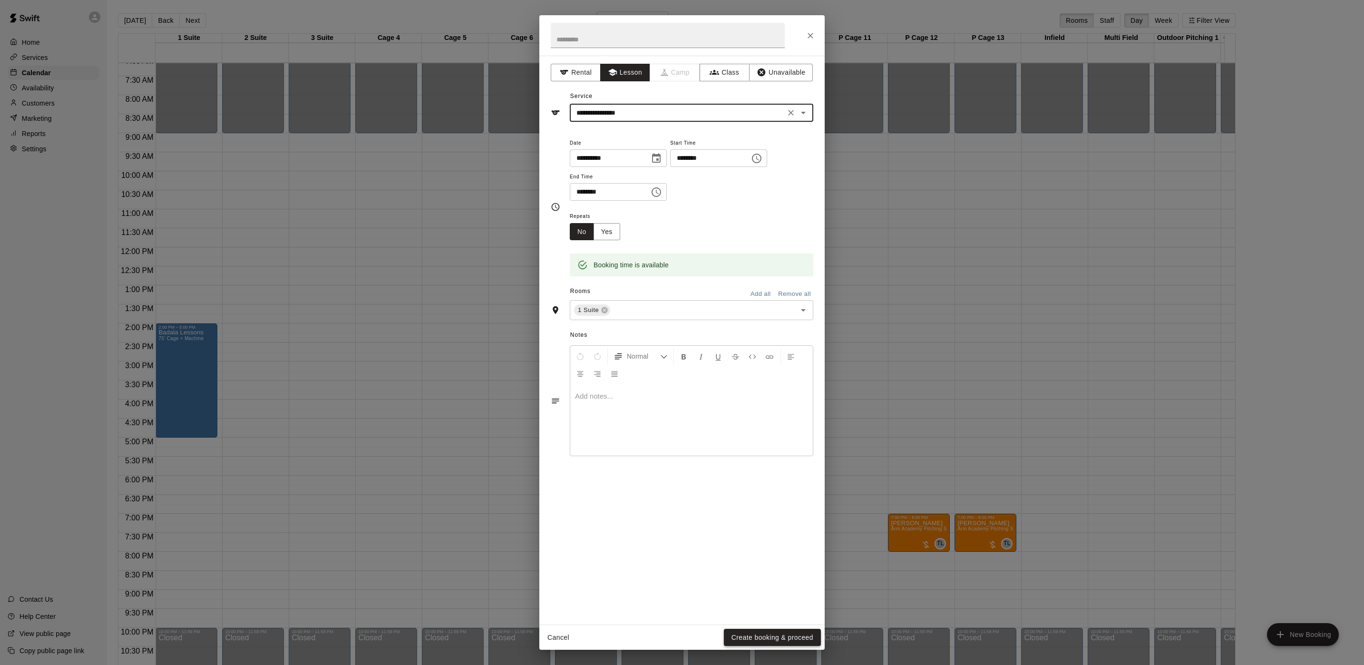
click at [784, 636] on button "Create booking & proceed" at bounding box center [772, 638] width 97 height 18
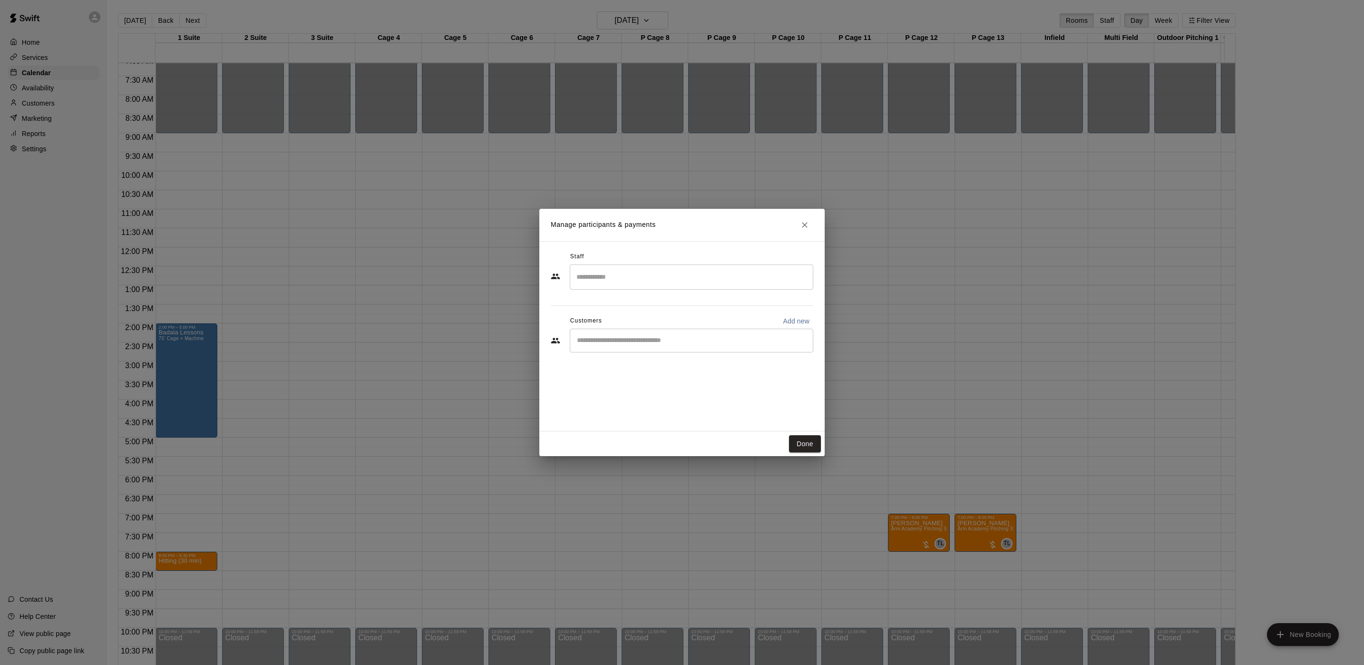
click at [636, 278] on input "Search staff" at bounding box center [691, 277] width 235 height 17
click at [635, 313] on div "[PERSON_NAME] Staff" at bounding box center [624, 309] width 58 height 19
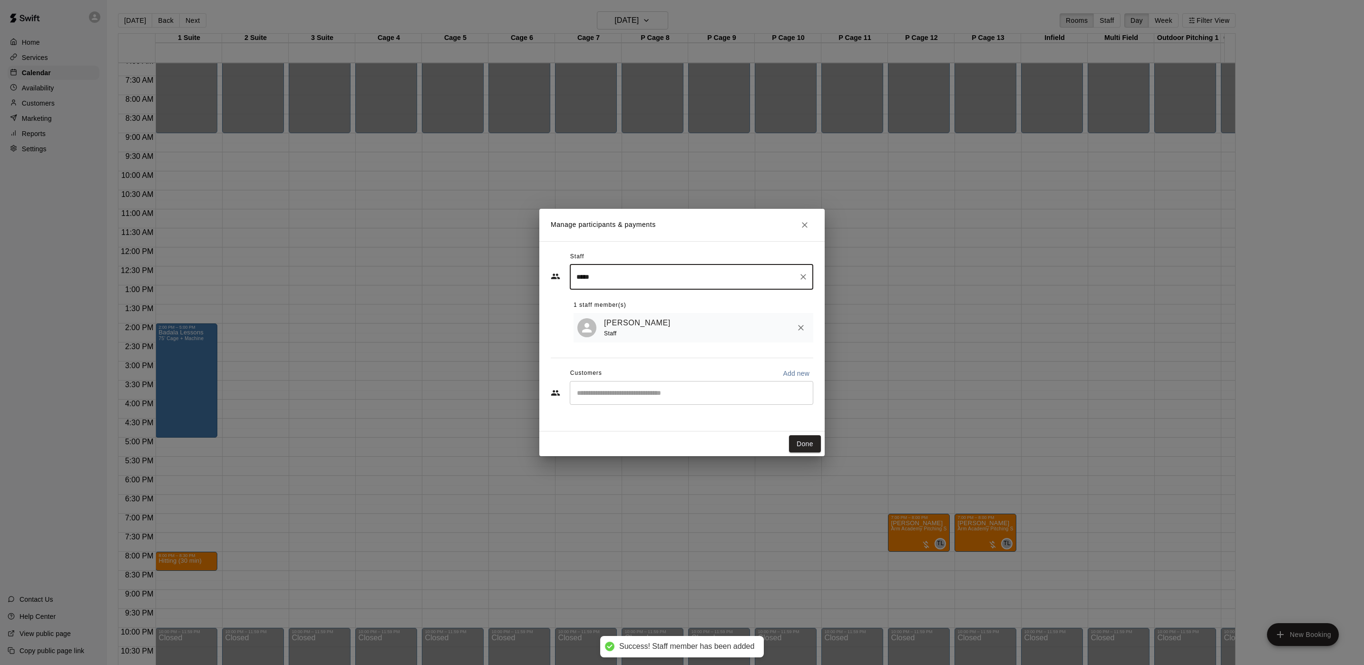
click at [636, 387] on div "​" at bounding box center [692, 393] width 244 height 24
type input "*****"
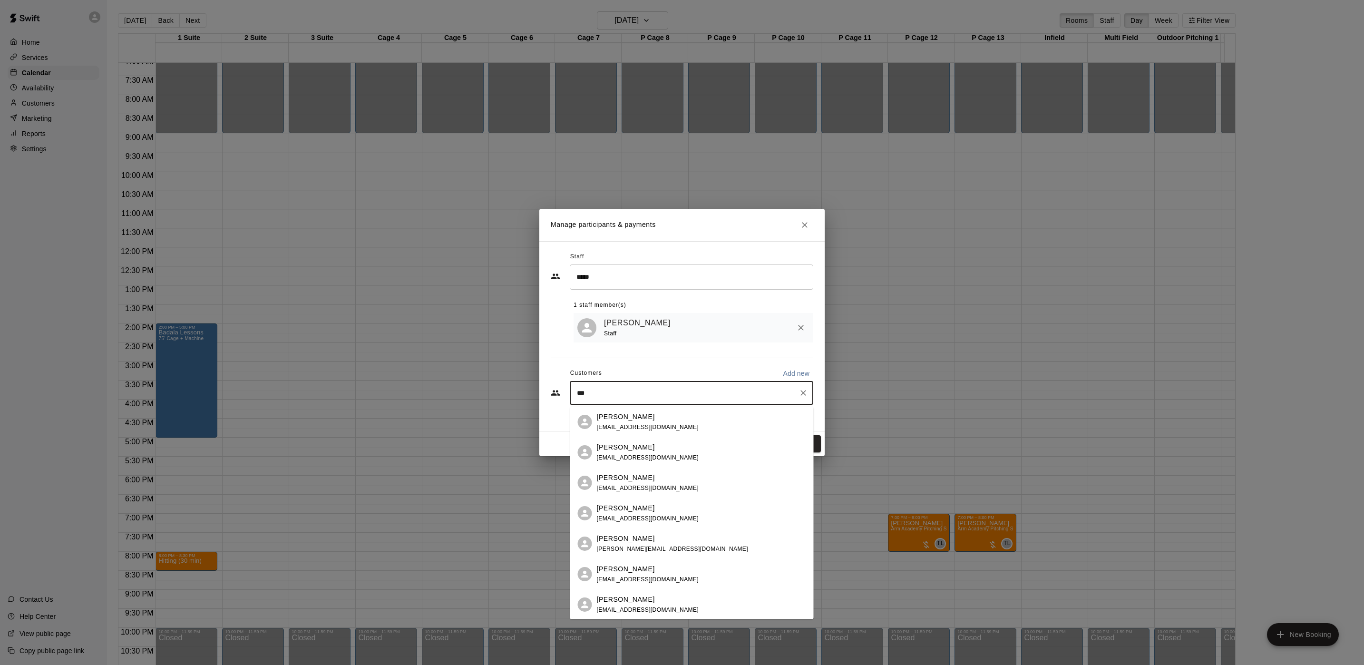
type input "****"
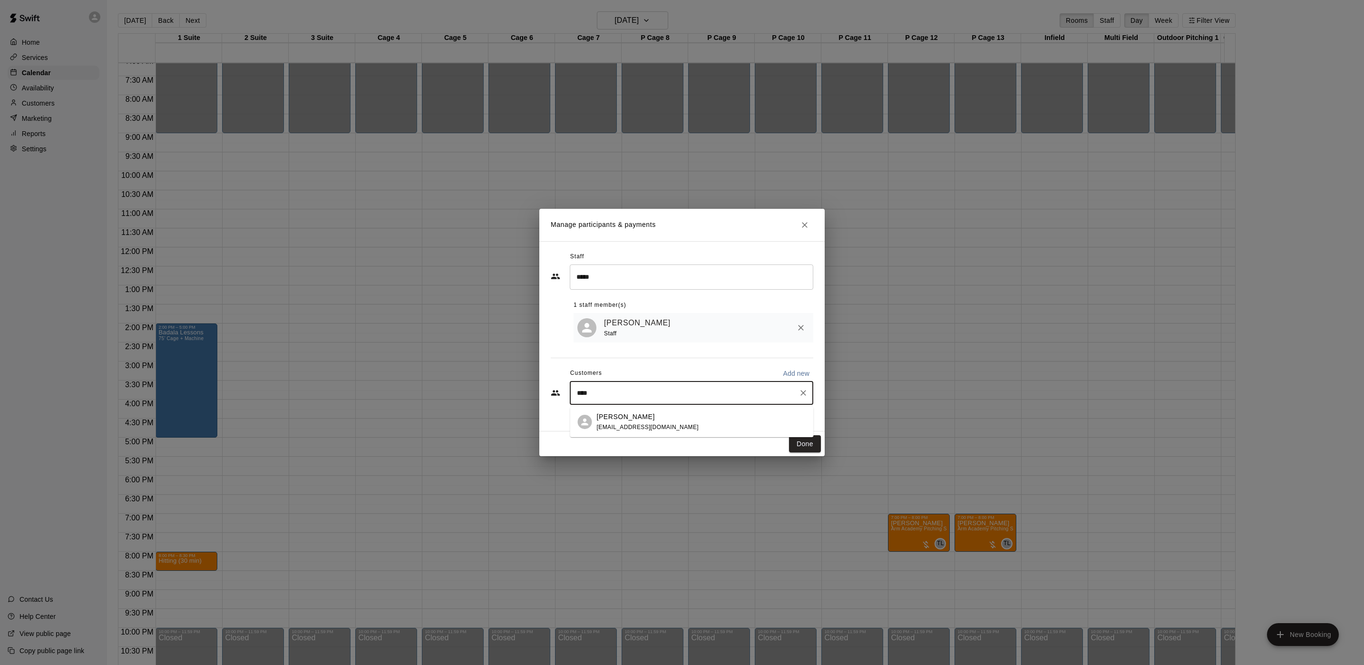
click at [658, 415] on div "[PERSON_NAME]" at bounding box center [648, 417] width 102 height 10
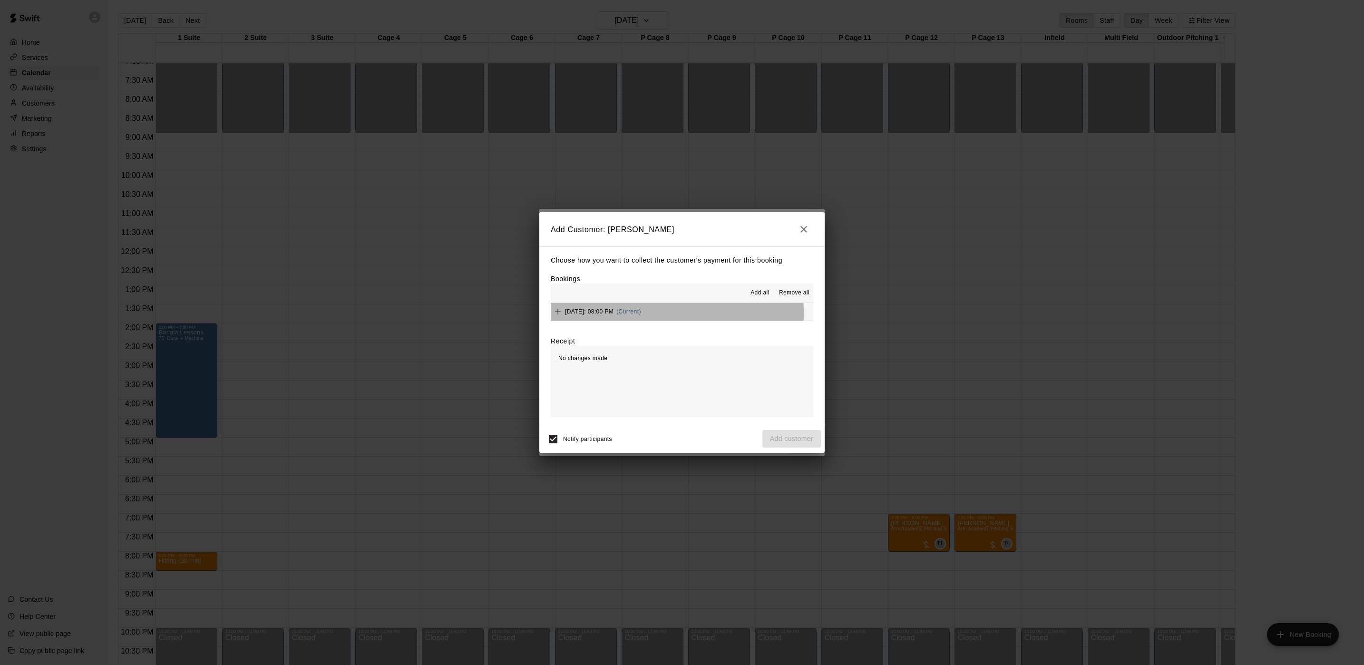
click at [641, 313] on span "(Current)" at bounding box center [629, 311] width 25 height 7
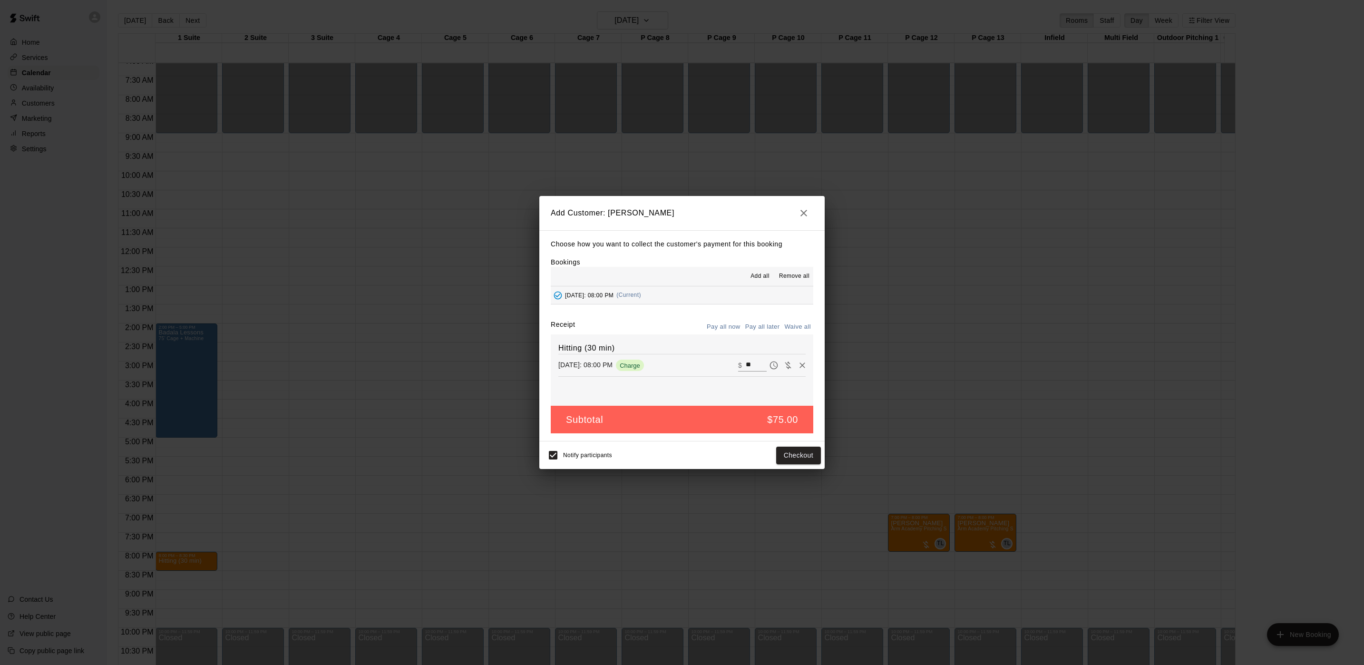
click at [758, 327] on button "Pay all later" at bounding box center [762, 327] width 39 height 15
click at [778, 457] on button "Add customer" at bounding box center [792, 456] width 59 height 18
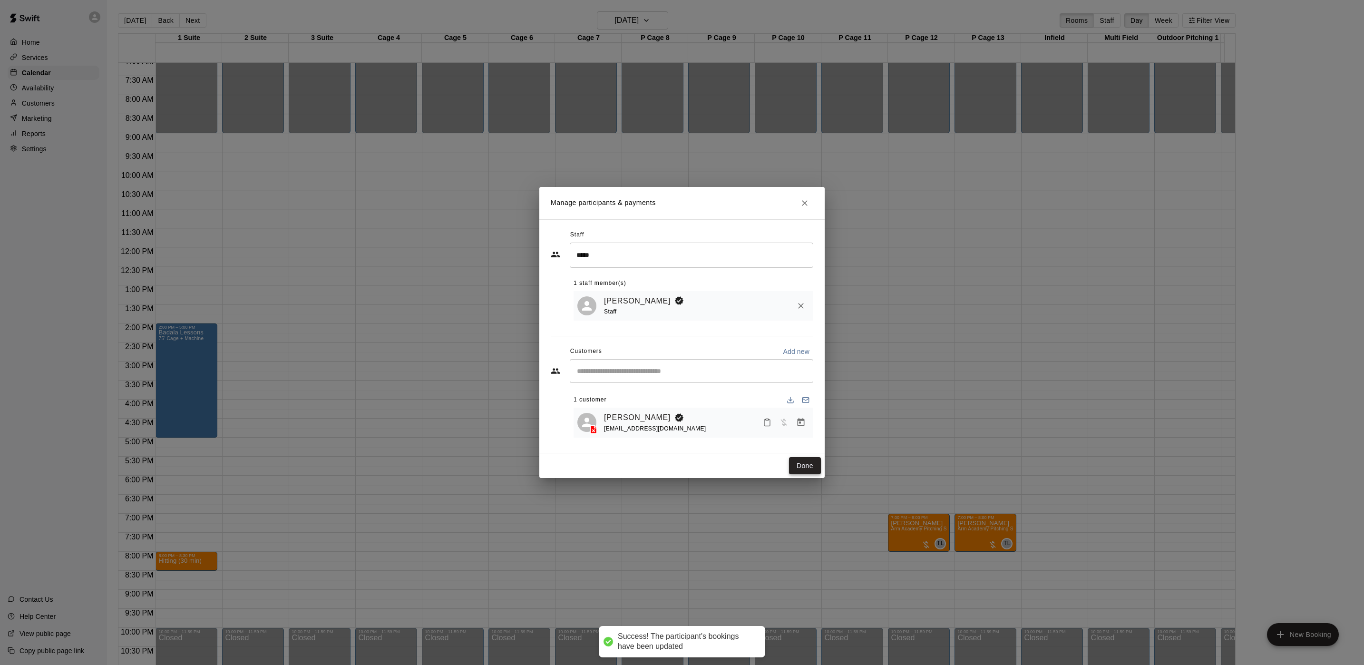
click at [811, 464] on button "Done" at bounding box center [805, 466] width 32 height 18
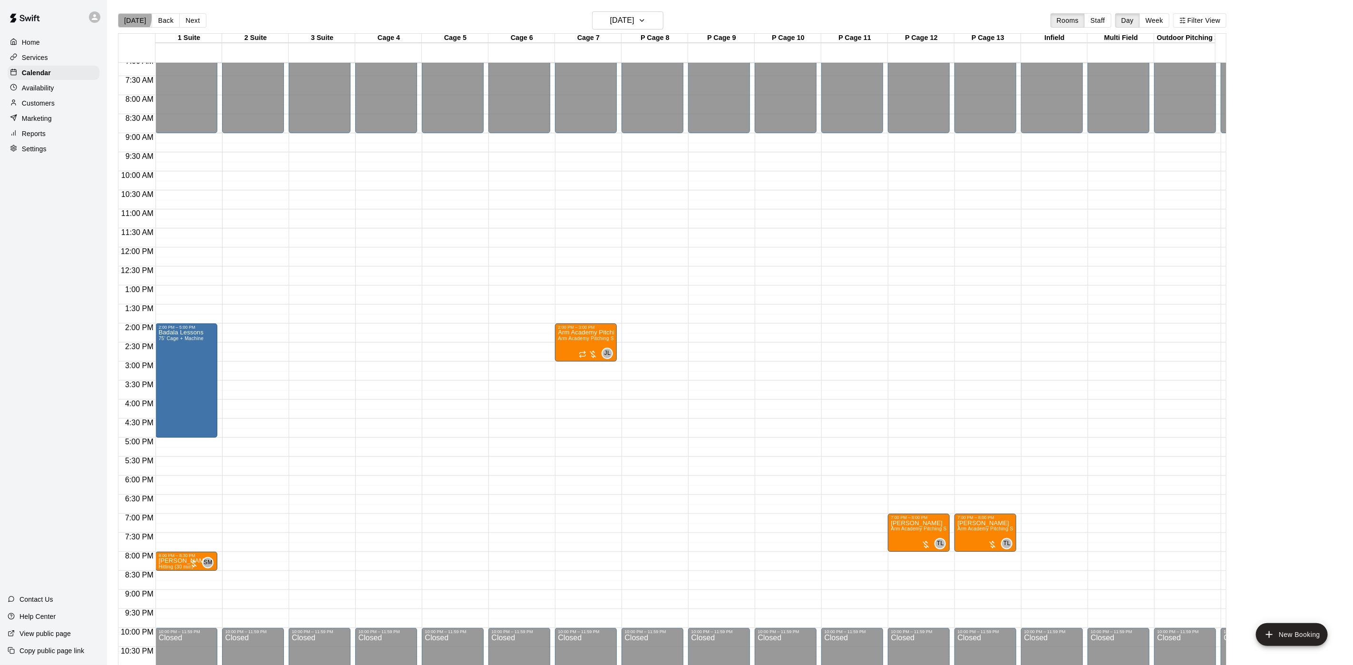
click at [127, 18] on button "[DATE]" at bounding box center [135, 20] width 34 height 14
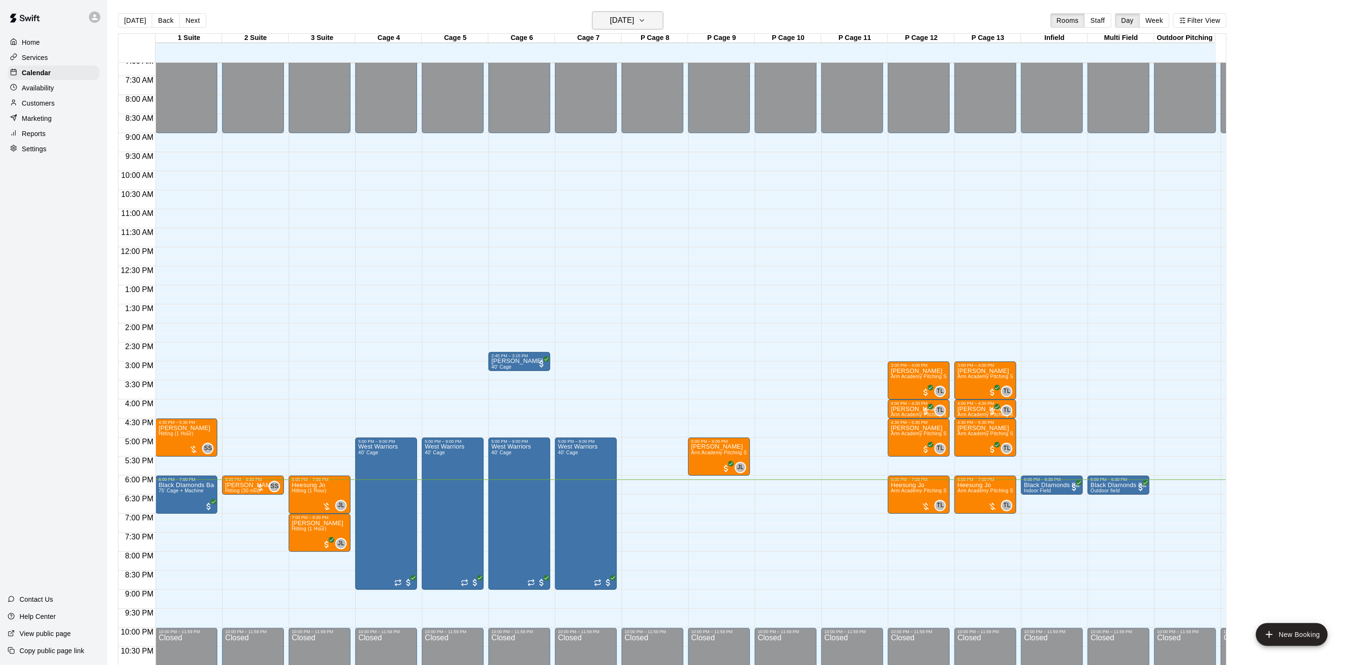
click at [654, 18] on button "[DATE]" at bounding box center [627, 20] width 71 height 18
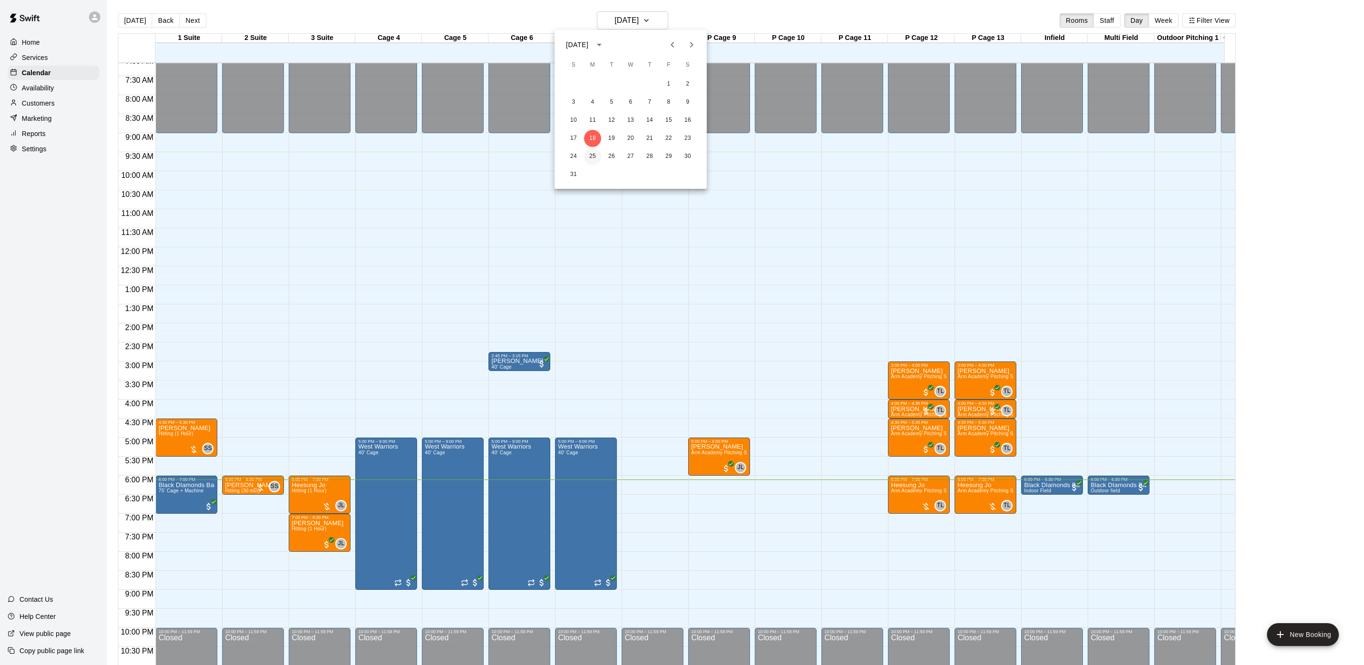
drag, startPoint x: 583, startPoint y: 162, endPoint x: 585, endPoint y: 157, distance: 5.3
click at [584, 162] on div "24 25 26 27 28 29 30" at bounding box center [631, 156] width 152 height 17
click at [587, 156] on button "25" at bounding box center [592, 156] width 17 height 17
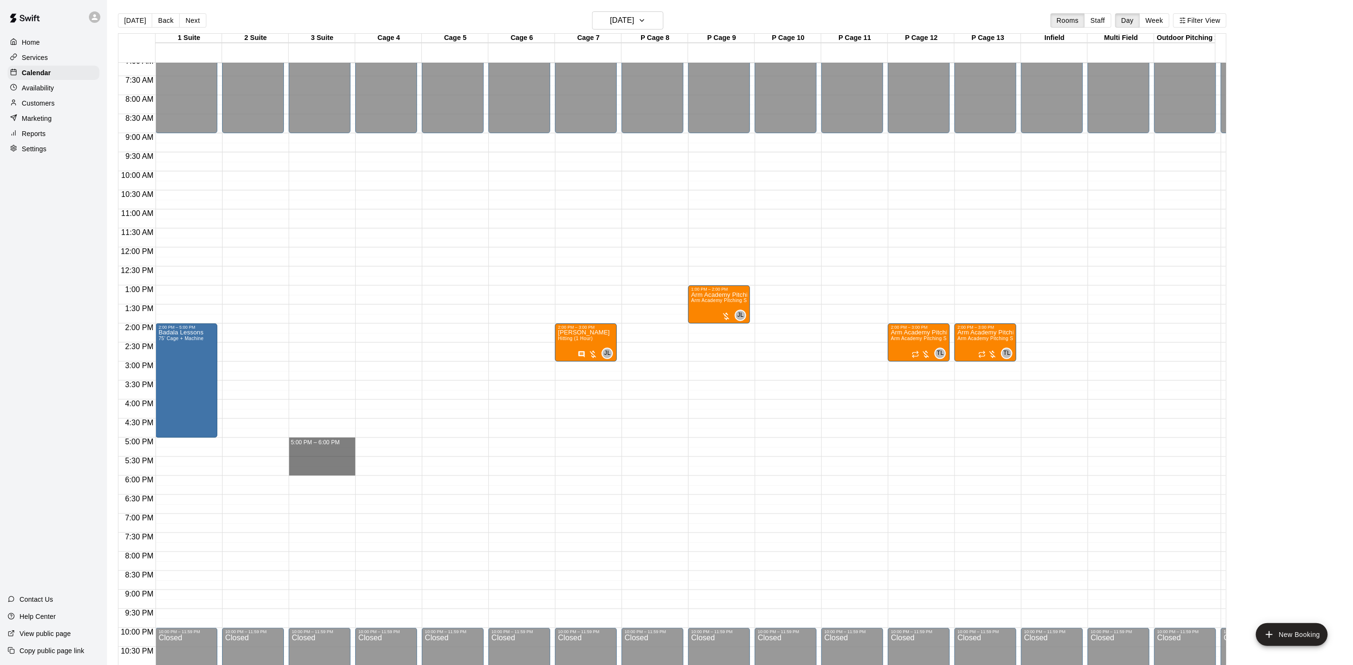
drag, startPoint x: 301, startPoint y: 440, endPoint x: 301, endPoint y: 471, distance: 30.9
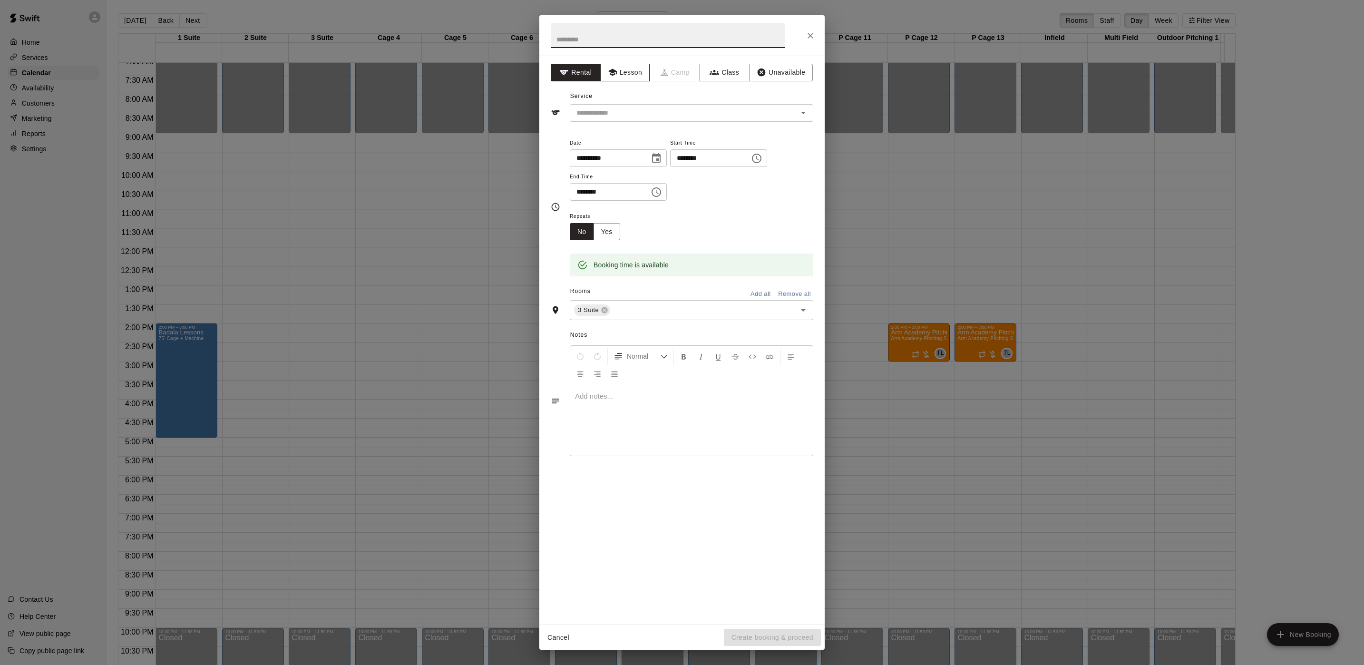
click at [625, 75] on button "Lesson" at bounding box center [625, 73] width 50 height 18
click at [803, 115] on icon "Open" at bounding box center [803, 112] width 11 height 11
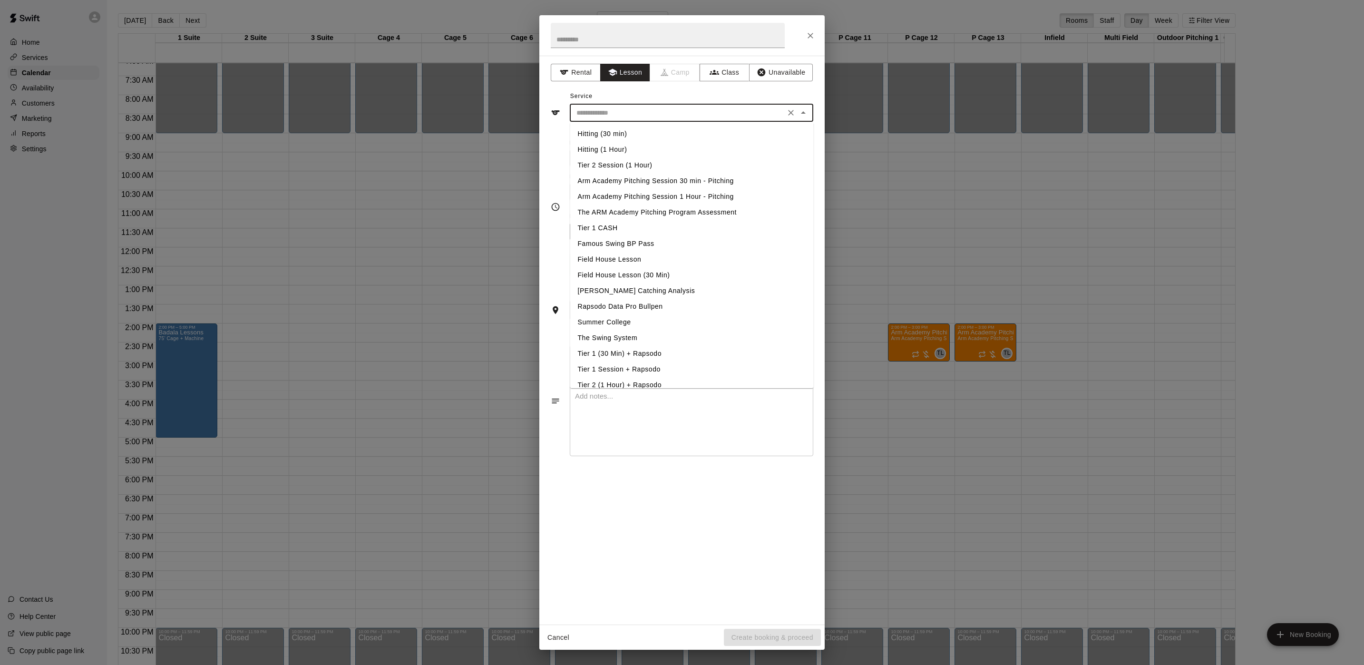
click at [591, 149] on li "Hitting (1 Hour)" at bounding box center [692, 150] width 244 height 16
type input "**********"
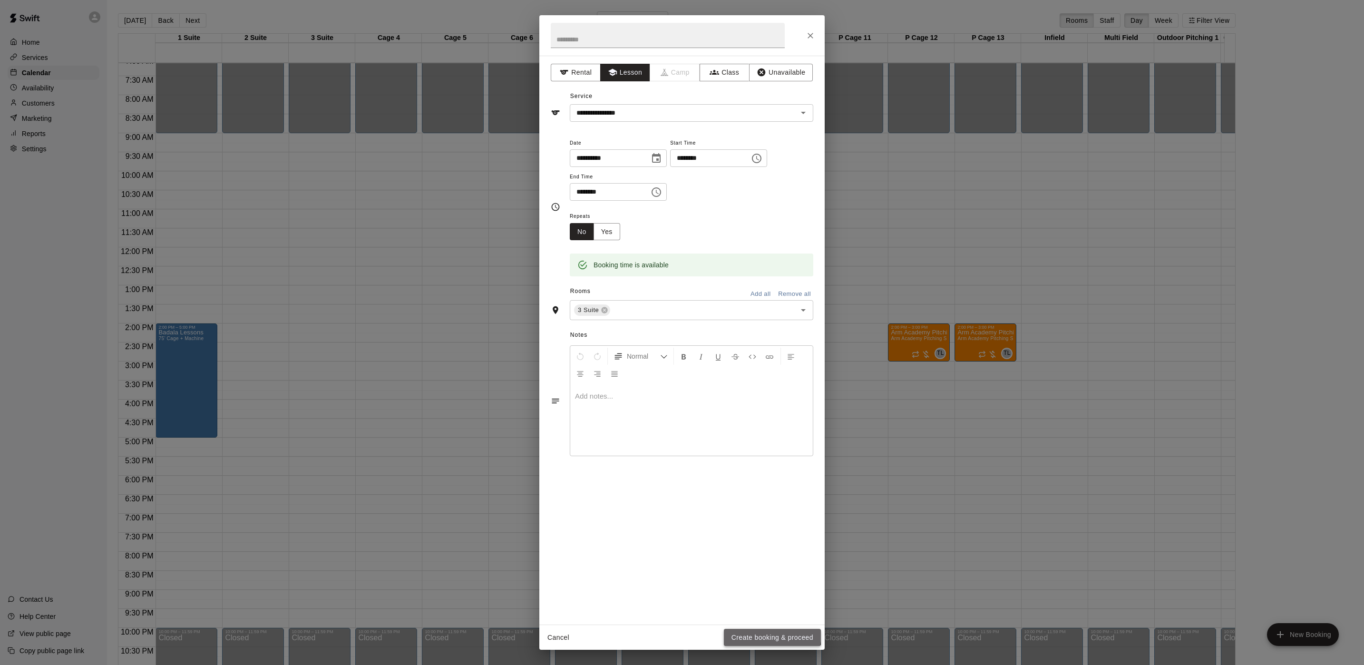
click at [763, 634] on button "Create booking & proceed" at bounding box center [772, 638] width 97 height 18
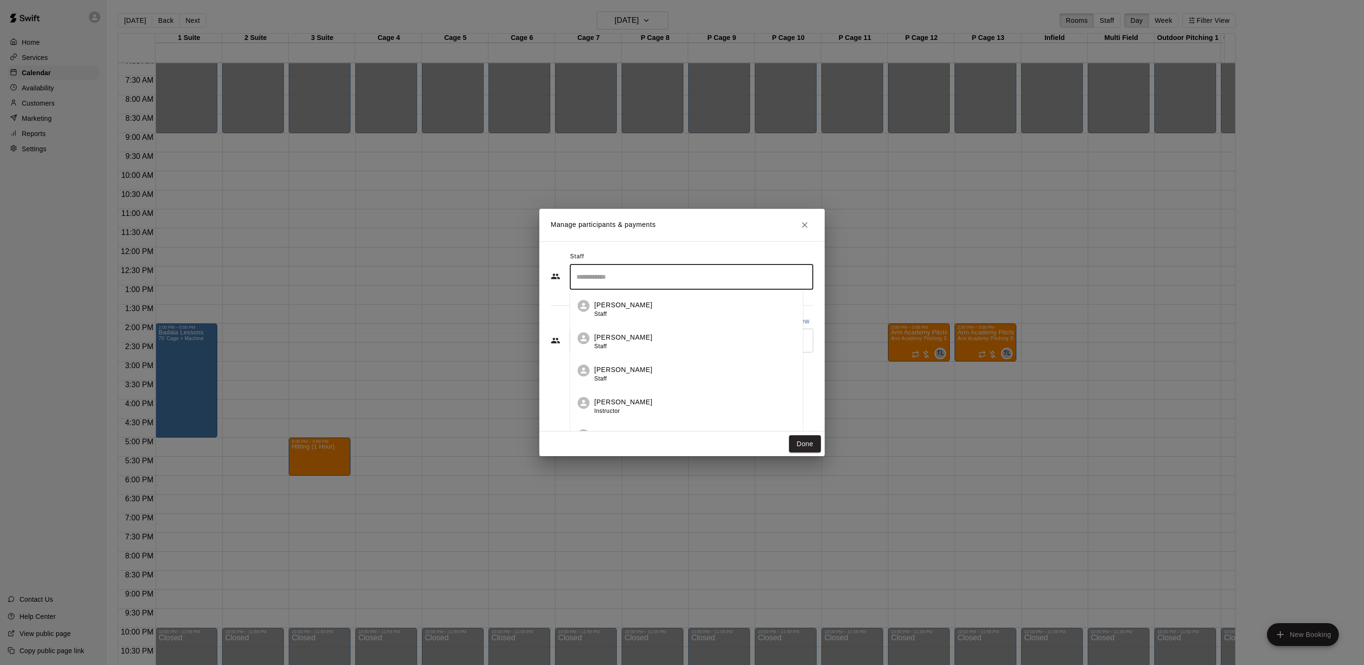
click at [601, 278] on input "Search staff" at bounding box center [691, 277] width 235 height 17
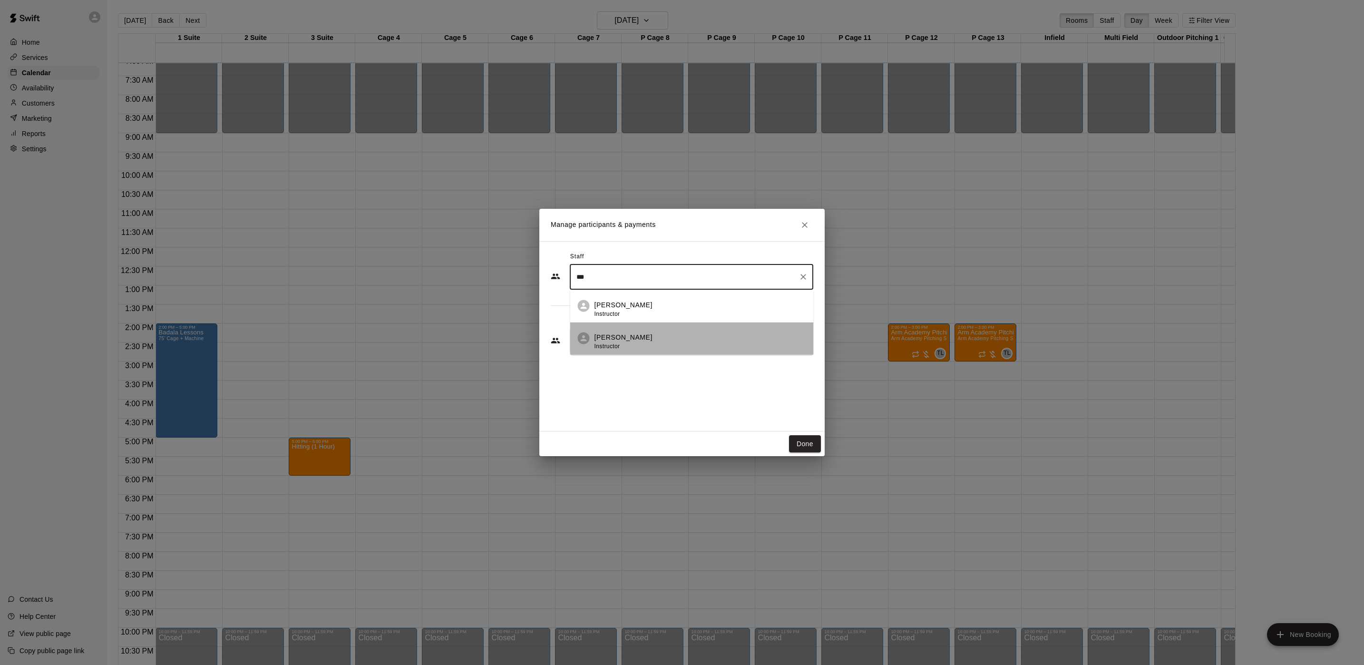
click at [625, 343] on p "[PERSON_NAME]" at bounding box center [624, 338] width 58 height 10
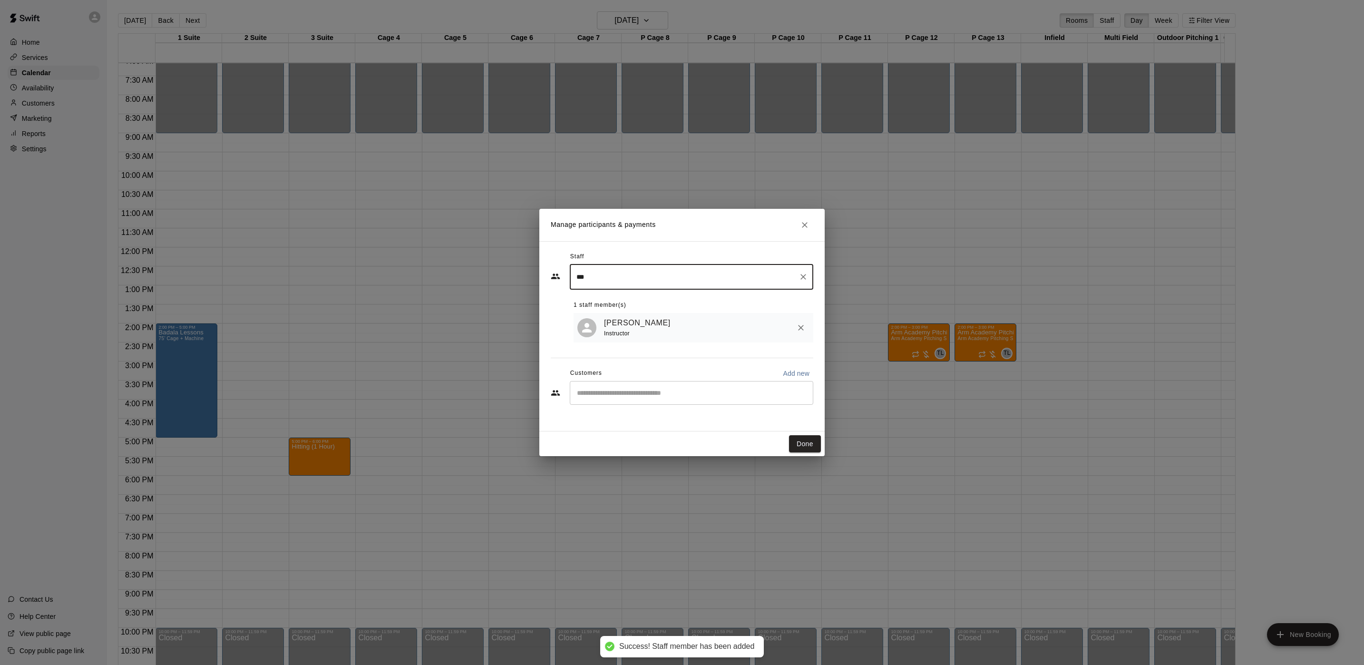
type input "***"
click at [618, 392] on input "Start typing to search customers..." at bounding box center [691, 393] width 235 height 10
type input "****"
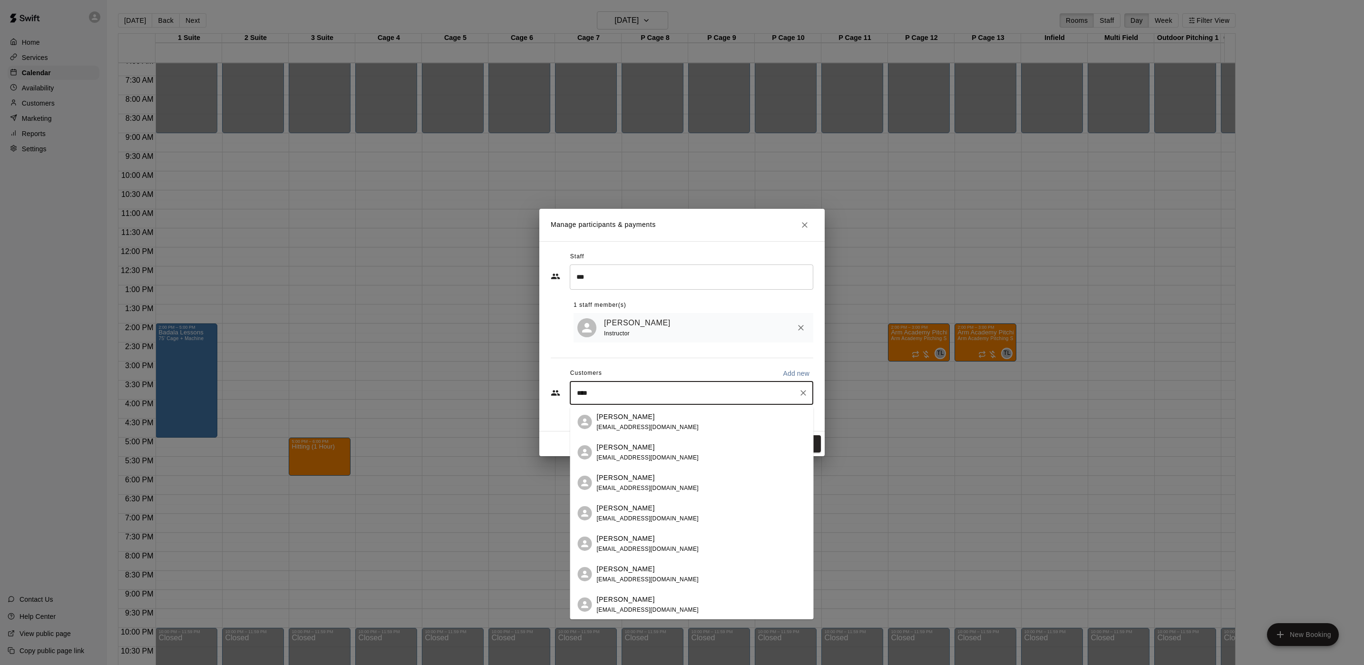
click at [627, 421] on p "[PERSON_NAME]" at bounding box center [626, 417] width 58 height 10
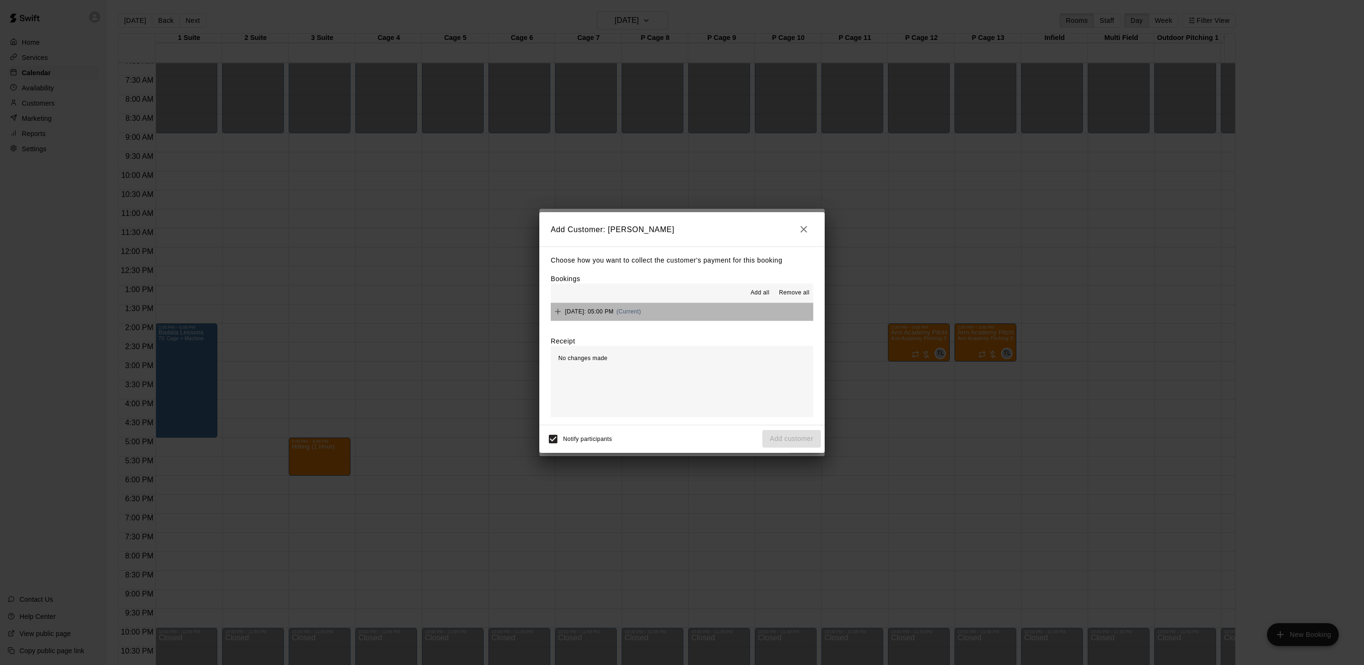
click at [688, 317] on button "[DATE]: 05:00 PM (Current)" at bounding box center [682, 312] width 263 height 18
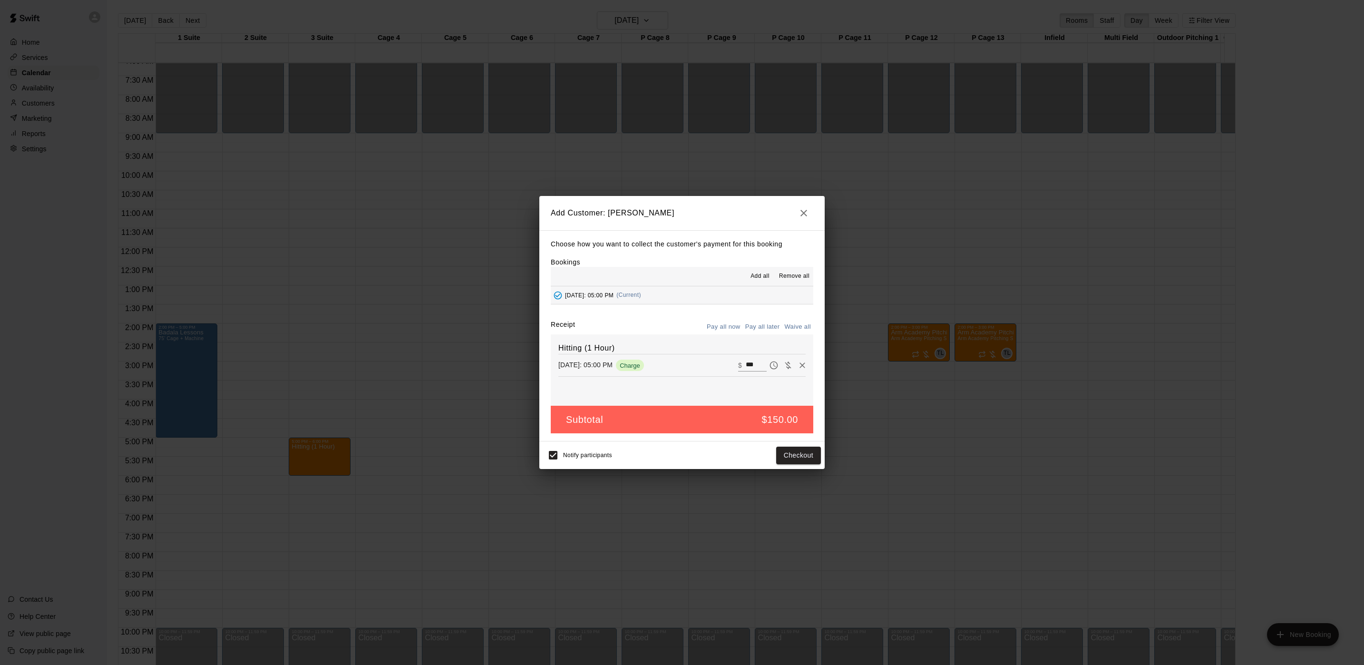
click at [762, 330] on button "Pay all later" at bounding box center [762, 327] width 39 height 15
click at [783, 454] on button "Add customer" at bounding box center [792, 456] width 59 height 18
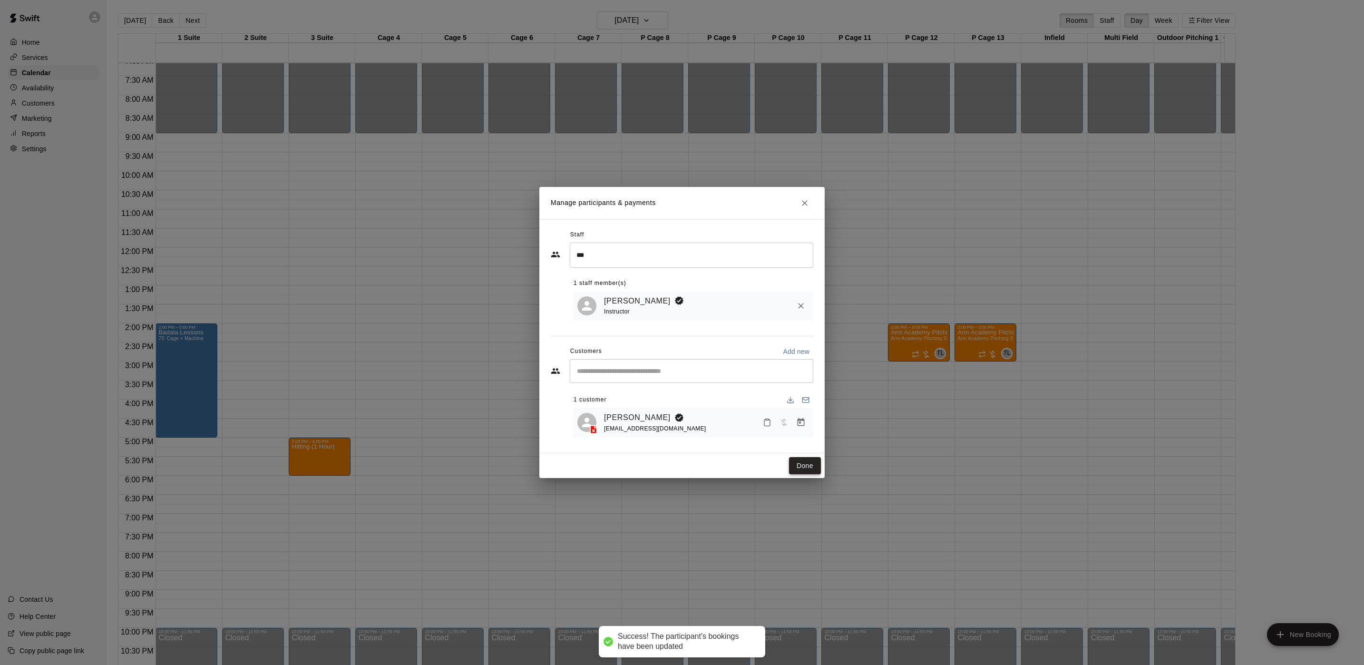
click at [798, 470] on button "Done" at bounding box center [805, 466] width 32 height 18
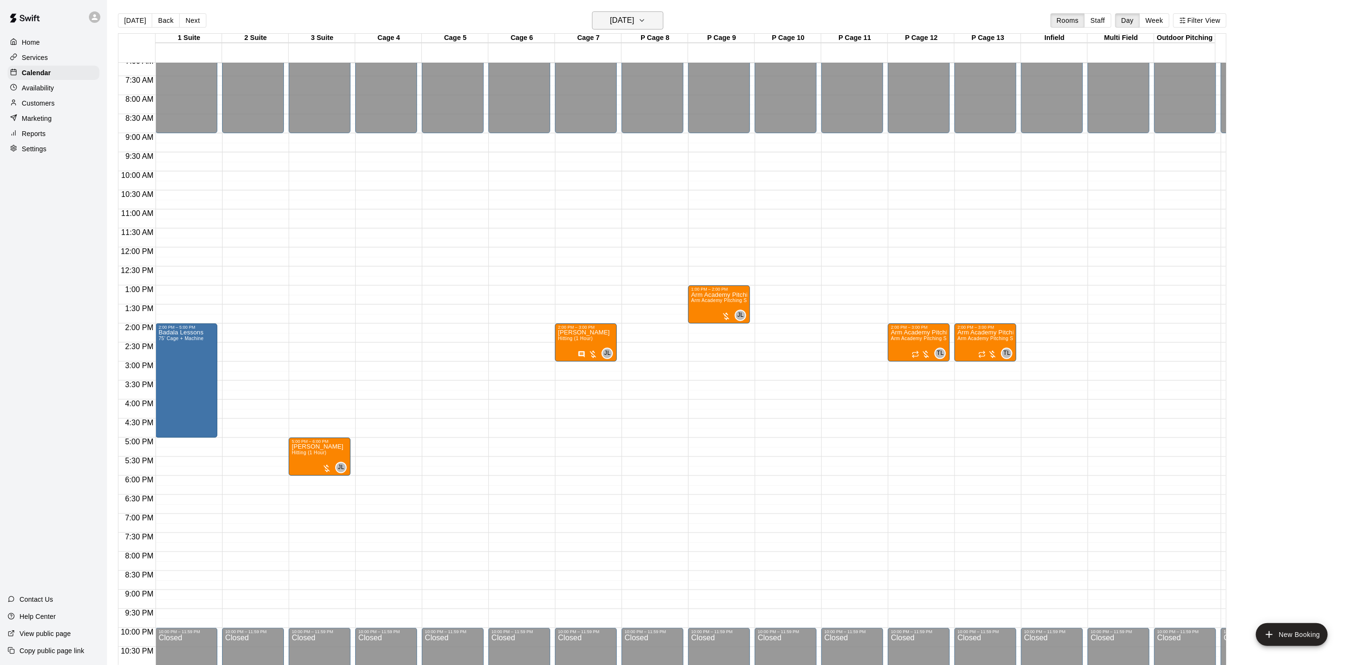
click at [635, 25] on h6 "[DATE]" at bounding box center [622, 20] width 24 height 13
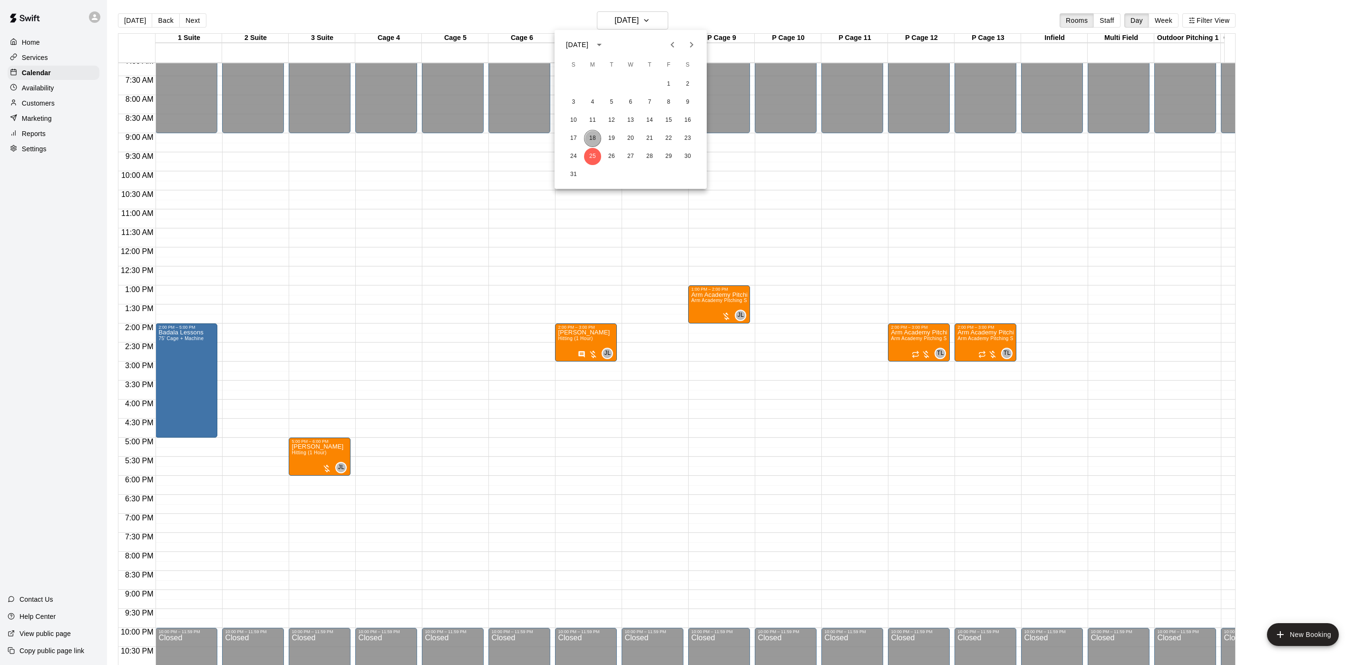
click at [596, 137] on button "18" at bounding box center [592, 138] width 17 height 17
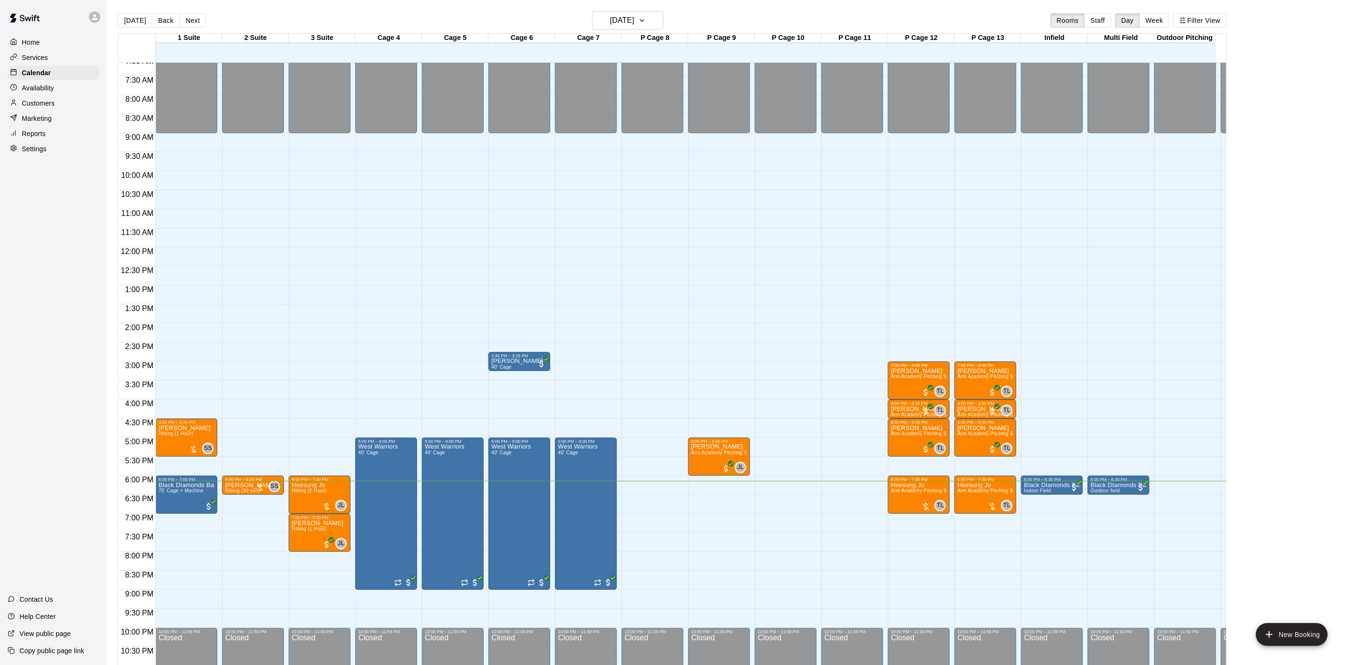
click at [634, 6] on main "[DATE] Back [DATE][DATE] Rooms Staff Day Week Filter View 1 Suite [GEOGRAPHIC_D…" at bounding box center [730, 340] width 1246 height 680
click at [638, 29] on button "[DATE]" at bounding box center [627, 20] width 71 height 18
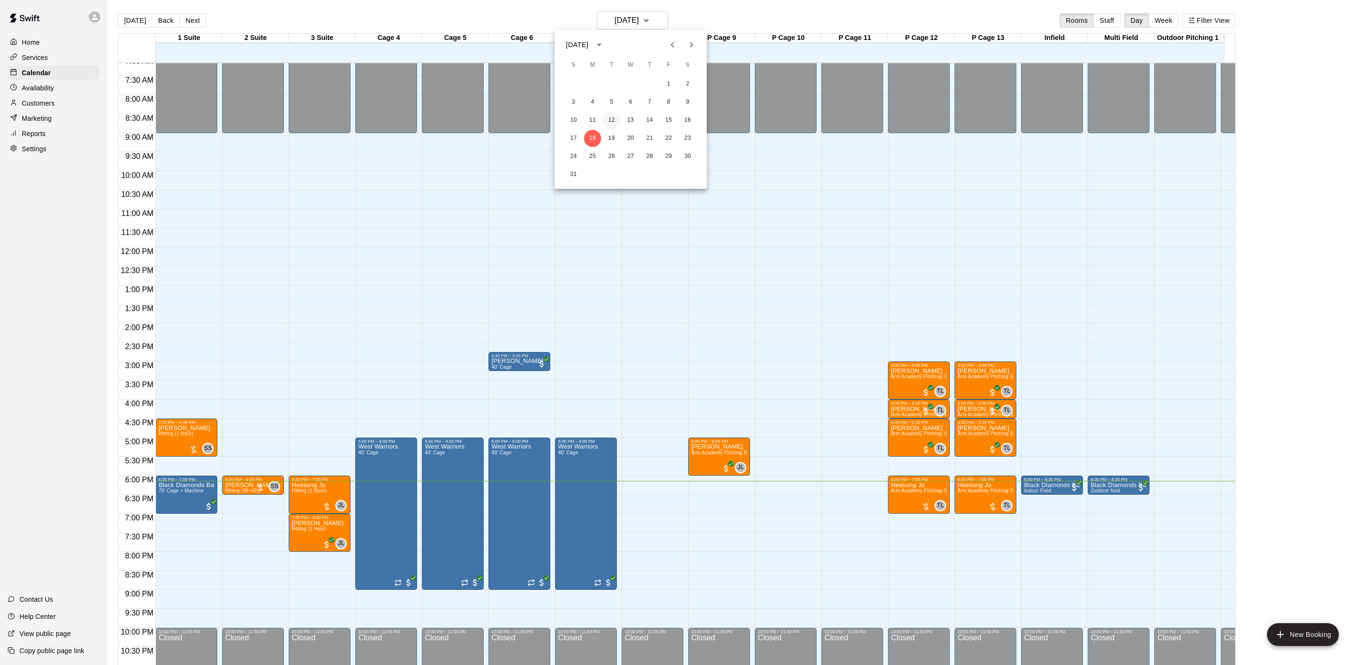
click at [613, 128] on button "12" at bounding box center [611, 120] width 17 height 17
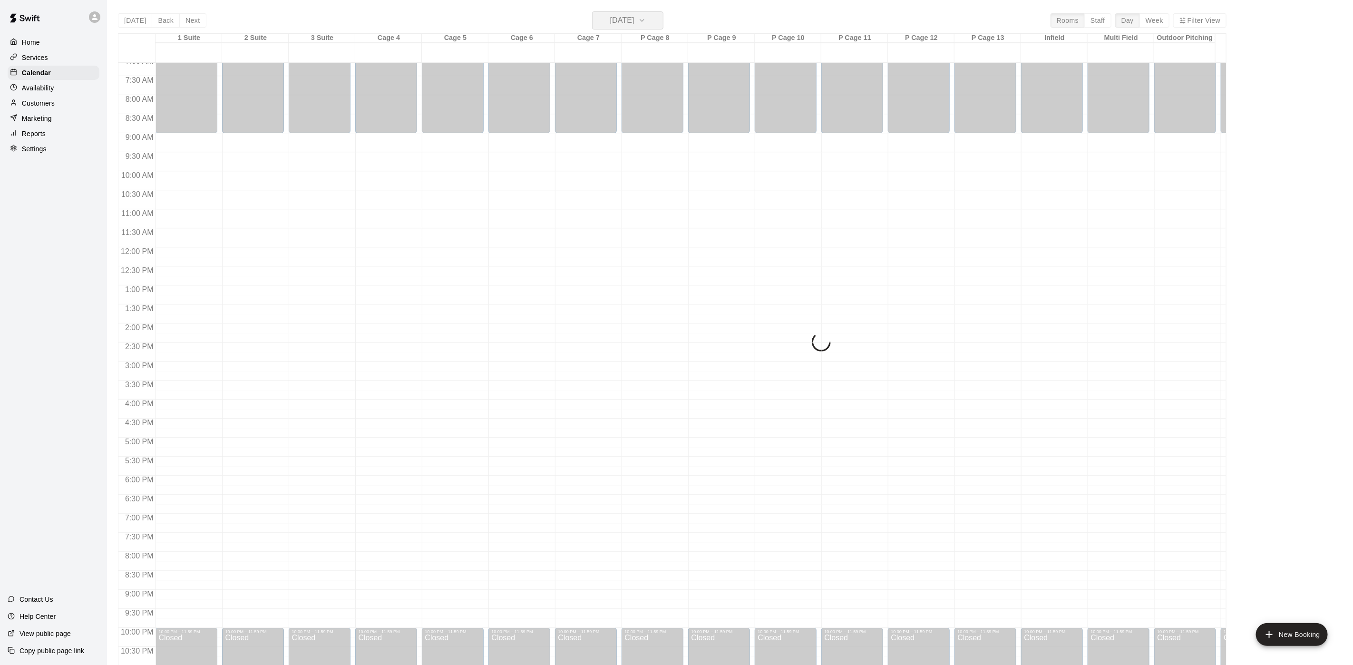
click at [631, 18] on h6 "[DATE]" at bounding box center [622, 20] width 24 height 13
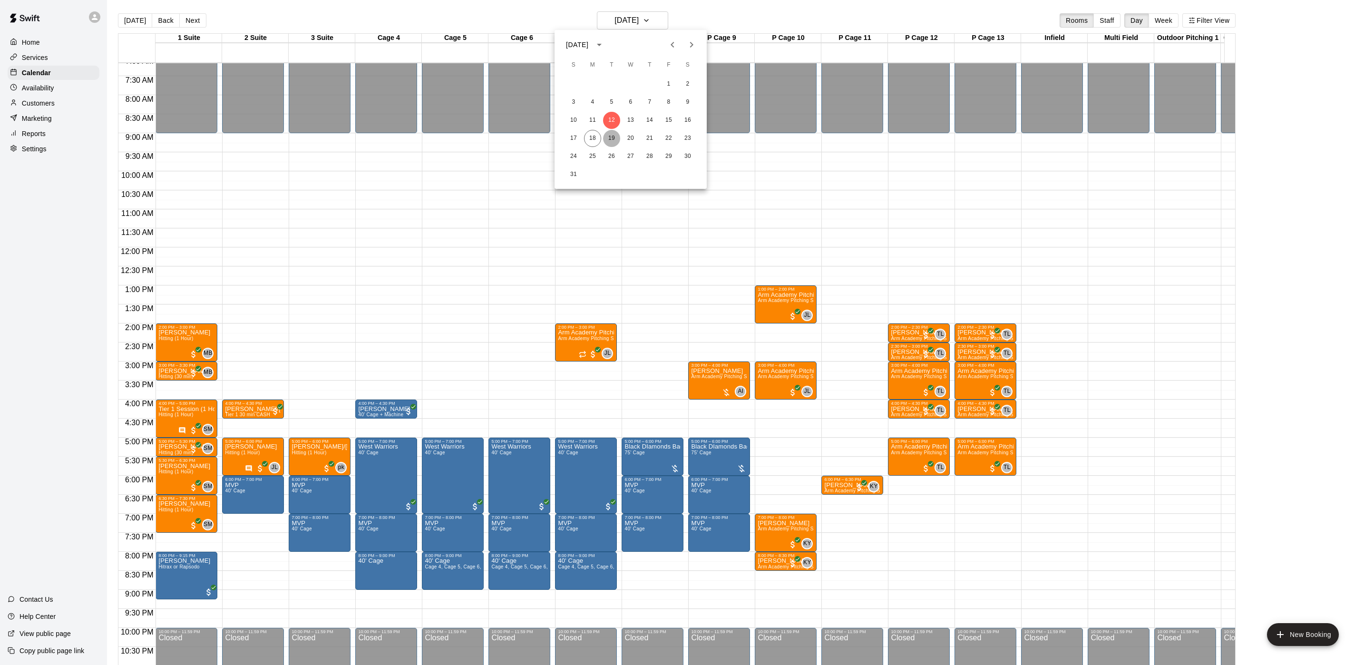
click at [608, 133] on button "19" at bounding box center [611, 138] width 17 height 17
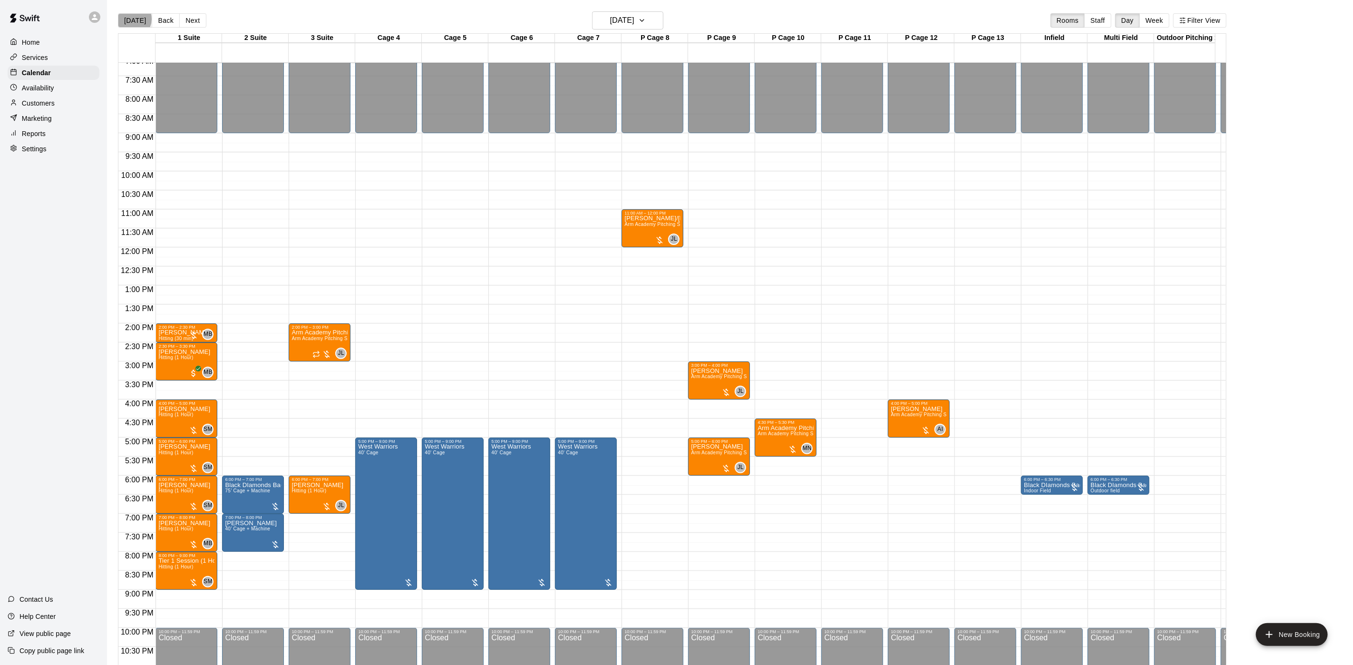
click at [132, 19] on button "[DATE]" at bounding box center [135, 20] width 34 height 14
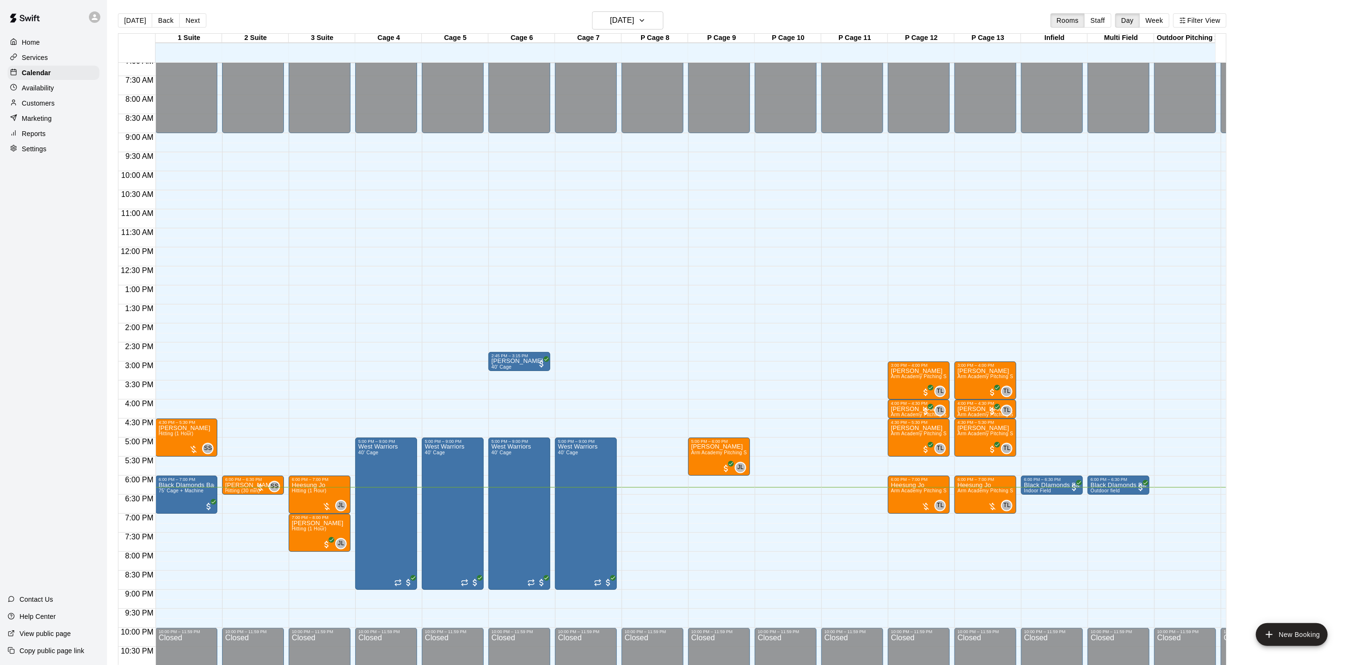
click at [186, 27] on button "Next" at bounding box center [192, 20] width 27 height 14
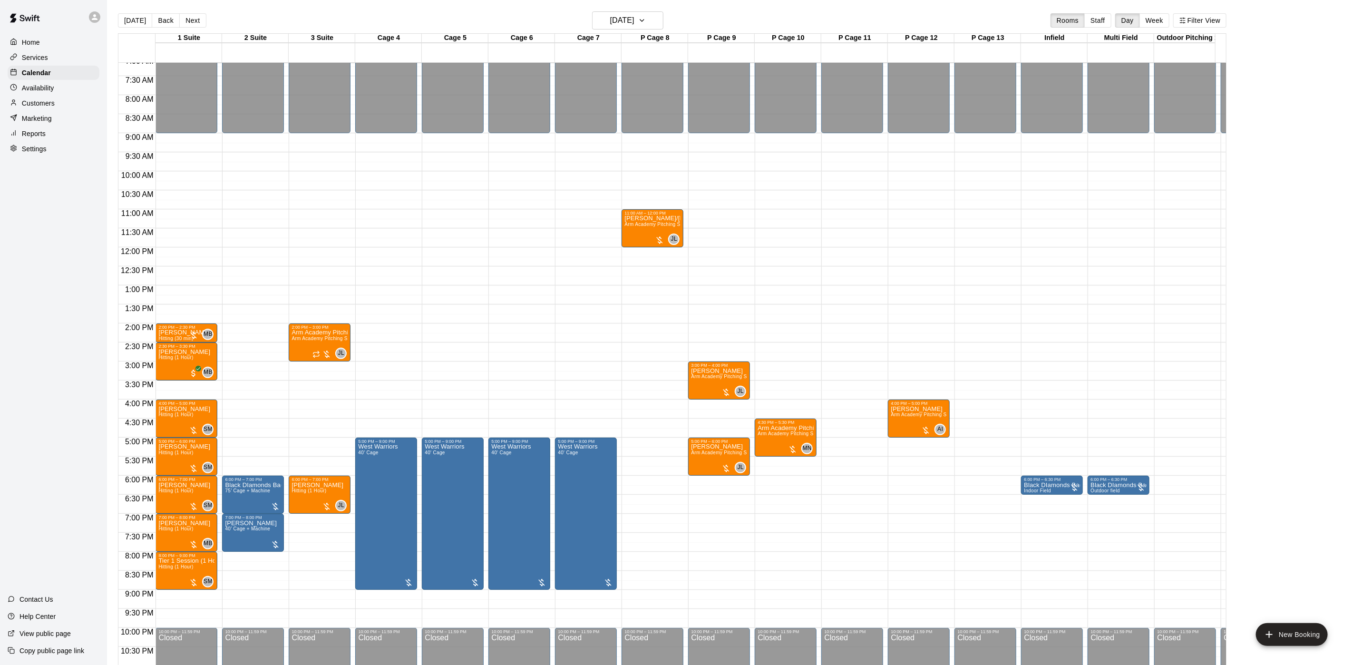
click at [186, 24] on button "Next" at bounding box center [192, 20] width 27 height 14
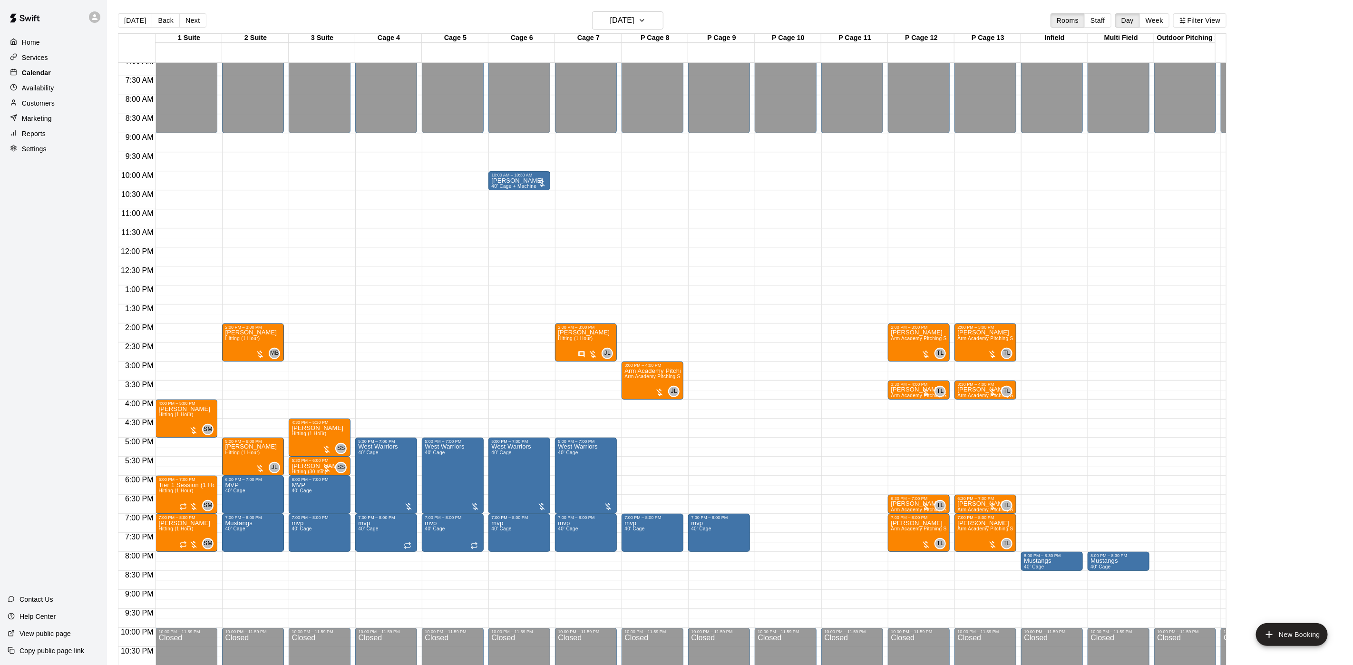
click at [33, 69] on div "Home Services Calendar Availability Customers Marketing Reports Settings" at bounding box center [53, 95] width 107 height 123
click at [130, 22] on button "[DATE]" at bounding box center [135, 20] width 34 height 14
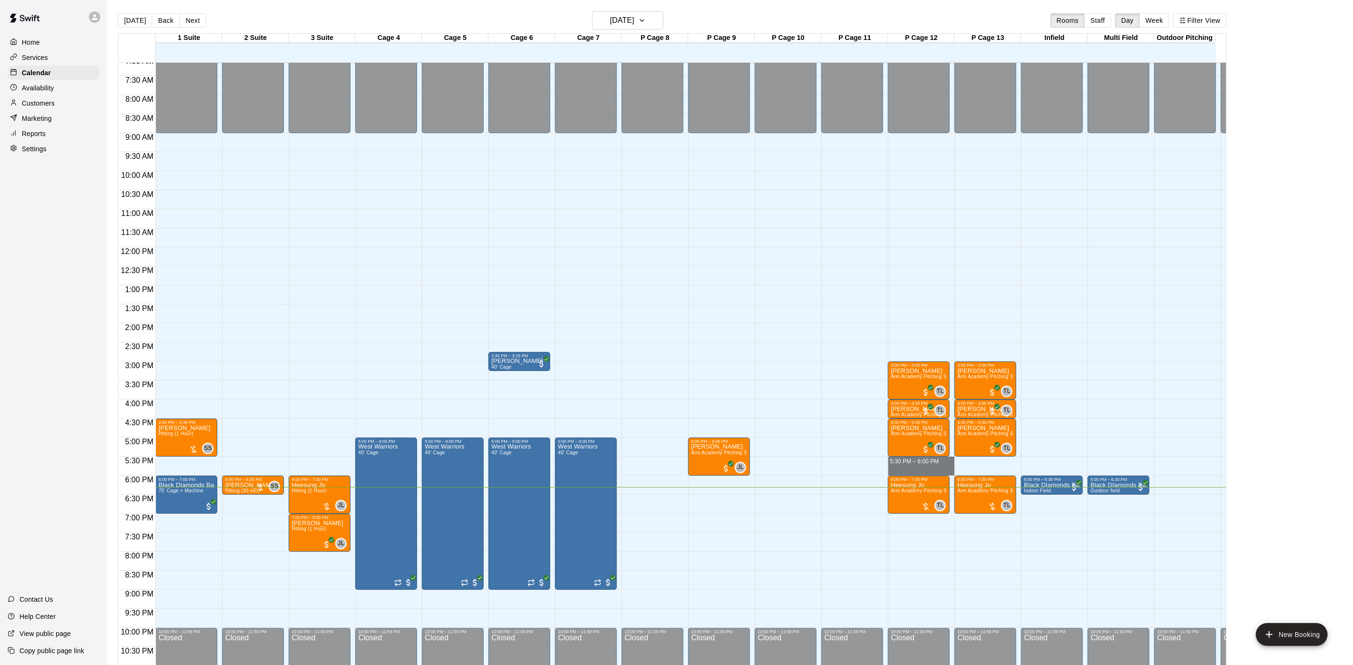
drag, startPoint x: 918, startPoint y: 461, endPoint x: 917, endPoint y: 469, distance: 7.7
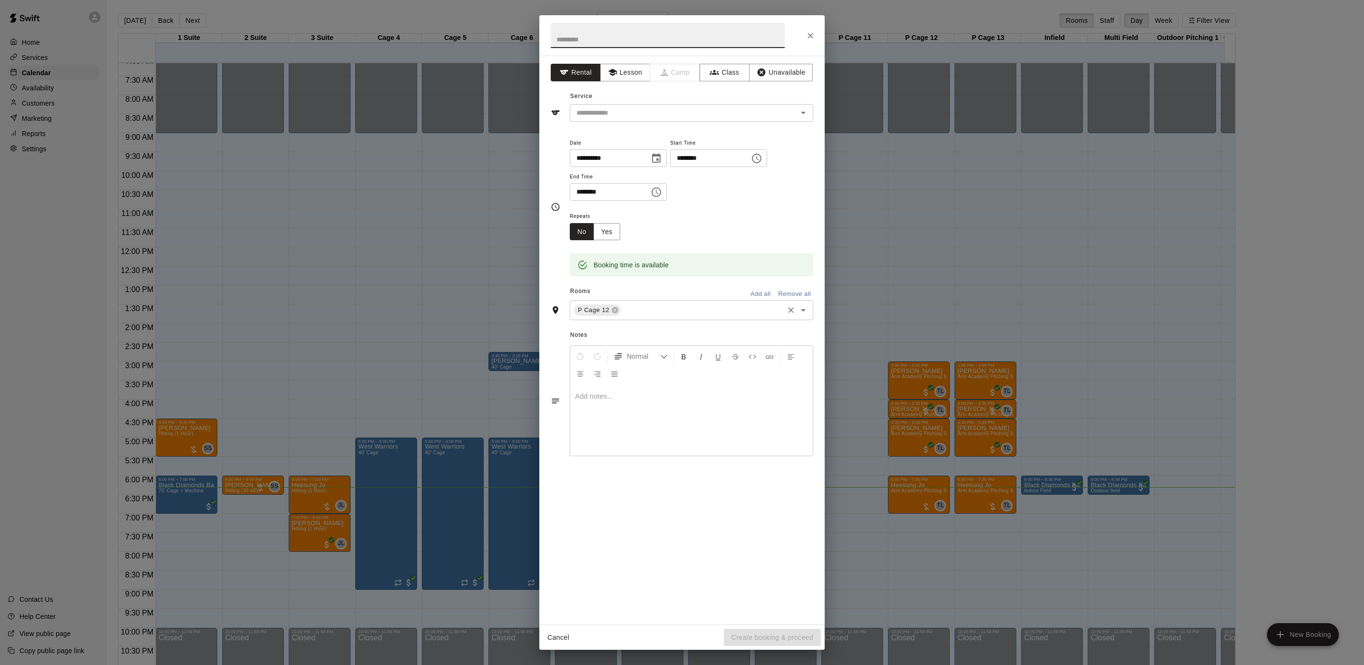
click at [698, 314] on input "text" at bounding box center [702, 310] width 160 height 12
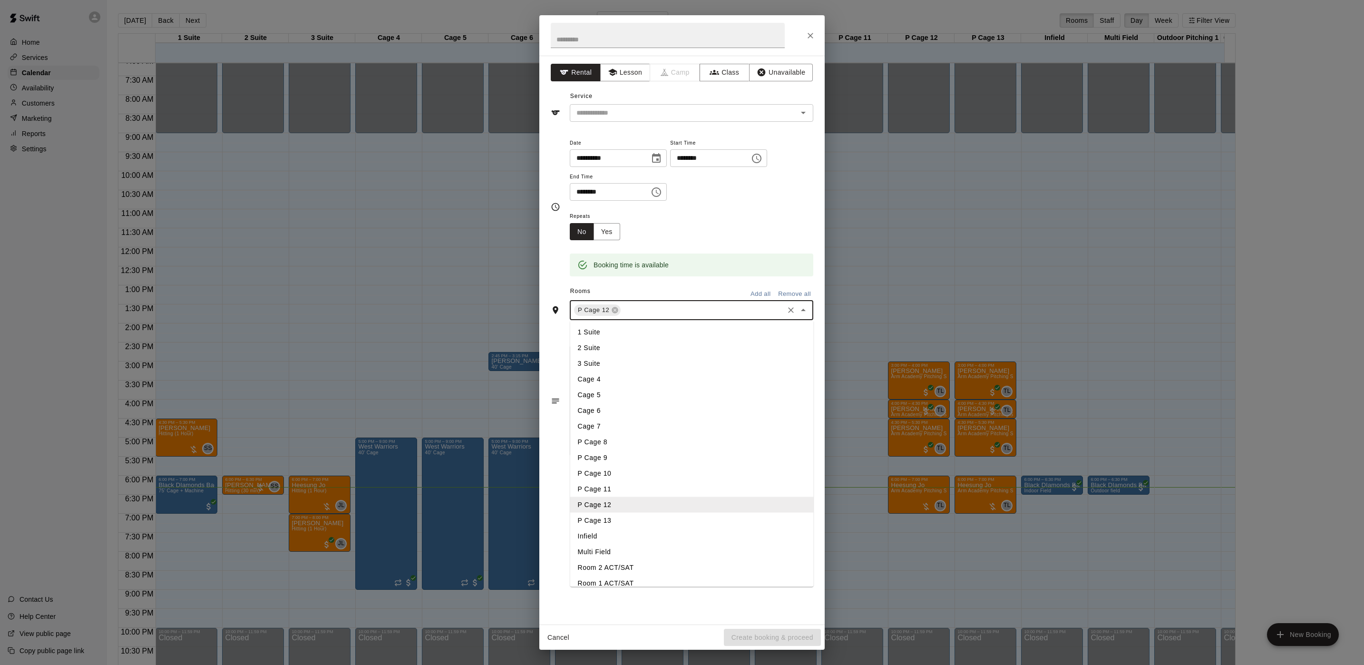
click at [607, 519] on li "P Cage 13" at bounding box center [692, 521] width 244 height 16
click at [626, 72] on button "Lesson" at bounding box center [625, 73] width 50 height 18
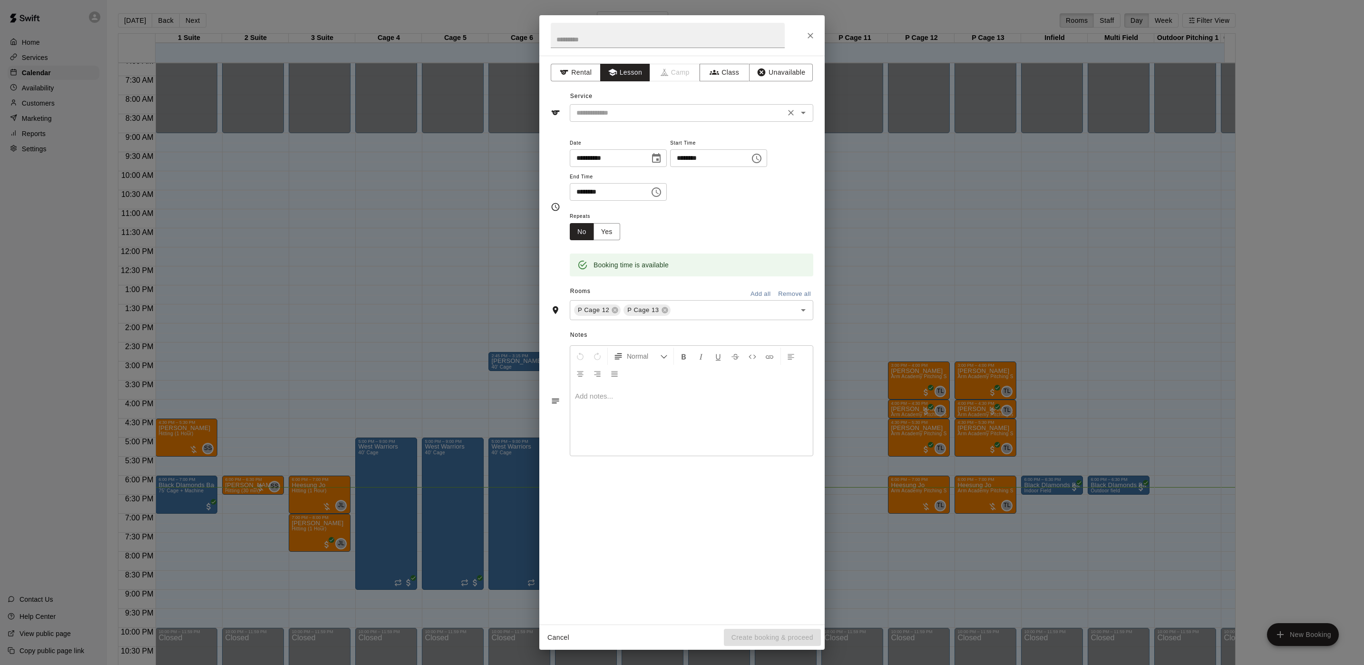
click at [623, 119] on input "text" at bounding box center [678, 113] width 210 height 12
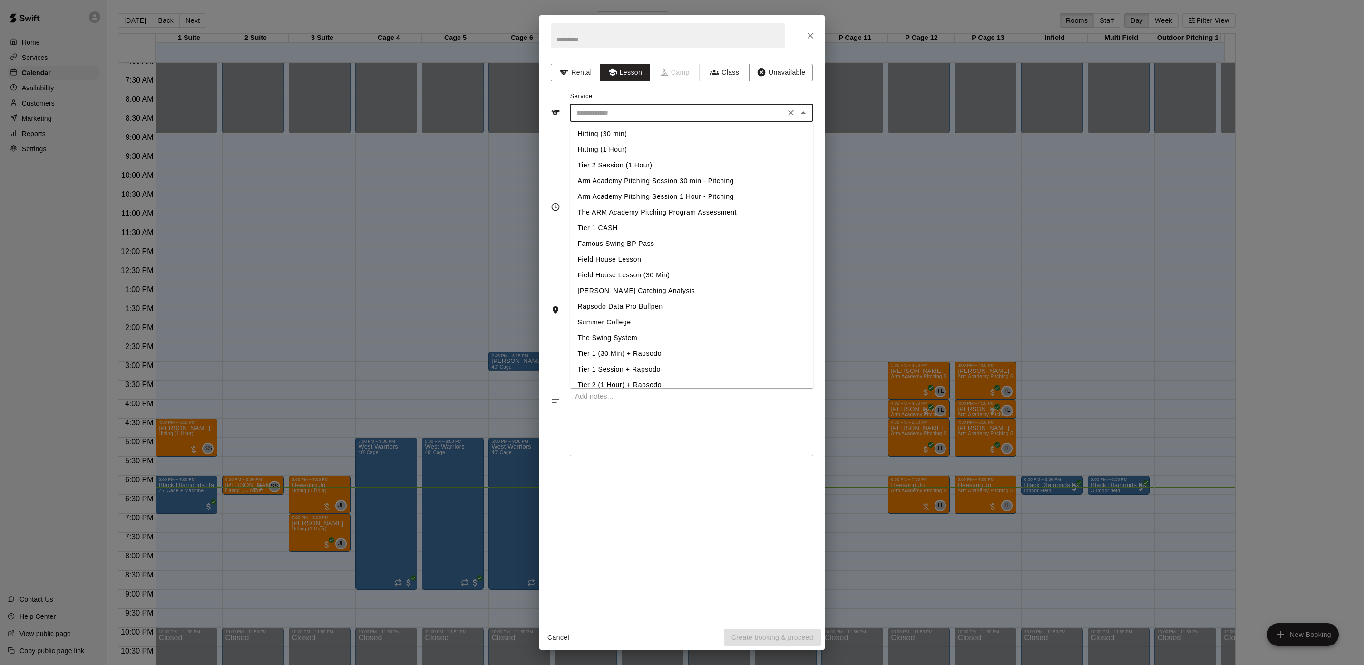
click at [621, 178] on li "Arm Academy Pitching Session 30 min - Pitching" at bounding box center [692, 181] width 244 height 16
type input "**********"
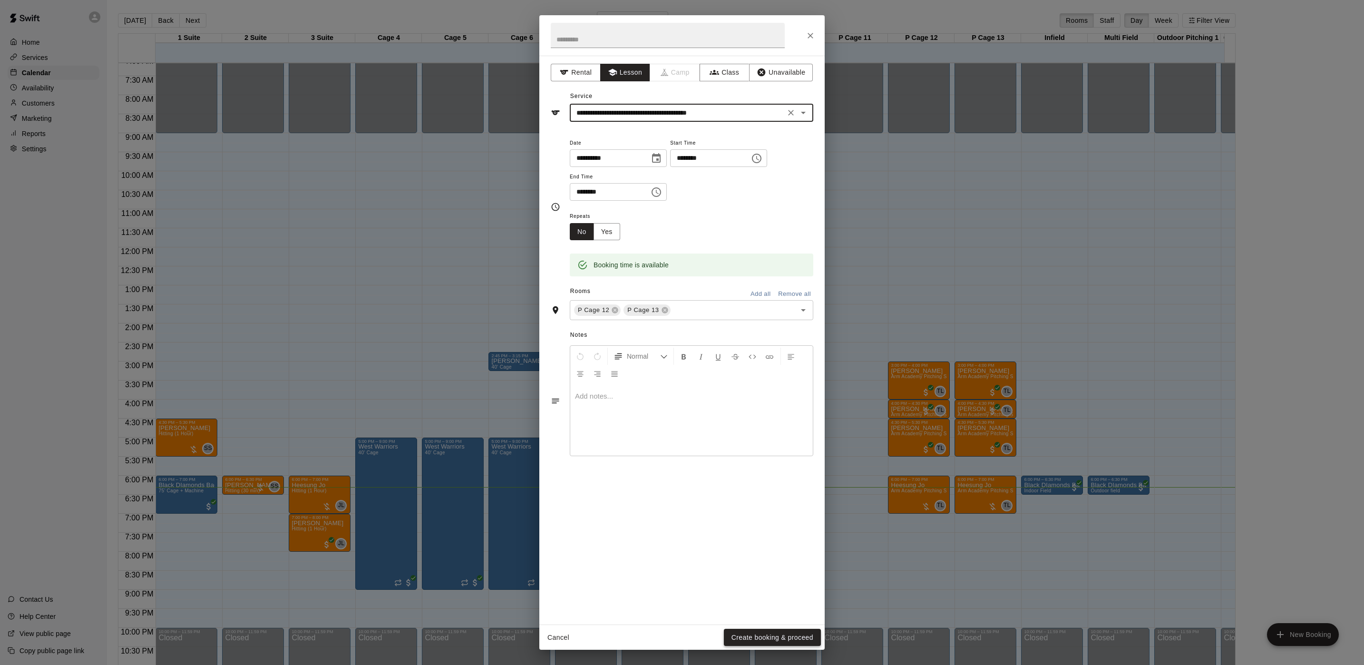
click at [778, 633] on button "Create booking & proceed" at bounding box center [772, 638] width 97 height 18
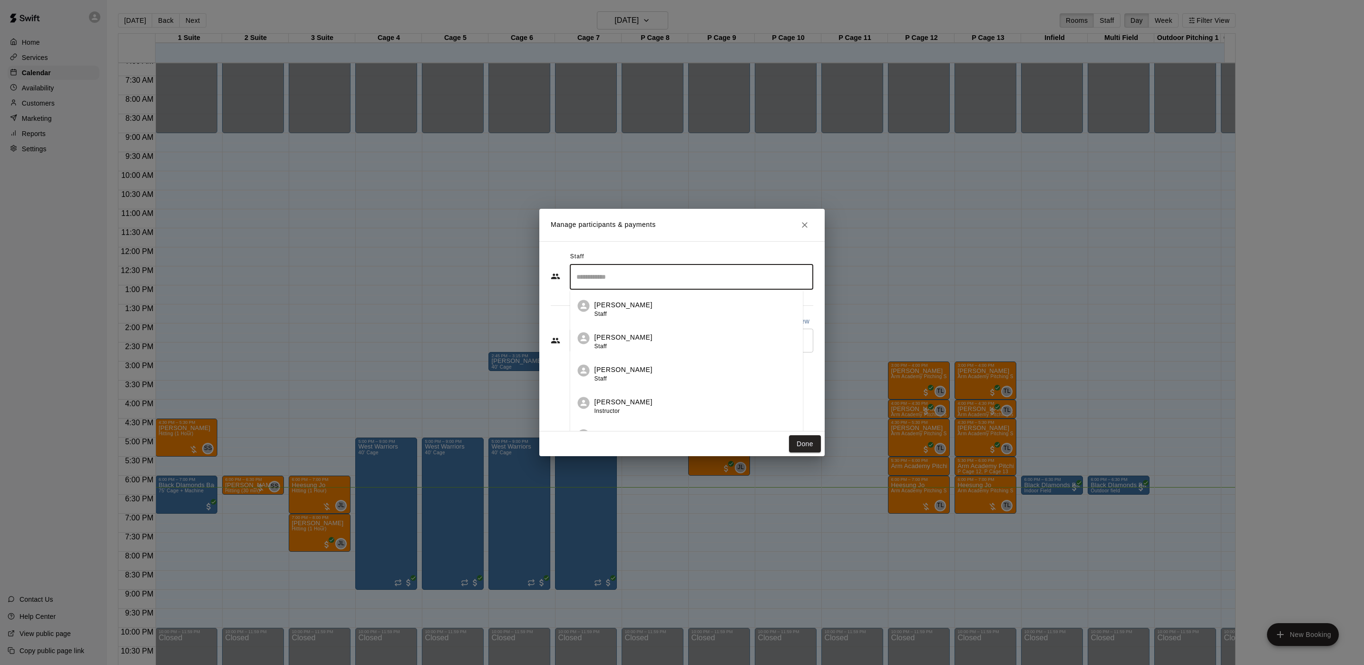
click at [632, 280] on input "Search staff" at bounding box center [691, 277] width 235 height 17
click at [624, 357] on li "[PERSON_NAME] Staff" at bounding box center [691, 370] width 233 height 32
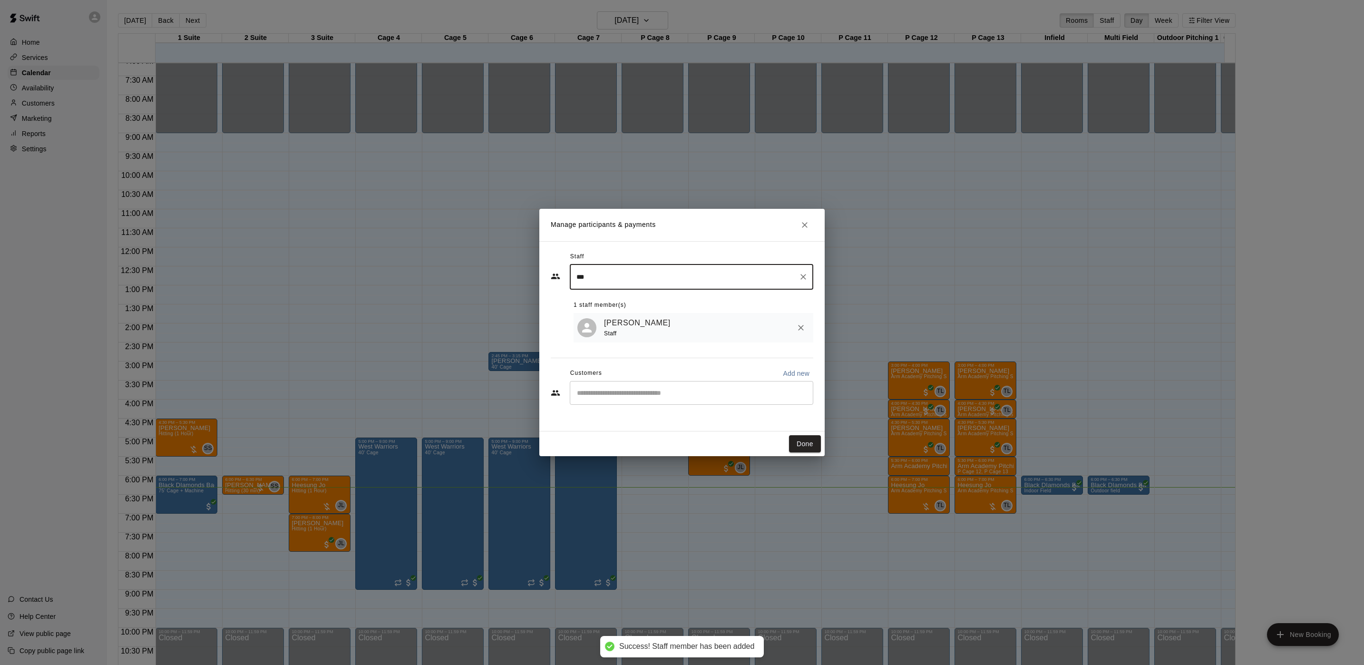
click at [624, 403] on div "​" at bounding box center [692, 393] width 244 height 24
type input "***"
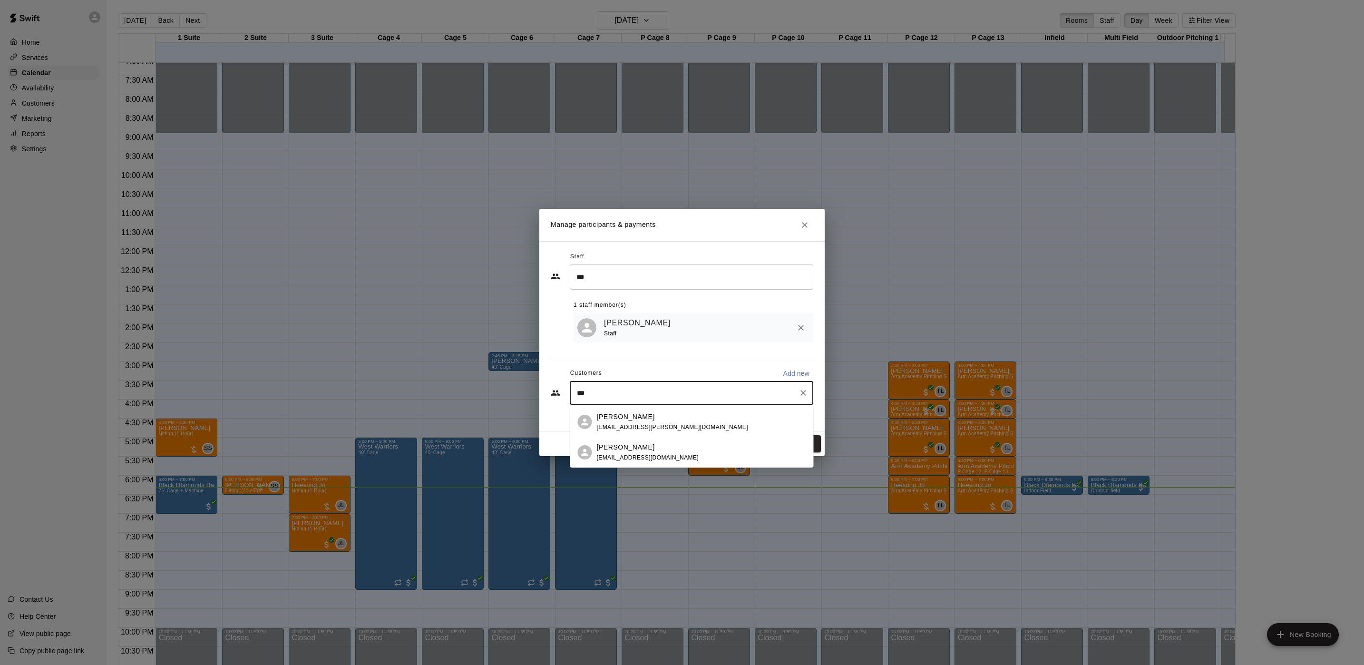
click at [613, 417] on p "[PERSON_NAME]" at bounding box center [626, 417] width 58 height 10
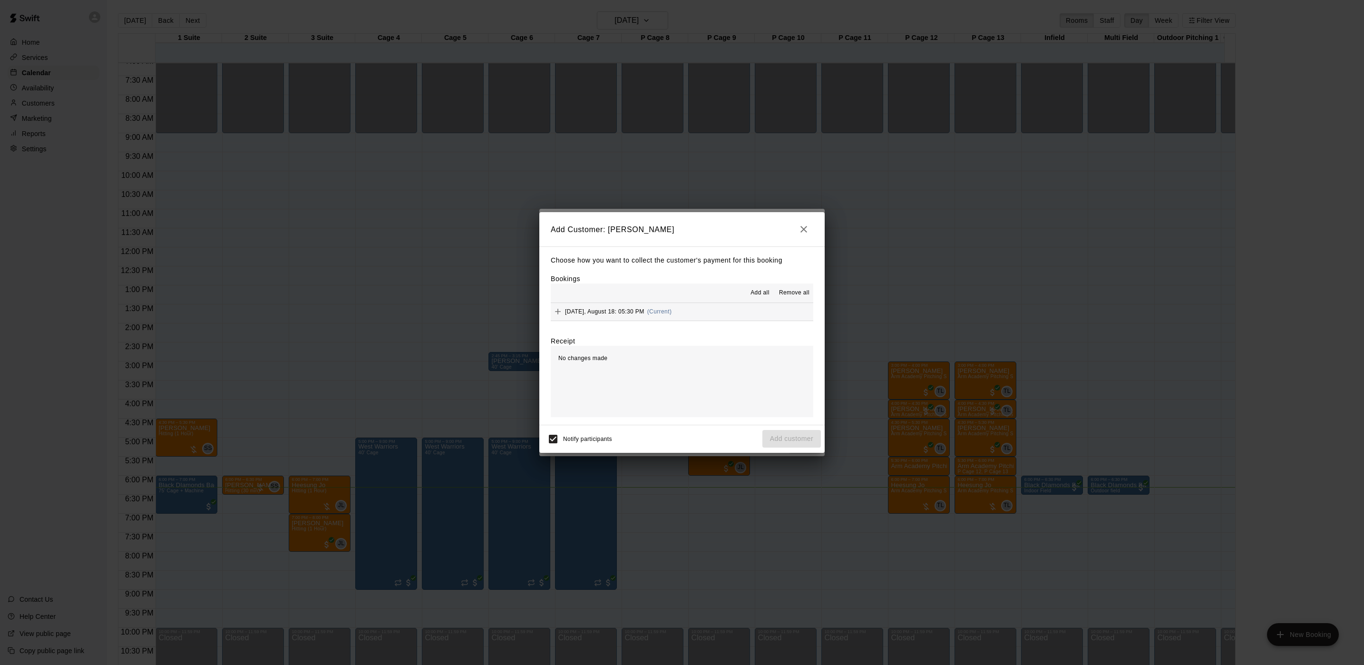
click at [654, 312] on span "(Current)" at bounding box center [659, 311] width 25 height 7
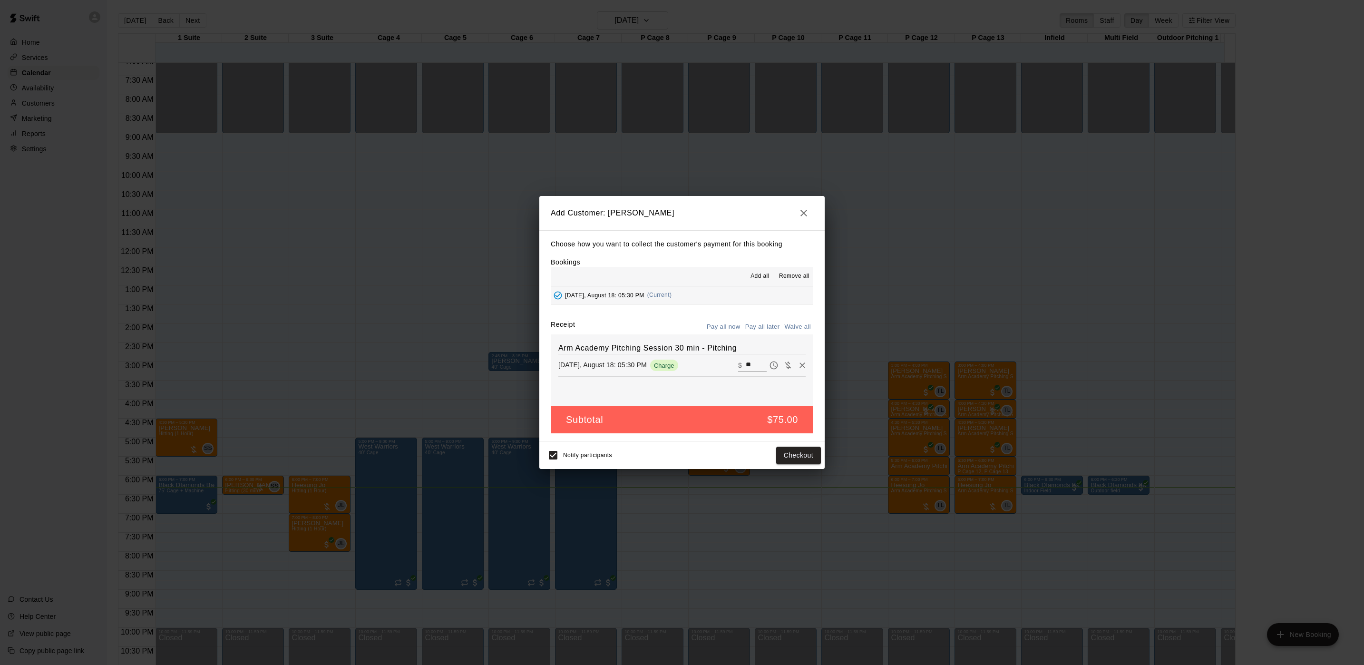
click at [758, 324] on button "Pay all later" at bounding box center [762, 327] width 39 height 15
click at [766, 455] on button "Add customer" at bounding box center [792, 456] width 59 height 18
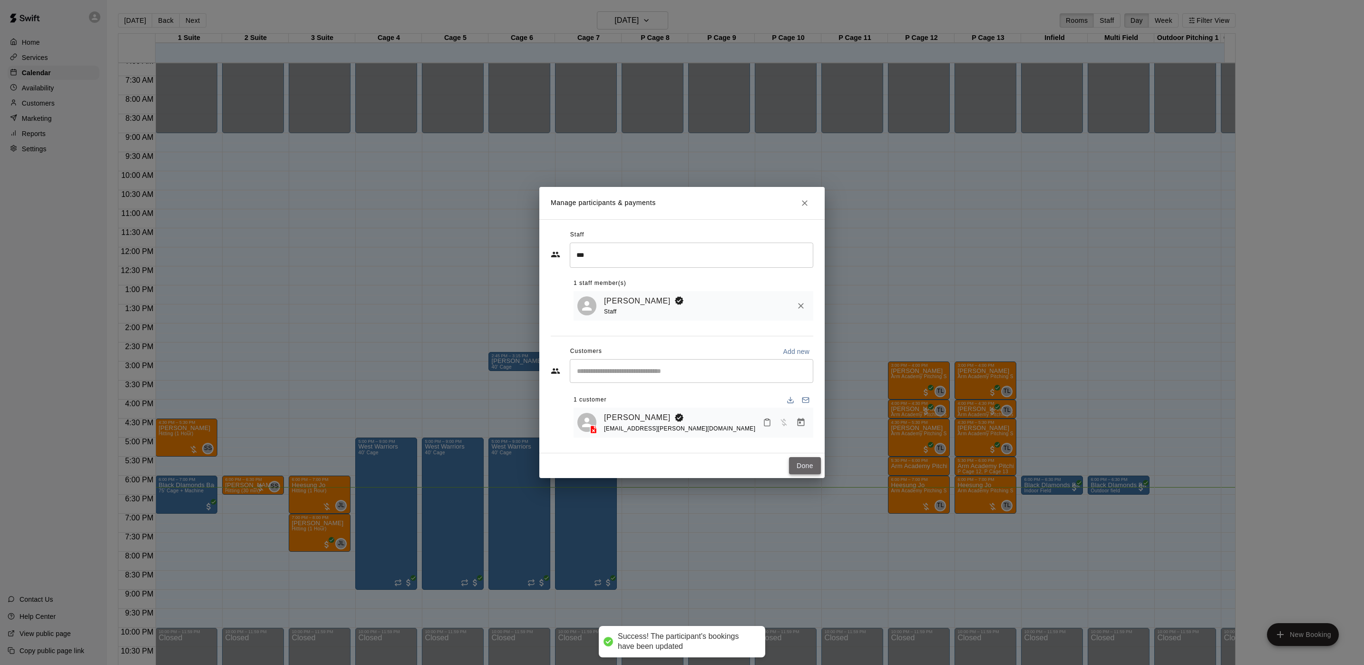
click at [803, 463] on button "Done" at bounding box center [805, 466] width 32 height 18
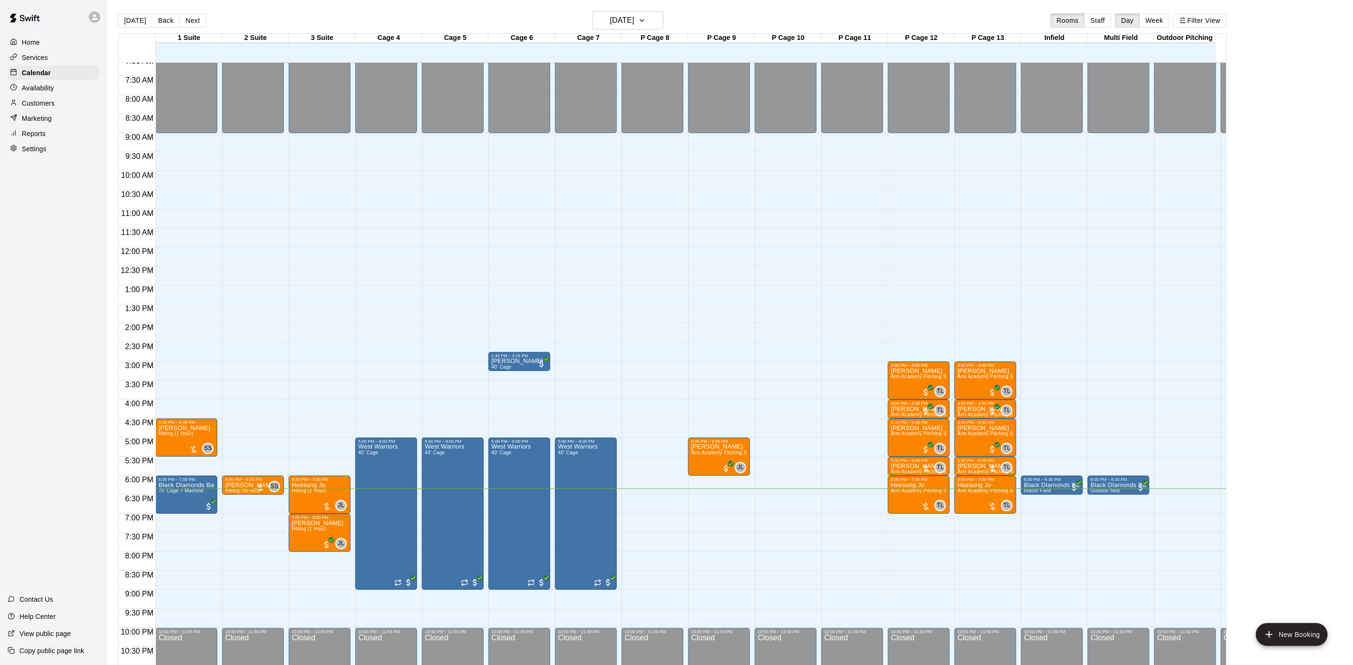
click at [606, 33] on div "1 Suite [GEOGRAPHIC_DATA] 18 Mon 3 Suite 18 Mon Cage 4 18 Mon Cage 5 18 Mon Cag…" at bounding box center [672, 354] width 1109 height 643
click at [604, 28] on button "[DATE]" at bounding box center [627, 20] width 71 height 18
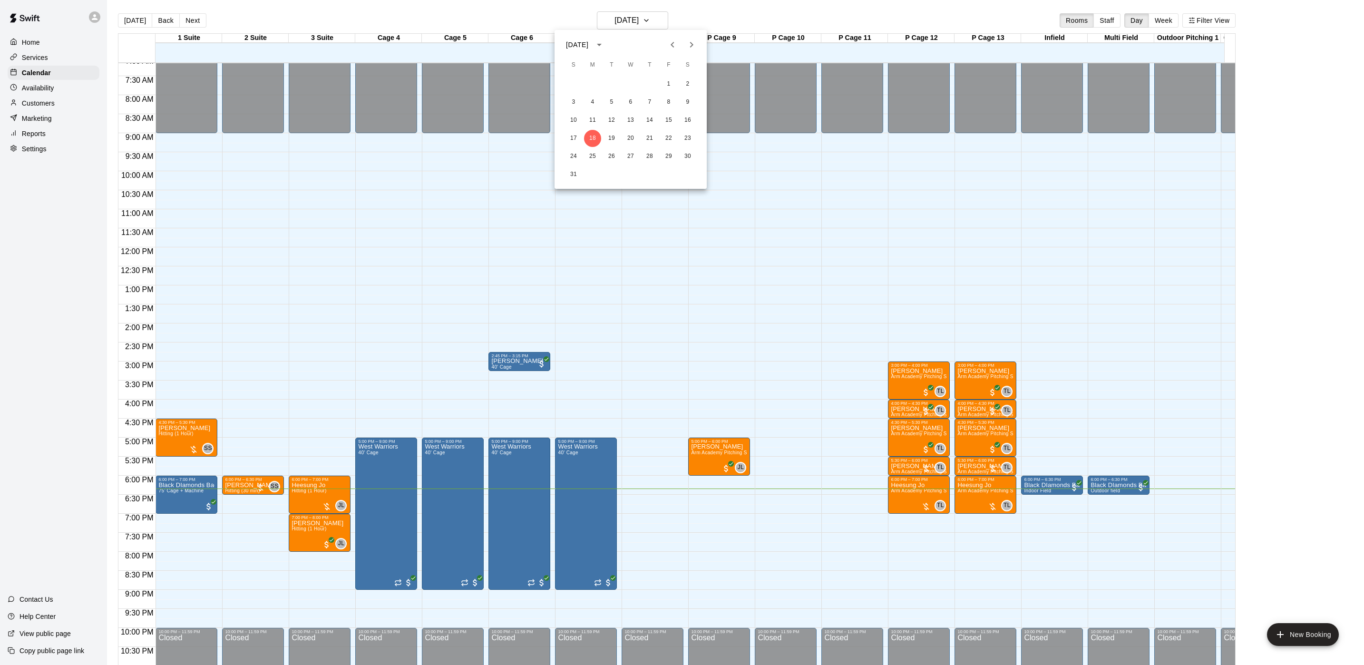
click at [682, 44] on button "Next month" at bounding box center [691, 44] width 19 height 19
click at [667, 45] on icon "Previous month" at bounding box center [672, 44] width 11 height 11
click at [690, 41] on icon "Next month" at bounding box center [691, 44] width 11 height 11
click at [592, 100] on button "8" at bounding box center [592, 102] width 17 height 17
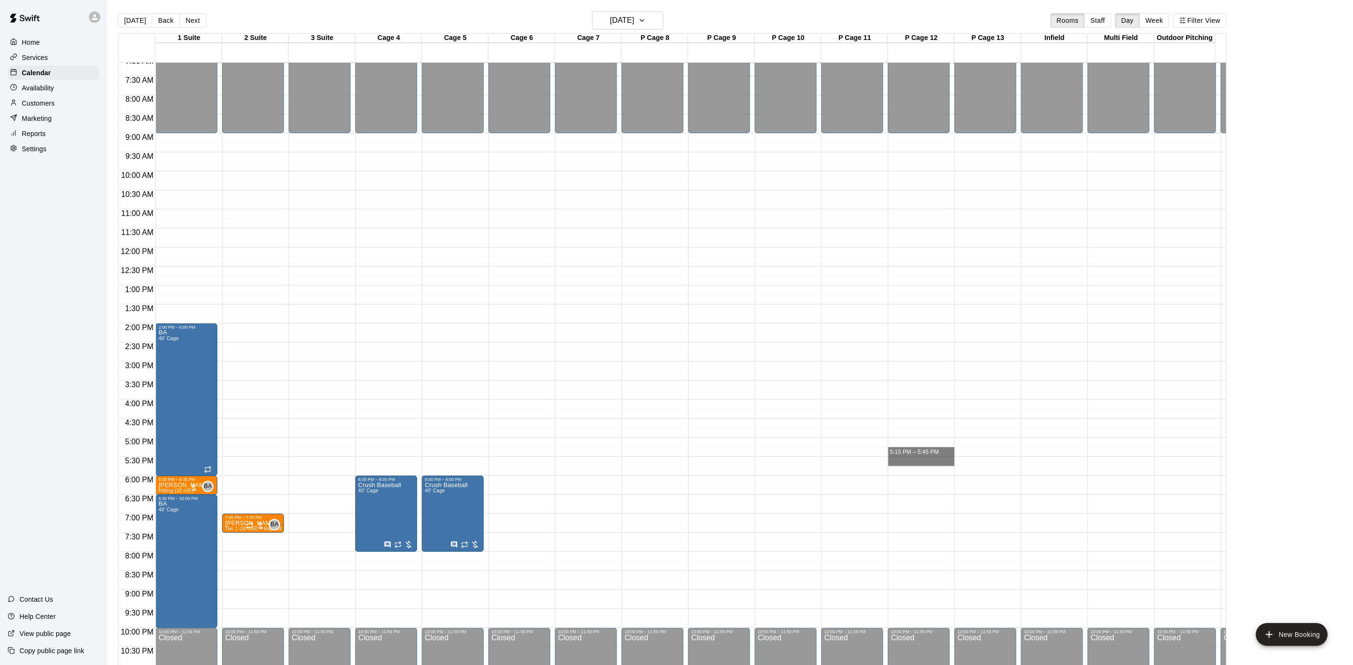
drag, startPoint x: 902, startPoint y: 457, endPoint x: 908, endPoint y: 460, distance: 6.0
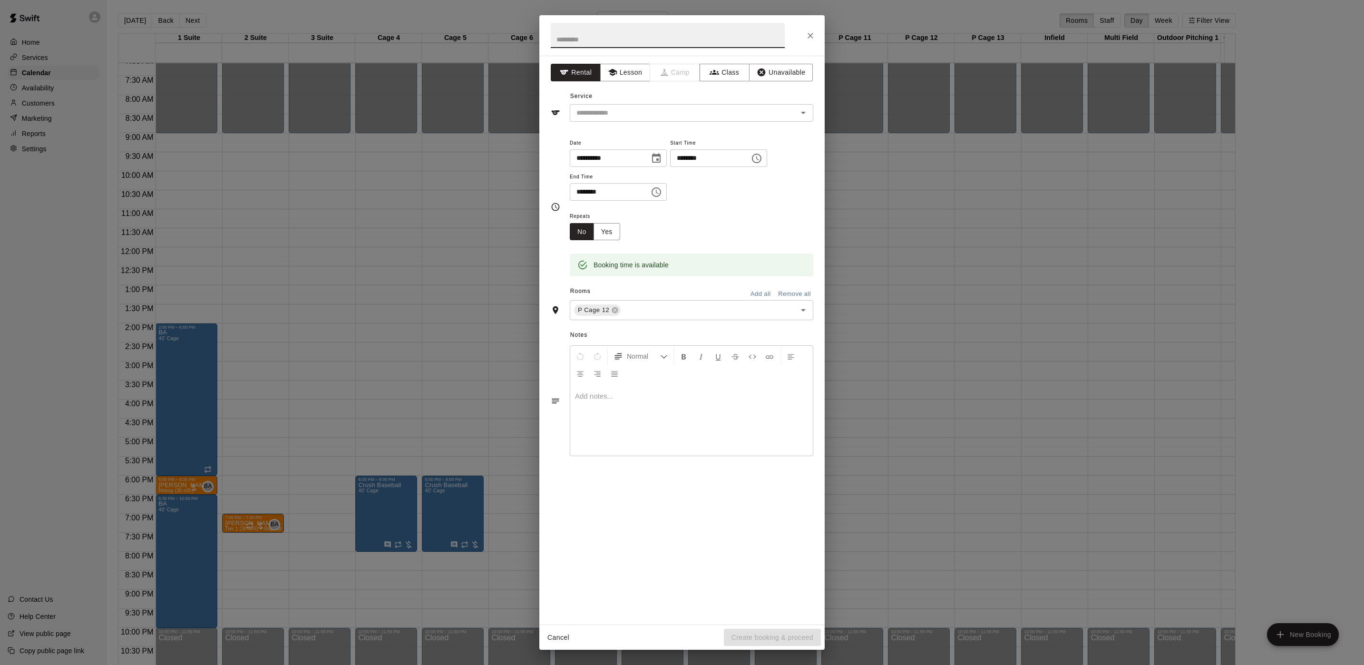
click at [706, 162] on input "********" at bounding box center [706, 158] width 73 height 18
type input "********"
click at [588, 188] on input "********" at bounding box center [606, 192] width 73 height 18
type input "********"
click at [615, 72] on icon "button" at bounding box center [612, 72] width 9 height 7
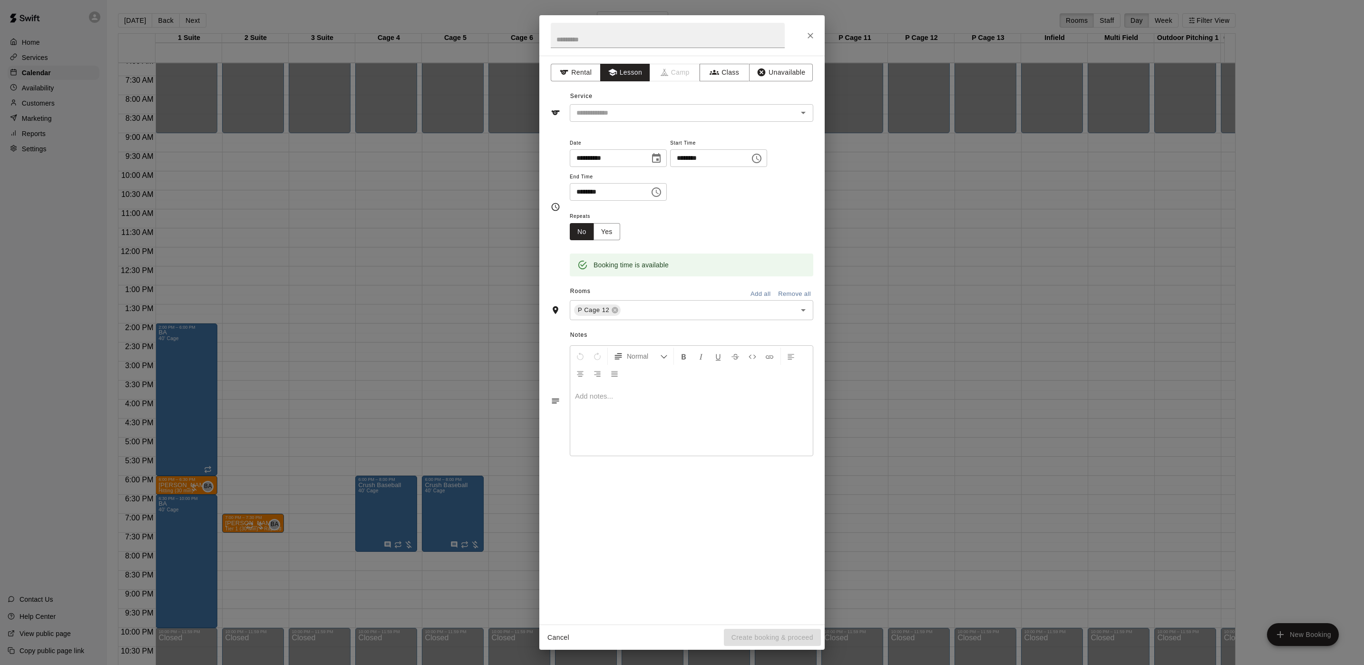
click at [611, 97] on div "Service ​" at bounding box center [682, 105] width 263 height 33
click at [611, 100] on div "Service ​" at bounding box center [682, 105] width 263 height 33
click at [611, 103] on div "Service ​" at bounding box center [682, 105] width 263 height 33
click at [608, 110] on input "text" at bounding box center [678, 113] width 210 height 12
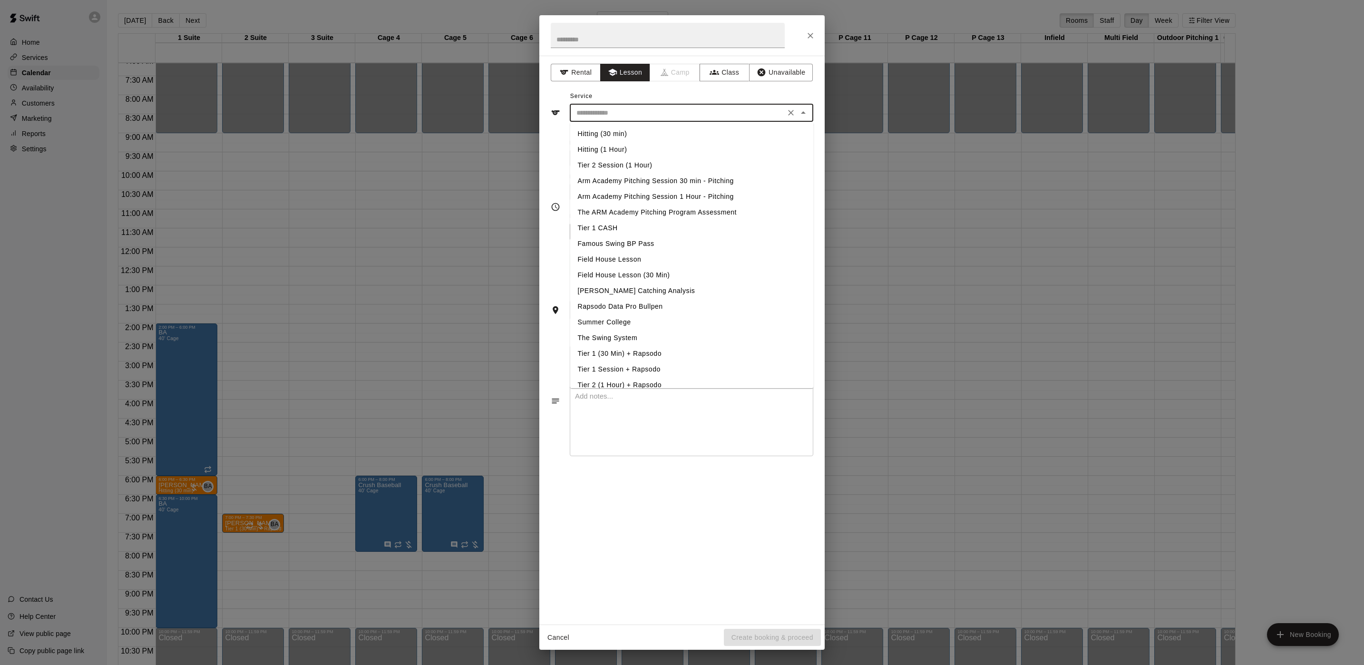
click at [695, 186] on li "Arm Academy Pitching Session 30 min - Pitching" at bounding box center [692, 181] width 244 height 16
type input "**********"
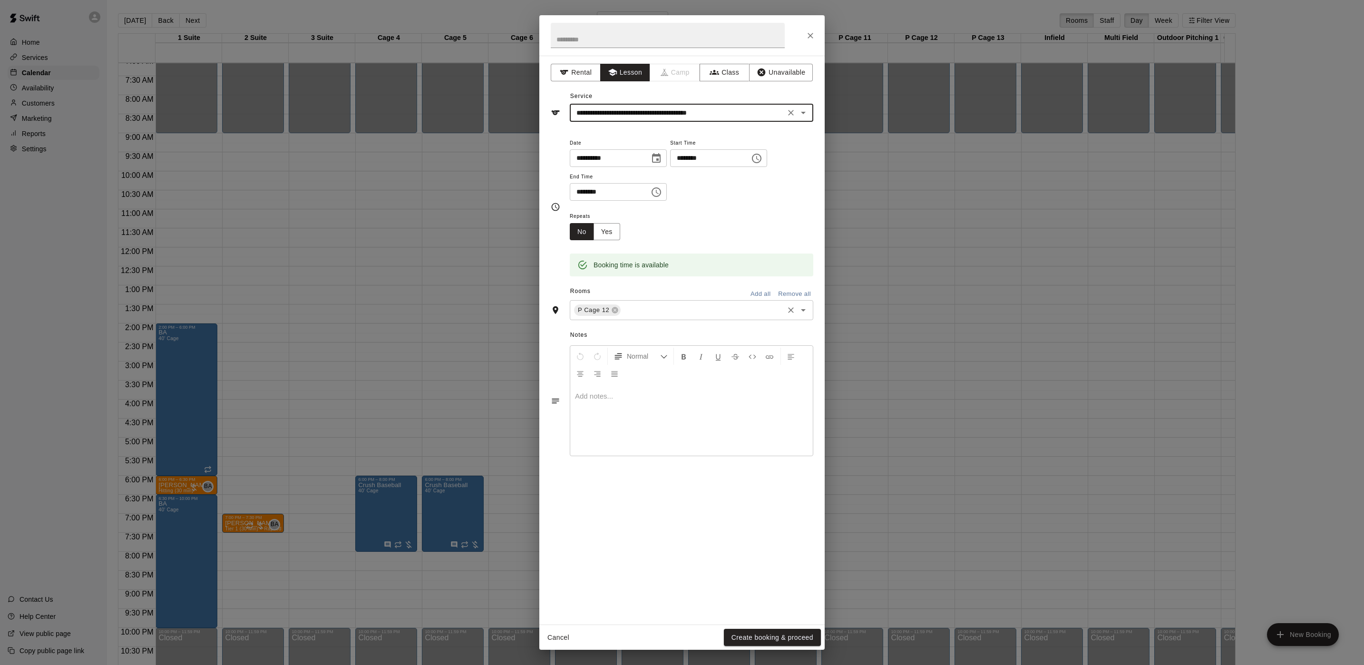
click at [678, 317] on div "P Cage 12 ​" at bounding box center [692, 310] width 244 height 20
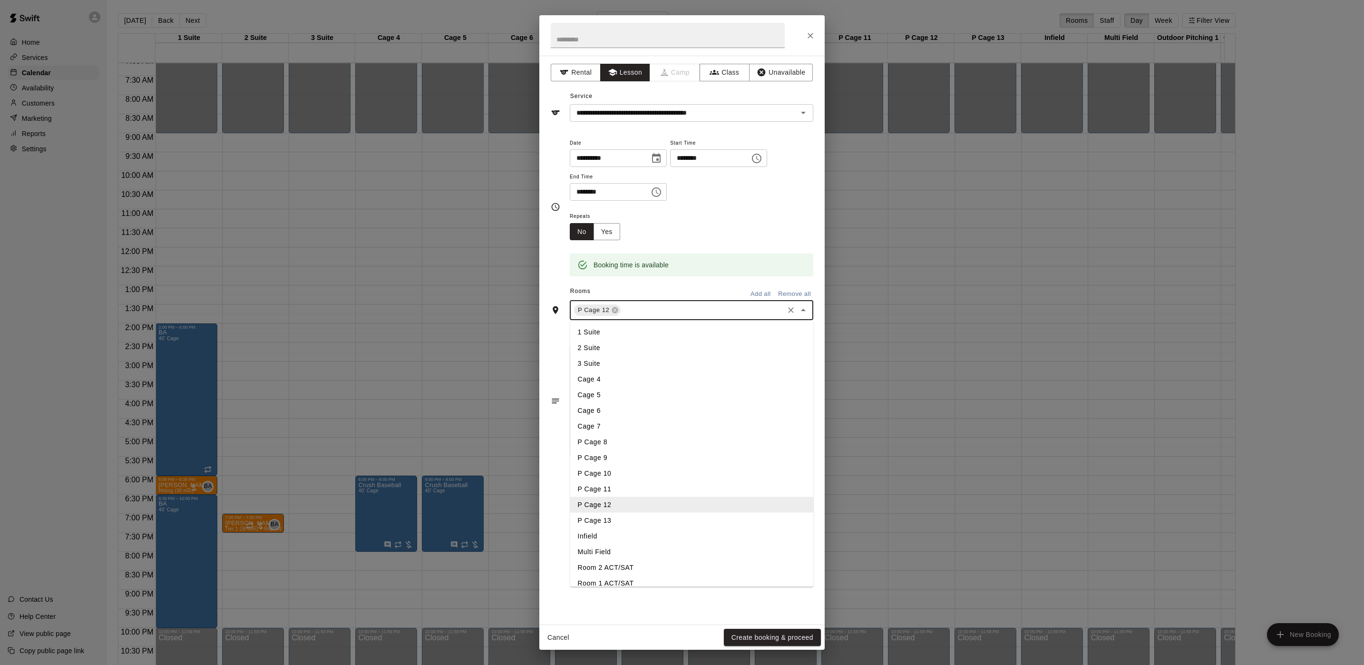
click at [669, 521] on li "P Cage 13" at bounding box center [692, 521] width 244 height 16
click at [760, 629] on button "Create booking & proceed" at bounding box center [772, 638] width 97 height 18
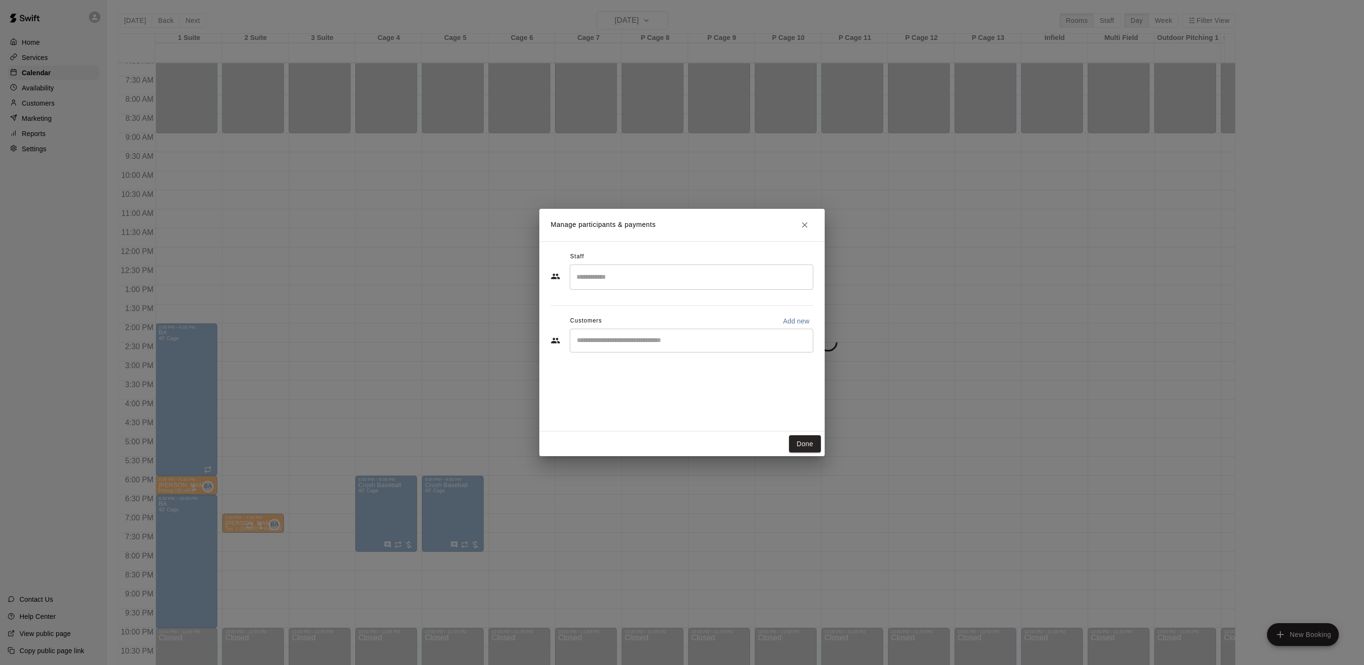
click at [612, 278] on input "Search staff" at bounding box center [691, 277] width 235 height 17
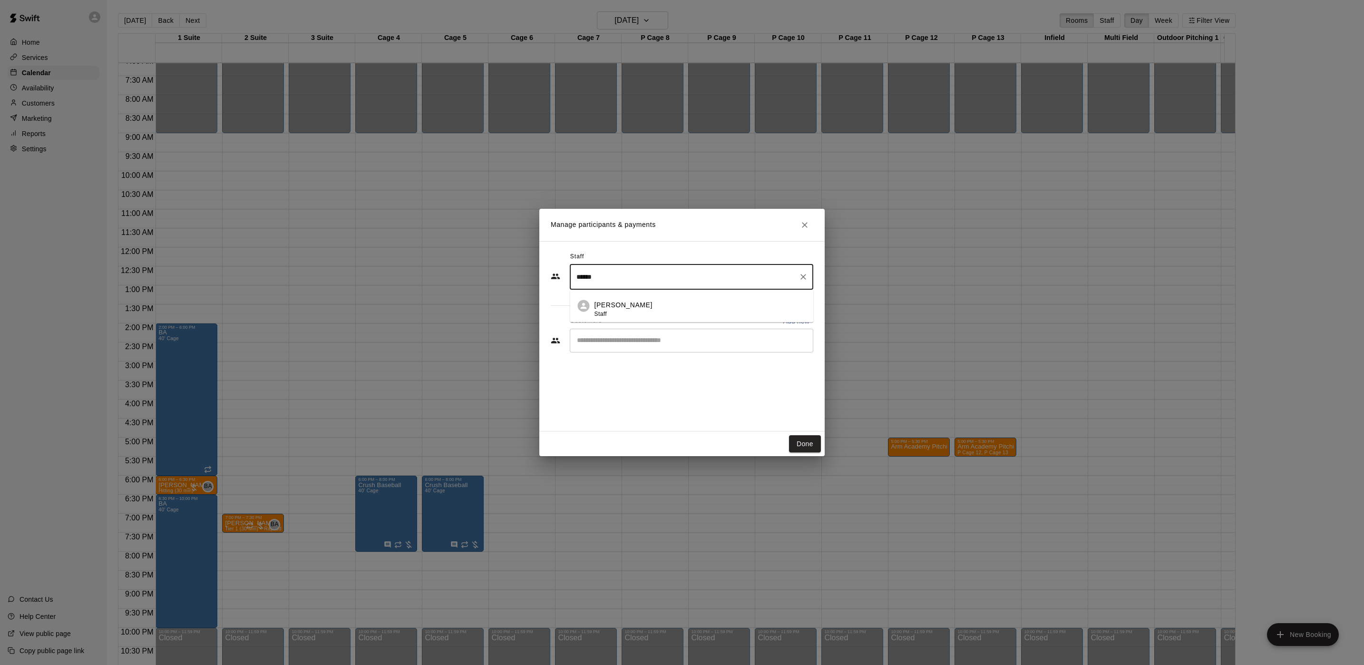
click at [603, 306] on p "[PERSON_NAME]" at bounding box center [624, 305] width 58 height 10
click at [603, 330] on div "​" at bounding box center [692, 341] width 244 height 24
type input "******"
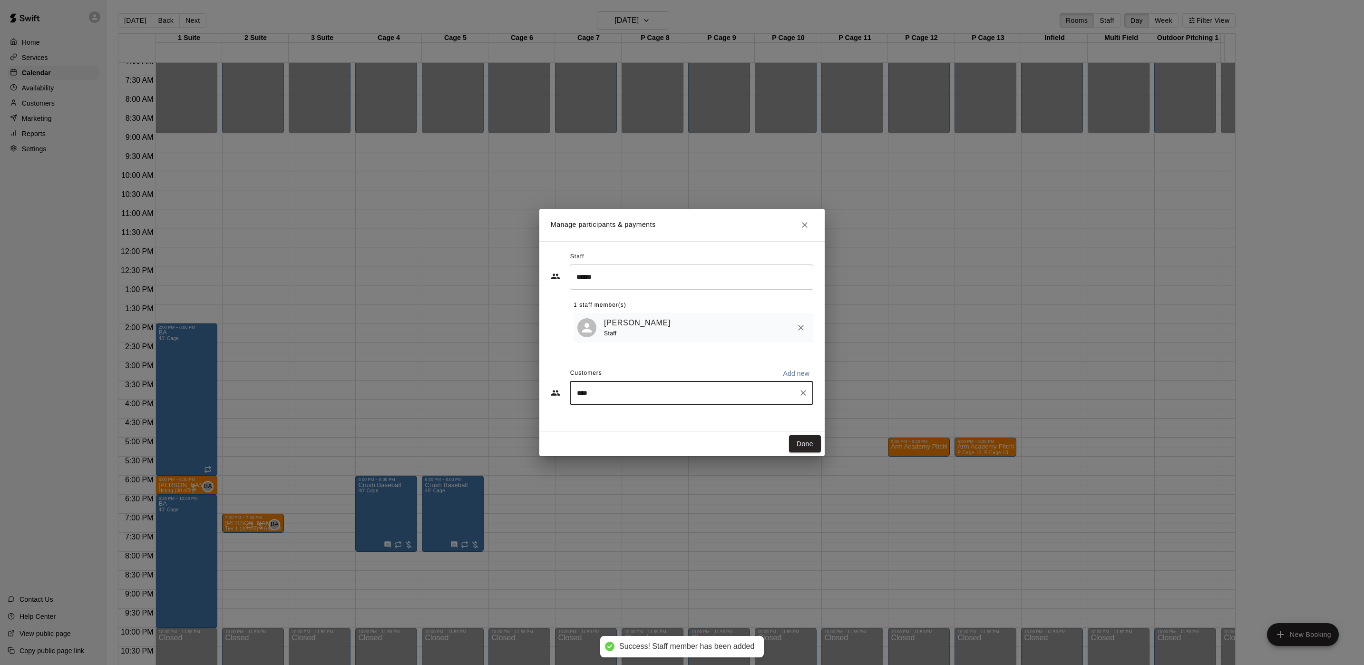
type input "*****"
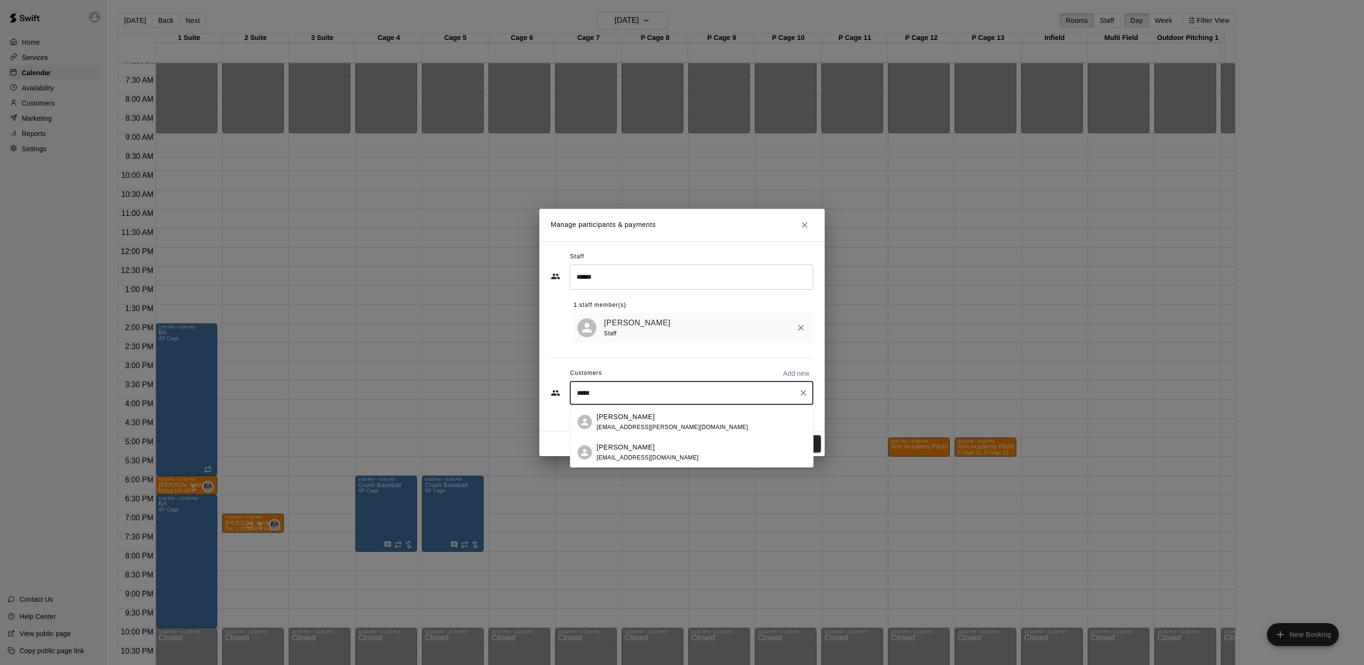
click at [646, 424] on span "[EMAIL_ADDRESS][PERSON_NAME][DOMAIN_NAME]" at bounding box center [672, 427] width 151 height 7
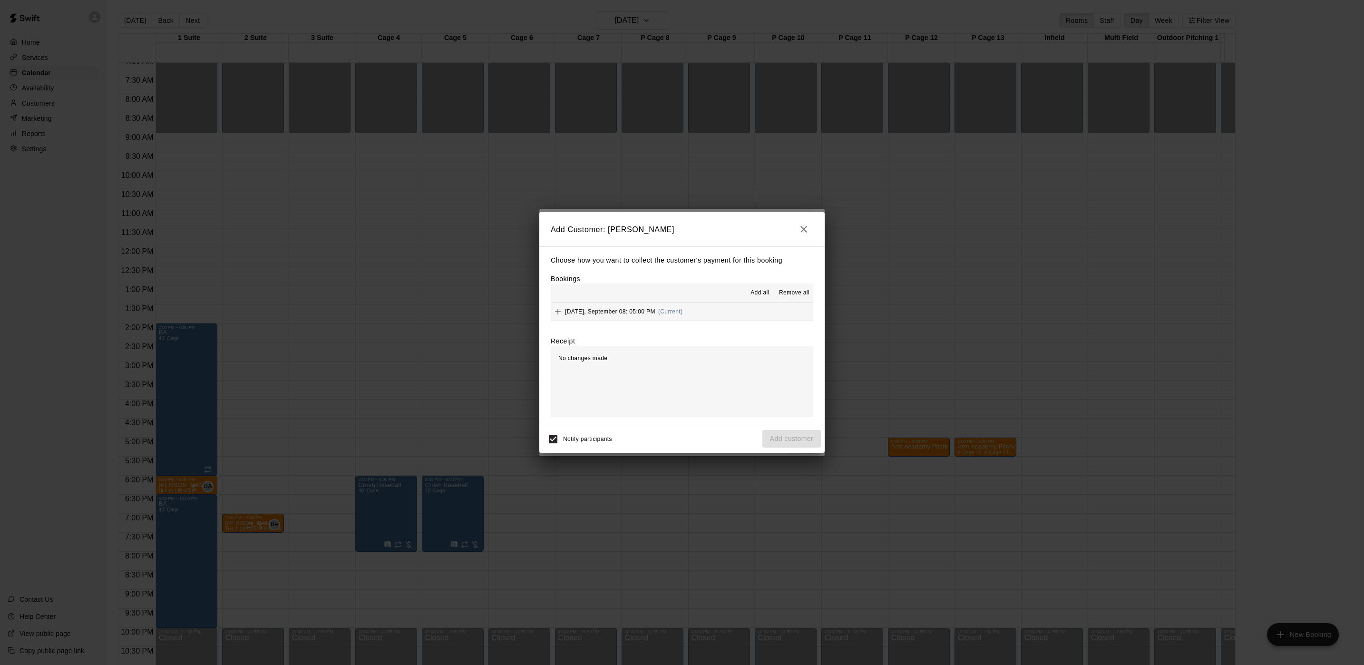
click at [604, 308] on span "[DATE], September 08: 05:00 PM" at bounding box center [610, 311] width 90 height 7
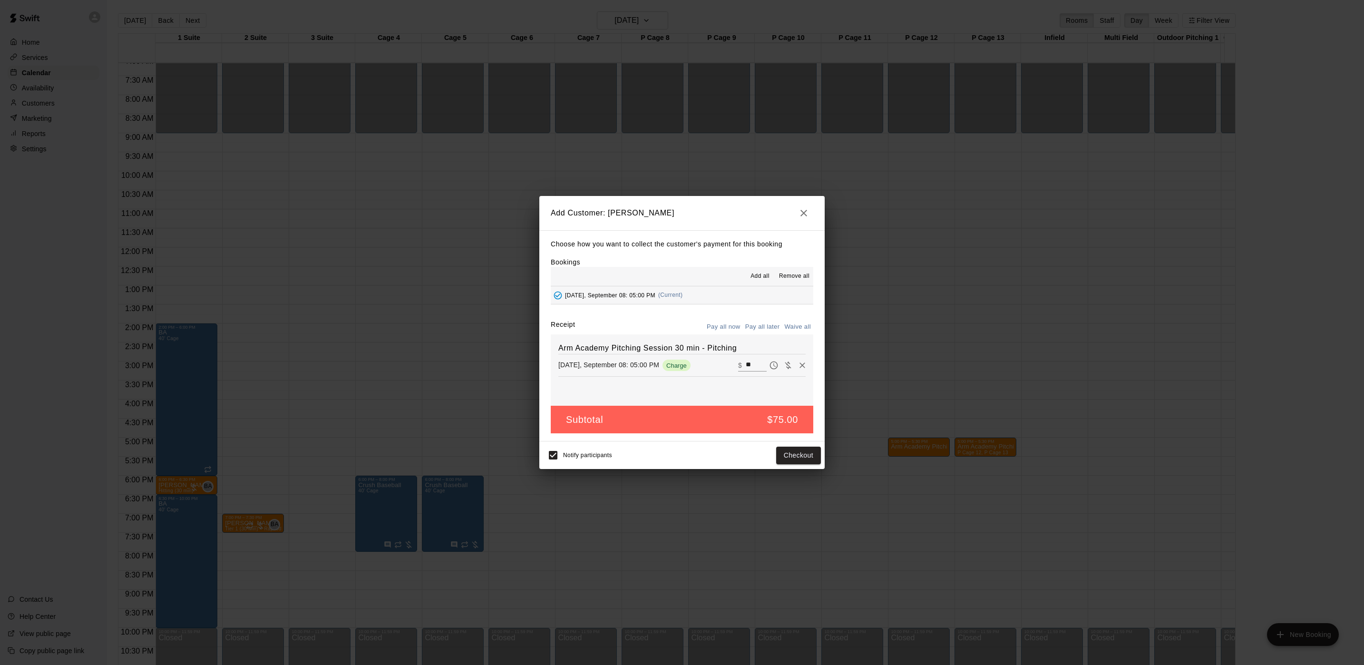
click at [760, 329] on button "Pay all later" at bounding box center [762, 327] width 39 height 15
click at [810, 460] on button "Add customer" at bounding box center [792, 456] width 59 height 18
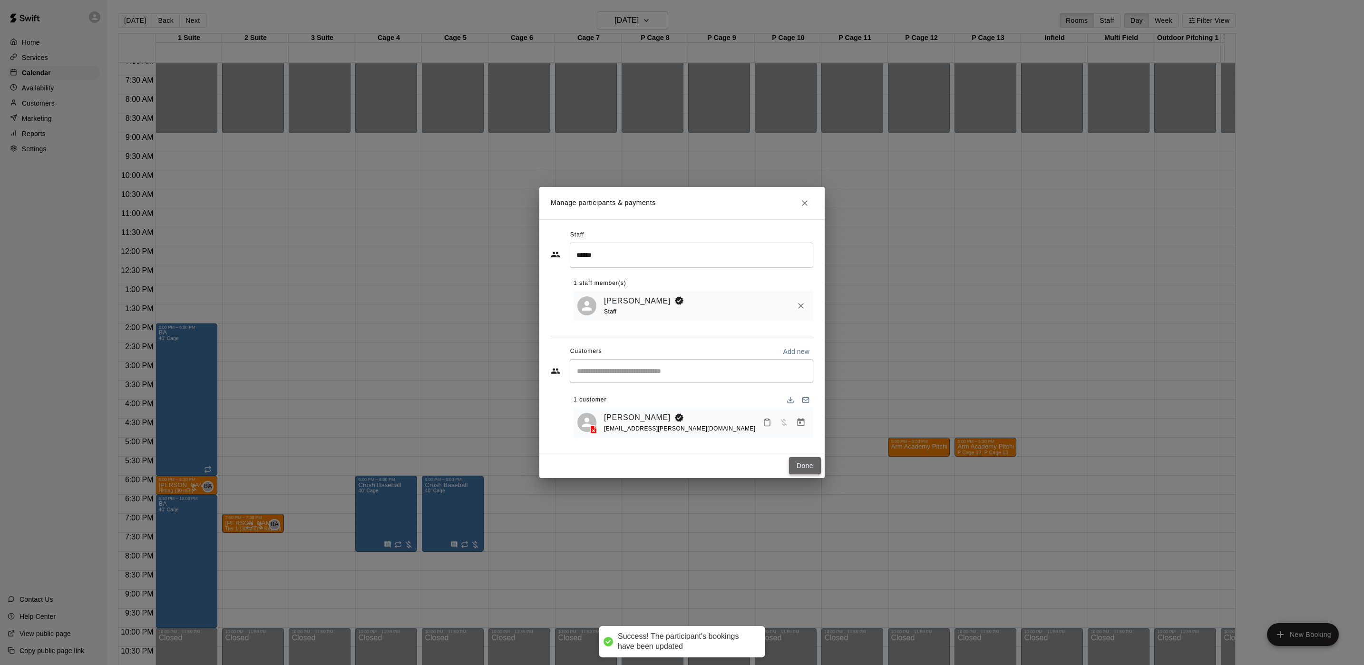
click at [804, 471] on button "Done" at bounding box center [805, 466] width 32 height 18
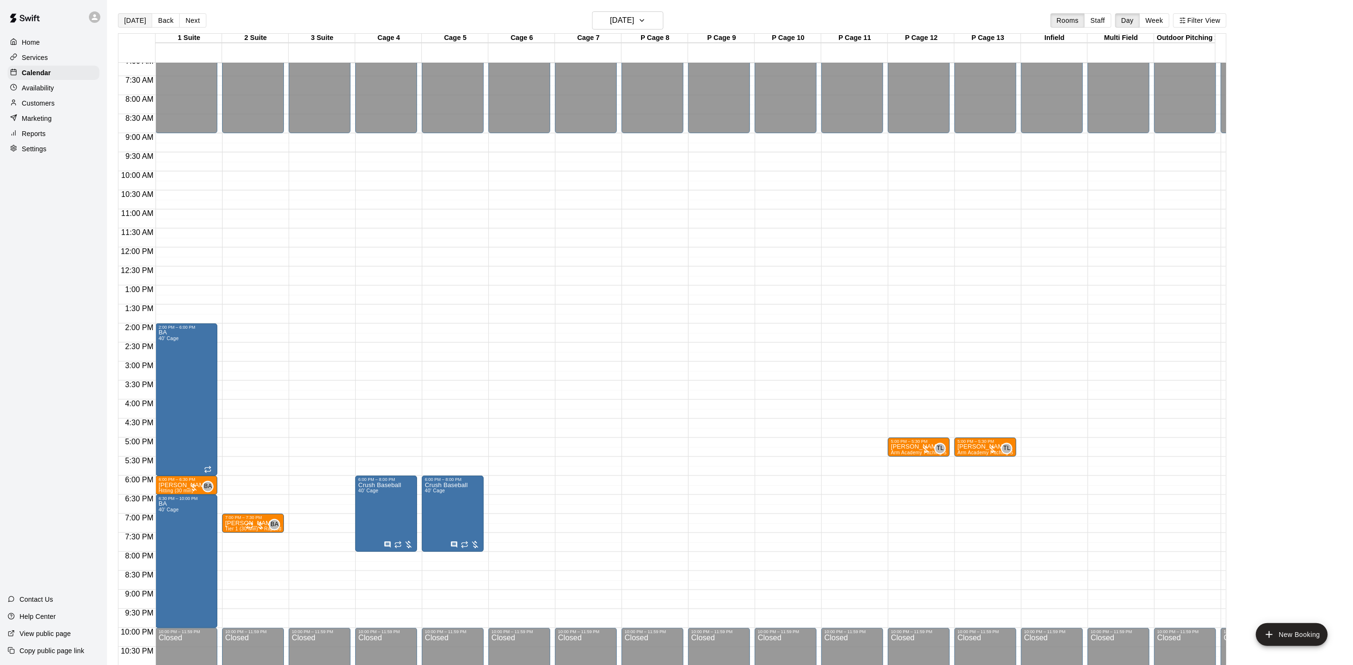
click at [120, 23] on button "[DATE]" at bounding box center [135, 20] width 34 height 14
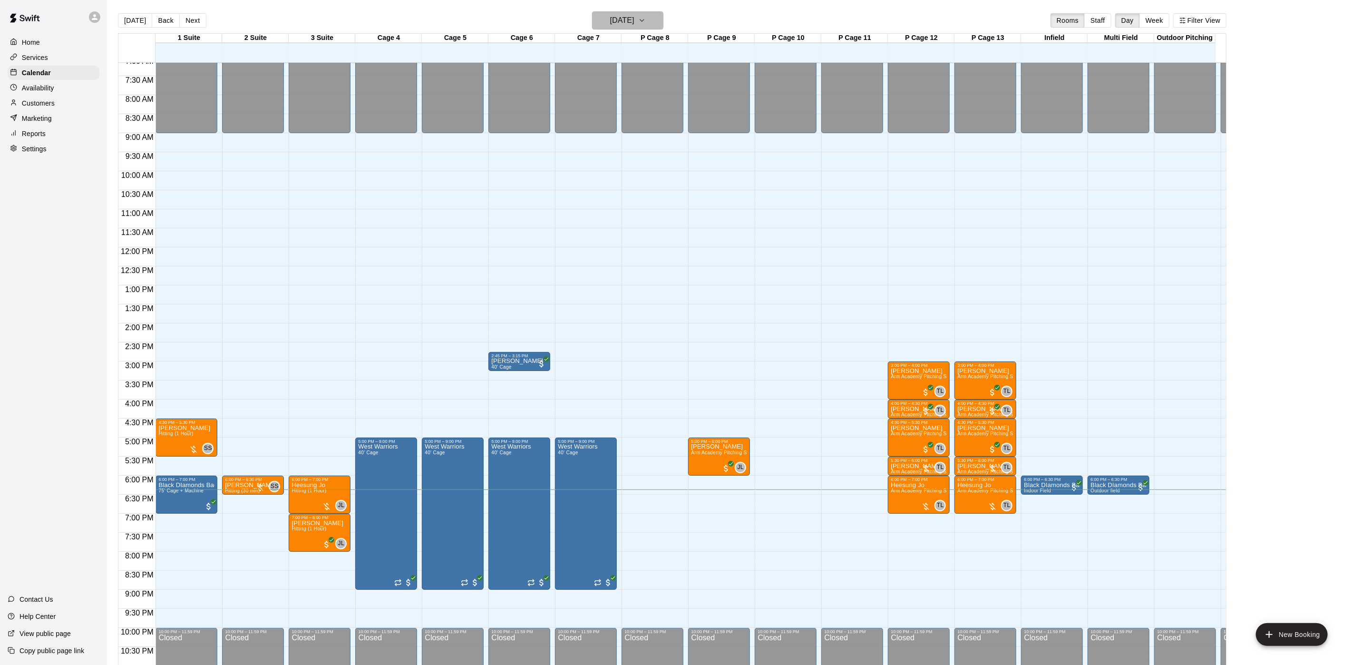
click at [617, 20] on h6 "[DATE]" at bounding box center [622, 20] width 24 height 13
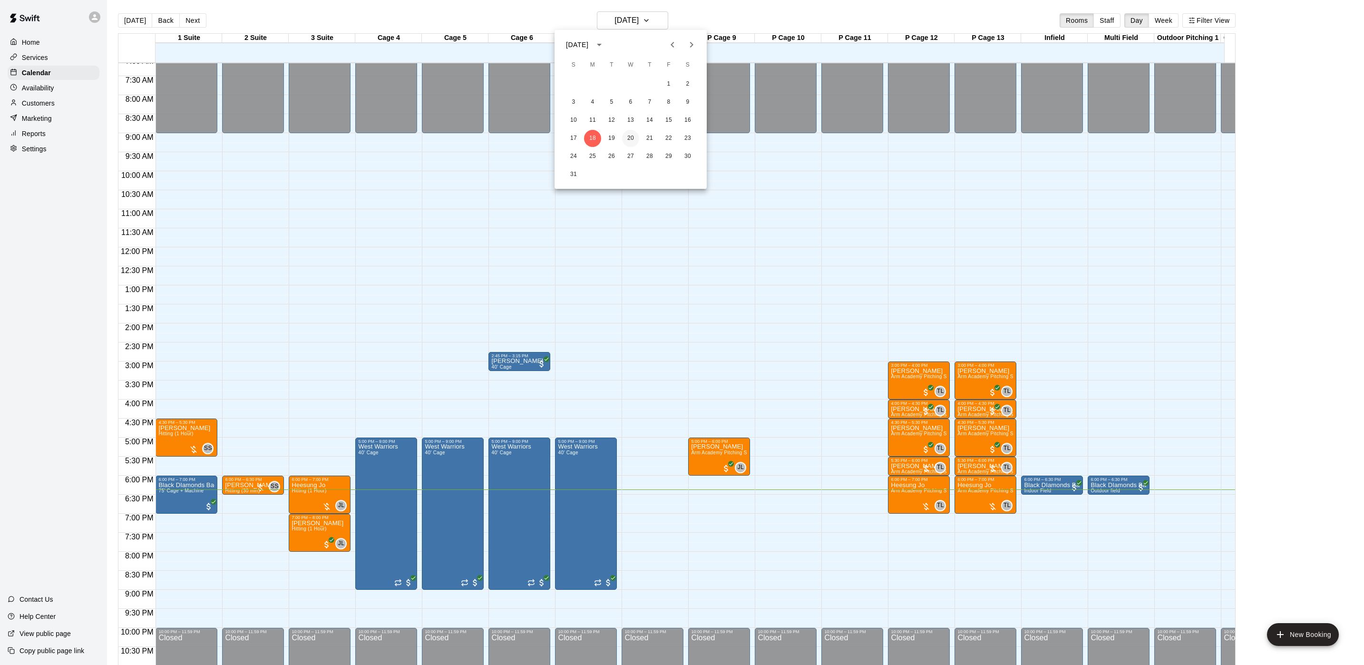
click at [633, 137] on button "20" at bounding box center [630, 138] width 17 height 17
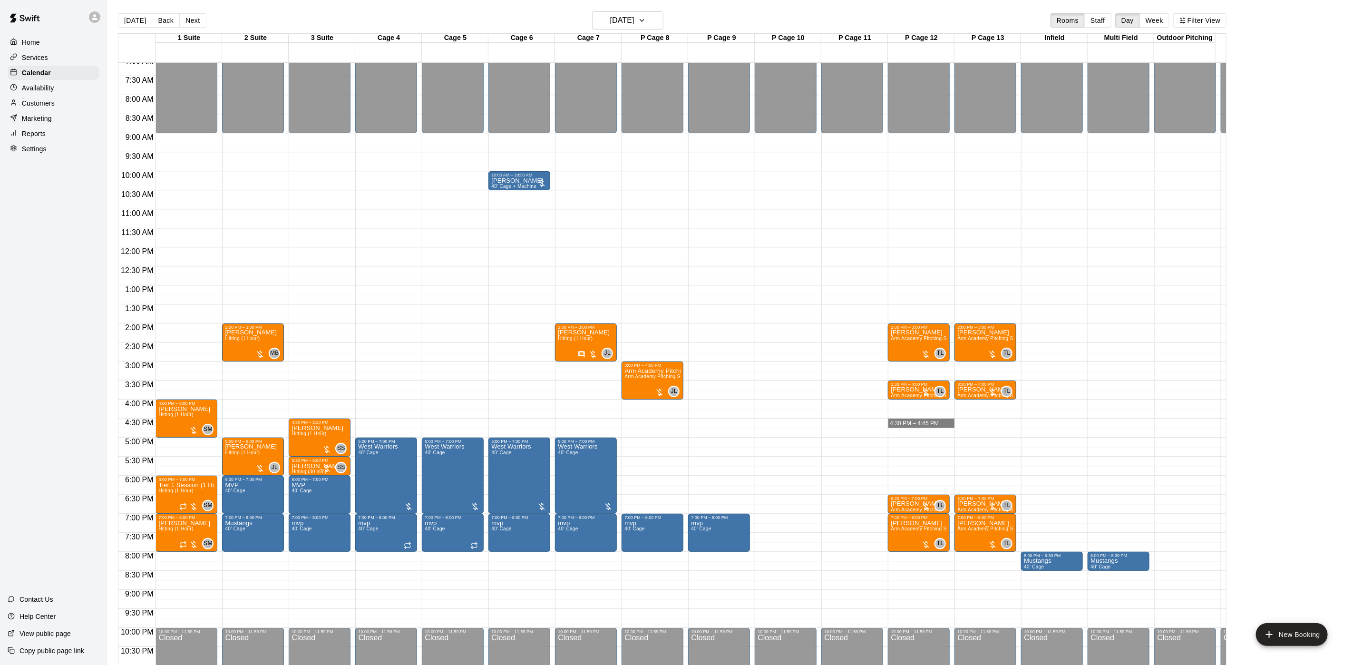
drag, startPoint x: 912, startPoint y: 421, endPoint x: 912, endPoint y: 428, distance: 6.7
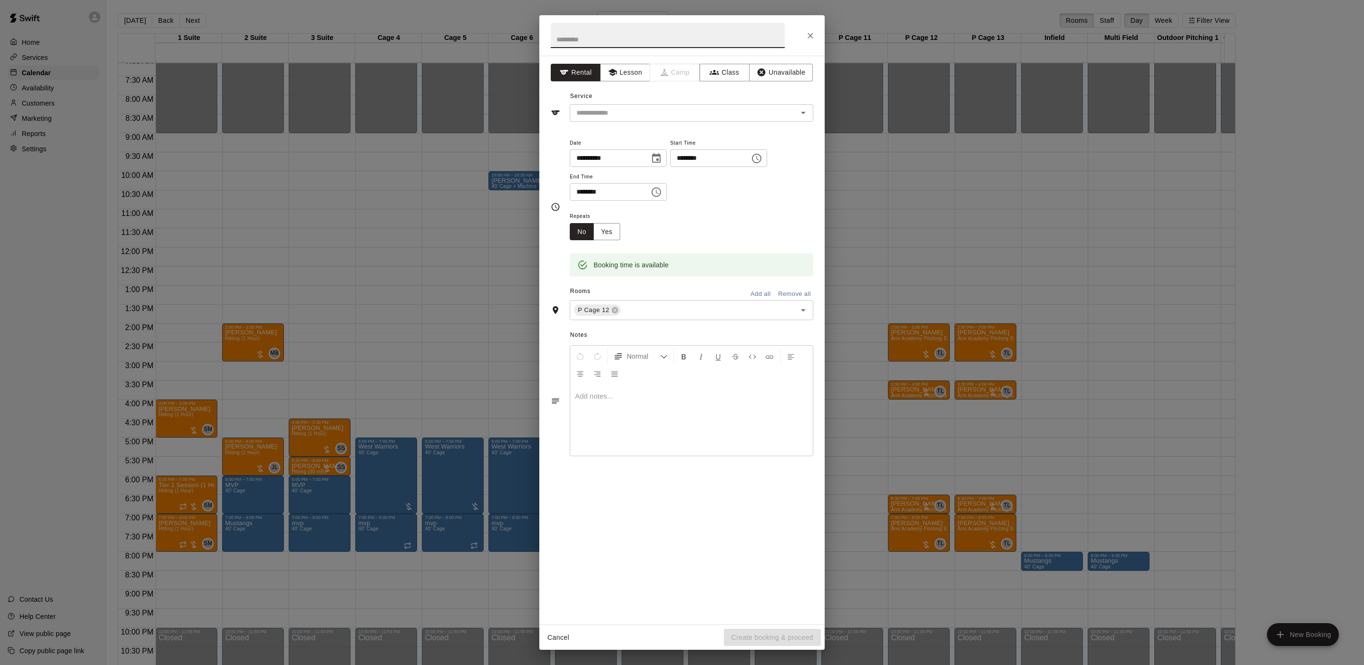
click at [802, 36] on div at bounding box center [681, 35] width 285 height 40
click at [807, 37] on icon "Close" at bounding box center [811, 36] width 10 height 10
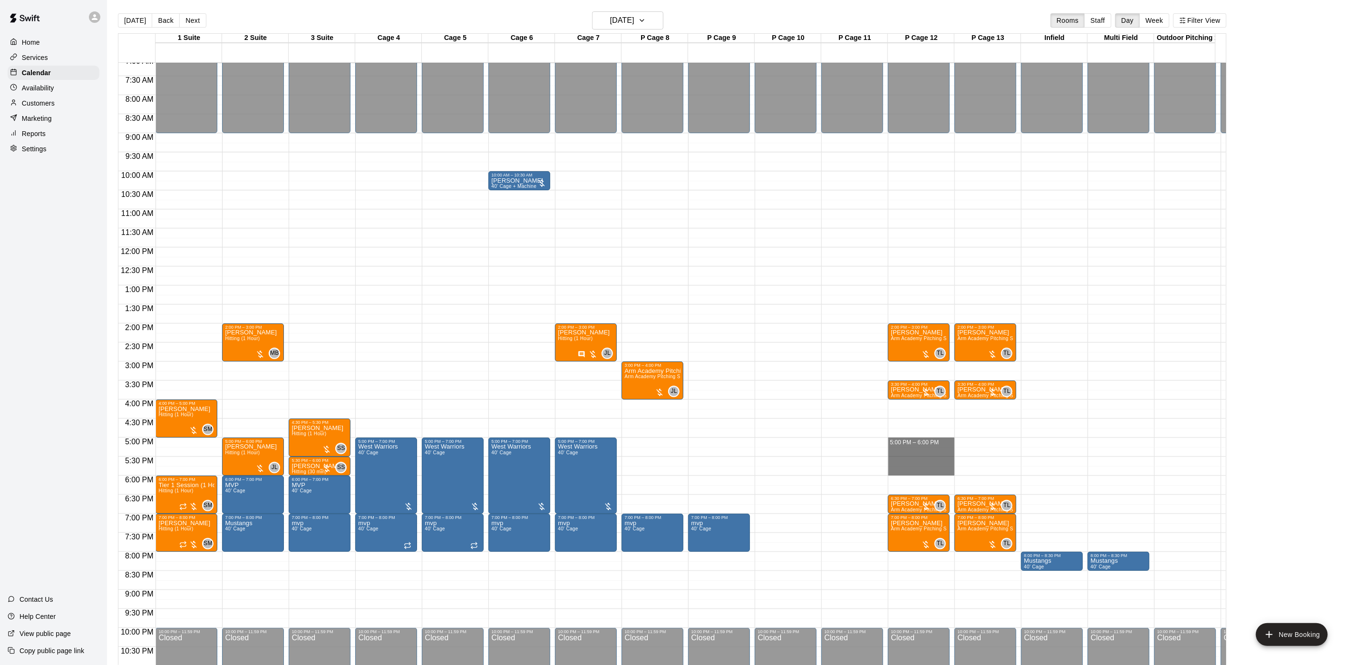
drag, startPoint x: 930, startPoint y: 440, endPoint x: 931, endPoint y: 472, distance: 32.4
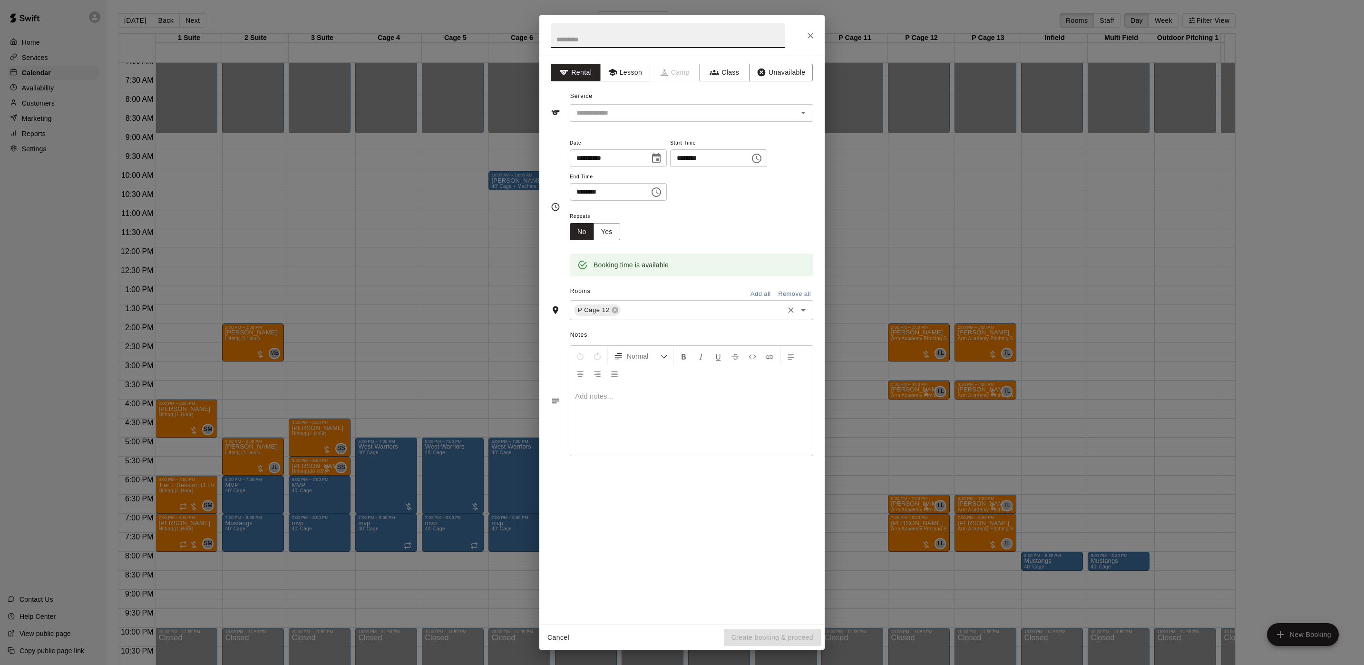
click at [658, 310] on input "text" at bounding box center [702, 310] width 160 height 12
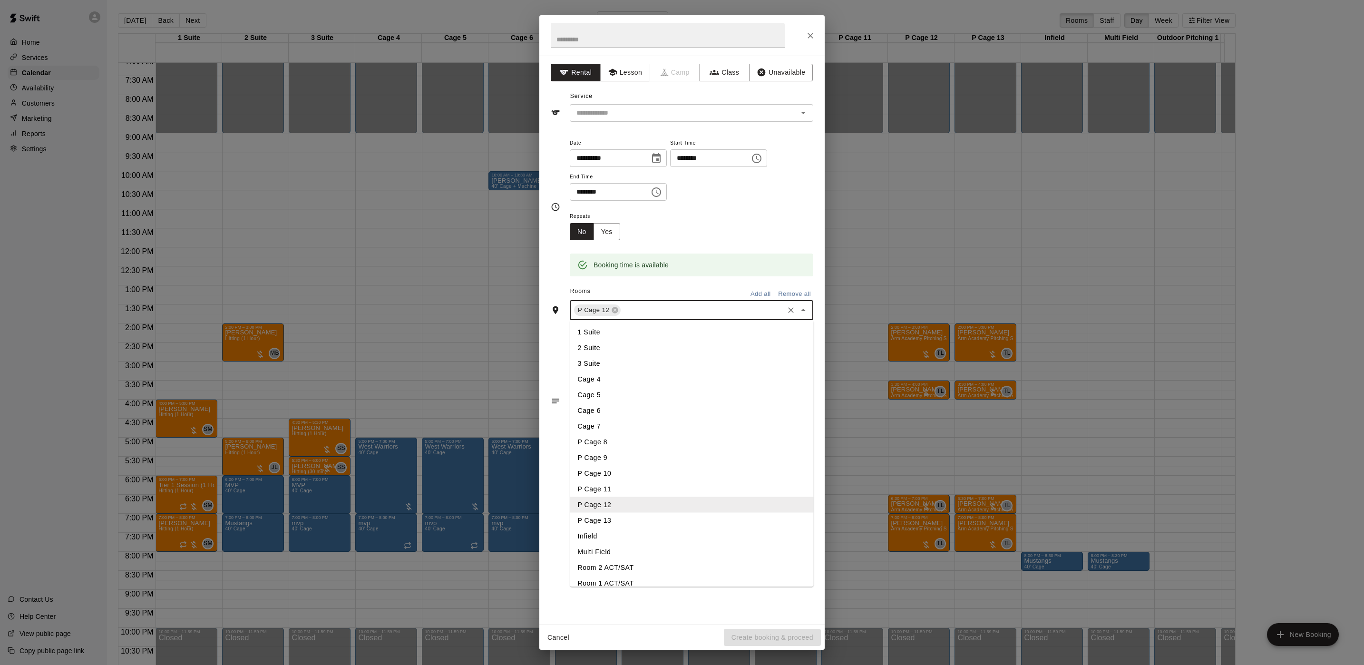
click at [616, 517] on li "P Cage 13" at bounding box center [692, 521] width 244 height 16
click at [624, 80] on button "Lesson" at bounding box center [625, 73] width 50 height 18
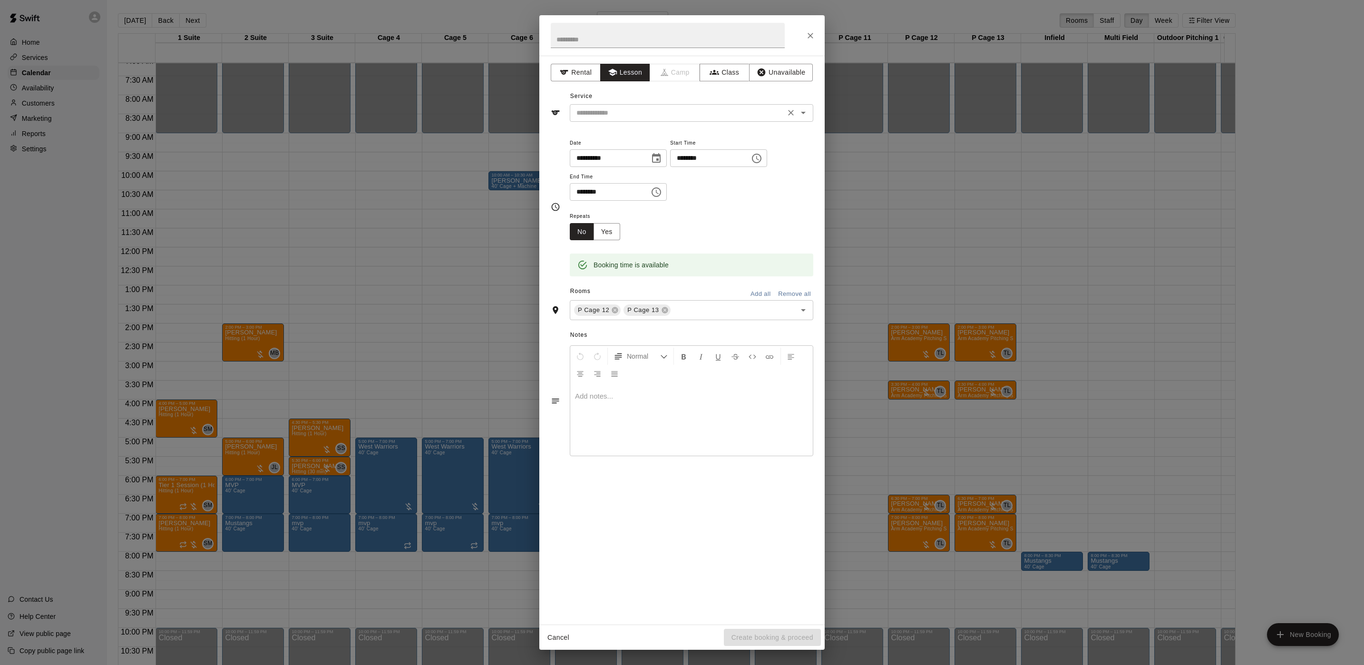
click at [623, 116] on input "text" at bounding box center [678, 113] width 210 height 12
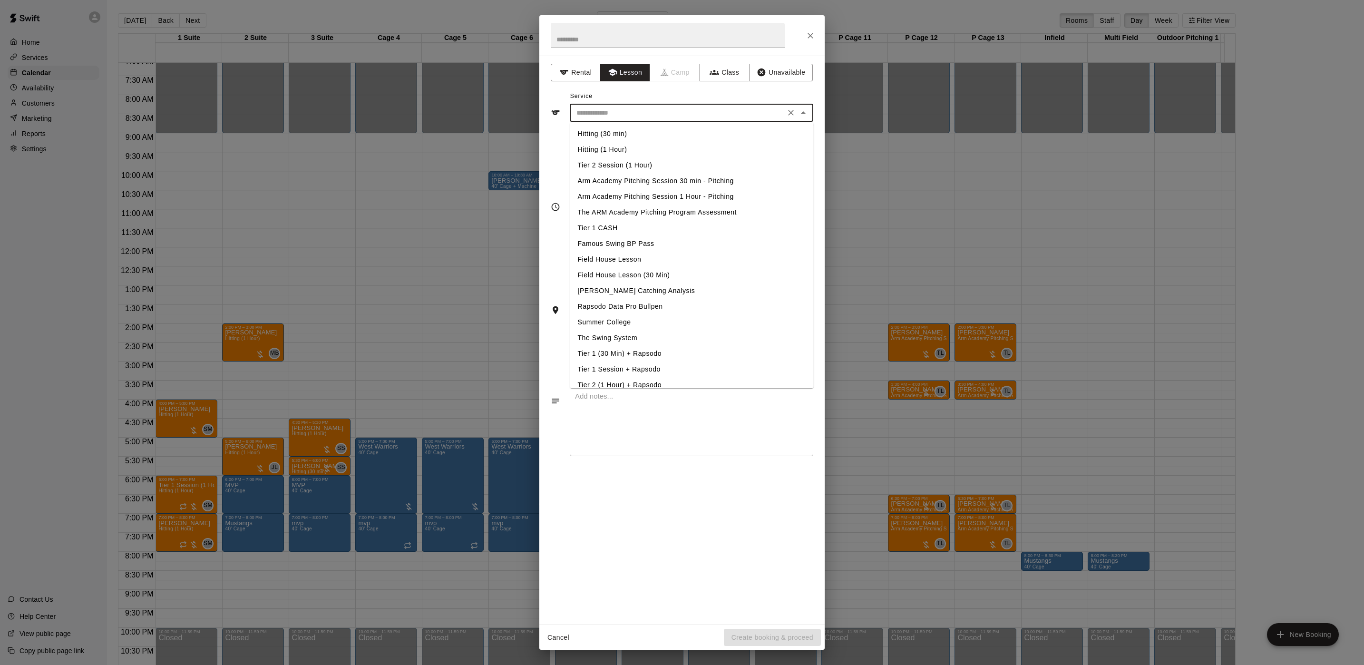
click at [621, 192] on li "Arm Academy Pitching Session 1 Hour - Pitching" at bounding box center [692, 197] width 244 height 16
type input "**********"
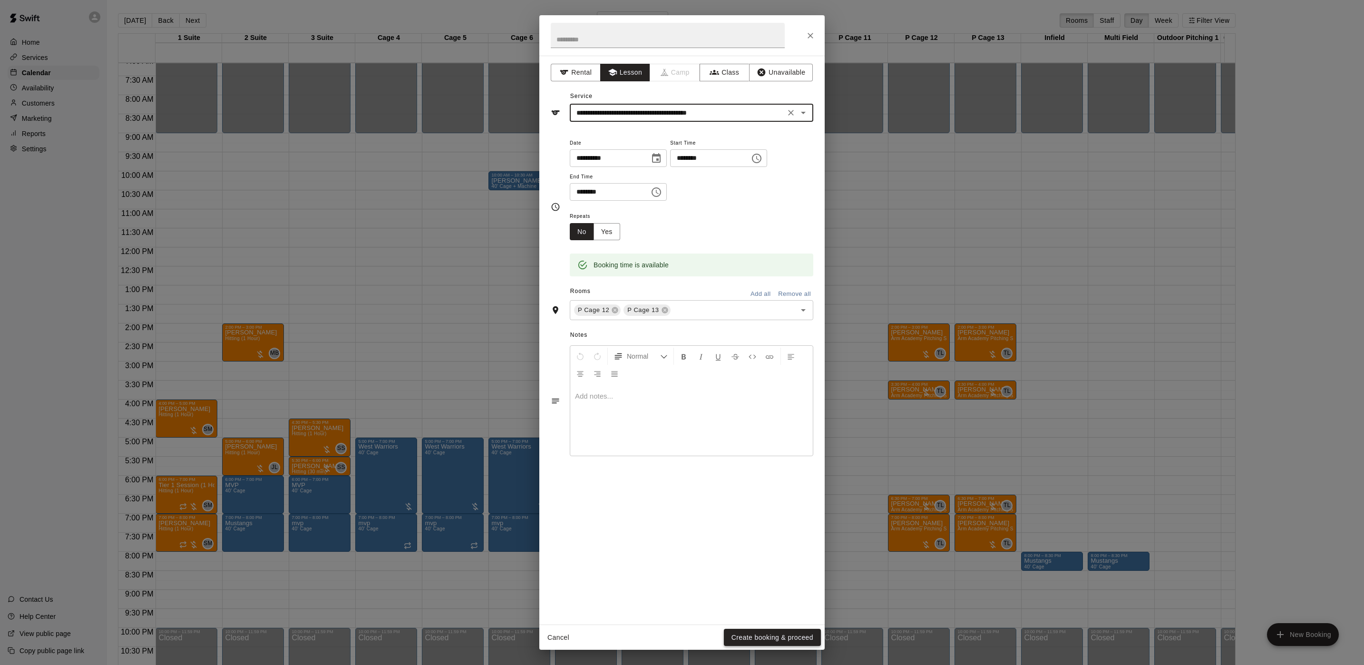
click at [755, 634] on button "Create booking & proceed" at bounding box center [772, 638] width 97 height 18
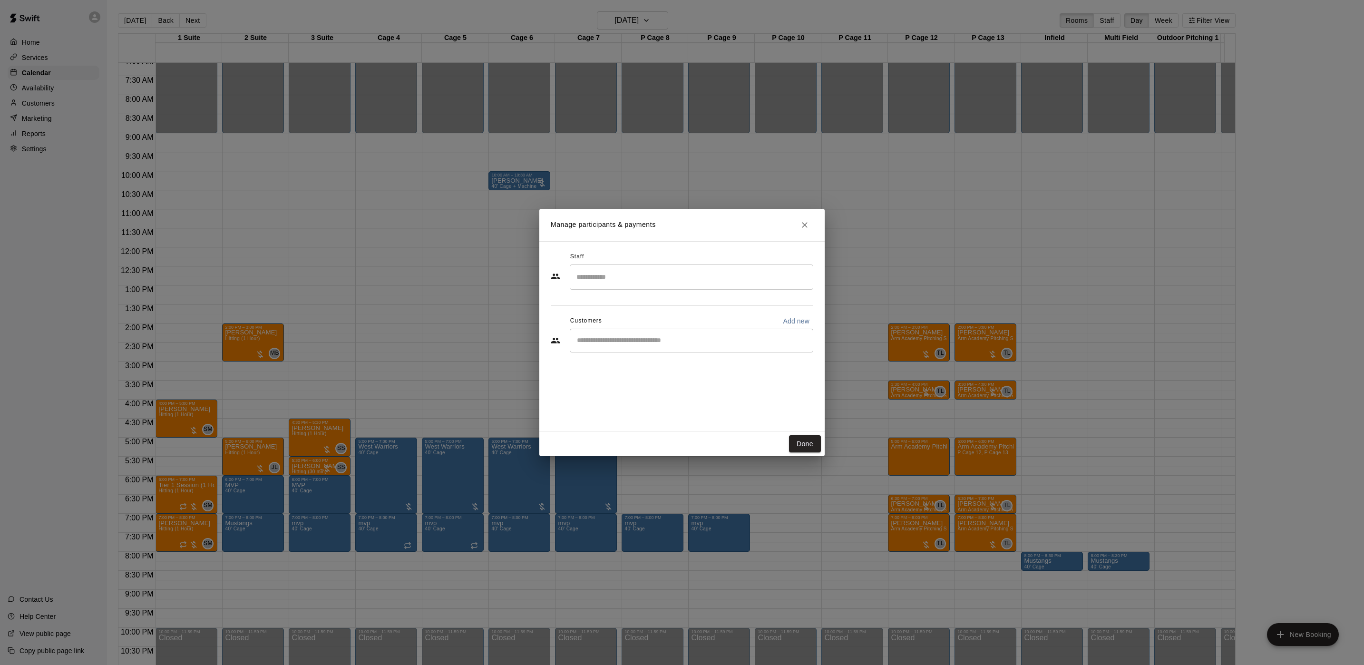
click at [648, 275] on input "Search staff" at bounding box center [691, 277] width 235 height 17
click at [635, 372] on p "[PERSON_NAME]" at bounding box center [628, 370] width 58 height 10
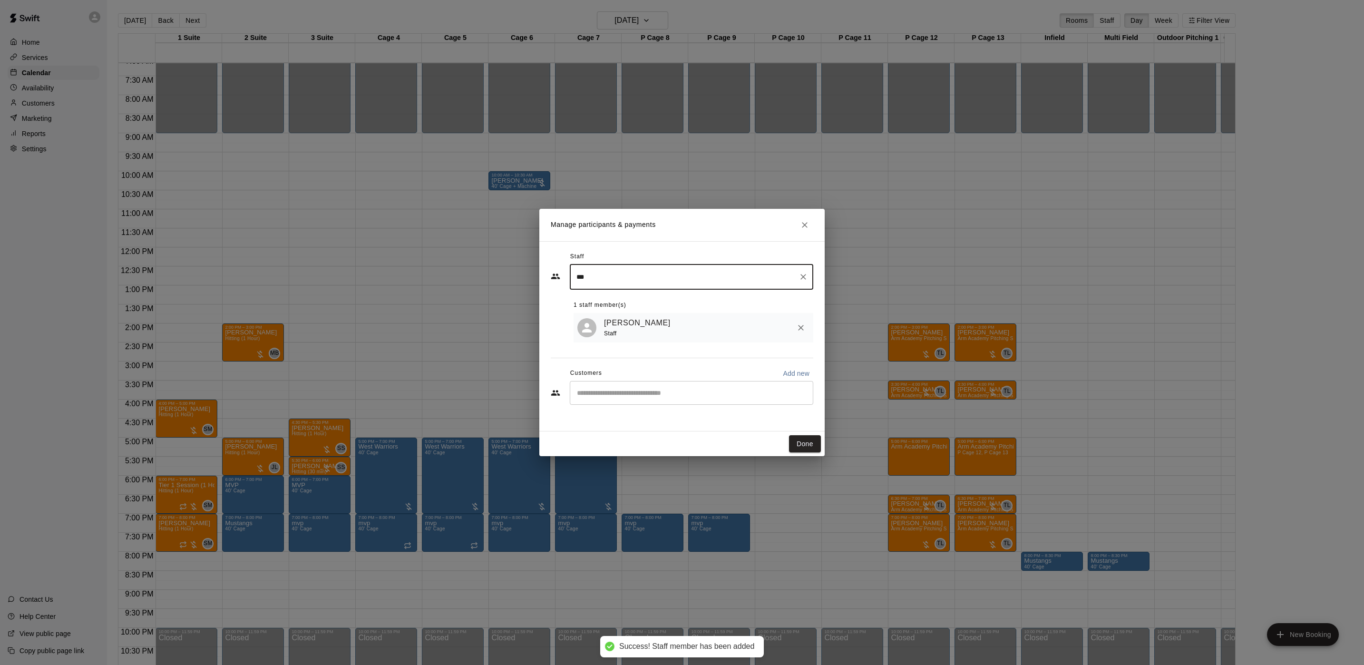
type input "***"
click at [617, 391] on input "Start typing to search customers..." at bounding box center [691, 393] width 235 height 10
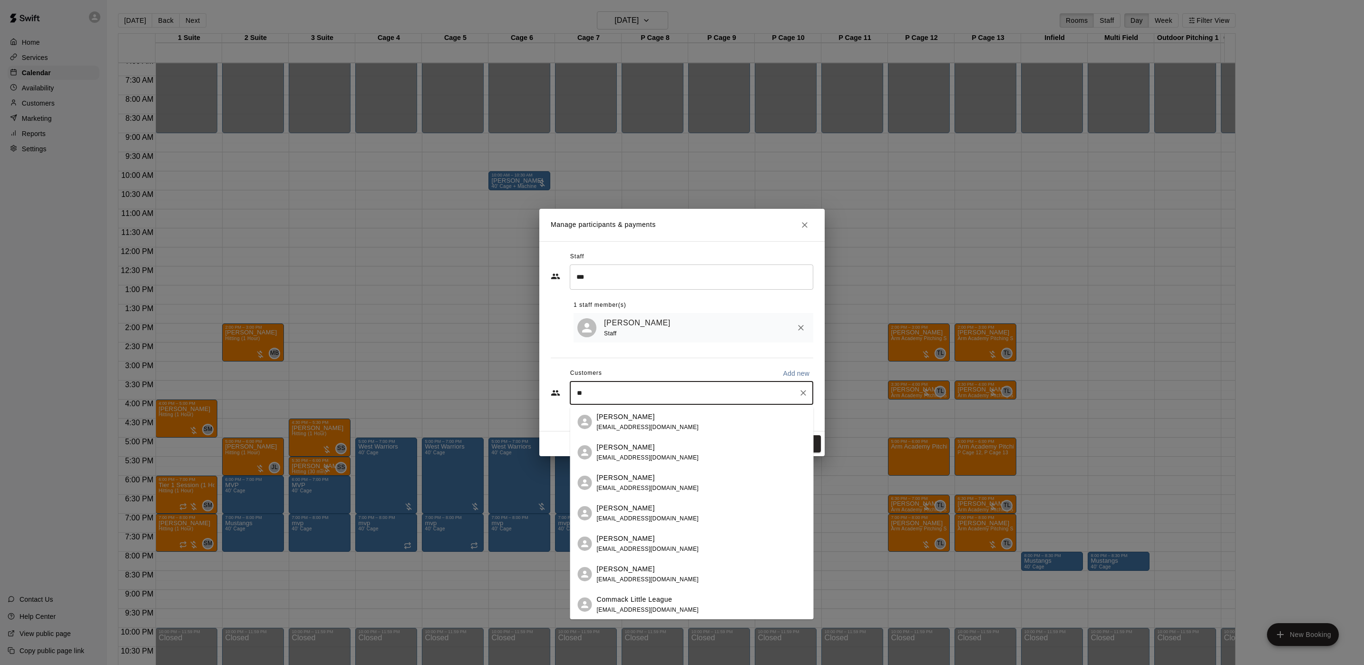
type input "***"
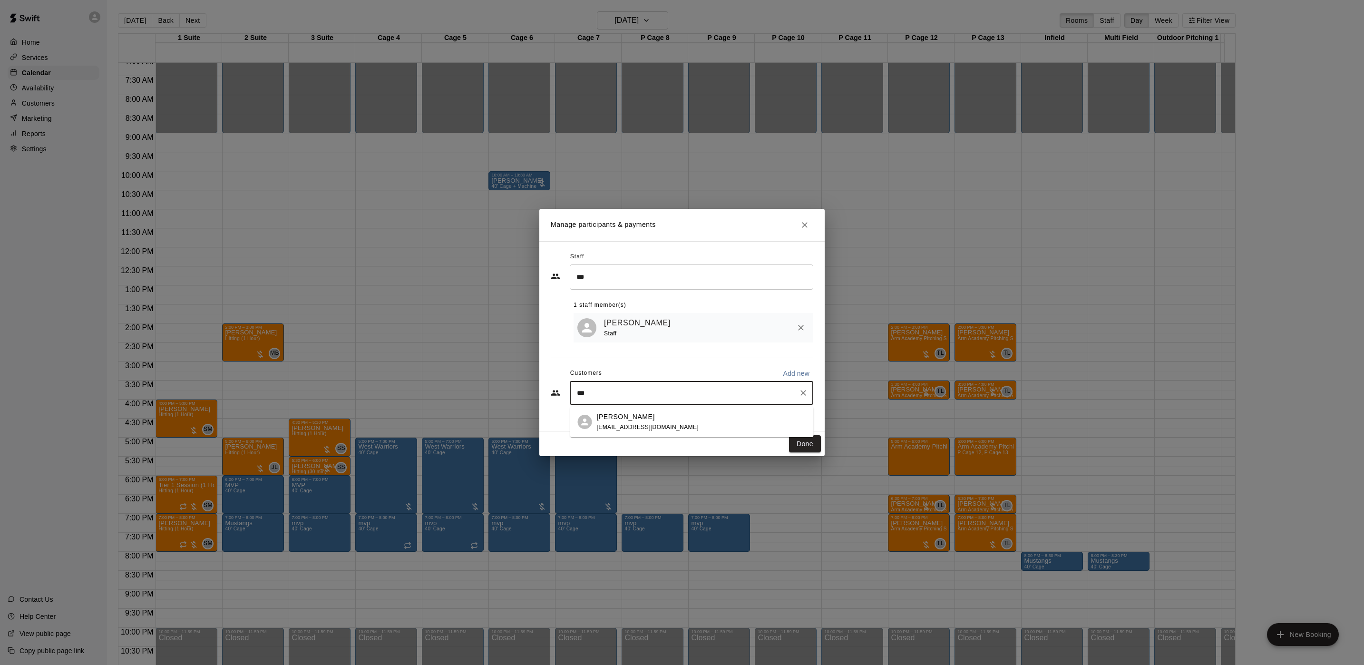
click at [633, 414] on p "[PERSON_NAME]" at bounding box center [626, 417] width 58 height 10
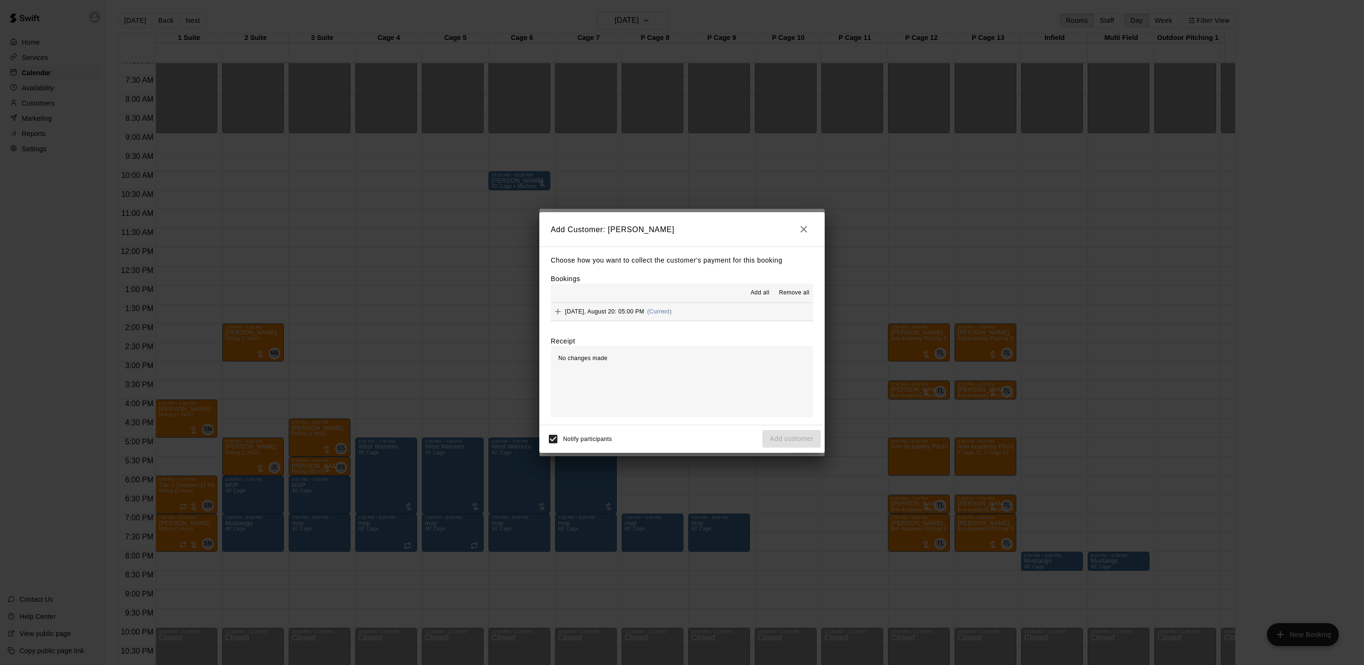
click at [645, 309] on span "[DATE], August 20: 05:00 PM" at bounding box center [604, 311] width 79 height 7
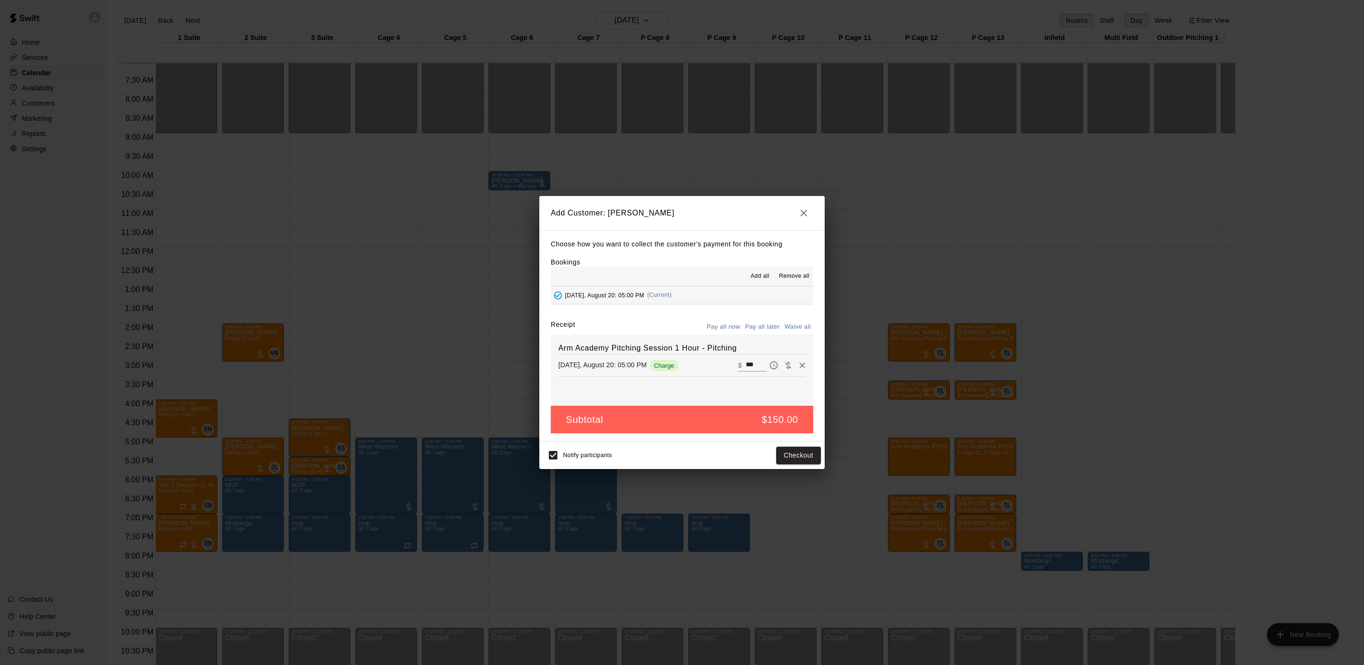
click at [761, 326] on button "Pay all later" at bounding box center [762, 327] width 39 height 15
click at [790, 450] on button "Add customer" at bounding box center [792, 456] width 59 height 18
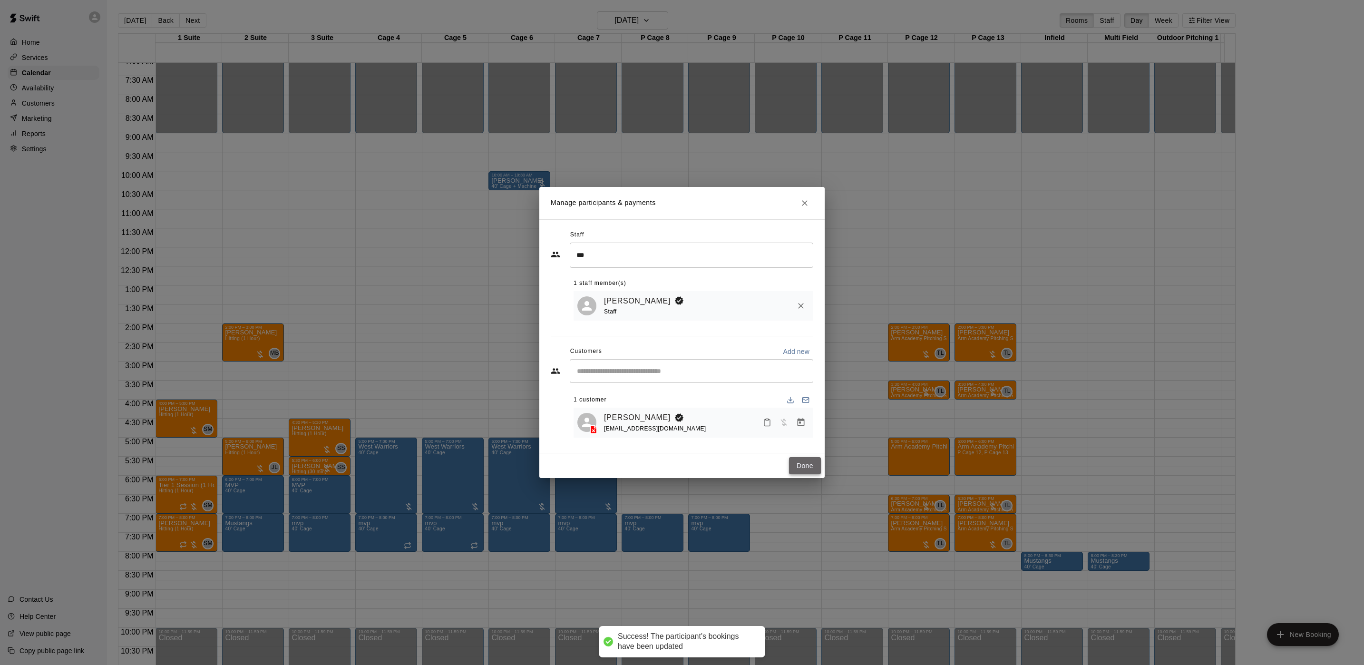
click at [798, 465] on button "Done" at bounding box center [805, 466] width 32 height 18
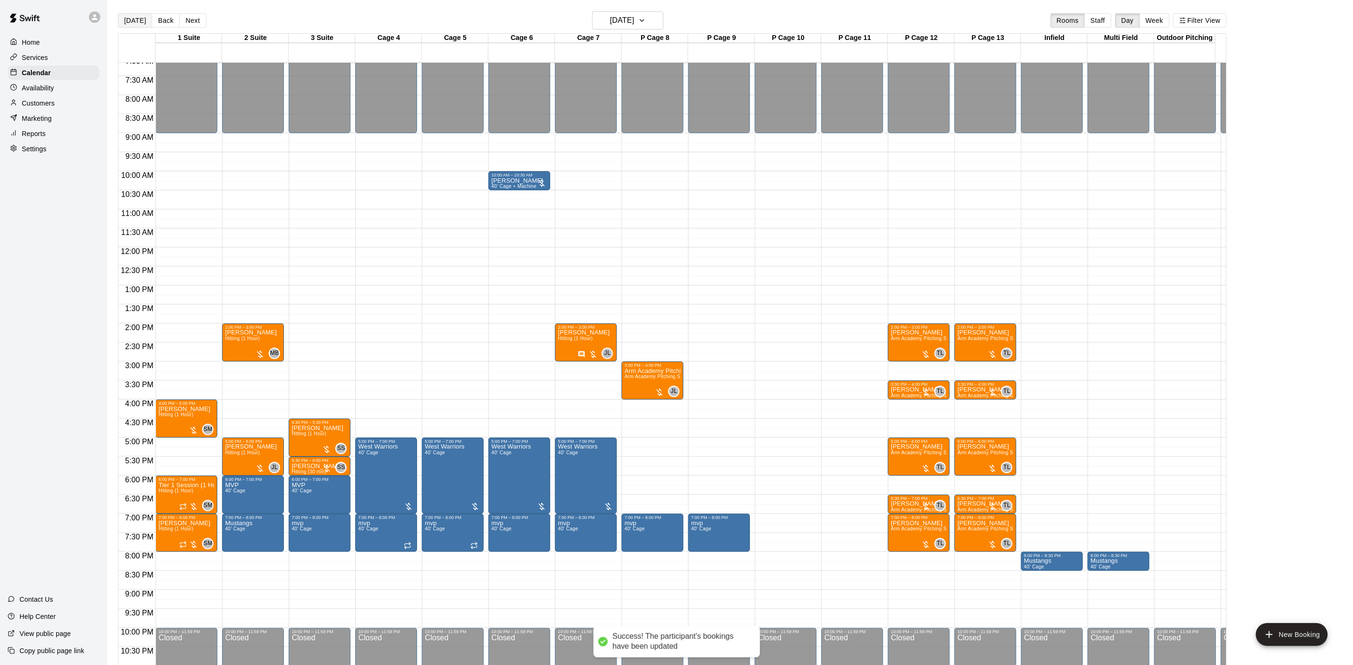
click at [143, 16] on button "[DATE]" at bounding box center [135, 20] width 34 height 14
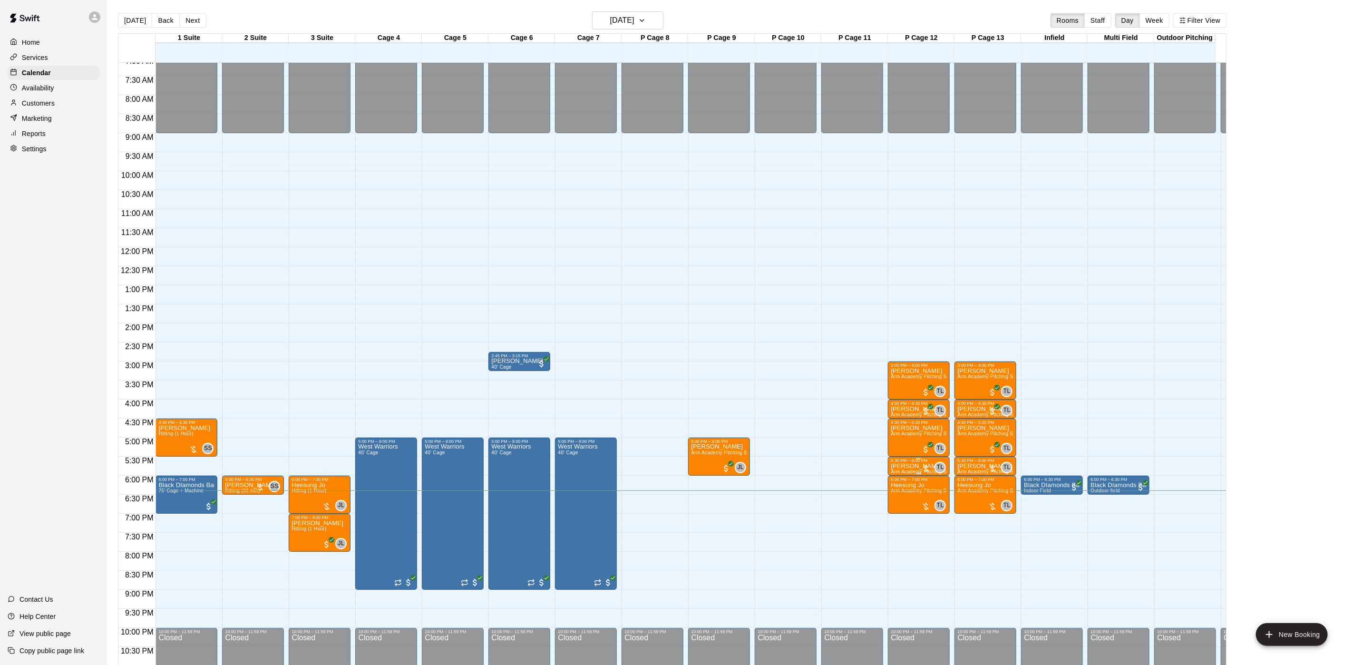
click at [932, 466] on div "TL 0" at bounding box center [933, 467] width 25 height 11
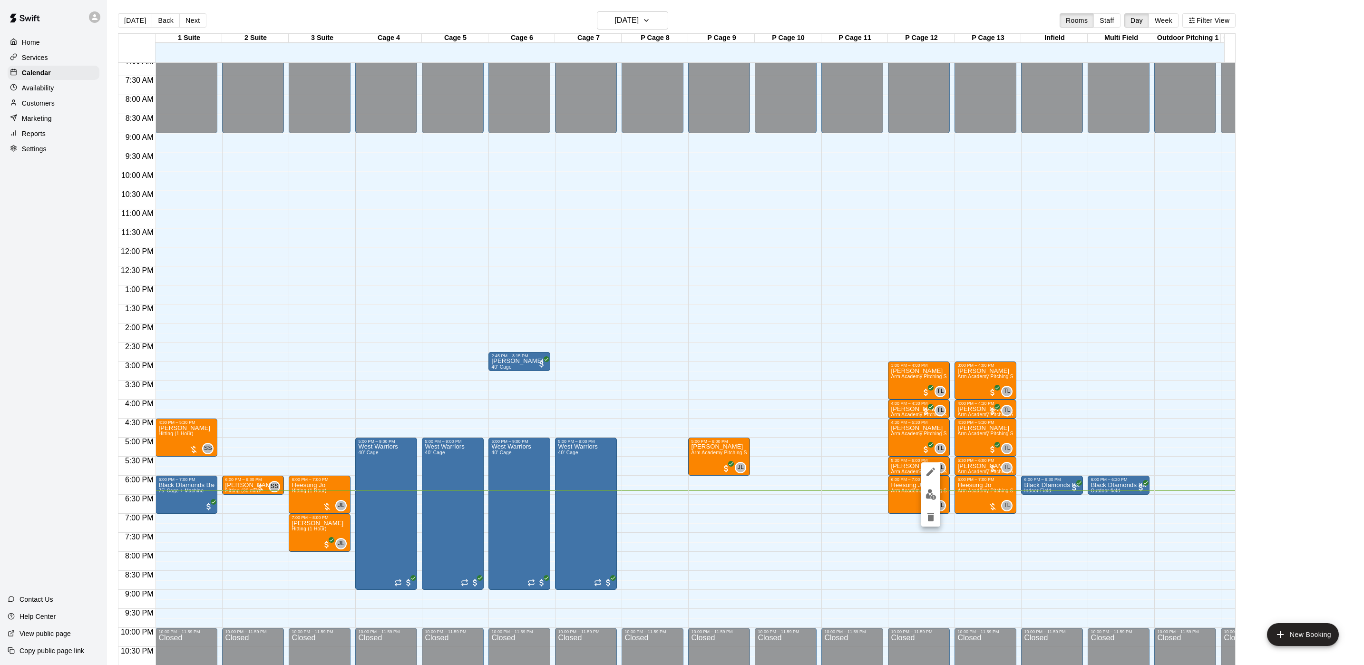
click at [755, 356] on div at bounding box center [682, 332] width 1364 height 665
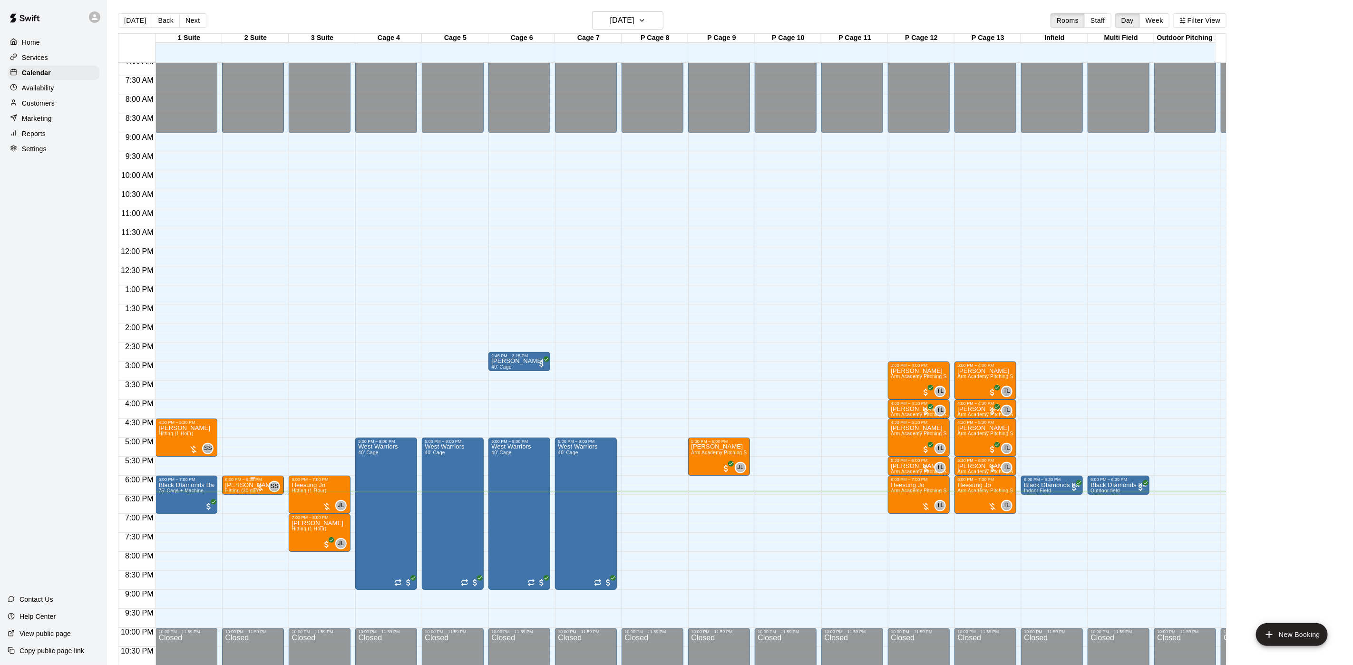
click at [247, 485] on p "[PERSON_NAME]" at bounding box center [251, 485] width 52 height 0
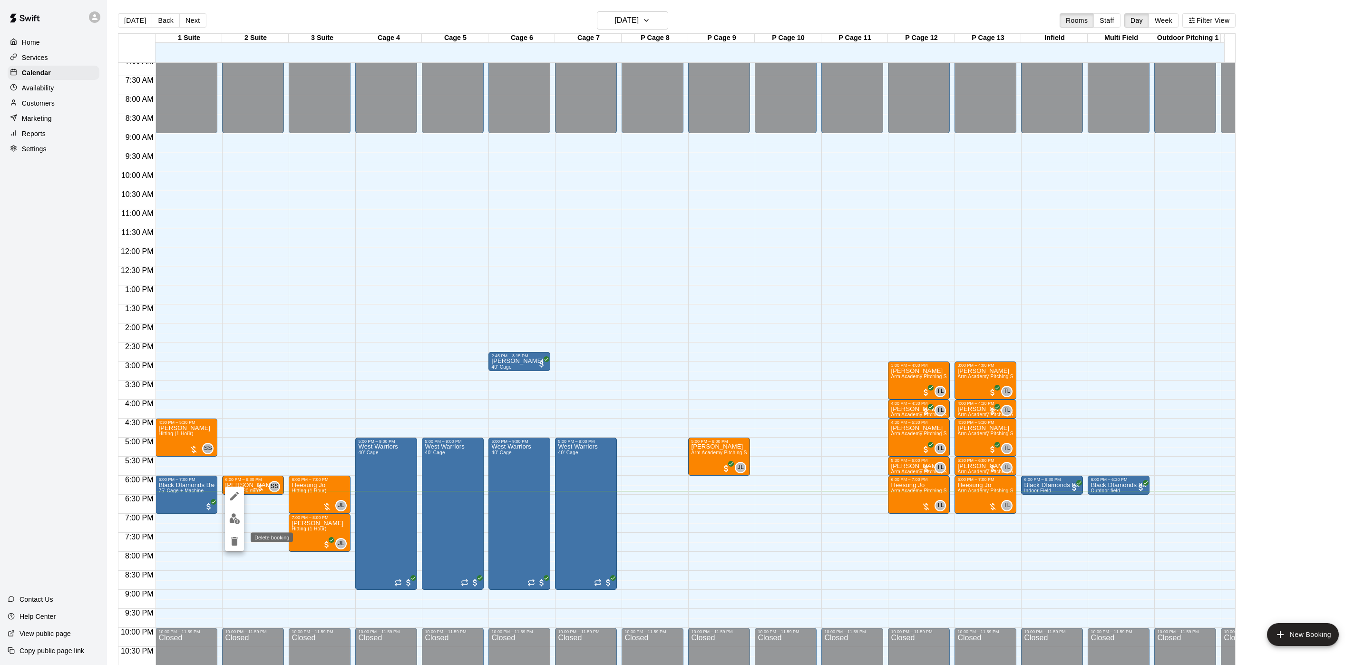
click at [240, 539] on icon "delete" at bounding box center [234, 541] width 11 height 11
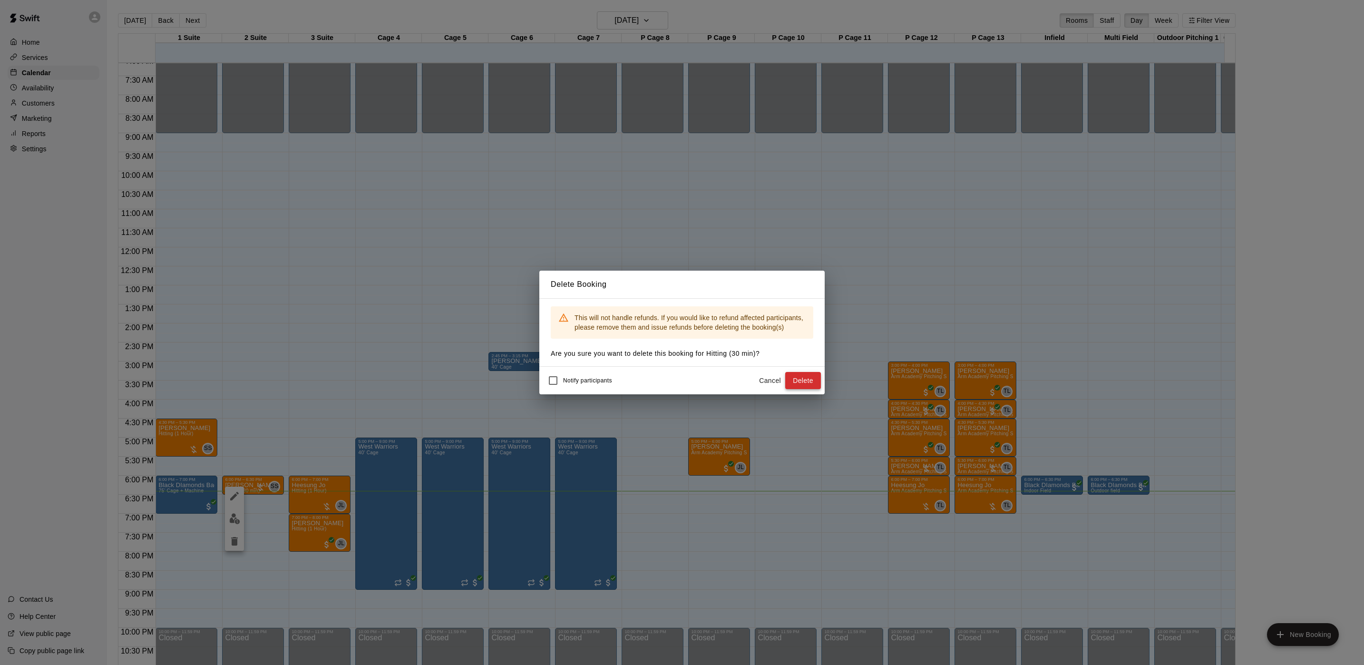
click at [812, 377] on button "Delete" at bounding box center [803, 381] width 36 height 18
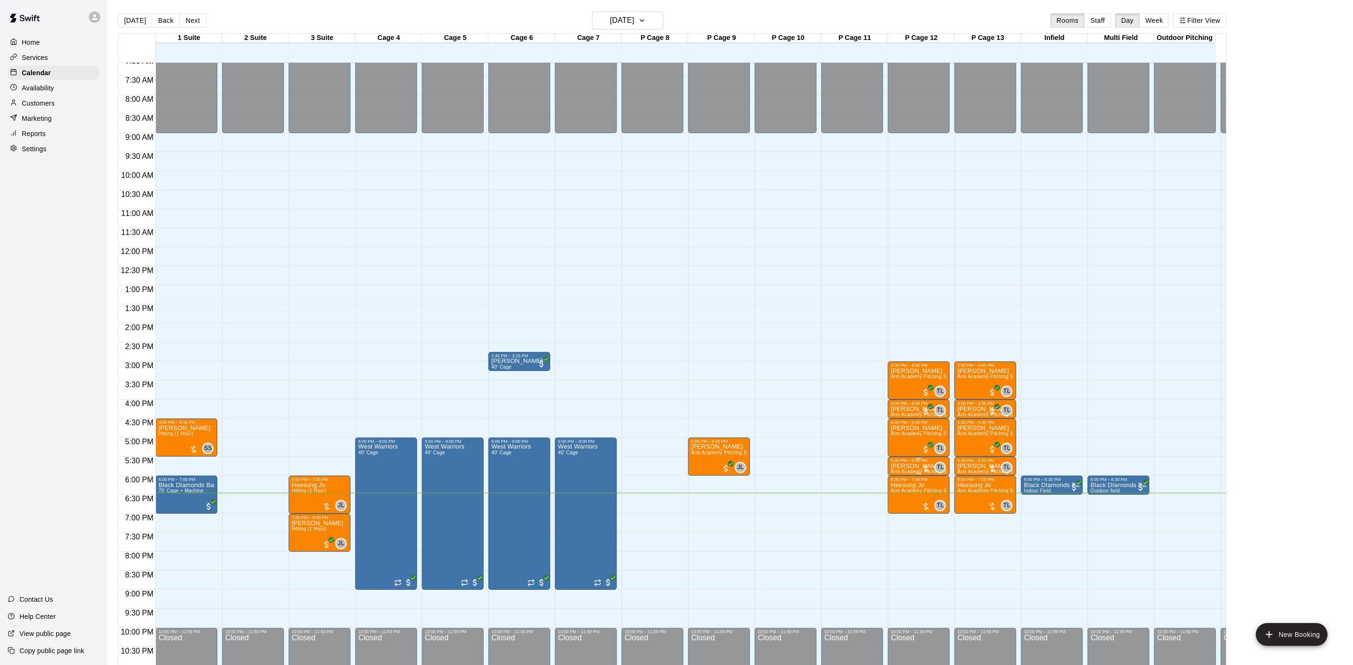
click at [925, 467] on div at bounding box center [926, 469] width 10 height 10
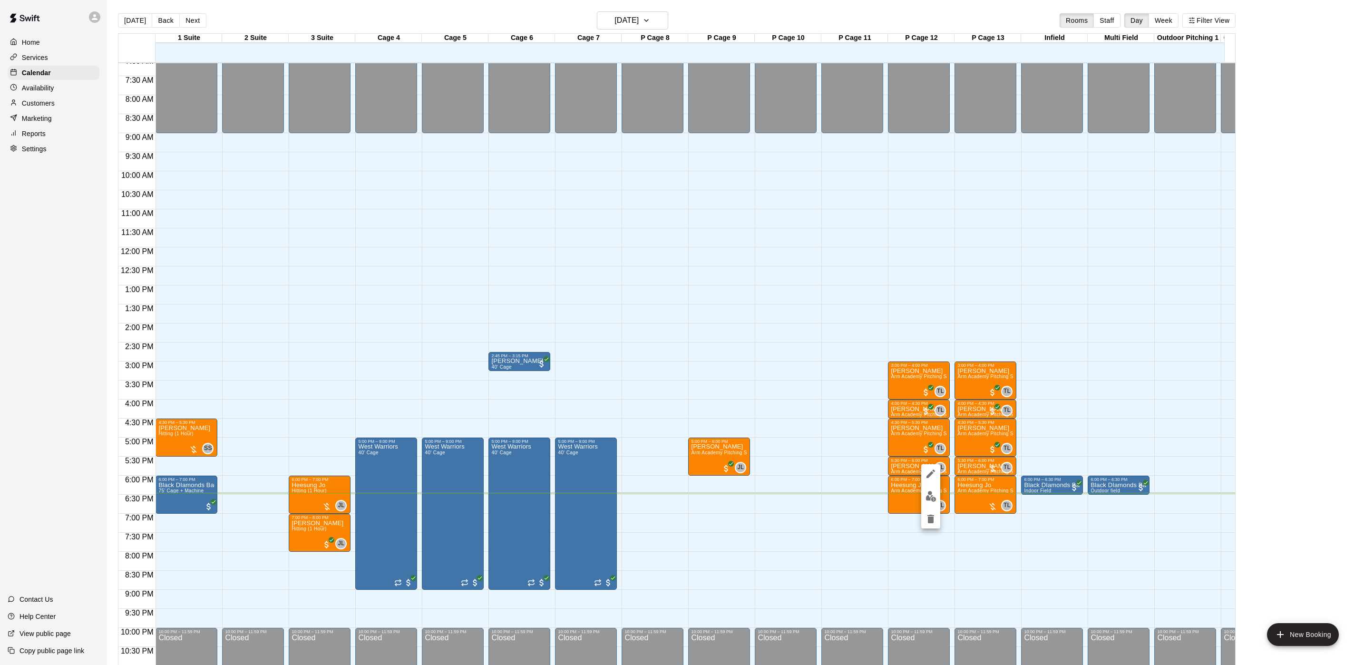
click at [928, 496] on img "edit" at bounding box center [931, 496] width 11 height 11
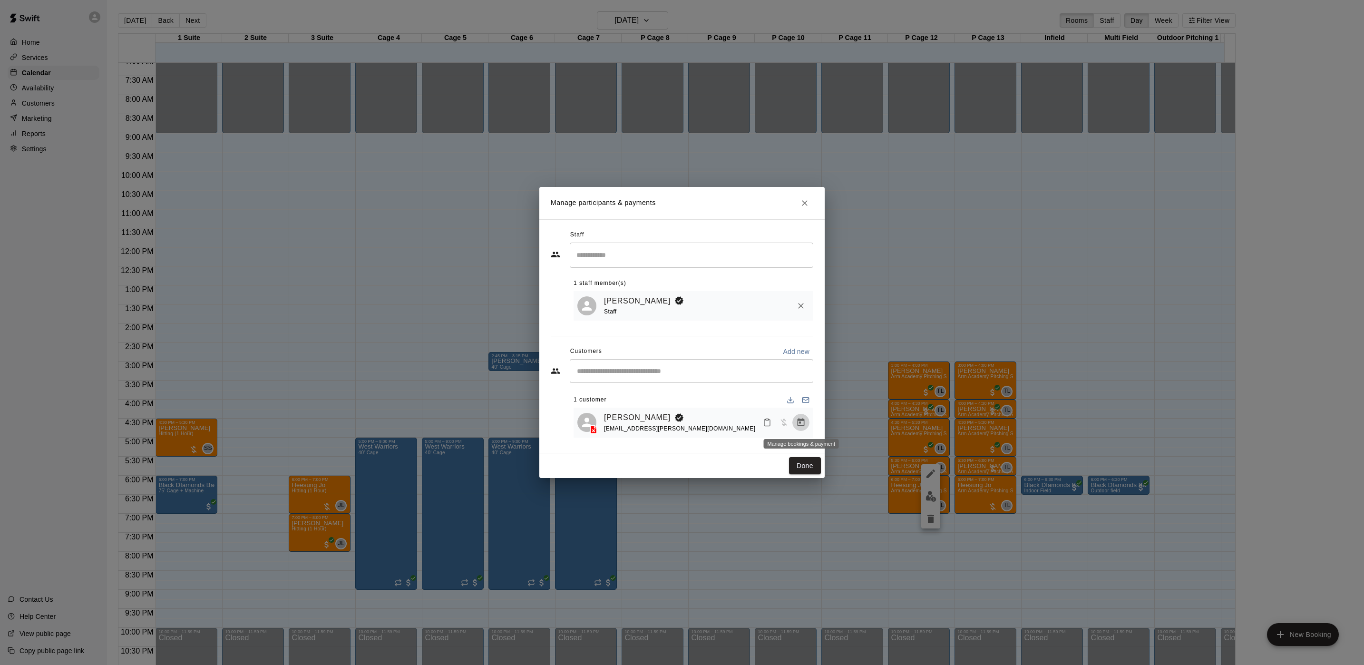
click at [802, 422] on icon "Manage bookings & payment" at bounding box center [801, 423] width 10 height 10
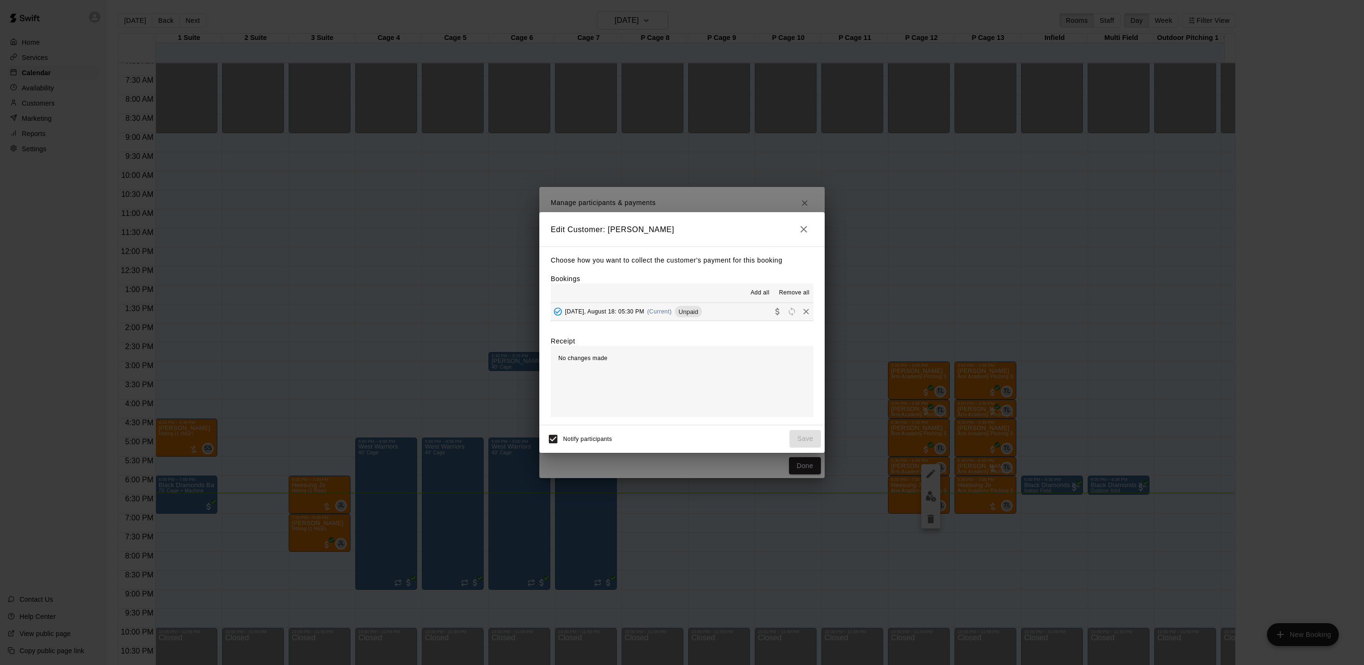
click at [678, 314] on span "Unpaid" at bounding box center [688, 311] width 27 height 7
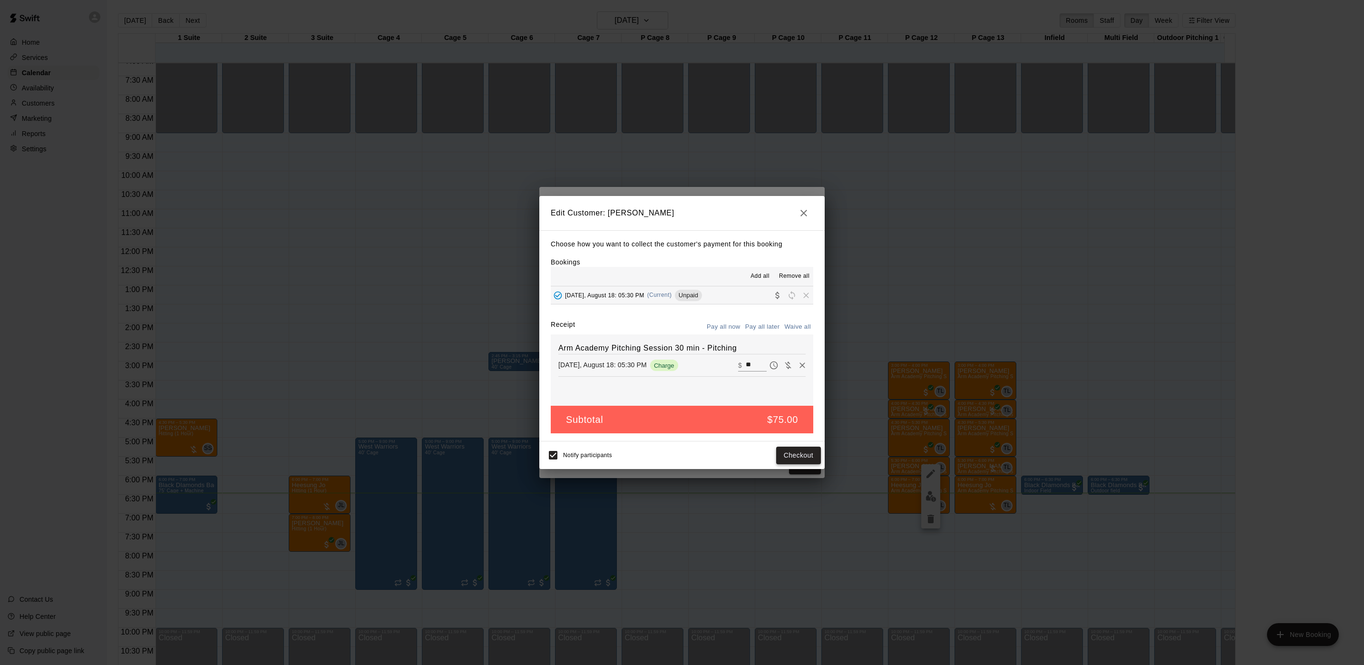
click at [798, 460] on button "Checkout" at bounding box center [798, 456] width 45 height 18
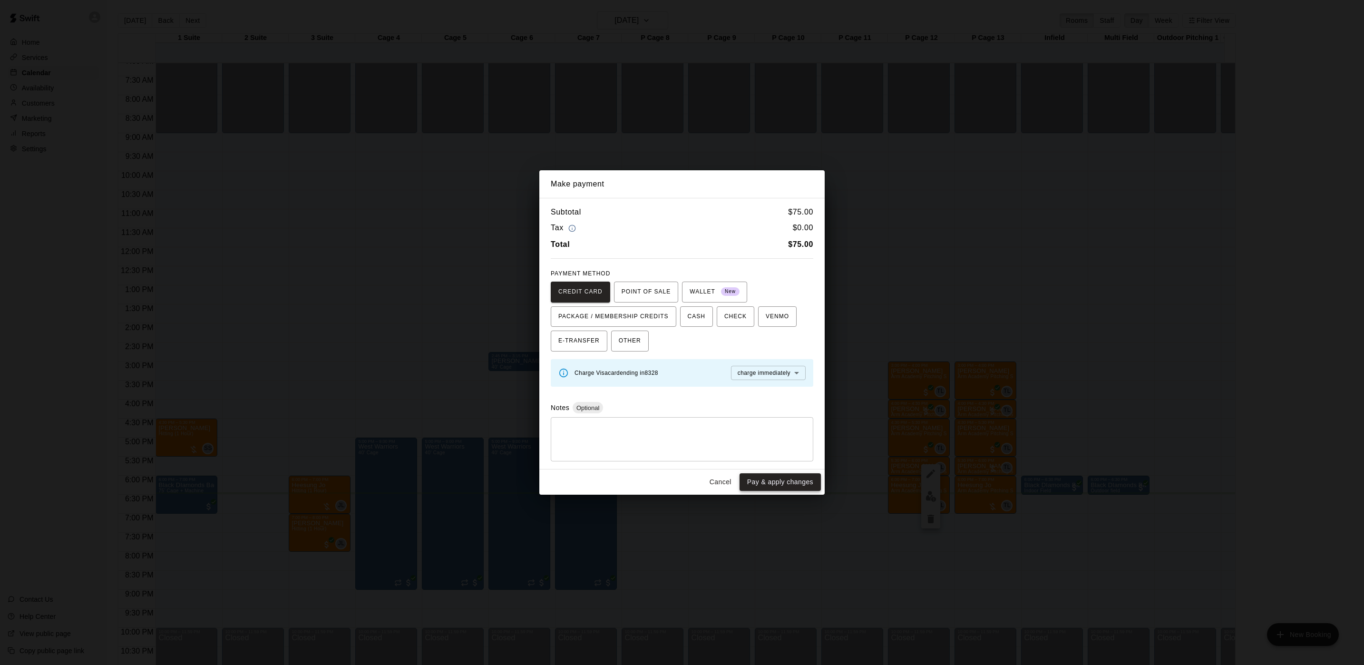
click at [779, 481] on button "Pay & apply changes" at bounding box center [780, 482] width 81 height 18
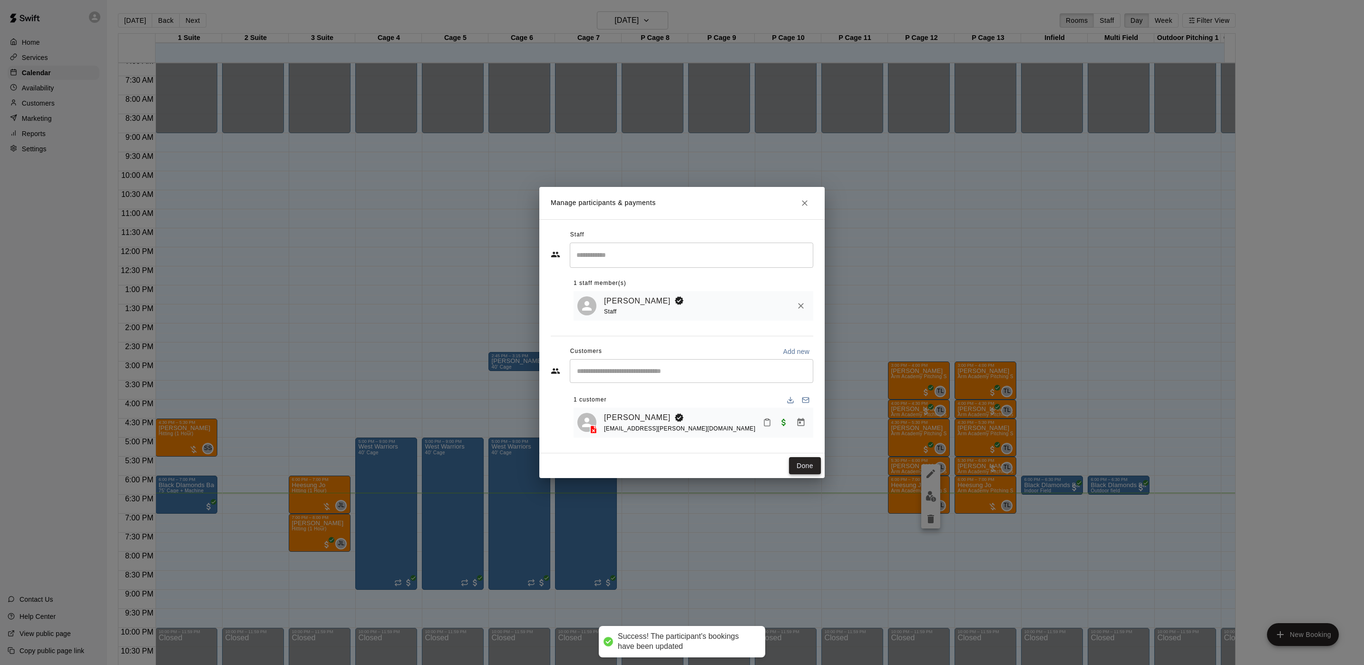
click at [798, 462] on button "Done" at bounding box center [805, 466] width 32 height 18
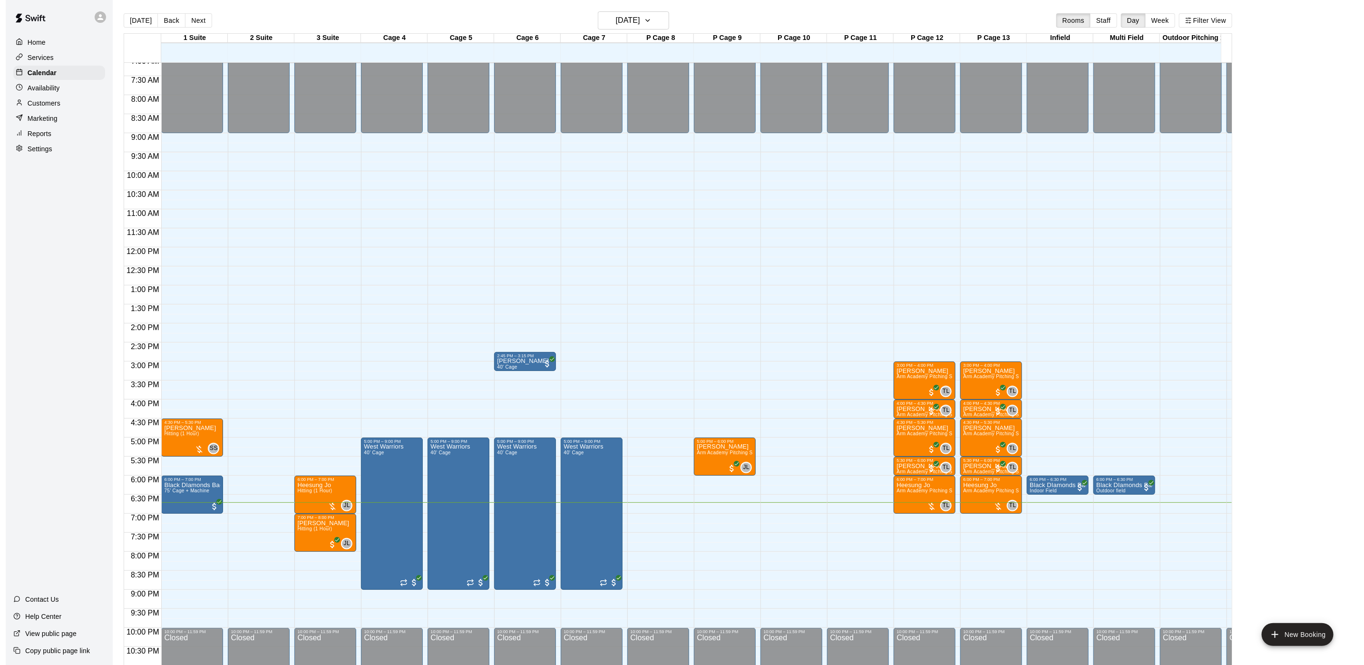
scroll to position [15, 0]
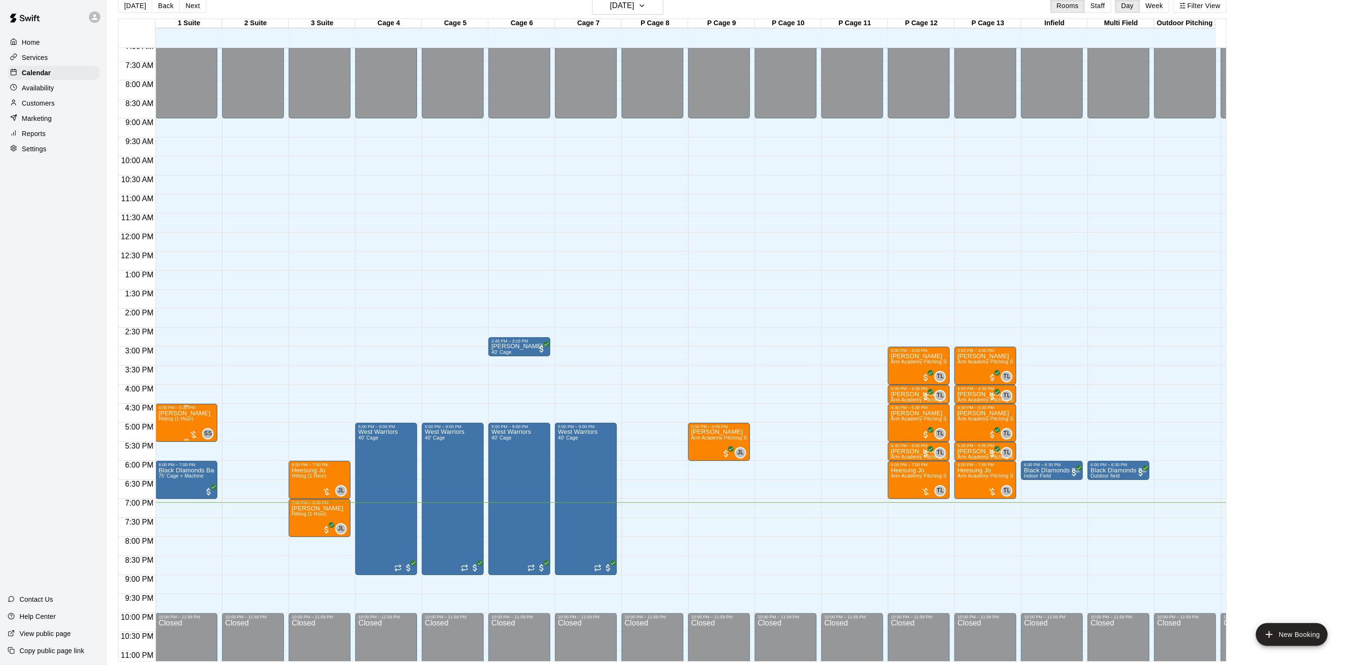
click at [187, 420] on span "Hitting (1 Hour)" at bounding box center [175, 418] width 35 height 5
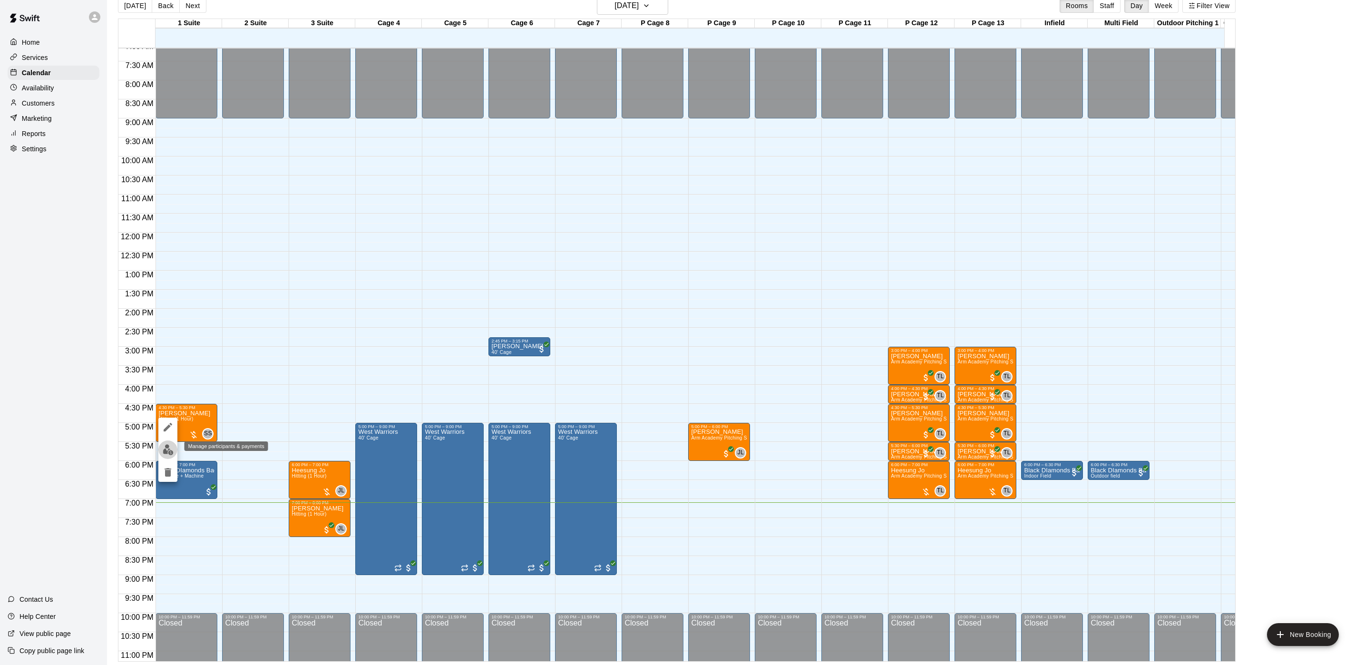
click at [173, 448] on img "edit" at bounding box center [168, 449] width 11 height 11
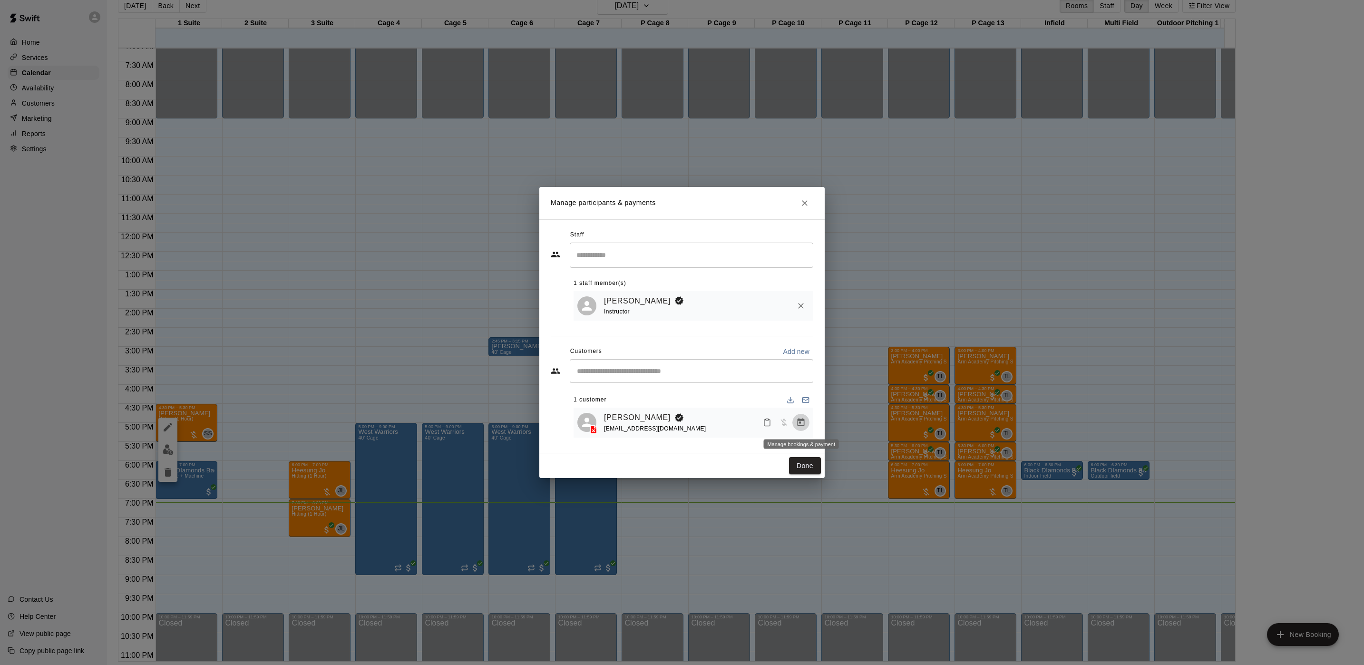
click at [800, 424] on icon "Manage bookings & payment" at bounding box center [801, 422] width 7 height 8
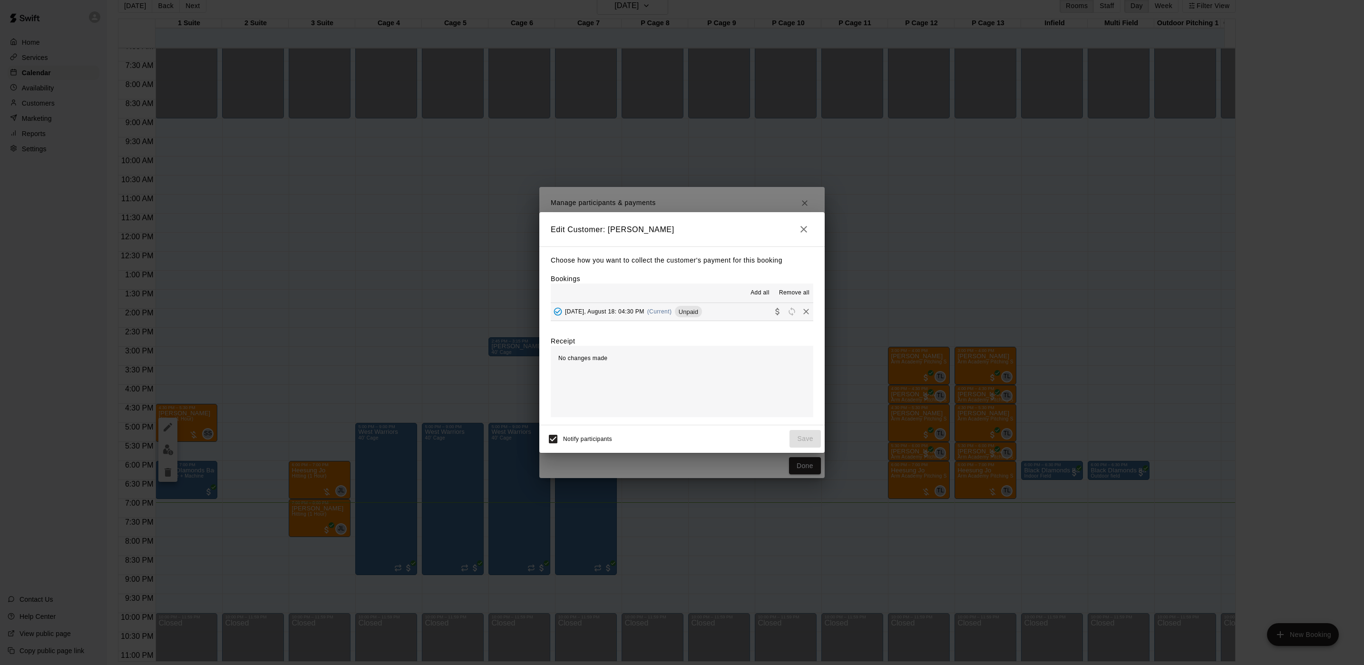
click at [620, 315] on span "[DATE], August 18: 04:30 PM" at bounding box center [604, 311] width 79 height 7
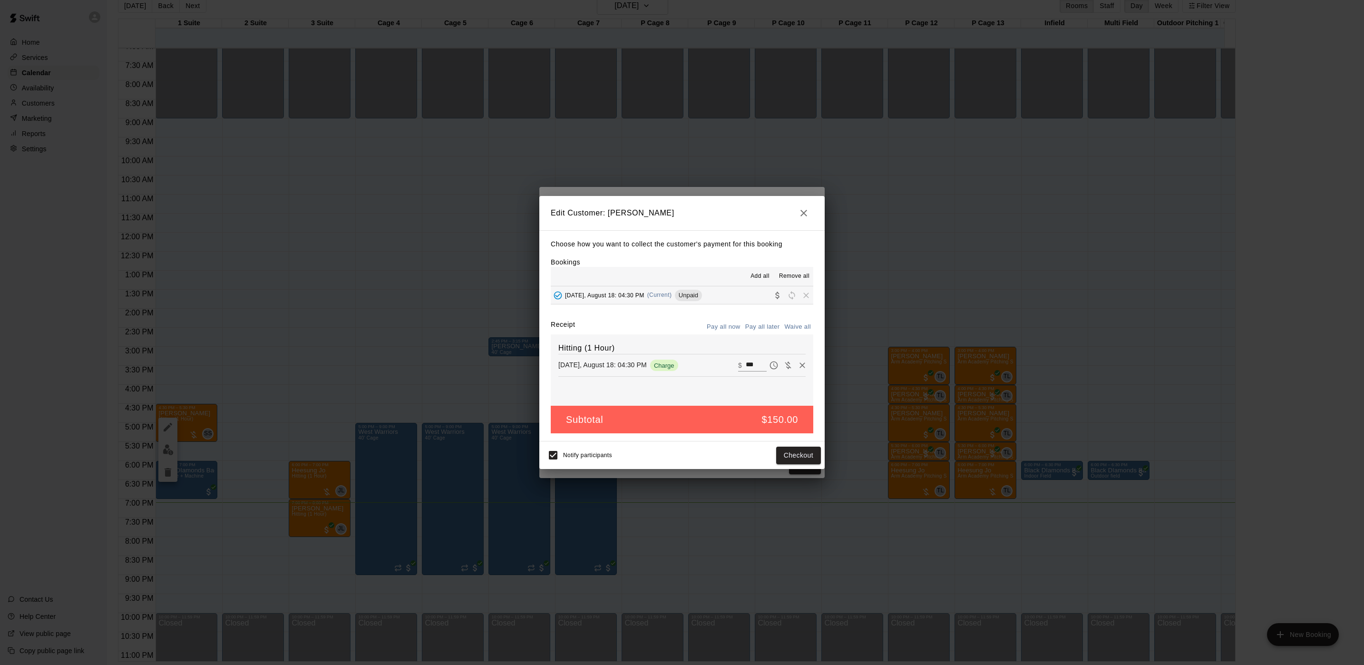
click at [624, 56] on div "Edit Customer: [PERSON_NAME] Choose how you want to collect the customer's paym…" at bounding box center [682, 332] width 1364 height 665
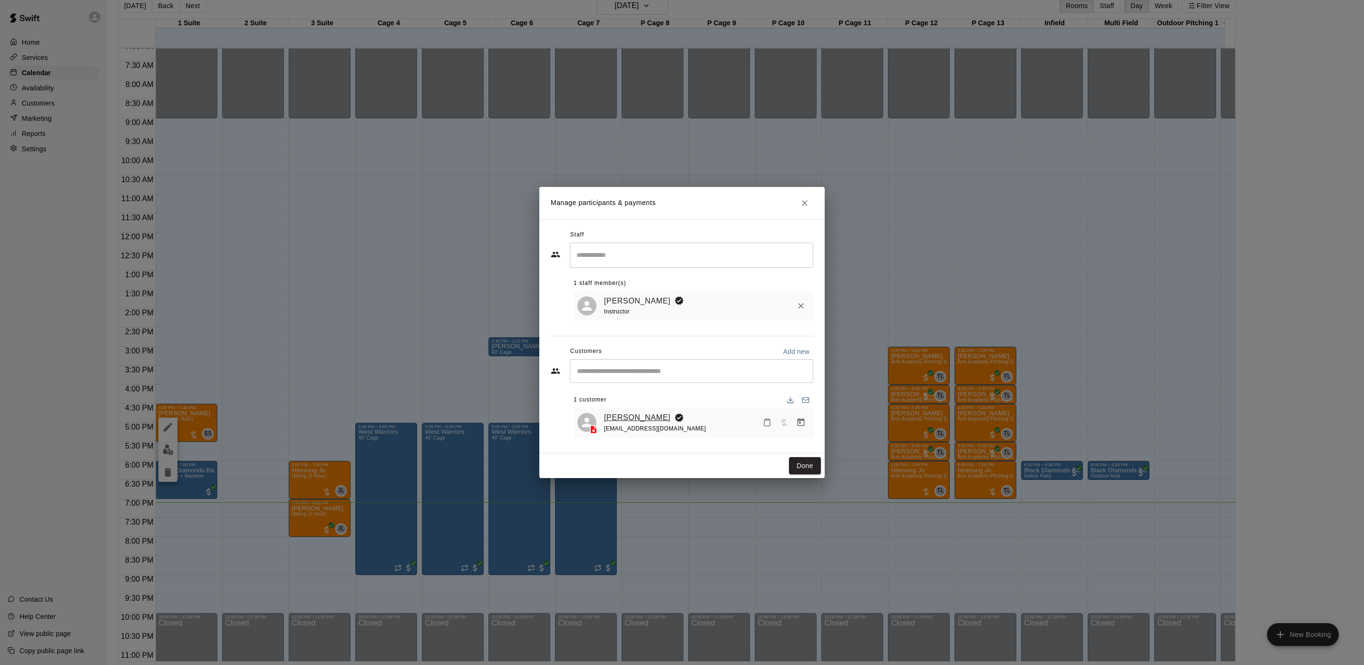
click at [624, 417] on link "[PERSON_NAME]" at bounding box center [637, 417] width 67 height 12
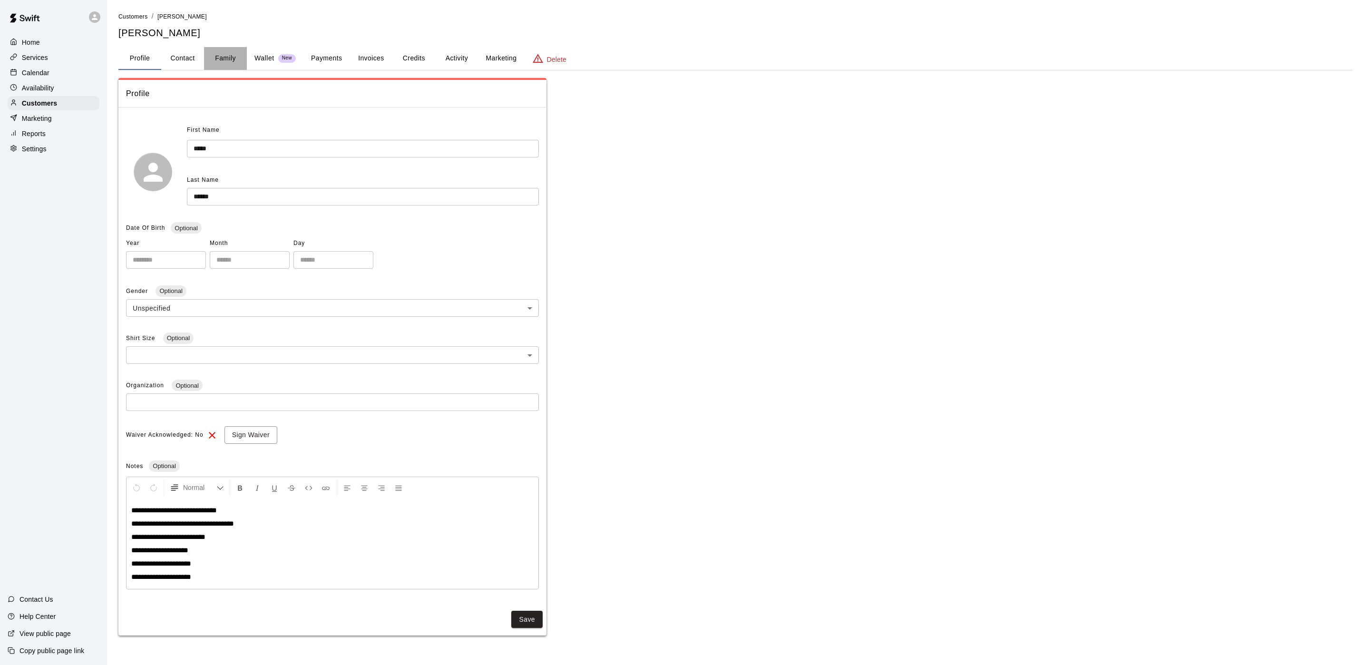
click at [225, 54] on button "Family" at bounding box center [225, 58] width 43 height 23
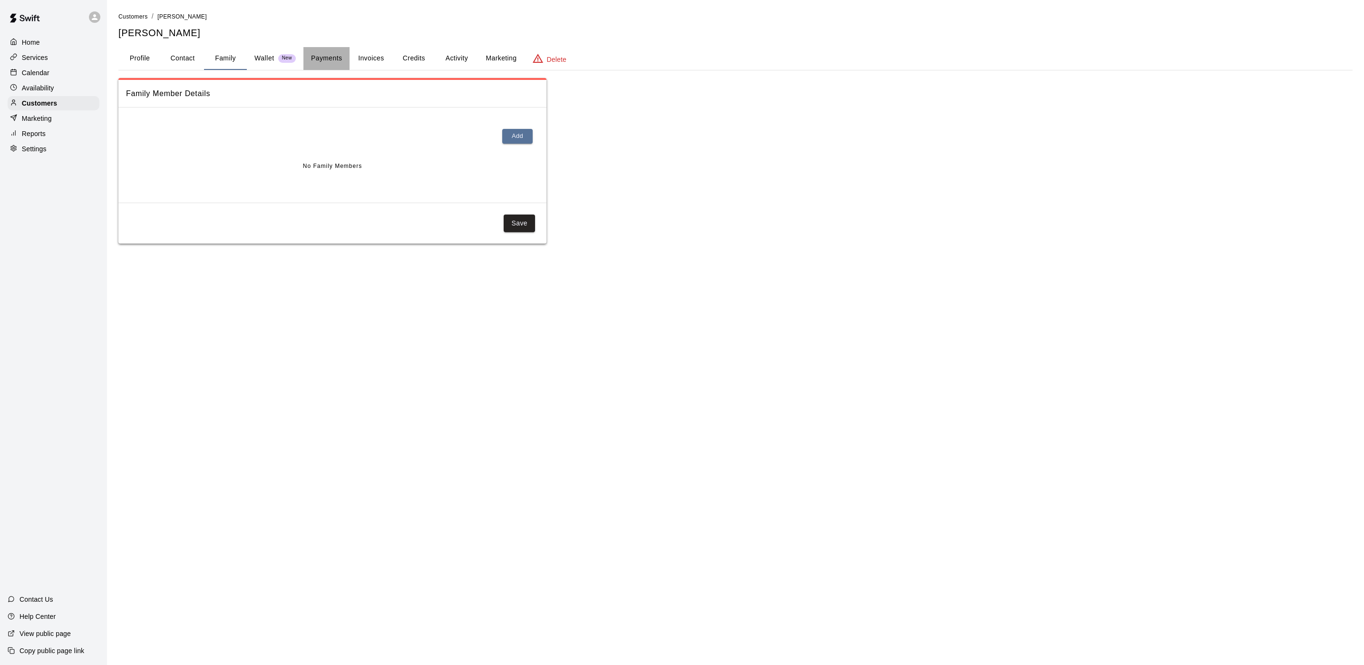
click at [307, 56] on button "Payments" at bounding box center [326, 58] width 46 height 23
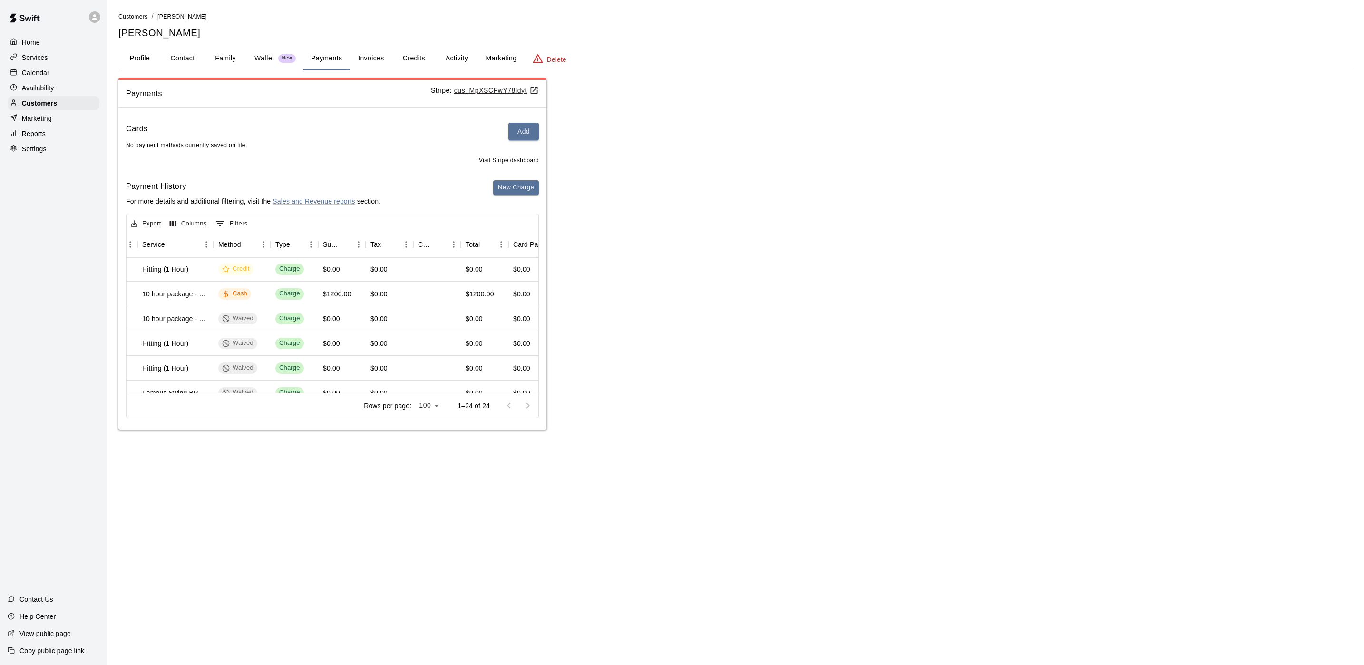
scroll to position [480, 206]
click at [421, 60] on button "Credits" at bounding box center [413, 58] width 43 height 23
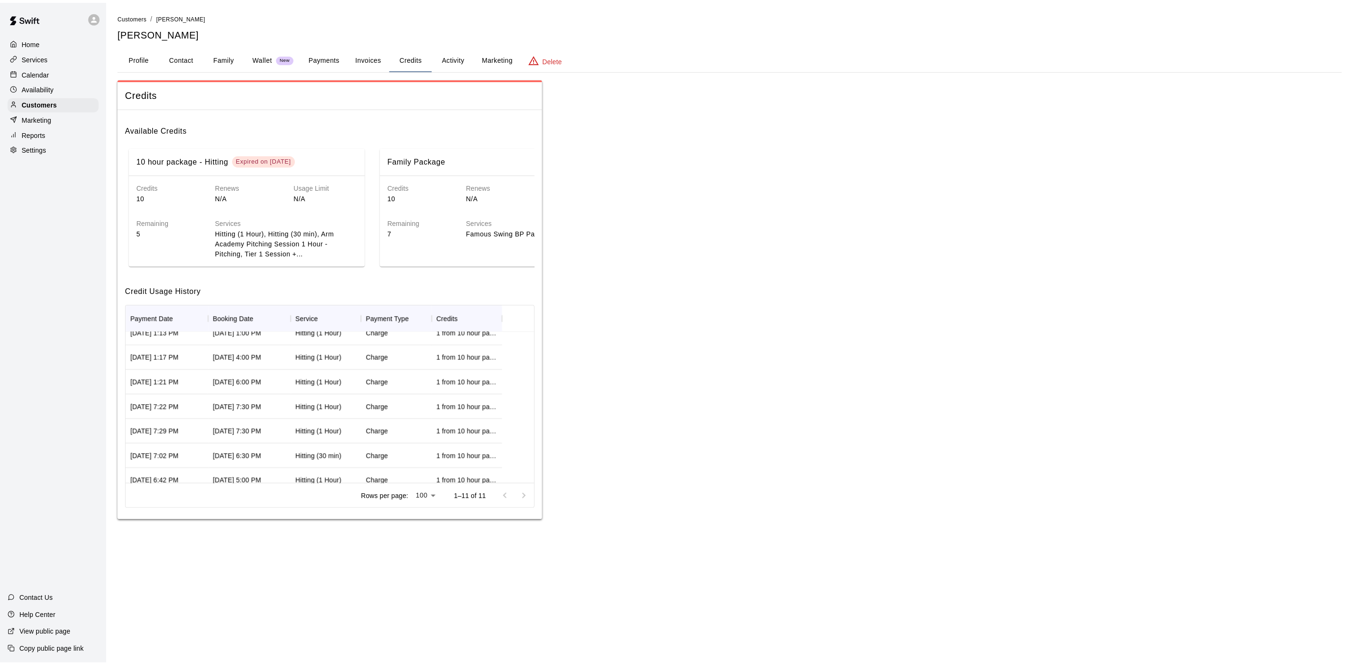
scroll to position [0, 0]
click at [25, 78] on p "Calendar" at bounding box center [36, 73] width 28 height 10
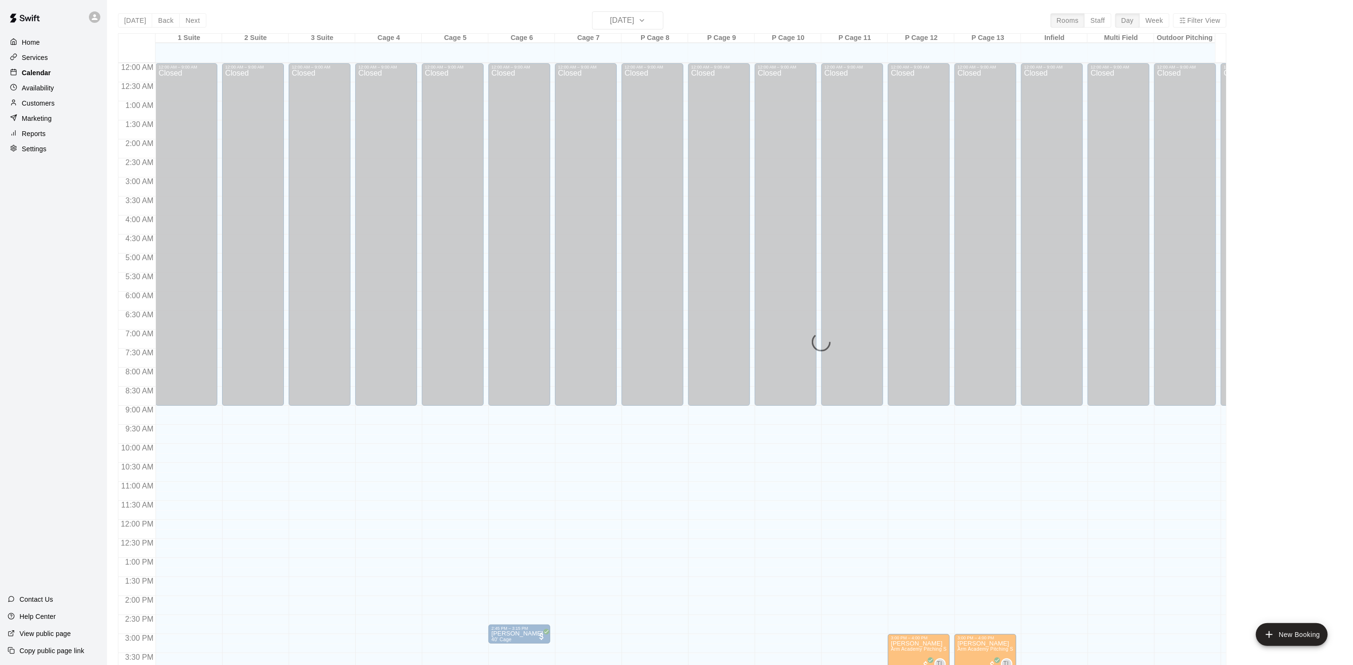
scroll to position [273, 0]
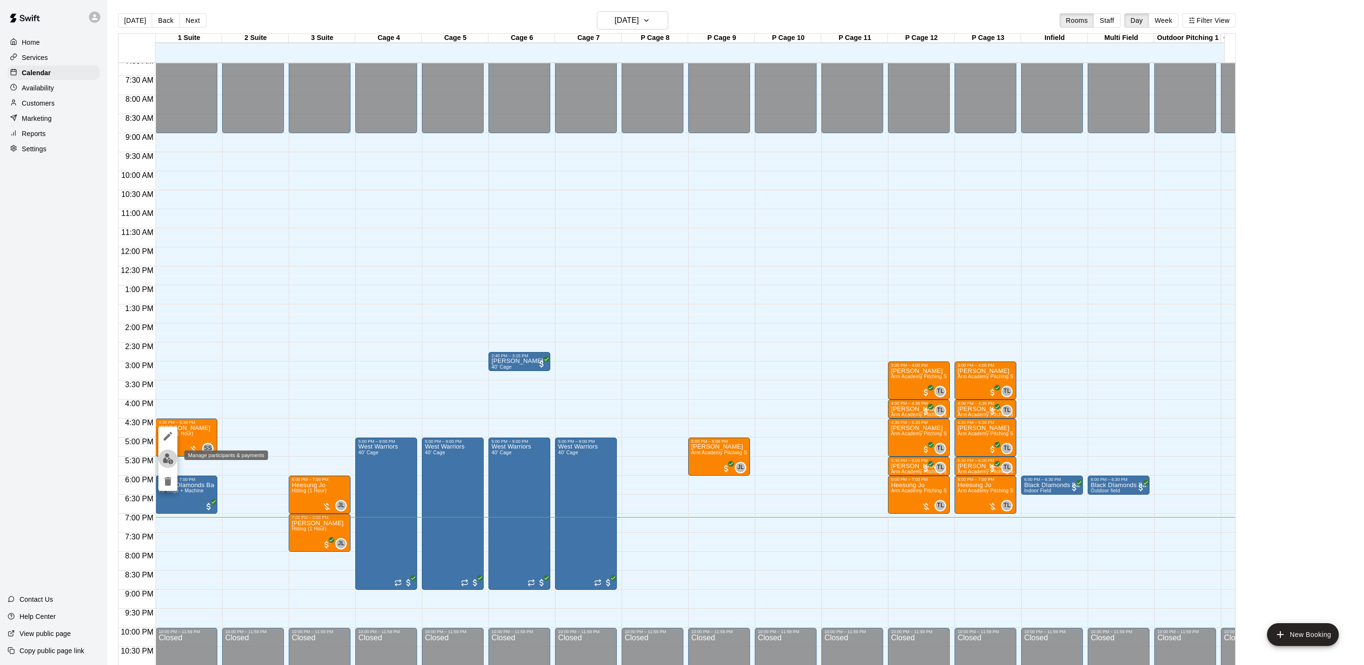
click at [160, 461] on button "edit" at bounding box center [167, 459] width 19 height 19
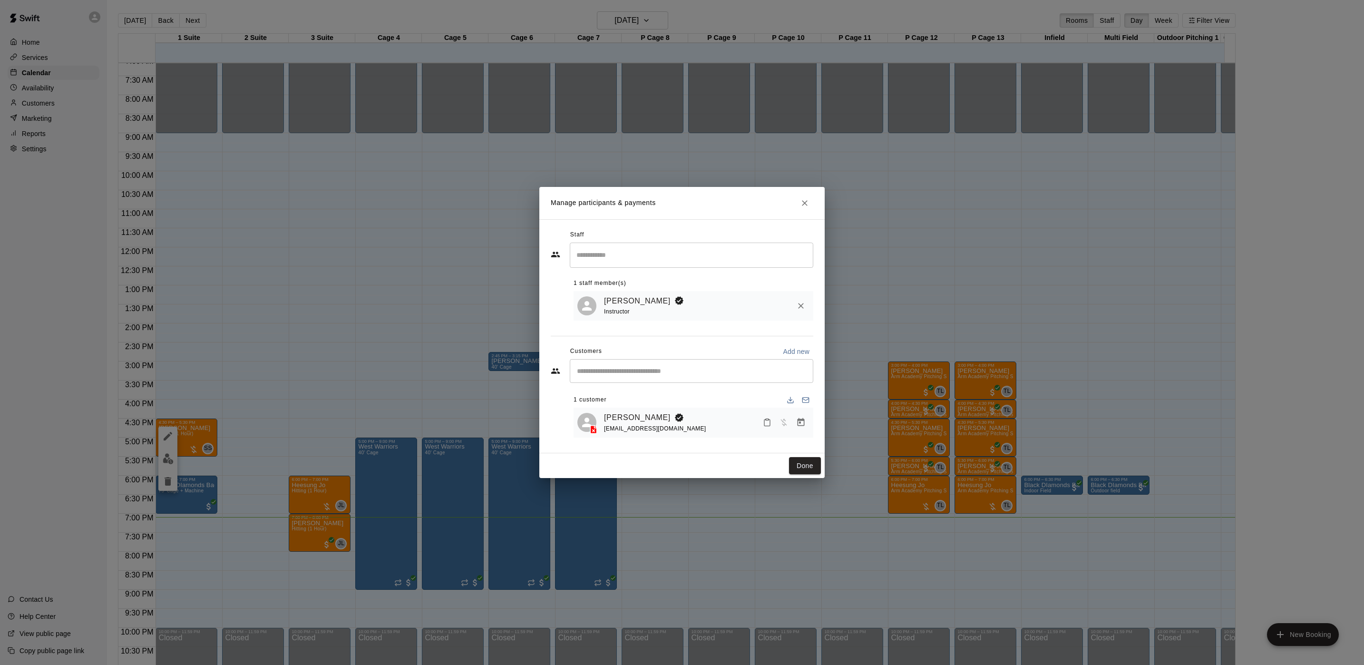
click at [799, 421] on icon "Manage bookings & payment" at bounding box center [801, 422] width 7 height 8
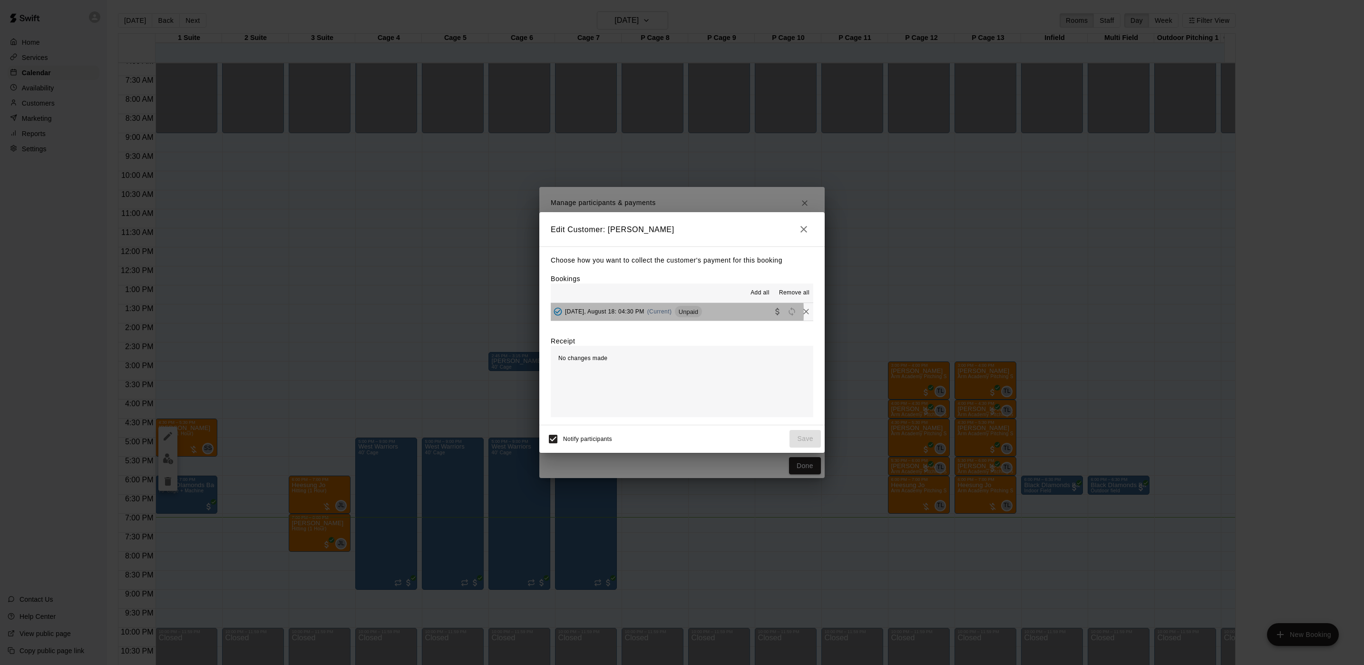
click at [618, 313] on span "[DATE], August 18: 04:30 PM" at bounding box center [604, 311] width 79 height 7
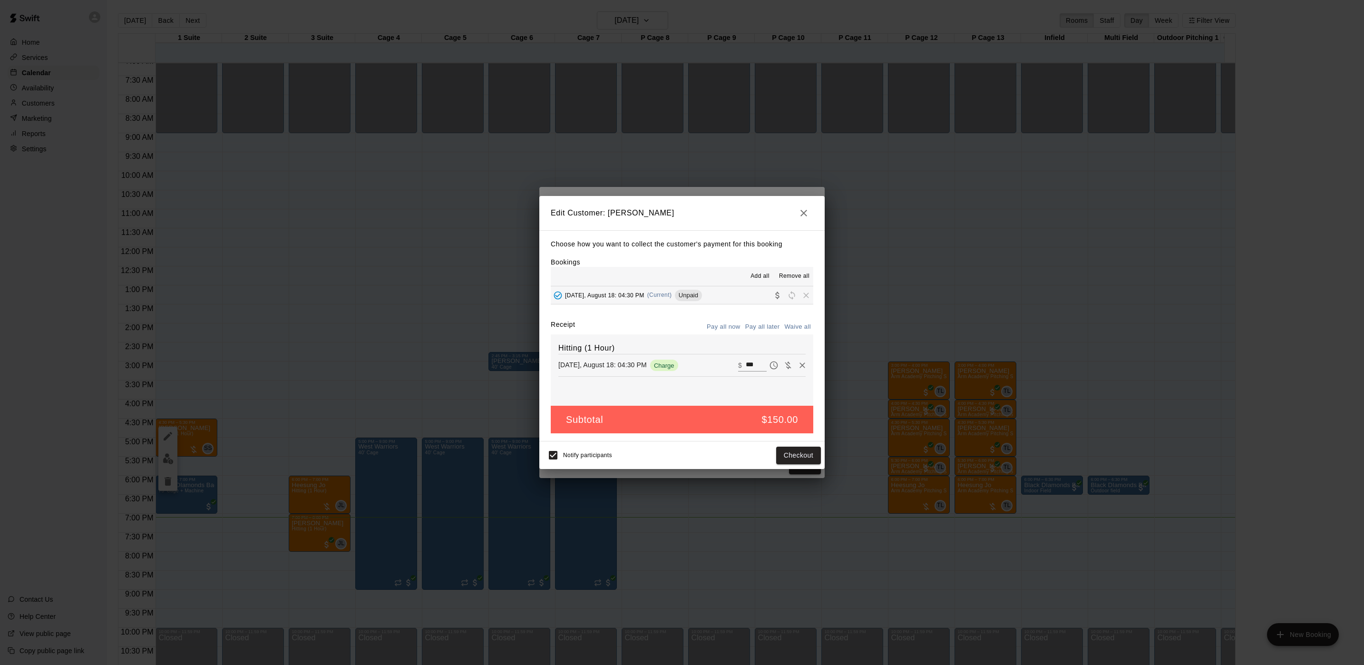
click at [746, 370] on input "***" at bounding box center [756, 365] width 21 height 12
click at [746, 369] on input "***" at bounding box center [756, 365] width 21 height 12
type input "***"
click at [798, 454] on button "Checkout" at bounding box center [798, 456] width 45 height 18
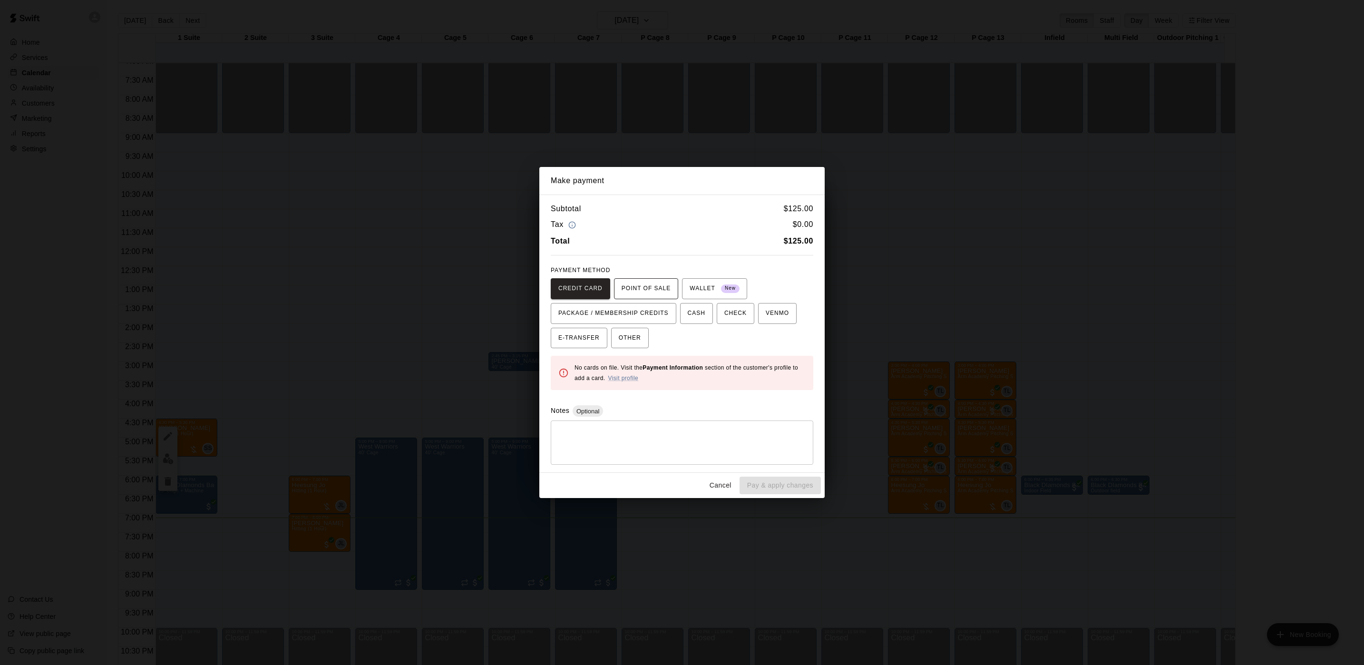
click at [634, 284] on span "POINT OF SALE" at bounding box center [646, 288] width 49 height 15
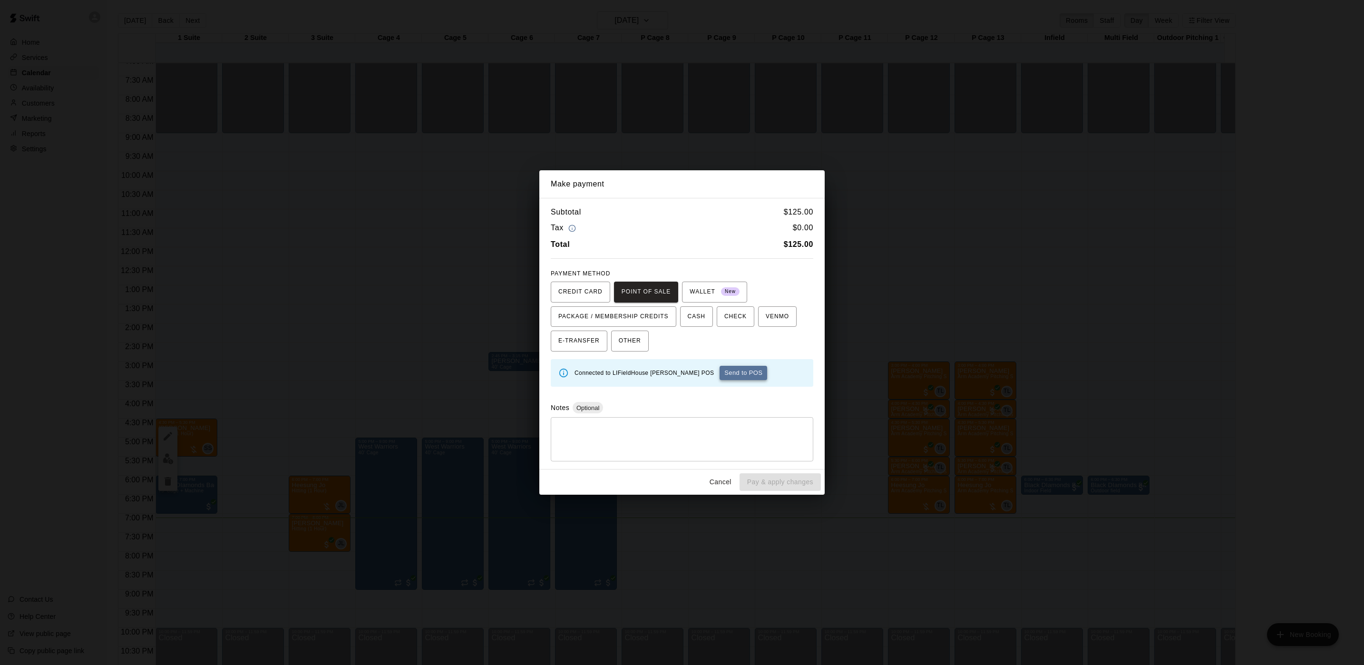
click at [720, 368] on button "Send to POS" at bounding box center [744, 373] width 48 height 14
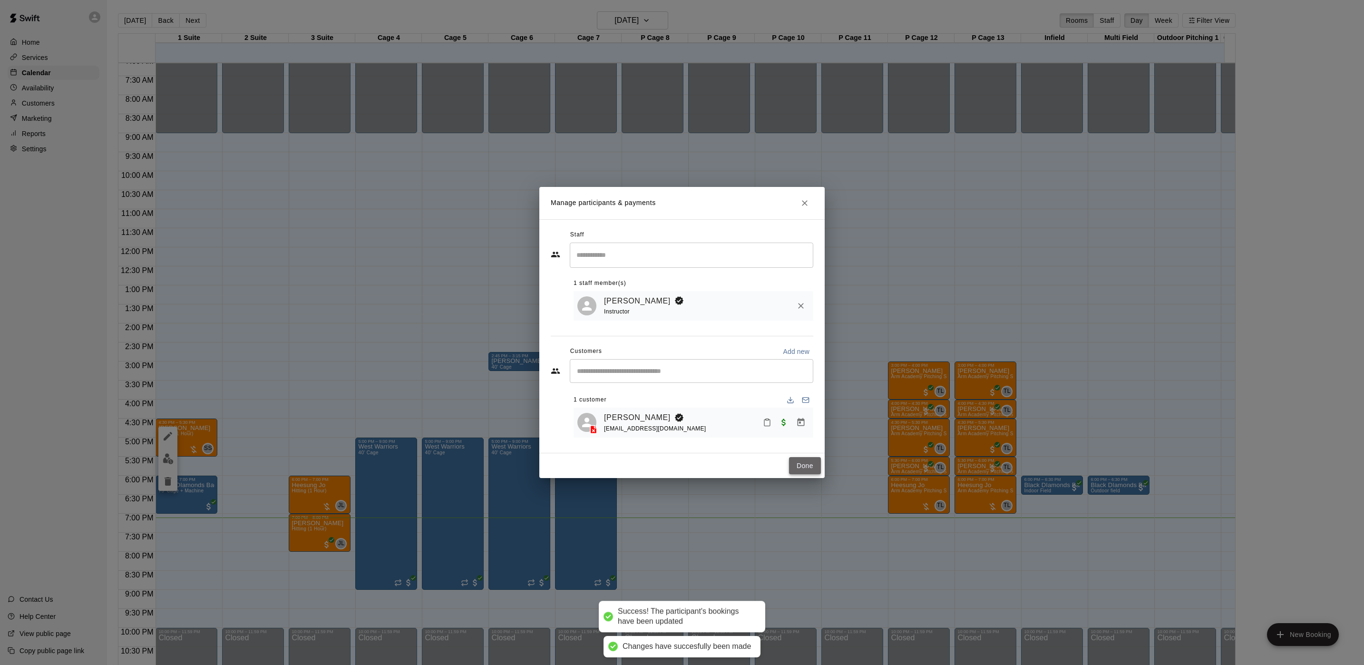
click at [809, 462] on button "Done" at bounding box center [805, 466] width 32 height 18
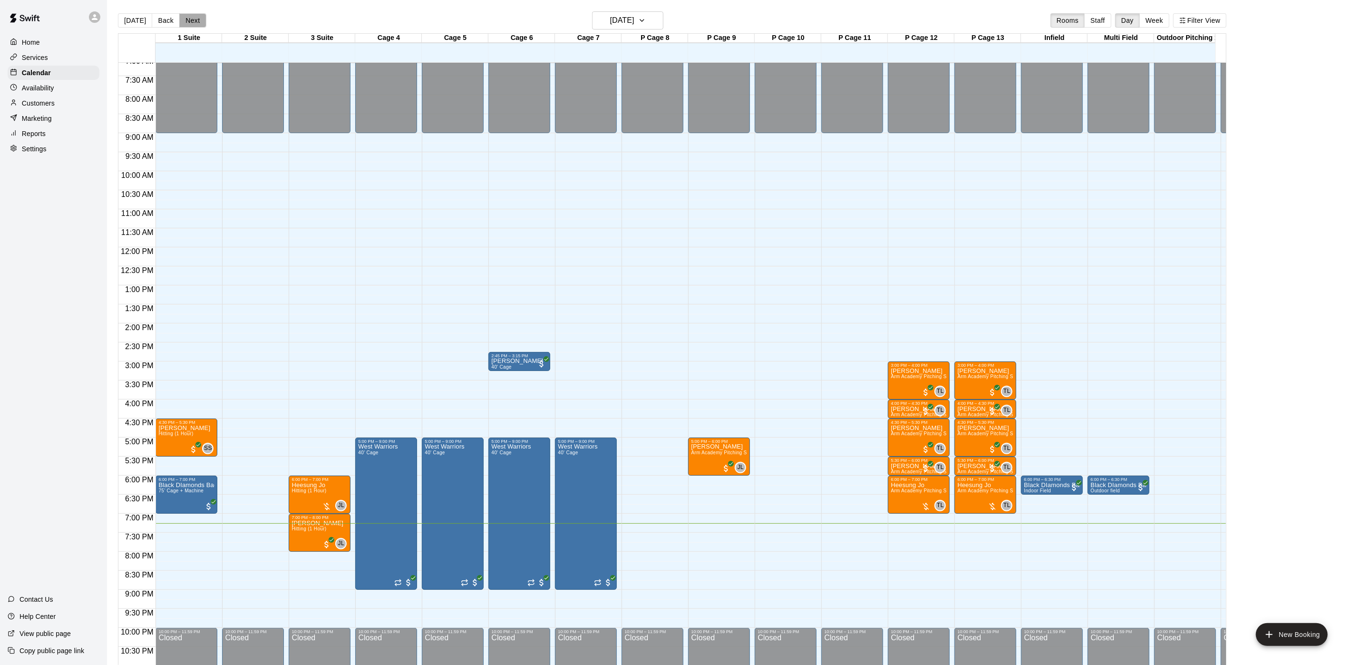
click at [196, 20] on button "Next" at bounding box center [192, 20] width 27 height 14
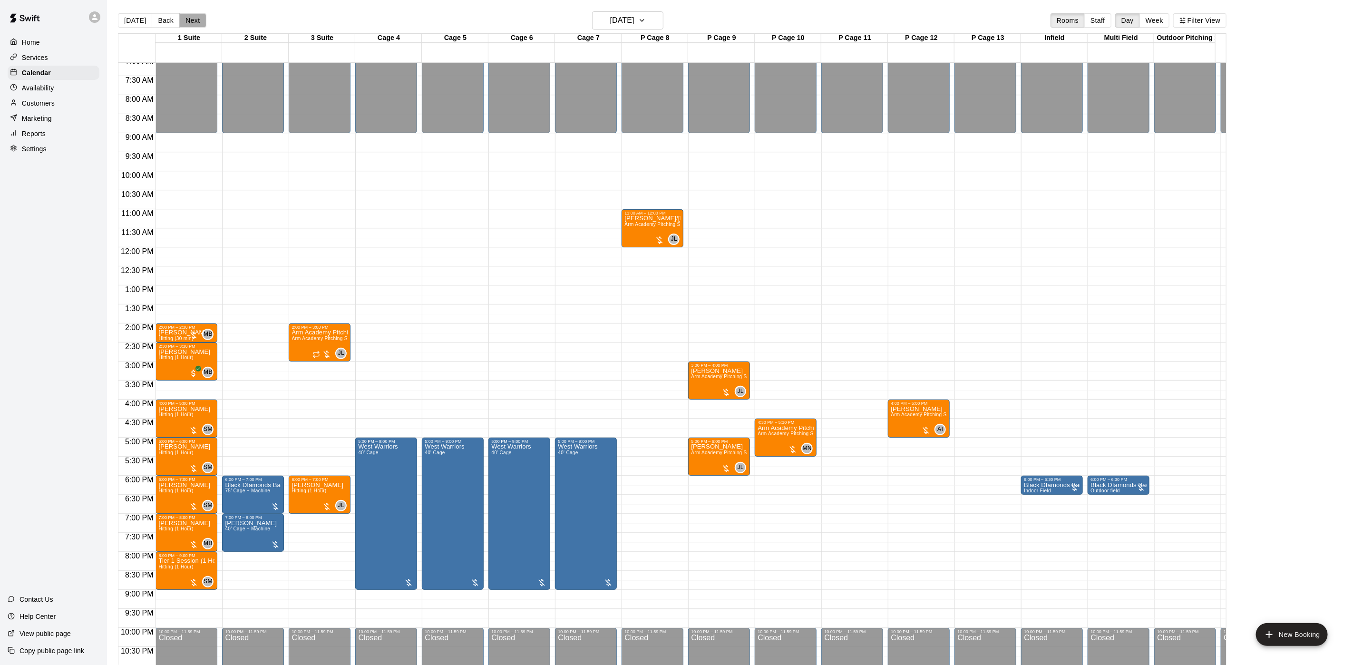
click at [193, 16] on button "Next" at bounding box center [192, 20] width 27 height 14
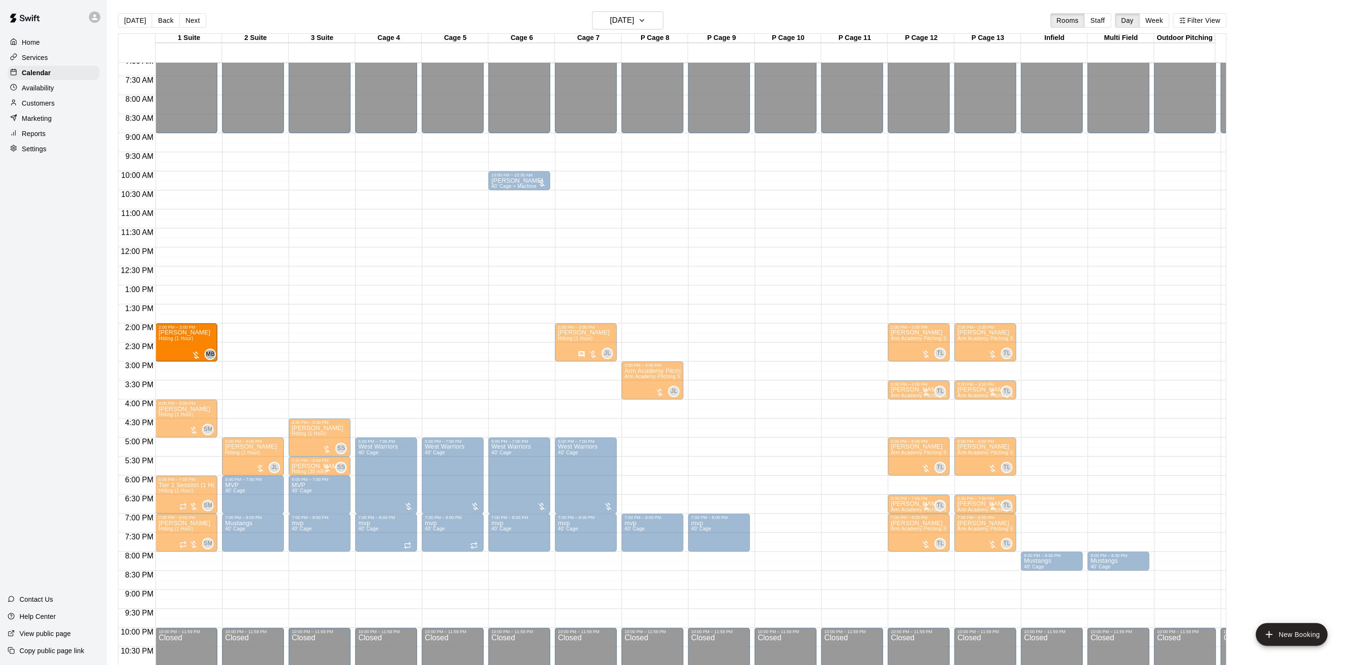
drag, startPoint x: 260, startPoint y: 334, endPoint x: 189, endPoint y: 337, distance: 71.0
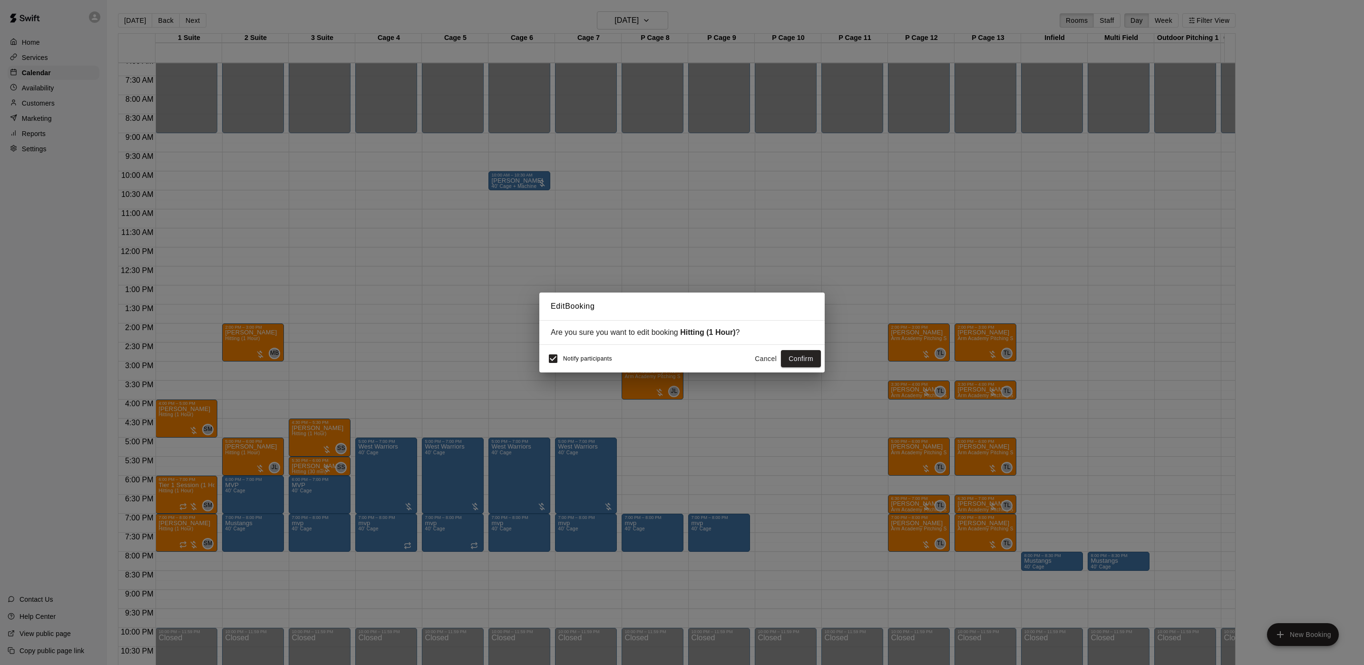
click at [808, 348] on div "Notify participants Cancel Confirm" at bounding box center [681, 359] width 285 height 28
click at [806, 354] on button "Confirm" at bounding box center [801, 359] width 40 height 18
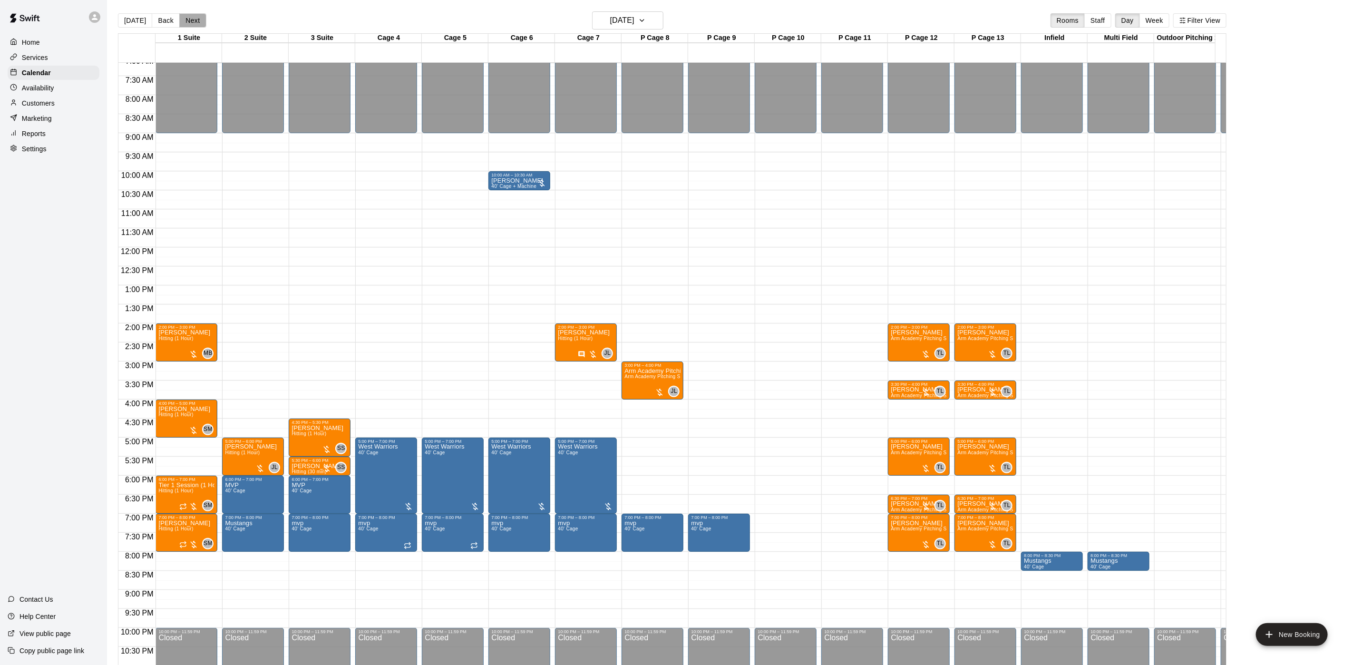
click at [186, 21] on button "Next" at bounding box center [192, 20] width 27 height 14
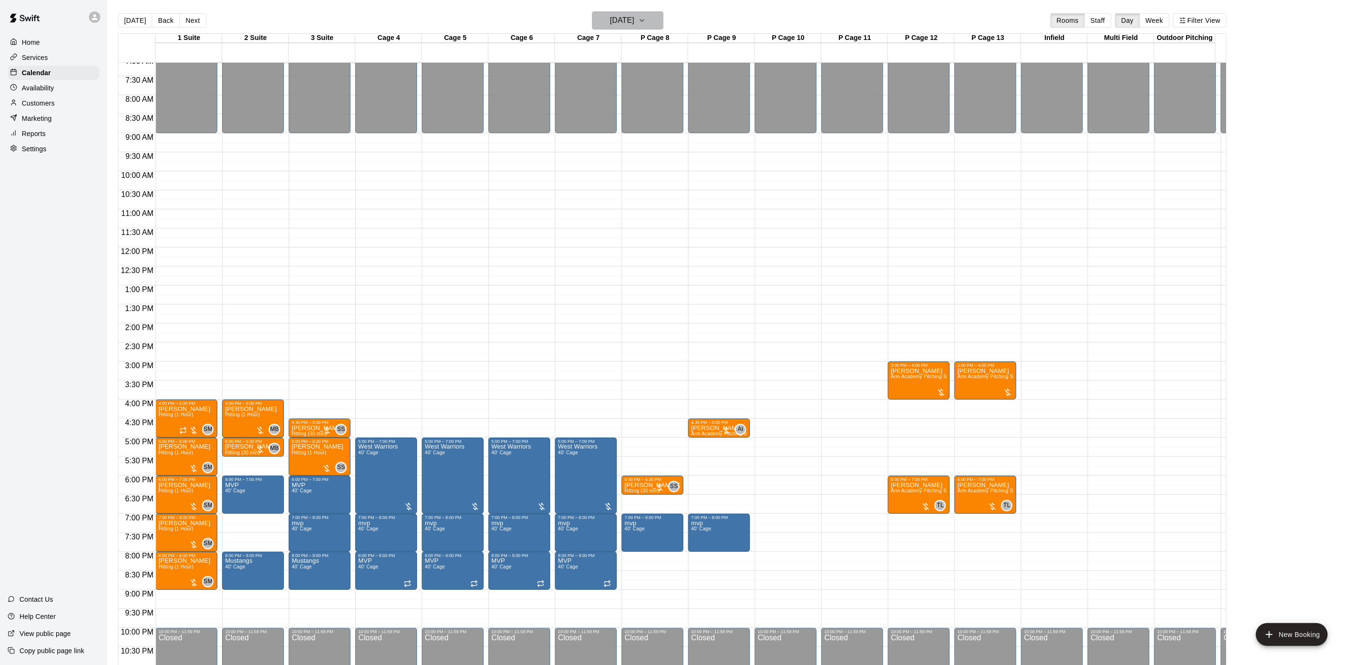
click at [635, 25] on h6 "[DATE]" at bounding box center [622, 20] width 24 height 13
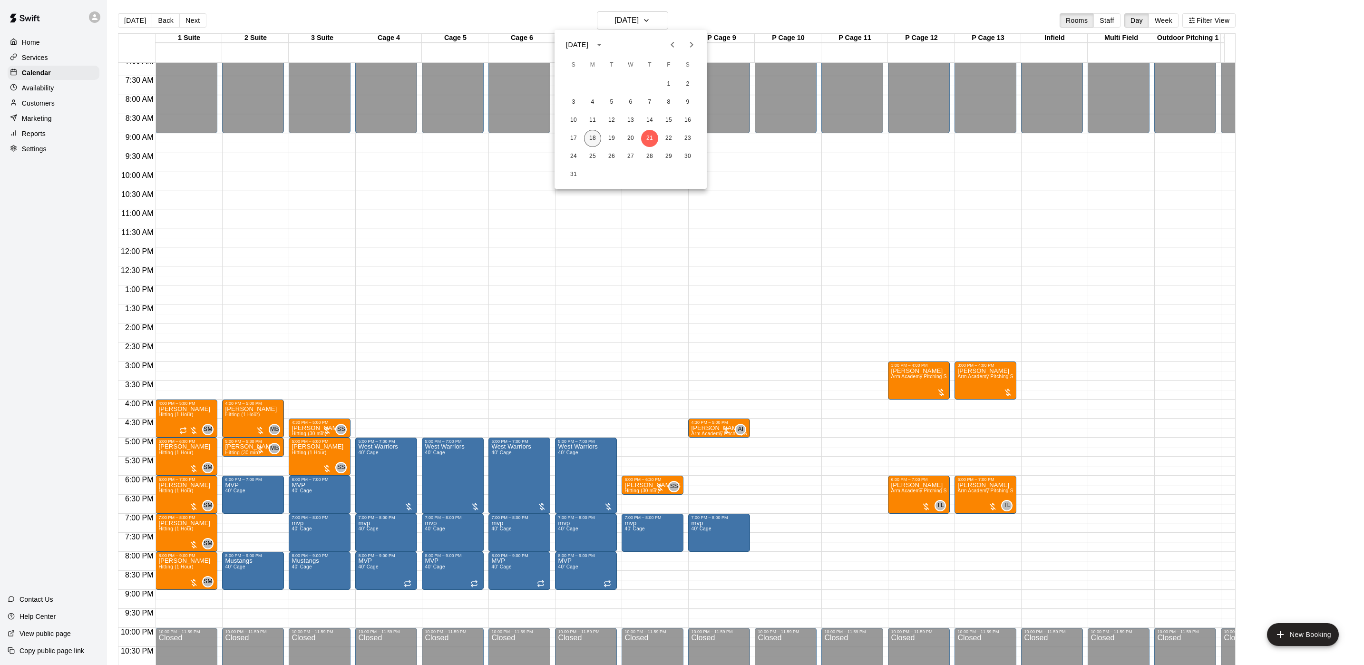
click at [600, 140] on button "18" at bounding box center [592, 138] width 17 height 17
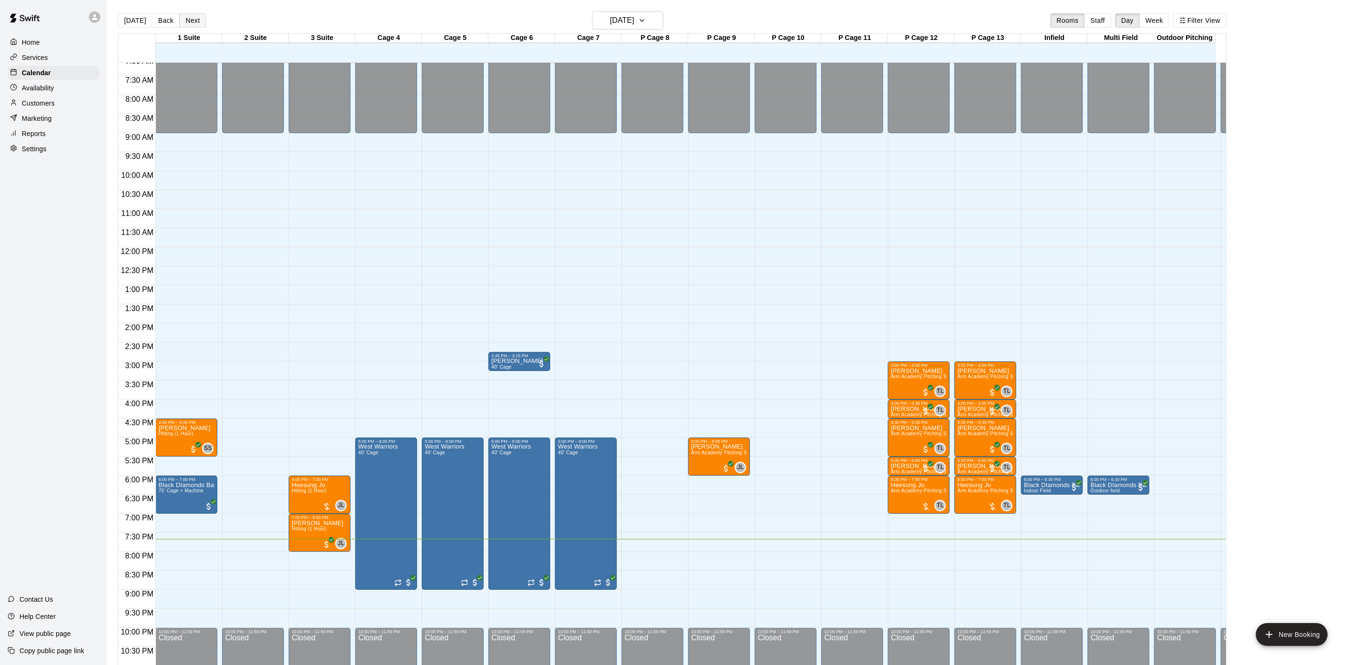
click at [200, 14] on button "Next" at bounding box center [192, 20] width 27 height 14
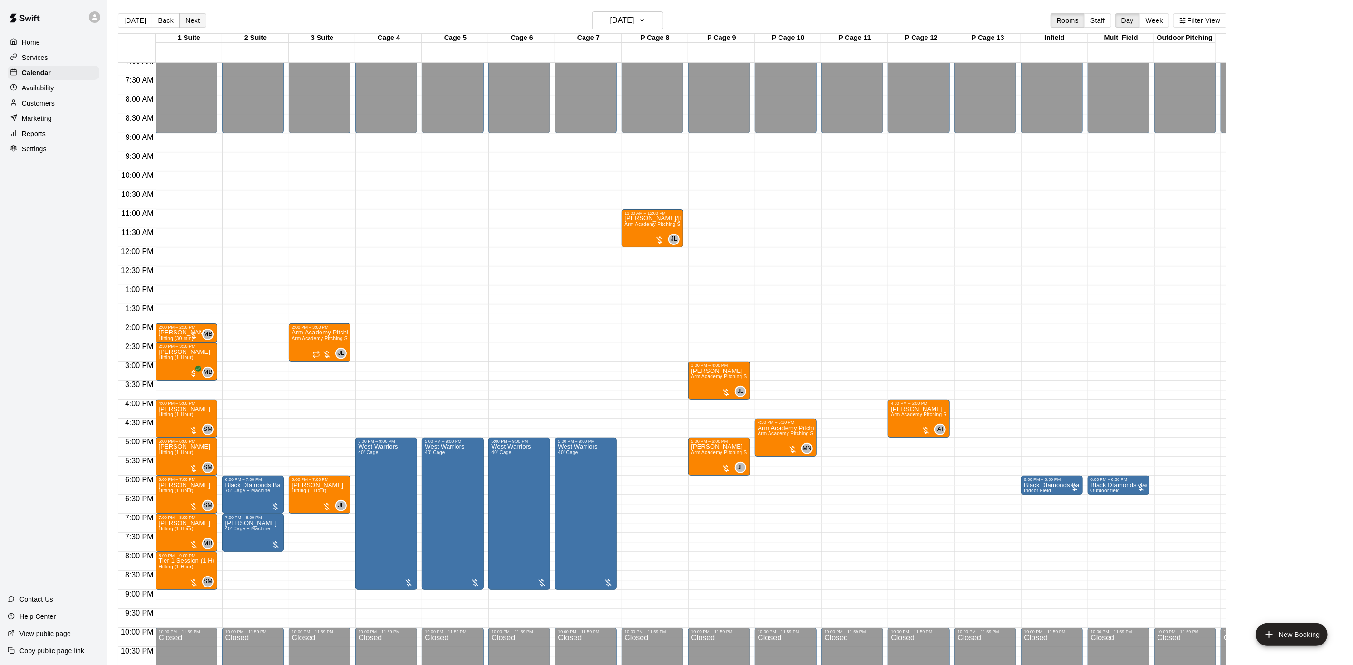
click at [200, 14] on button "Next" at bounding box center [192, 20] width 27 height 14
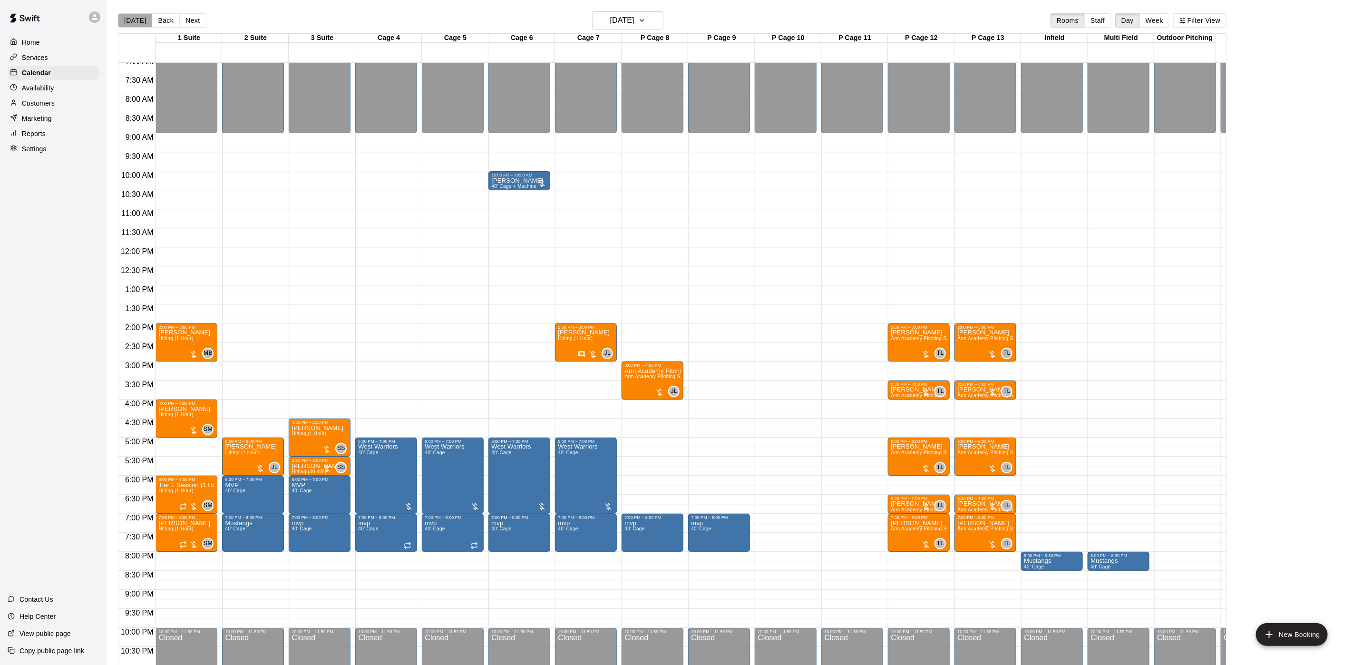
click at [137, 23] on button "[DATE]" at bounding box center [135, 20] width 34 height 14
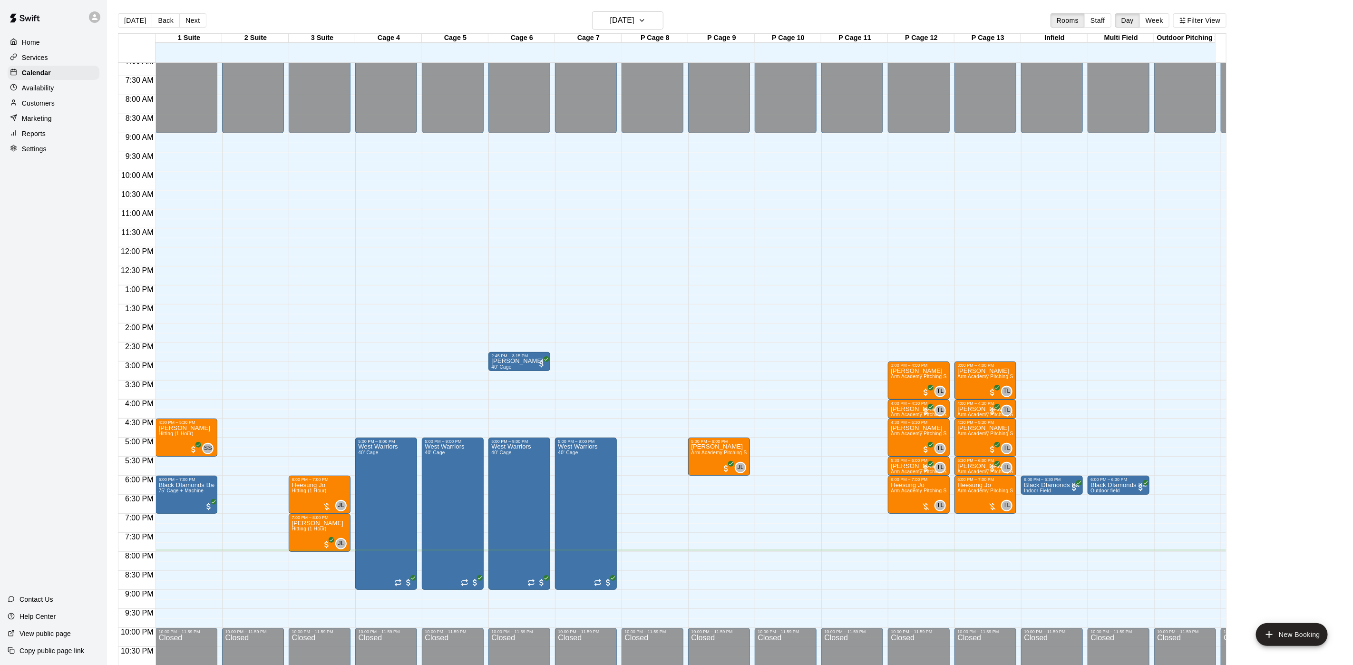
drag, startPoint x: 192, startPoint y: 24, endPoint x: 184, endPoint y: 22, distance: 8.0
click at [192, 24] on button "Next" at bounding box center [192, 20] width 27 height 14
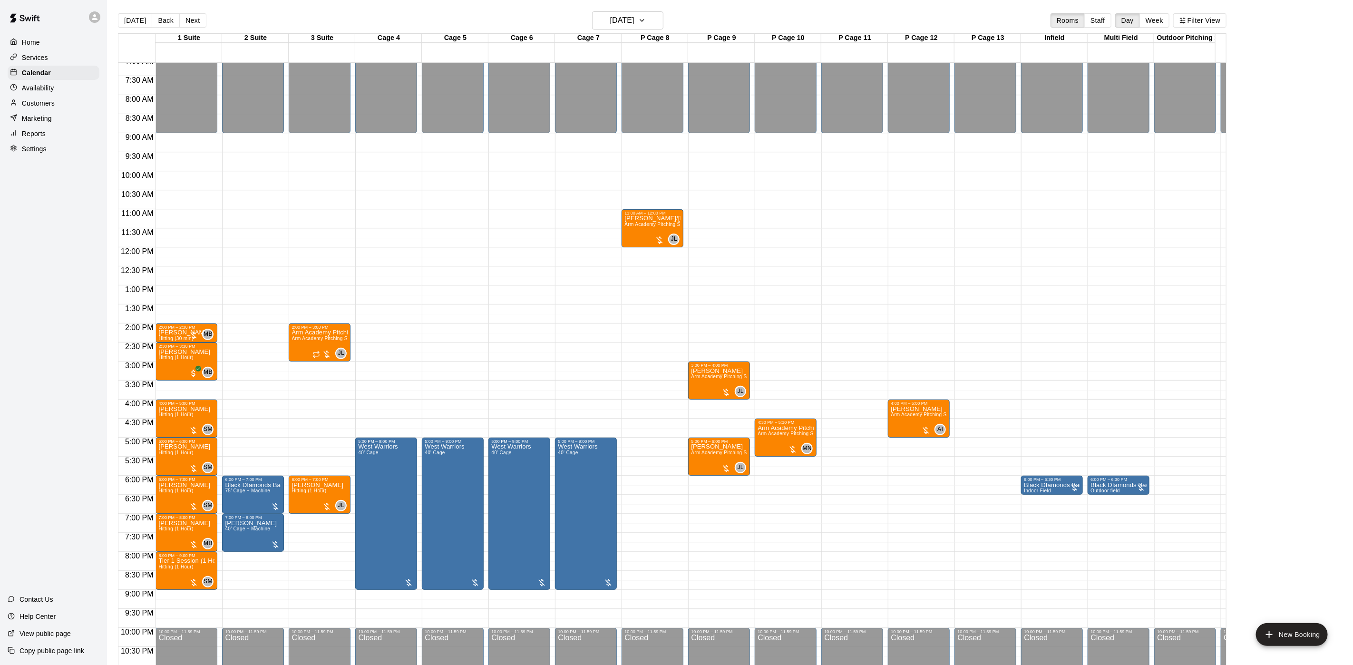
click at [187, 24] on button "Next" at bounding box center [192, 20] width 27 height 14
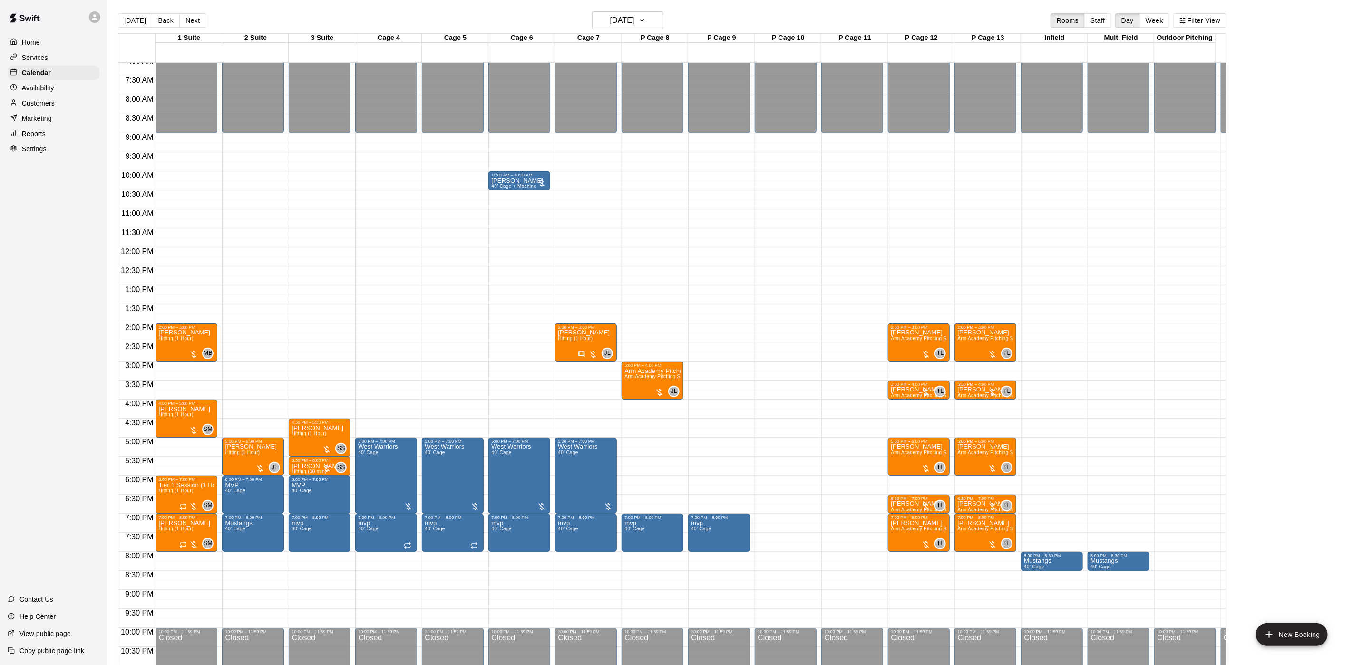
click at [179, 13] on button "Next" at bounding box center [192, 20] width 27 height 14
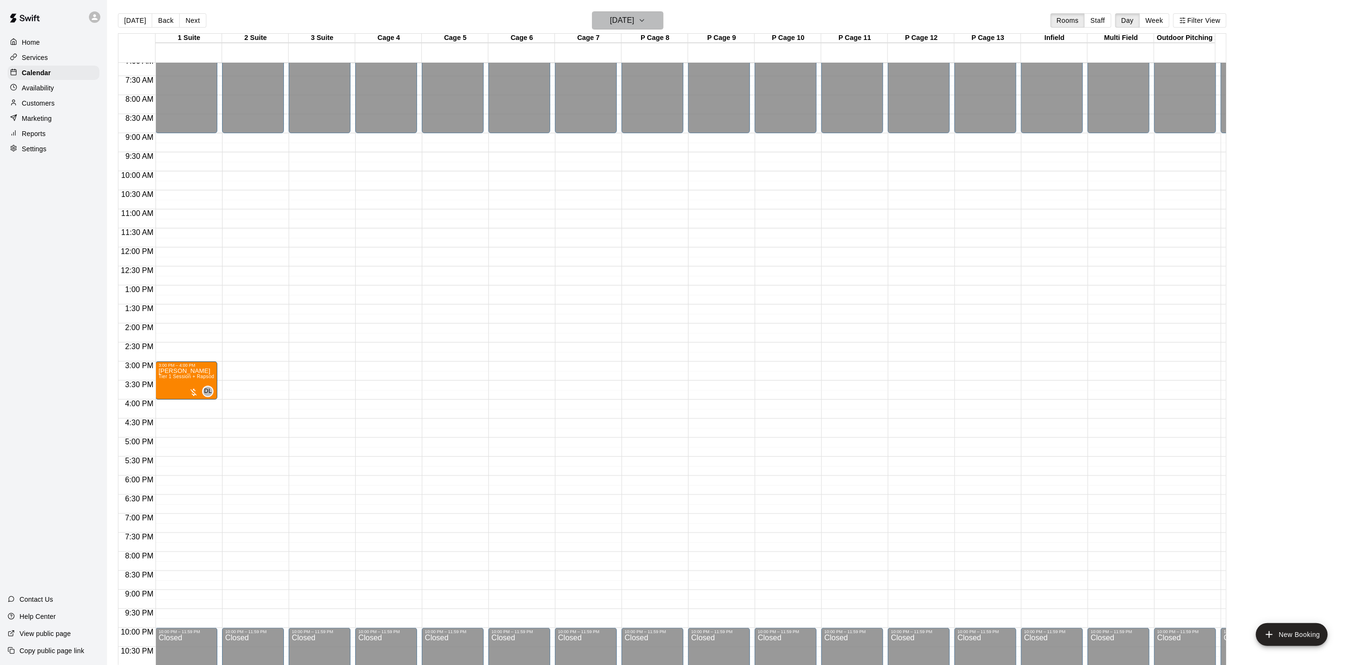
click at [620, 20] on h6 "[DATE]" at bounding box center [622, 20] width 24 height 13
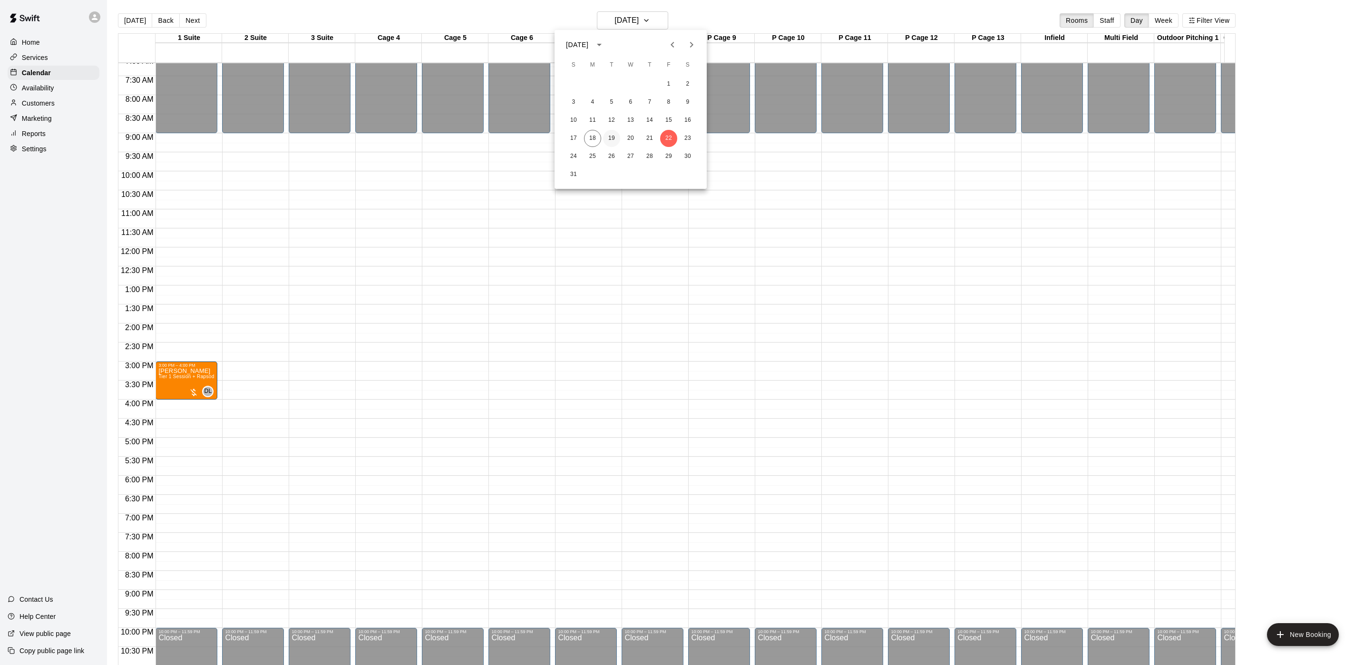
click at [611, 135] on button "19" at bounding box center [611, 138] width 17 height 17
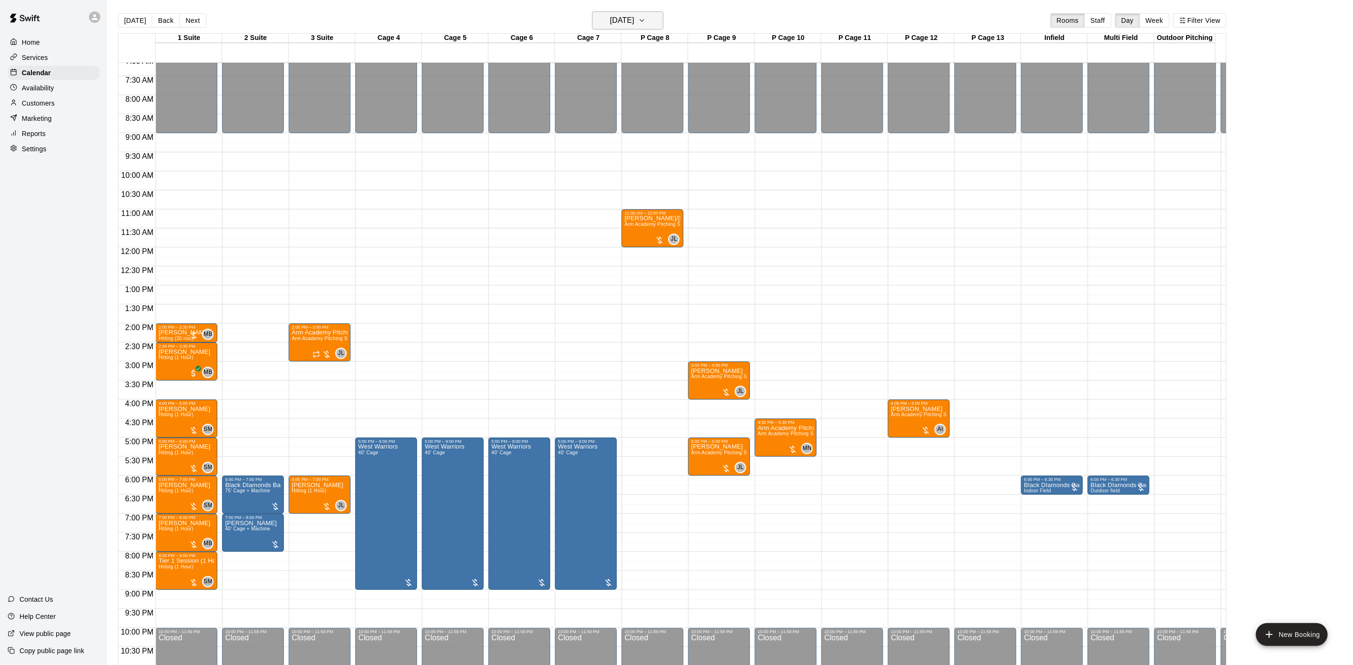
click at [635, 23] on h6 "[DATE]" at bounding box center [622, 20] width 24 height 13
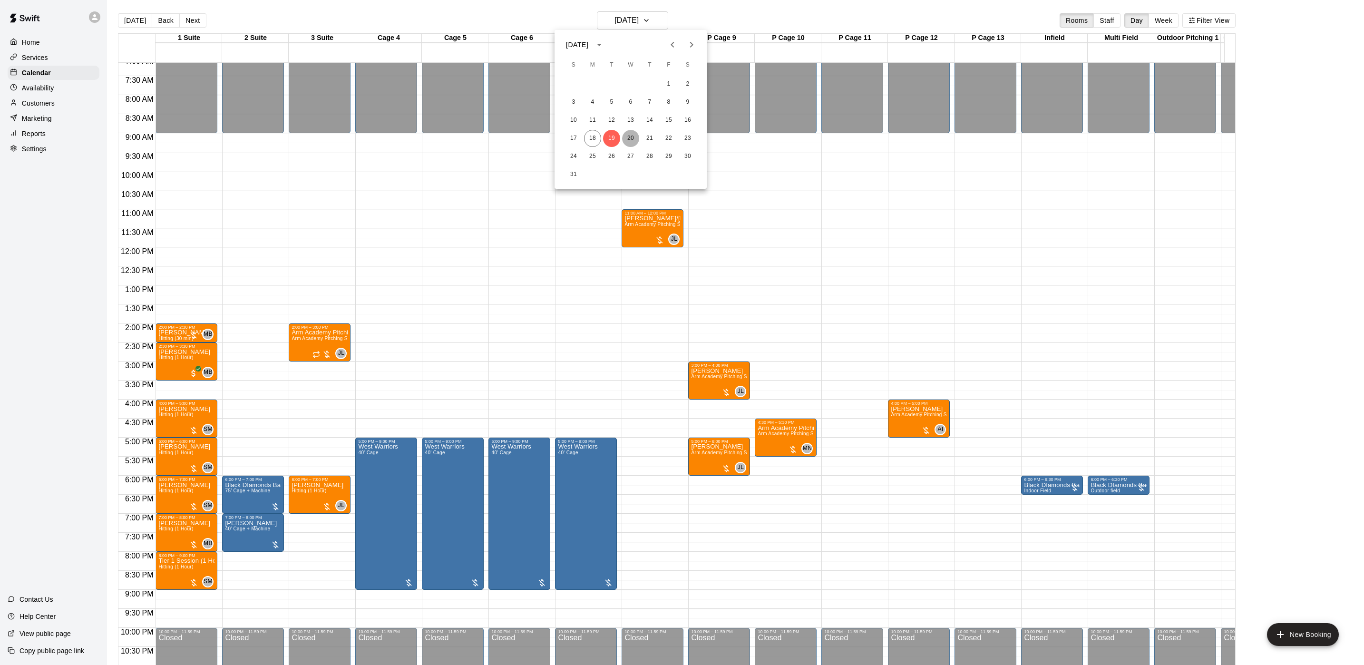
click at [630, 130] on button "20" at bounding box center [630, 138] width 17 height 17
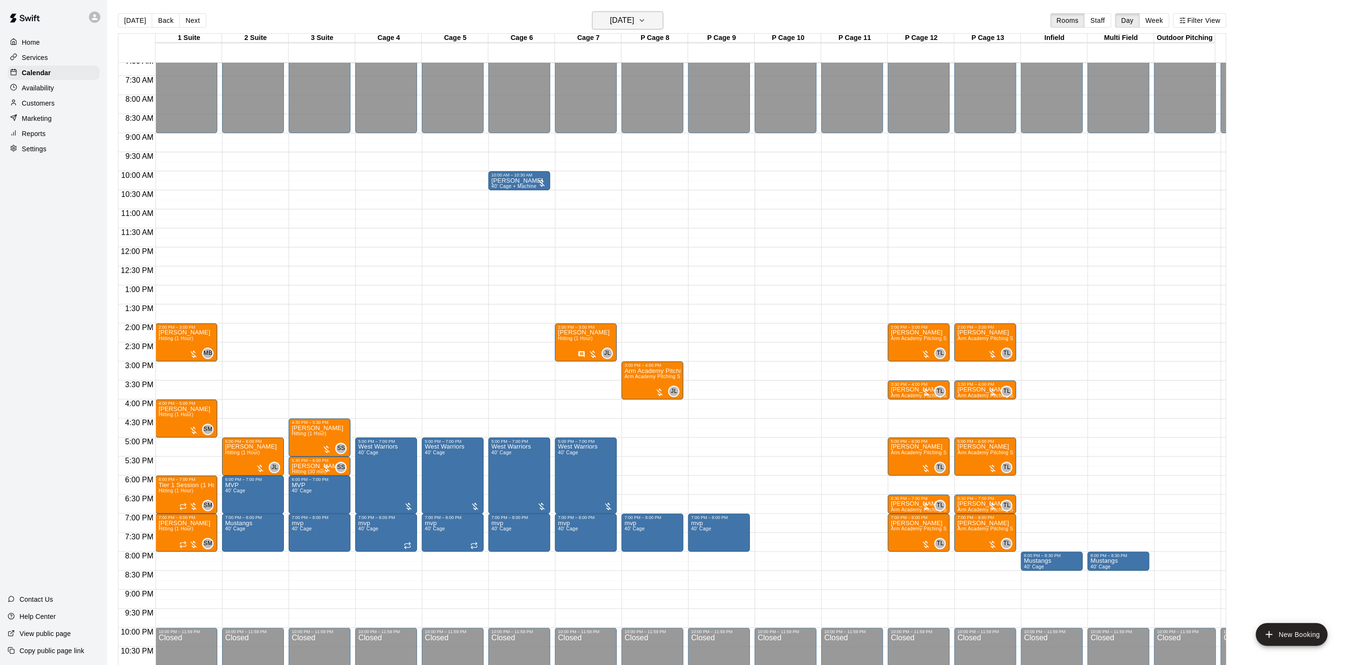
click at [610, 14] on h6 "[DATE]" at bounding box center [622, 20] width 24 height 13
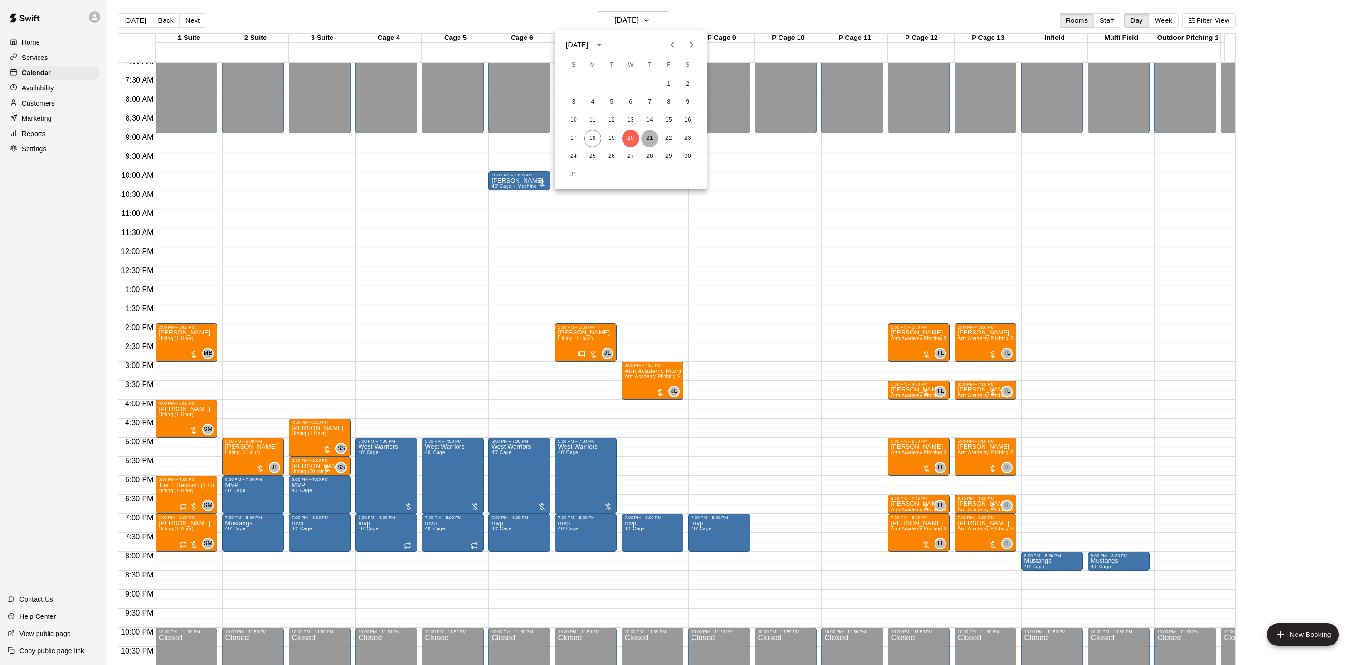
click at [656, 134] on button "21" at bounding box center [649, 138] width 17 height 17
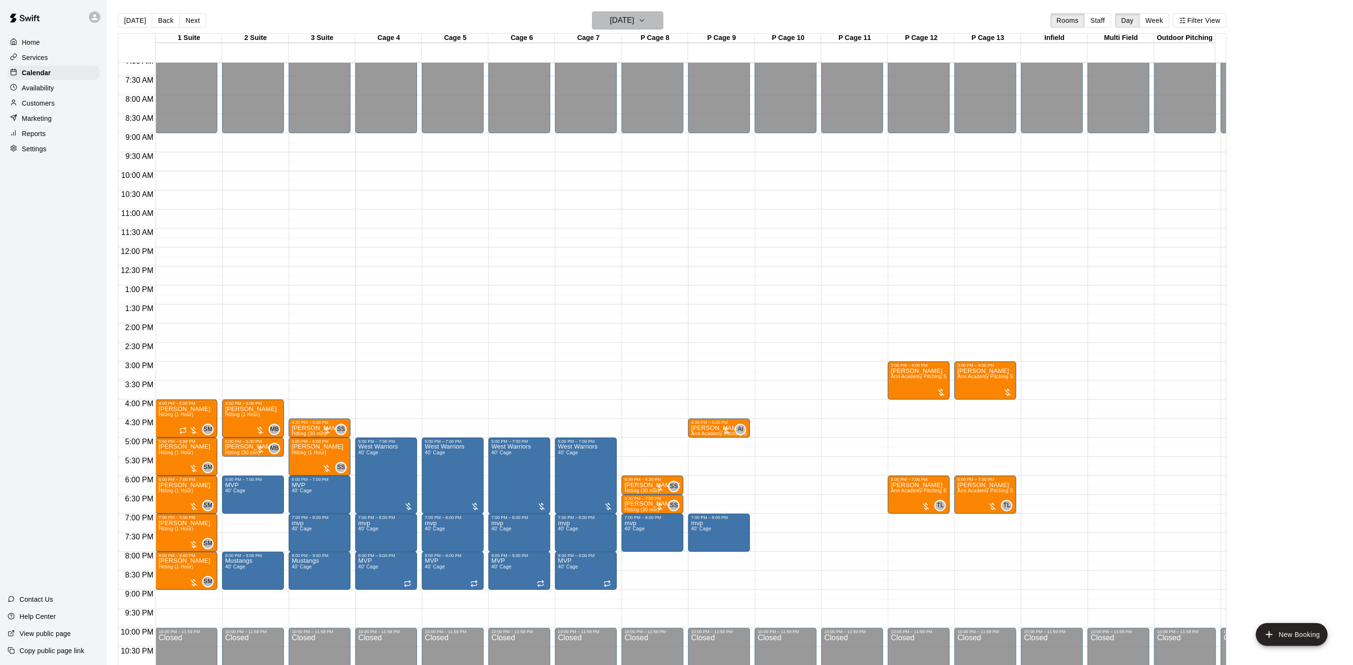
click at [635, 19] on h6 "[DATE]" at bounding box center [622, 20] width 24 height 13
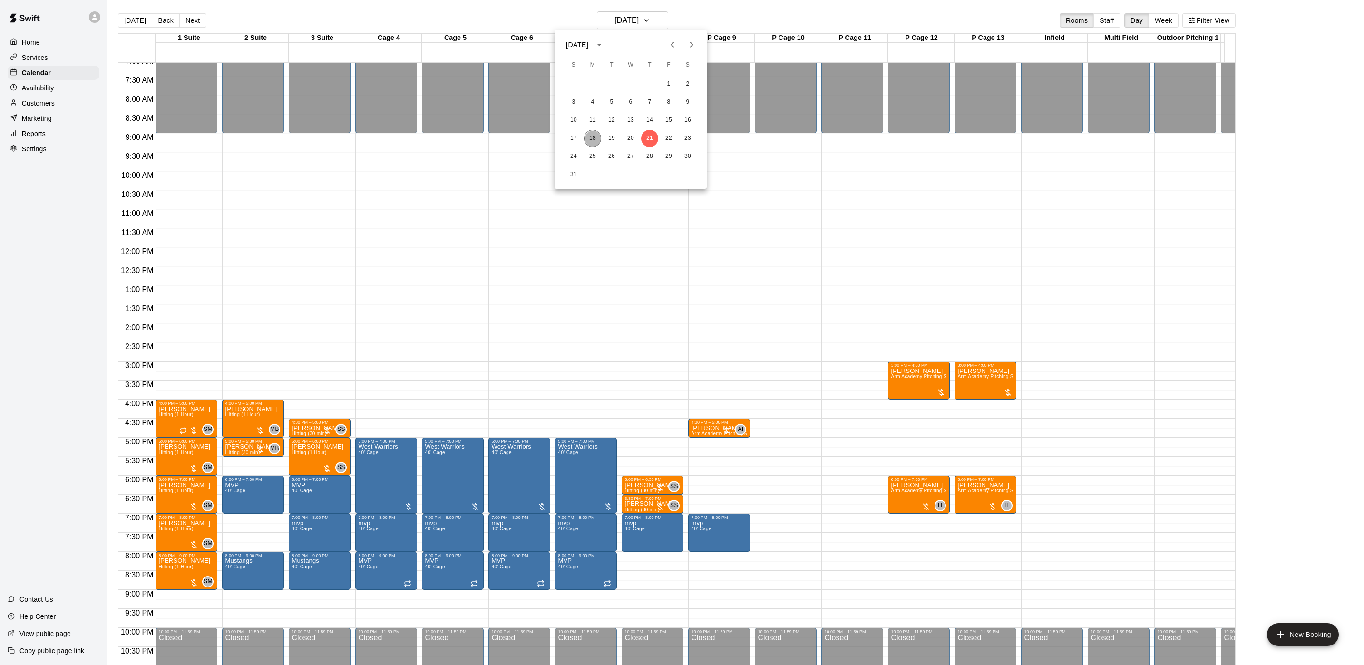
click at [587, 135] on button "18" at bounding box center [592, 138] width 17 height 17
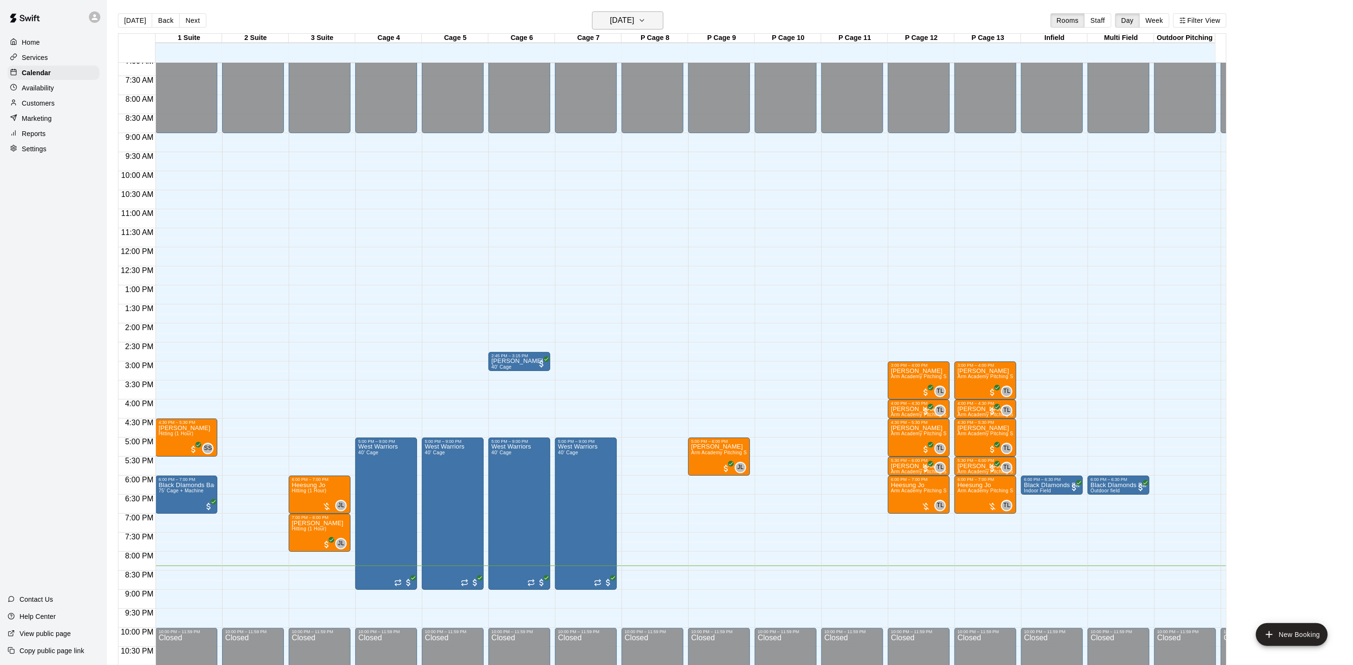
click at [622, 25] on h6 "[DATE]" at bounding box center [622, 20] width 24 height 13
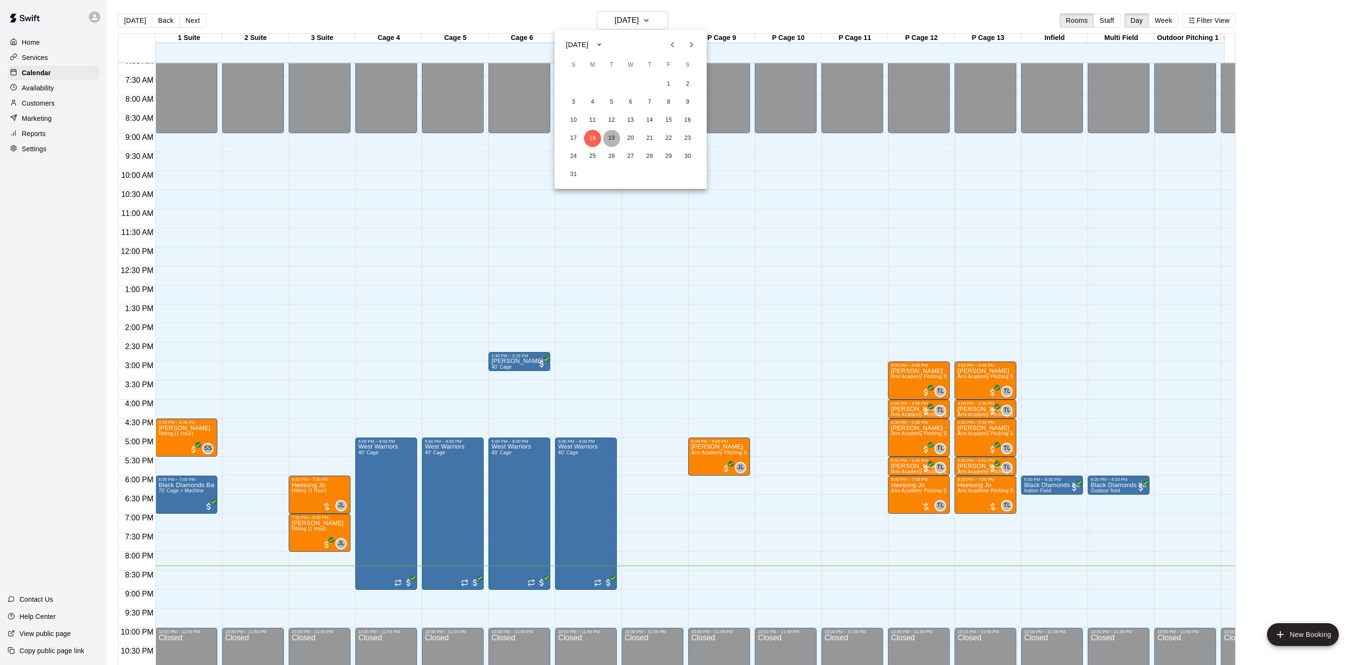
click at [618, 137] on button "19" at bounding box center [611, 138] width 17 height 17
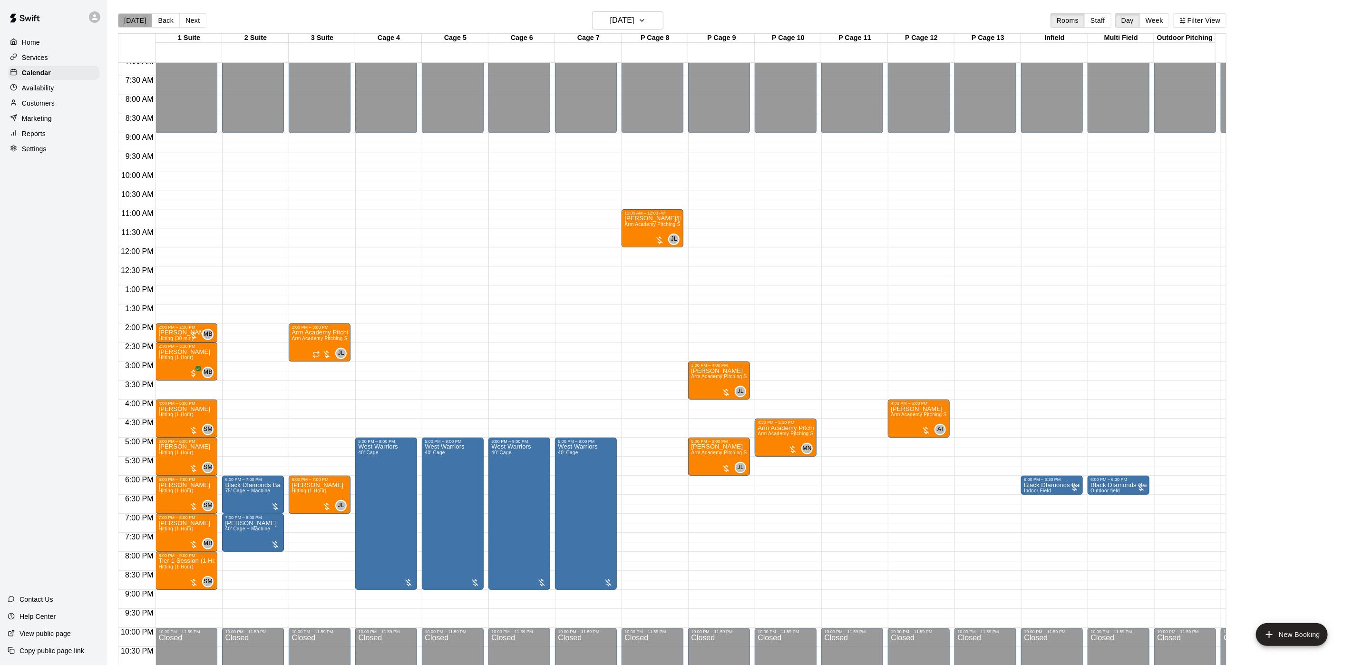
click at [138, 25] on button "[DATE]" at bounding box center [135, 20] width 34 height 14
